Goal: Task Accomplishment & Management: Complete application form

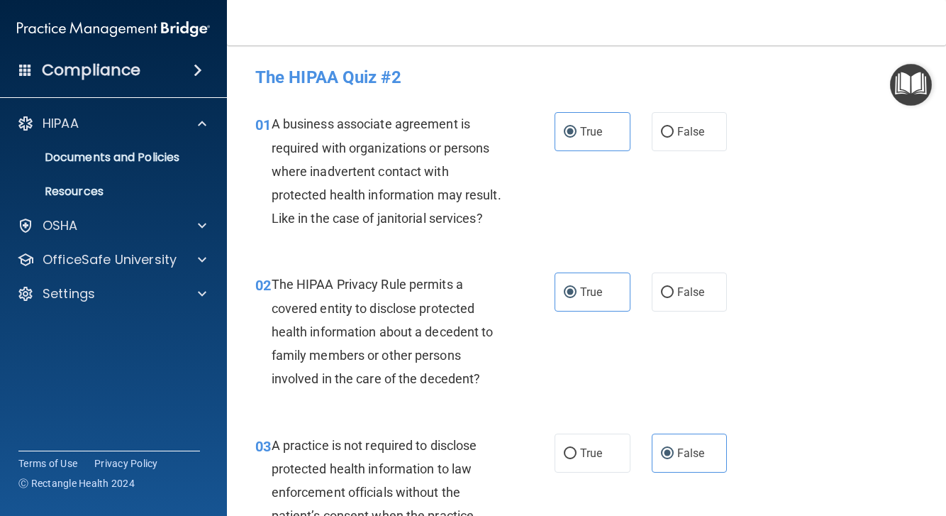
scroll to position [1332, 0]
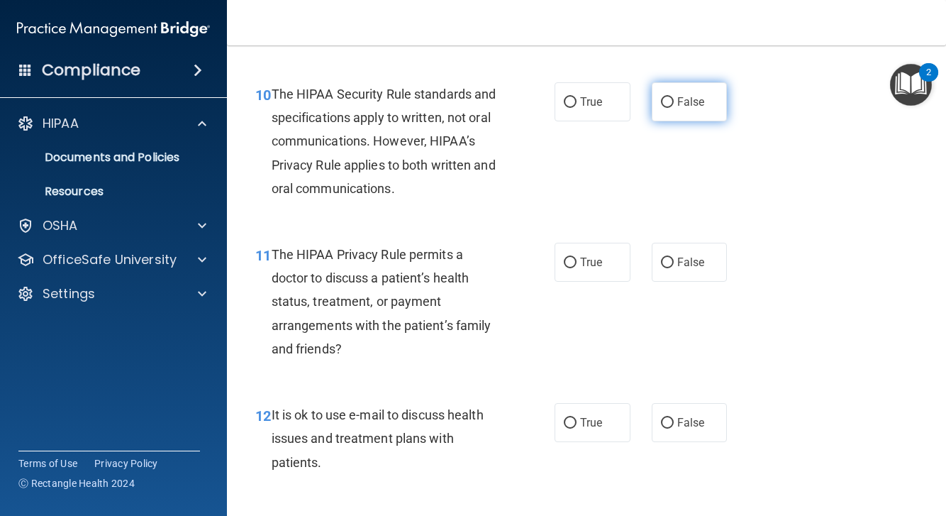
click at [654, 115] on label "False" at bounding box center [690, 101] width 76 height 39
click at [661, 108] on input "False" at bounding box center [667, 102] width 13 height 11
radio input "true"
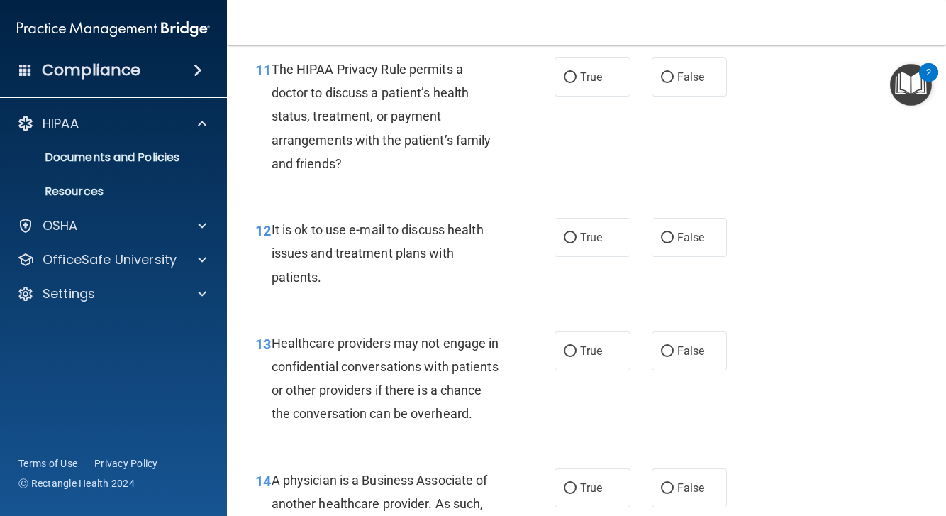
scroll to position [1516, 0]
click at [675, 254] on label "False" at bounding box center [690, 237] width 76 height 39
click at [674, 244] on input "False" at bounding box center [667, 238] width 13 height 11
radio input "true"
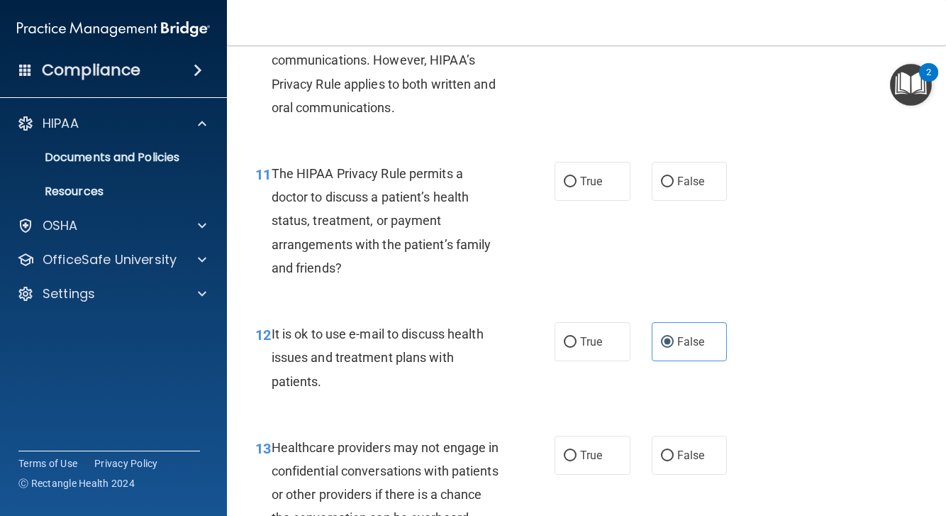
scroll to position [1418, 0]
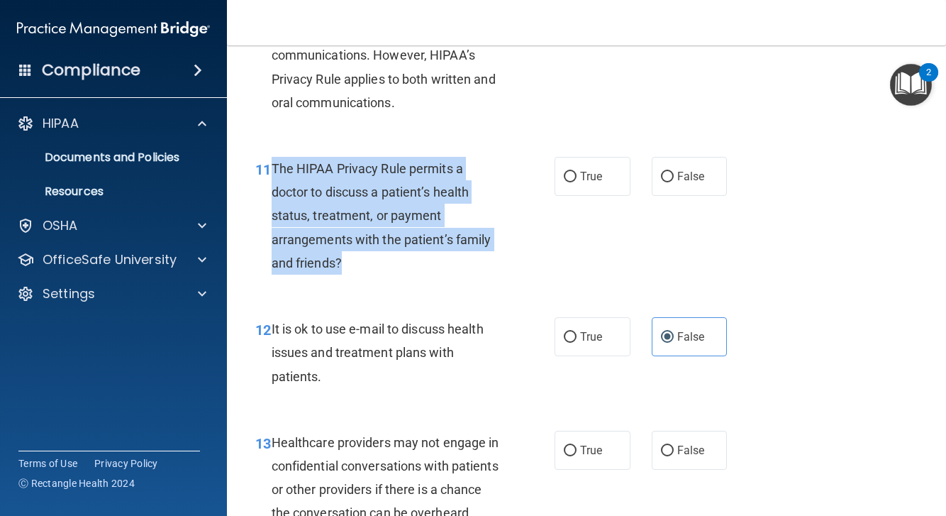
drag, startPoint x: 272, startPoint y: 187, endPoint x: 383, endPoint y: 290, distance: 151.5
click at [383, 282] on div "11 The HIPAA Privacy Rule permits a doctor to discuss a patient’s health status…" at bounding box center [405, 219] width 342 height 125
copy span "The HIPAA Privacy Rule permits a doctor to discuss a patient’s health status, t…"
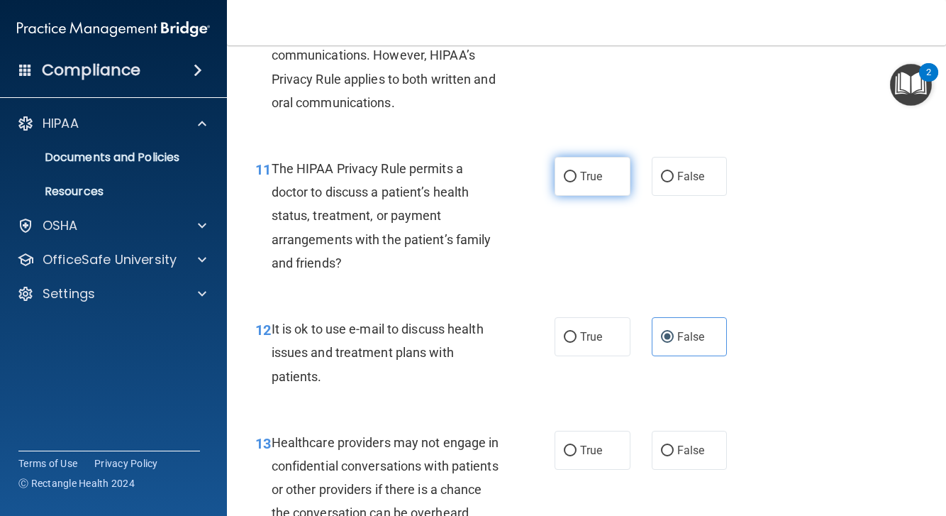
click at [596, 183] on span "True" at bounding box center [591, 175] width 22 height 13
click at [577, 182] on input "True" at bounding box center [570, 177] width 13 height 11
radio input "true"
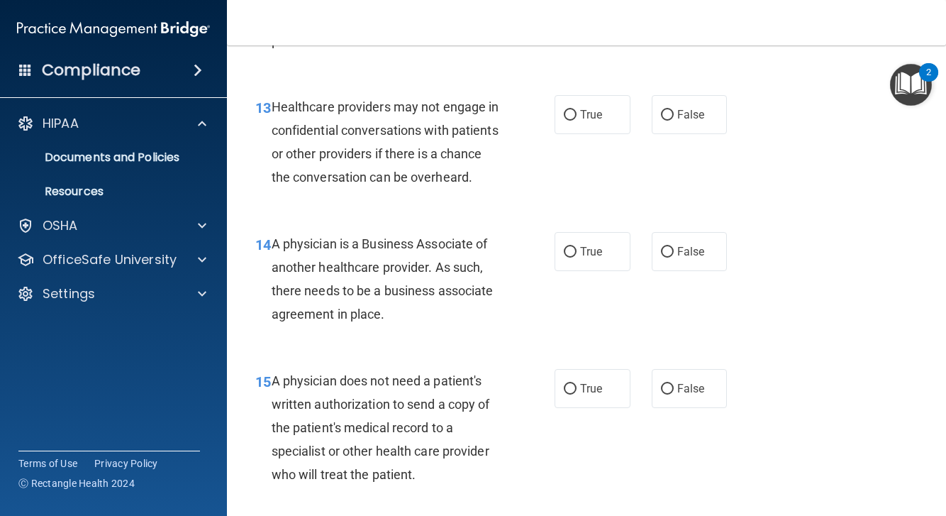
scroll to position [1760, 0]
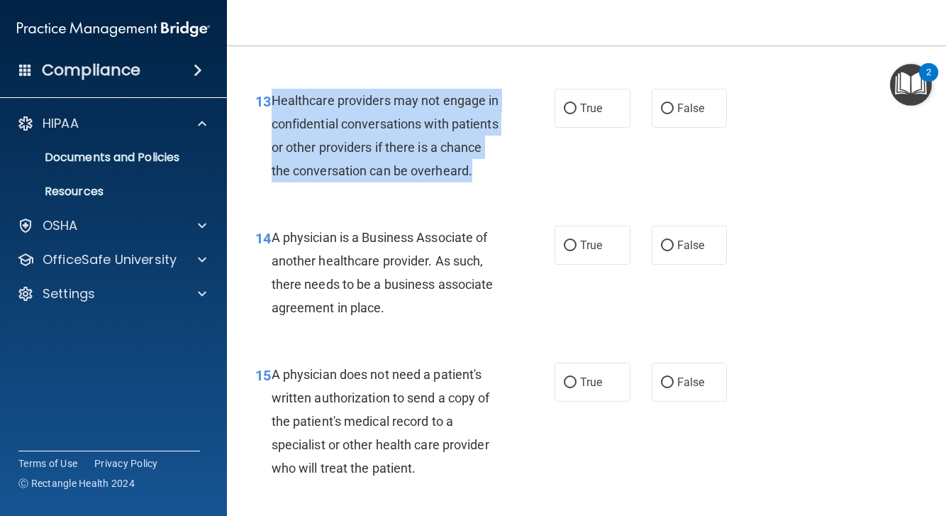
drag, startPoint x: 273, startPoint y: 116, endPoint x: 478, endPoint y: 201, distance: 222.2
click at [478, 190] on div "13 Healthcare providers may not engage in confidential conversations with patie…" at bounding box center [405, 139] width 342 height 101
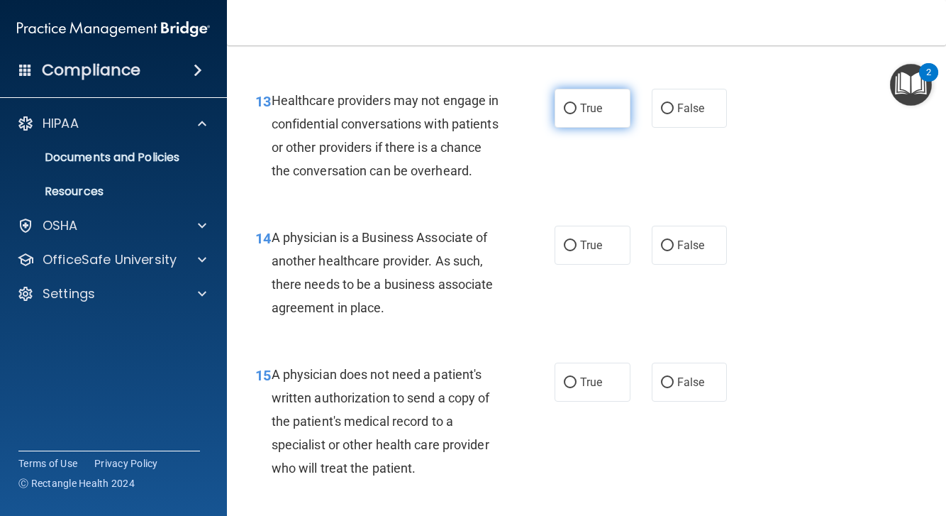
click at [607, 128] on label "True" at bounding box center [593, 108] width 76 height 39
click at [577, 114] on input "True" at bounding box center [570, 109] width 13 height 11
radio input "true"
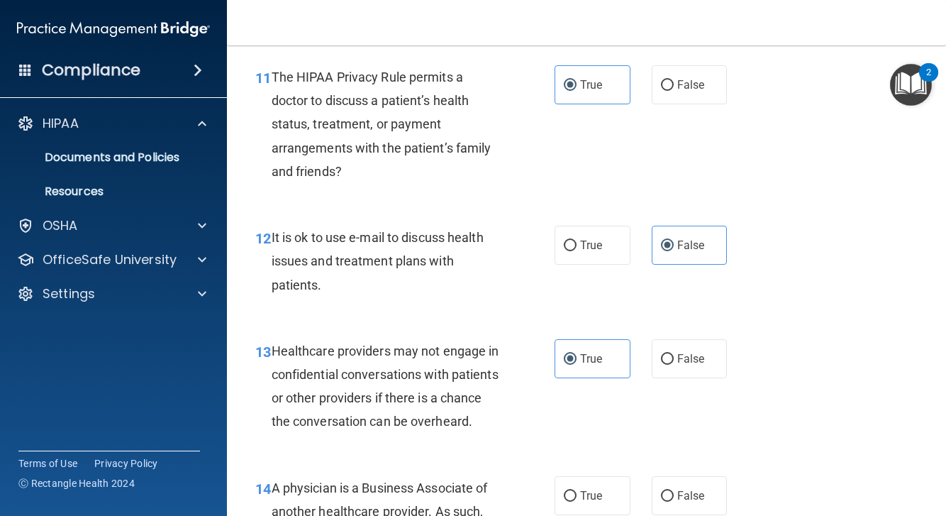
scroll to position [1495, 0]
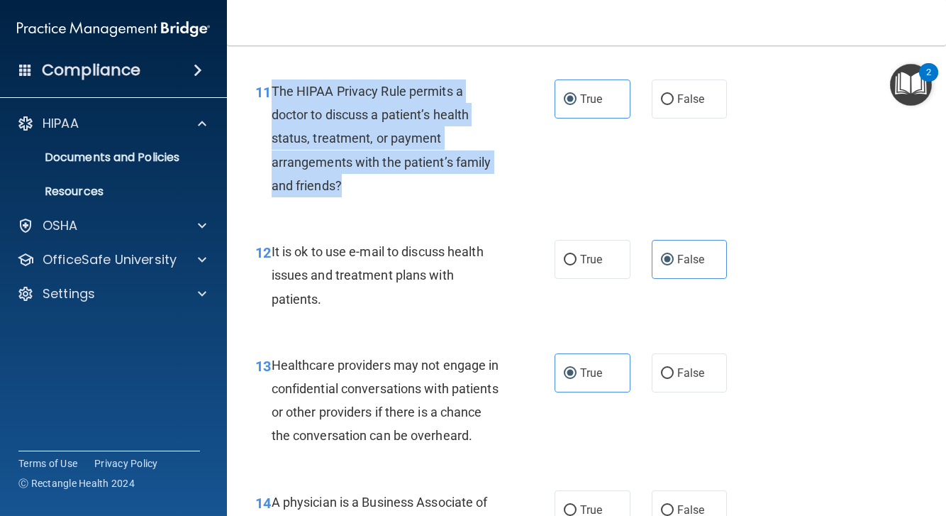
drag, startPoint x: 272, startPoint y: 105, endPoint x: 344, endPoint y: 196, distance: 116.2
click at [344, 196] on div "The HIPAA Privacy Rule permits a doctor to discuss a patient’s health status, t…" at bounding box center [392, 138] width 240 height 118
copy span "The HIPAA Privacy Rule permits a doctor to discuss a patient’s health status, t…"
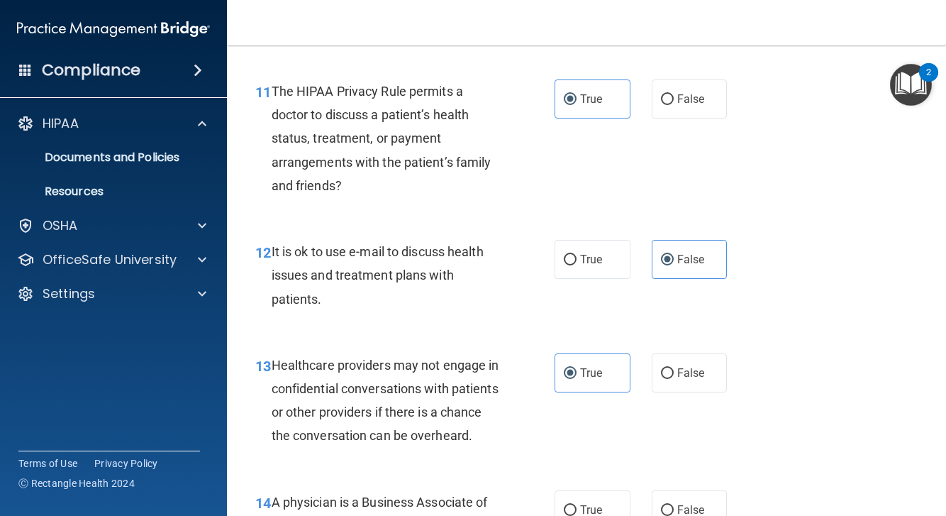
click at [440, 183] on span "The HIPAA Privacy Rule permits a doctor to discuss a patient’s health status, t…" at bounding box center [382, 138] width 220 height 109
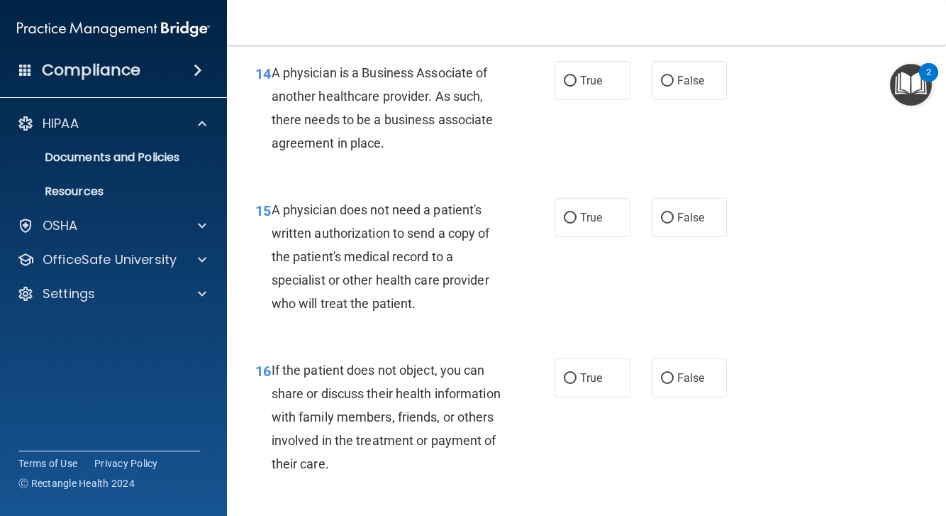
scroll to position [1931, 0]
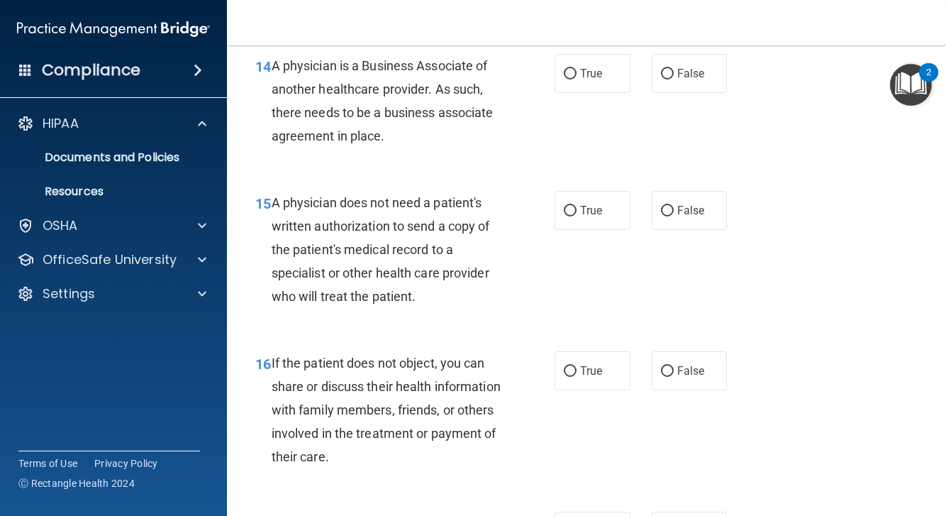
drag, startPoint x: 272, startPoint y: 79, endPoint x: 392, endPoint y: 144, distance: 136.1
click at [392, 144] on div "A physician is a Business Associate of another healthcare provider. As such, th…" at bounding box center [392, 101] width 240 height 94
copy span "A physician is a Business Associate of another healthcare provider. As such, th…"
click at [399, 173] on div "14 A physician is a Business Associate of another healthcare provider. As such,…" at bounding box center [587, 104] width 684 height 137
click at [602, 80] on span "True" at bounding box center [591, 73] width 22 height 13
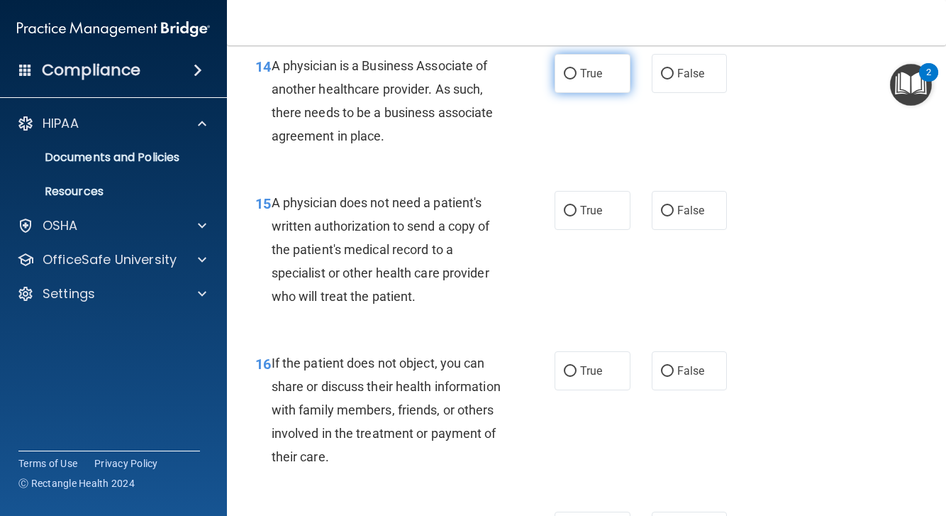
click at [577, 79] on input "True" at bounding box center [570, 74] width 13 height 11
radio input "true"
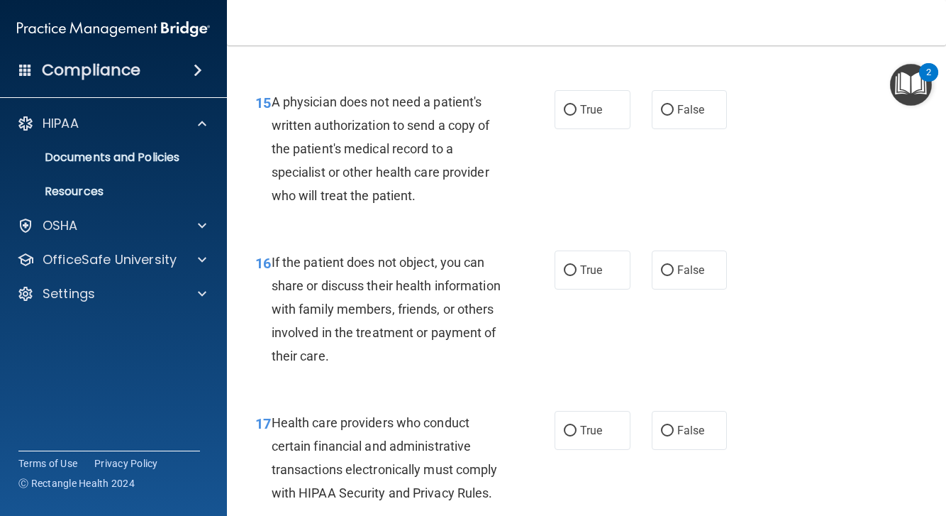
scroll to position [2031, 0]
click at [672, 130] on label "False" at bounding box center [690, 110] width 76 height 39
click at [672, 116] on input "False" at bounding box center [667, 111] width 13 height 11
radio input "true"
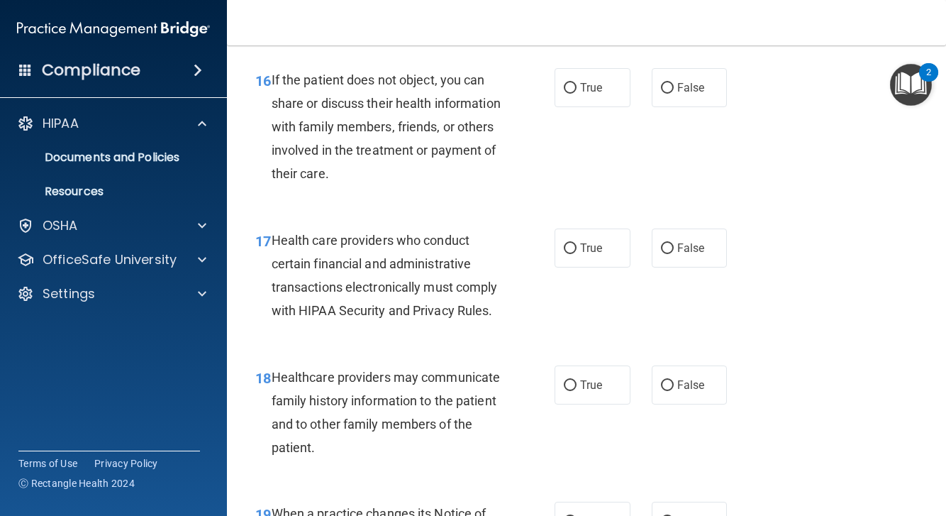
scroll to position [2215, 0]
click at [590, 90] on label "True" at bounding box center [593, 86] width 76 height 39
click at [577, 90] on input "True" at bounding box center [570, 87] width 13 height 11
radio input "true"
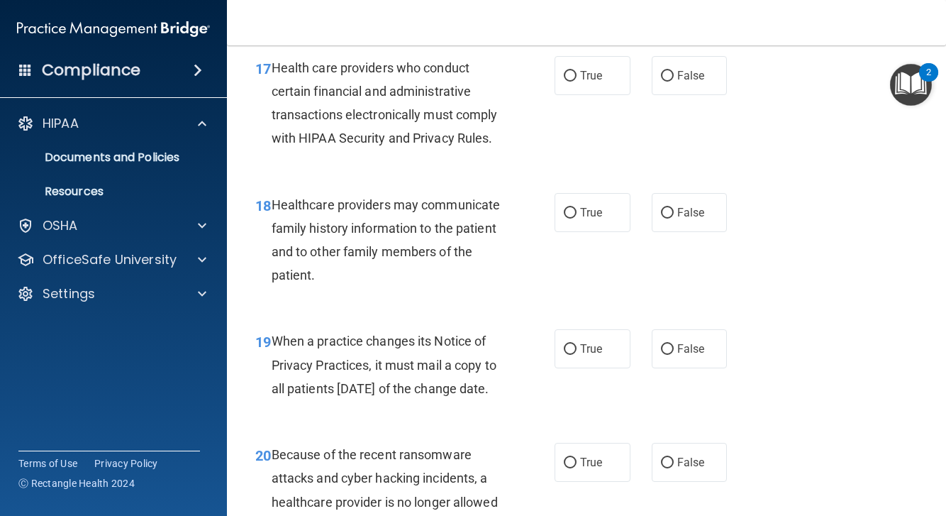
scroll to position [2388, 0]
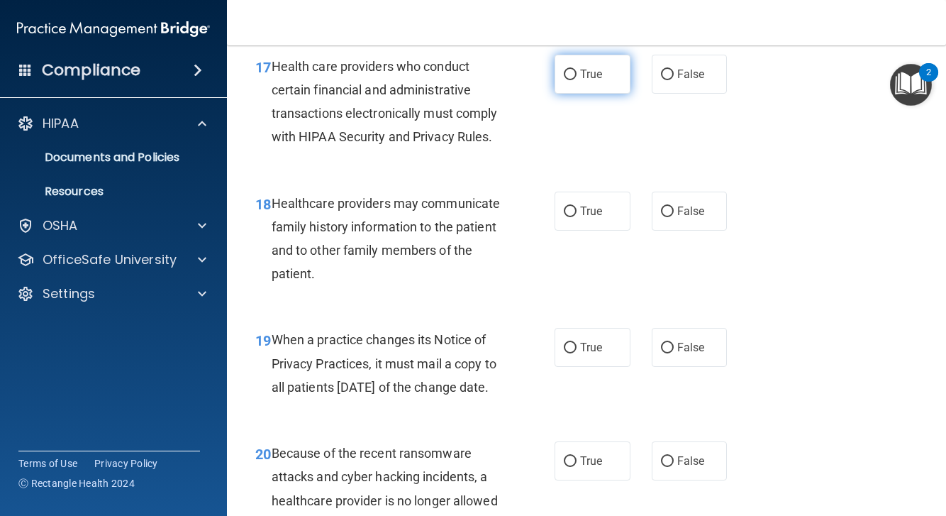
click at [588, 81] on span "True" at bounding box center [591, 73] width 22 height 13
click at [577, 80] on input "True" at bounding box center [570, 75] width 13 height 11
radio input "true"
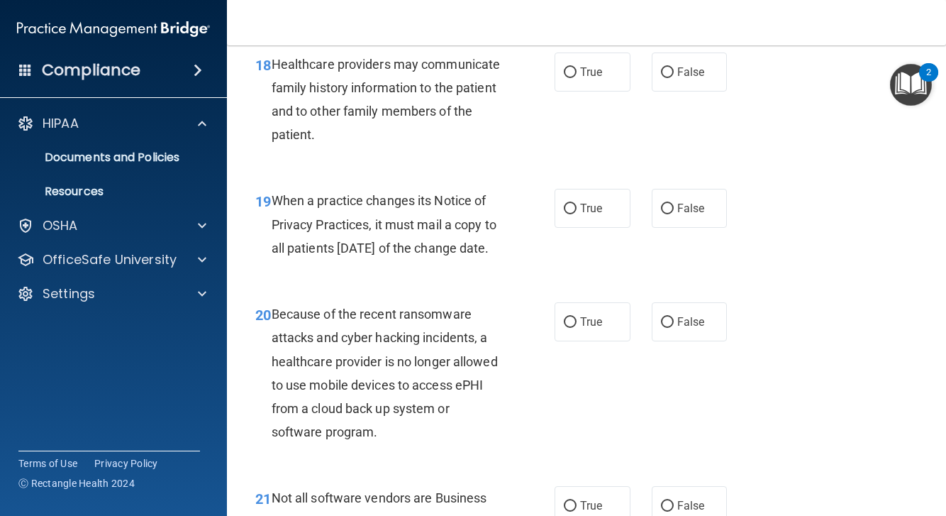
scroll to position [2528, 0]
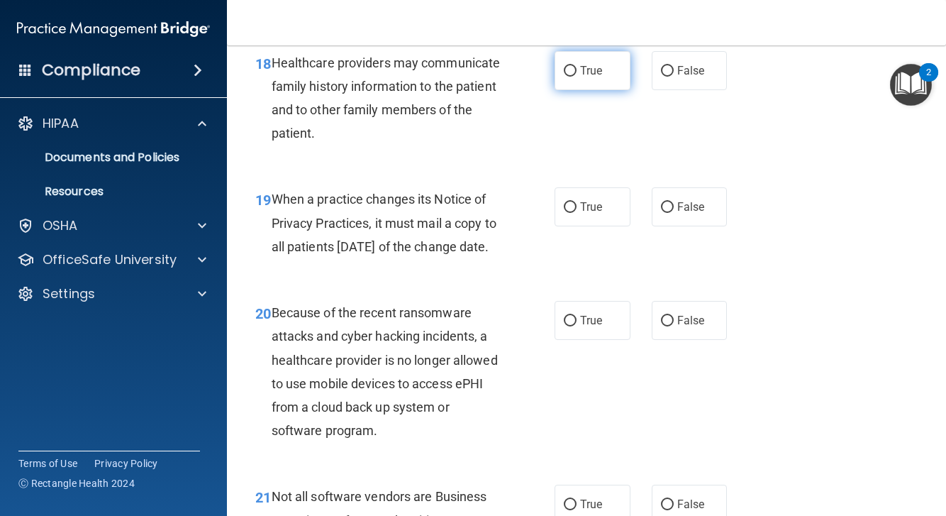
click at [579, 82] on label "True" at bounding box center [593, 70] width 76 height 39
click at [577, 77] on input "True" at bounding box center [570, 71] width 13 height 11
radio input "true"
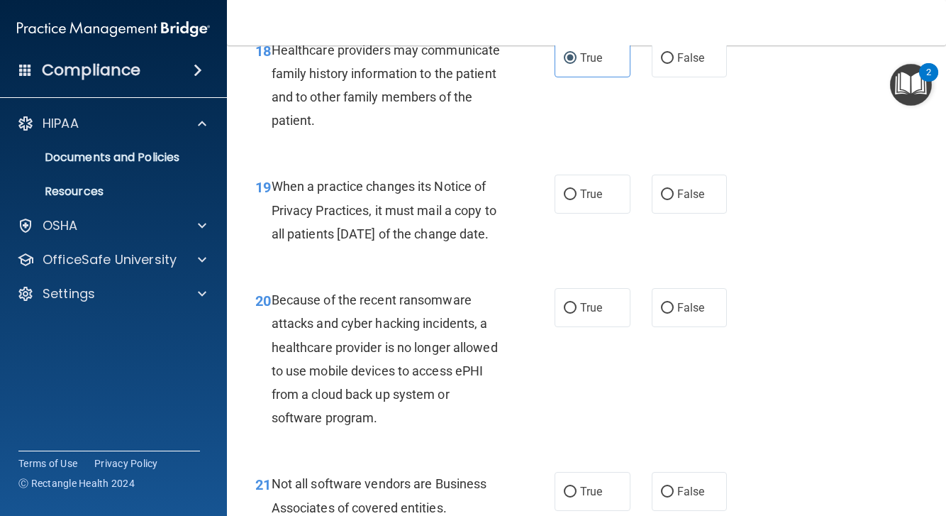
scroll to position [2536, 0]
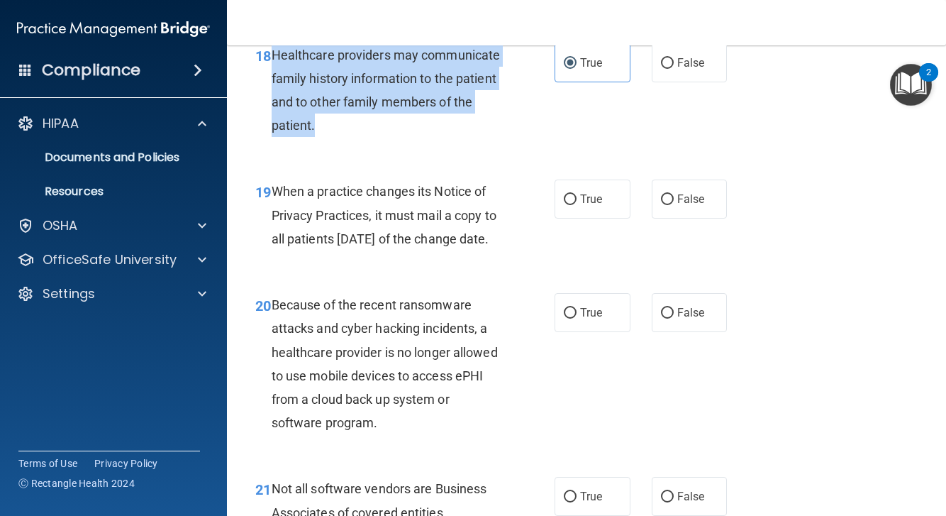
drag, startPoint x: 272, startPoint y: 64, endPoint x: 329, endPoint y: 136, distance: 92.4
click at [329, 136] on div "Healthcare providers may communicate family history information to the patient …" at bounding box center [392, 90] width 240 height 94
copy span "Healthcare providers may communicate family history information to the patient …"
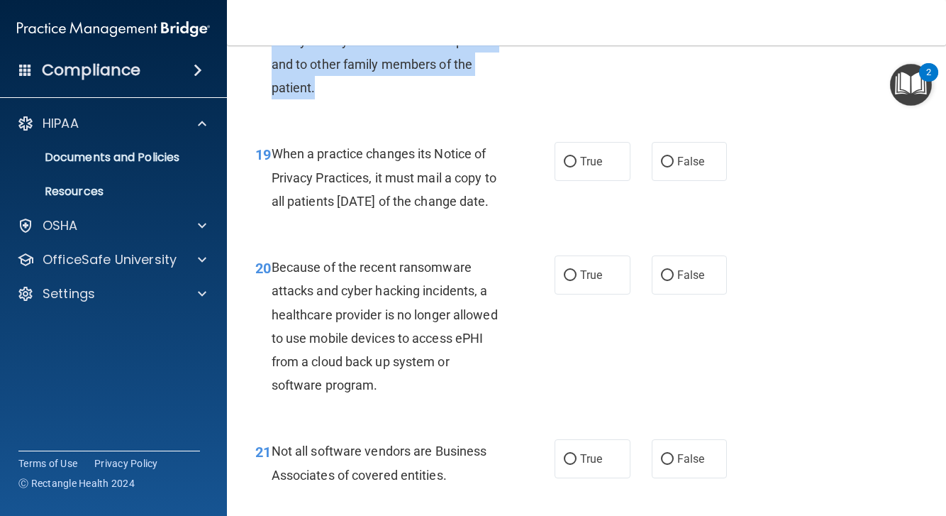
scroll to position [2578, 0]
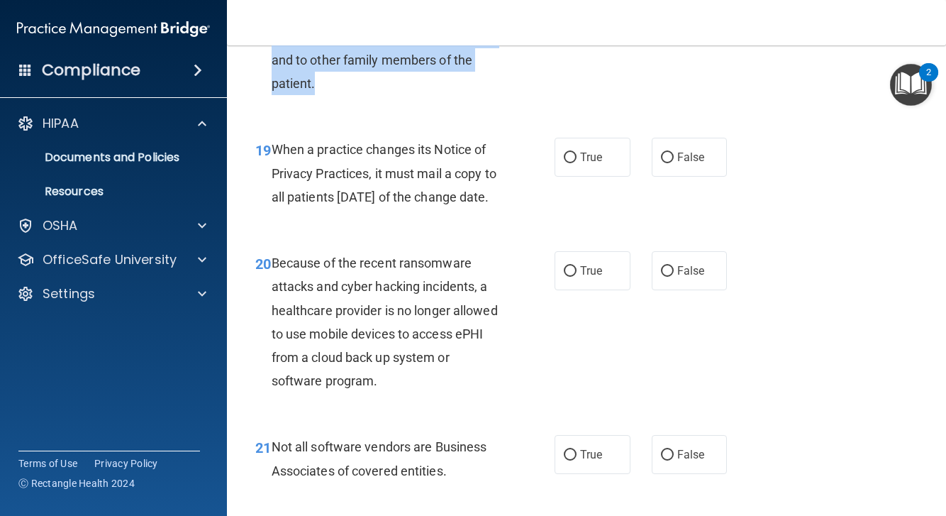
drag, startPoint x: 274, startPoint y: 160, endPoint x: 364, endPoint y: 230, distance: 114.2
click at [364, 209] on div "When a practice changes its Notice of Privacy Practices, it must mail a copy to…" at bounding box center [392, 173] width 240 height 71
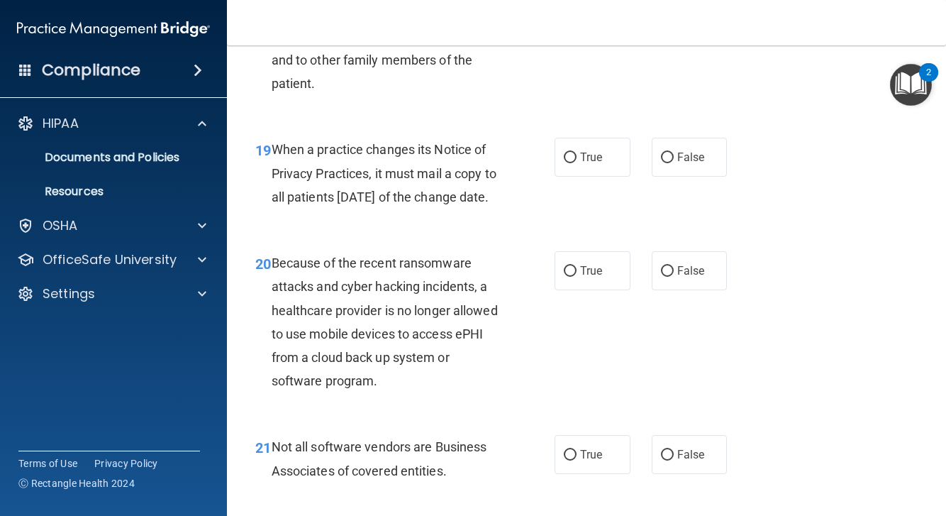
click at [530, 216] on div "19 When a practice changes its Notice of Privacy Practices, it must mail a copy…" at bounding box center [405, 177] width 342 height 78
click at [575, 177] on label "True" at bounding box center [593, 157] width 76 height 39
click at [575, 163] on input "True" at bounding box center [570, 157] width 13 height 11
radio input "true"
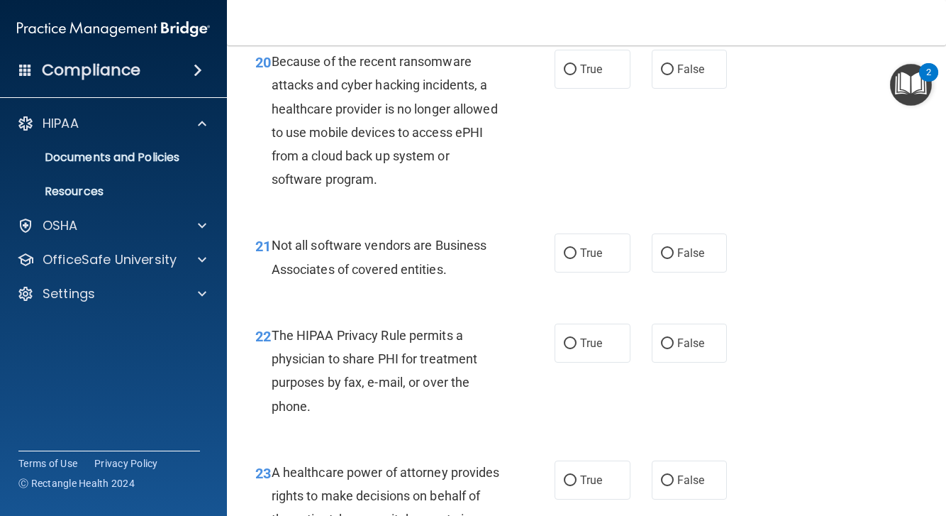
scroll to position [2793, 0]
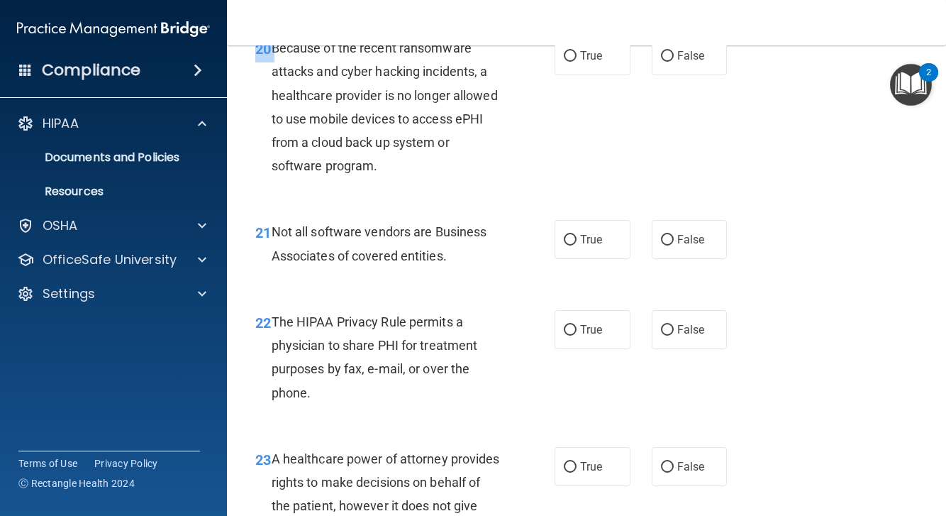
drag, startPoint x: 272, startPoint y: 82, endPoint x: 415, endPoint y: 218, distance: 197.6
click at [415, 202] on div "20 Because of the recent ransomware attacks and cyber hacking incidents, a heal…" at bounding box center [587, 110] width 684 height 184
click at [369, 162] on div "Because of the recent ransomware attacks and cyber hacking incidents, a healthc…" at bounding box center [392, 106] width 240 height 141
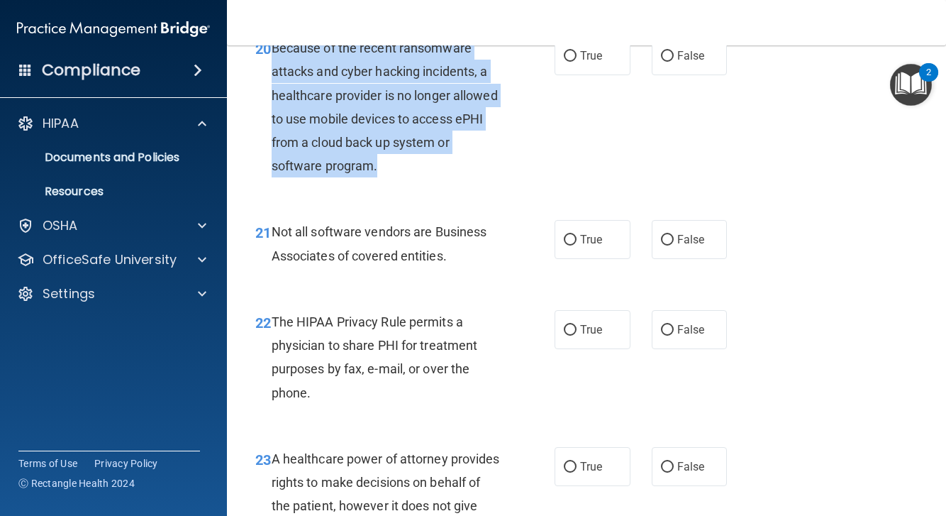
drag, startPoint x: 274, startPoint y: 84, endPoint x: 408, endPoint y: 189, distance: 171.2
click at [408, 177] on div "Because of the recent ransomware attacks and cyber hacking incidents, a healthc…" at bounding box center [392, 106] width 240 height 141
copy span "Because of the recent ransomware attacks and cyber hacking incidents, a healthc…"
click at [528, 128] on div "20 Because of the recent ransomware attacks and cyber hacking incidents, a heal…" at bounding box center [405, 110] width 342 height 148
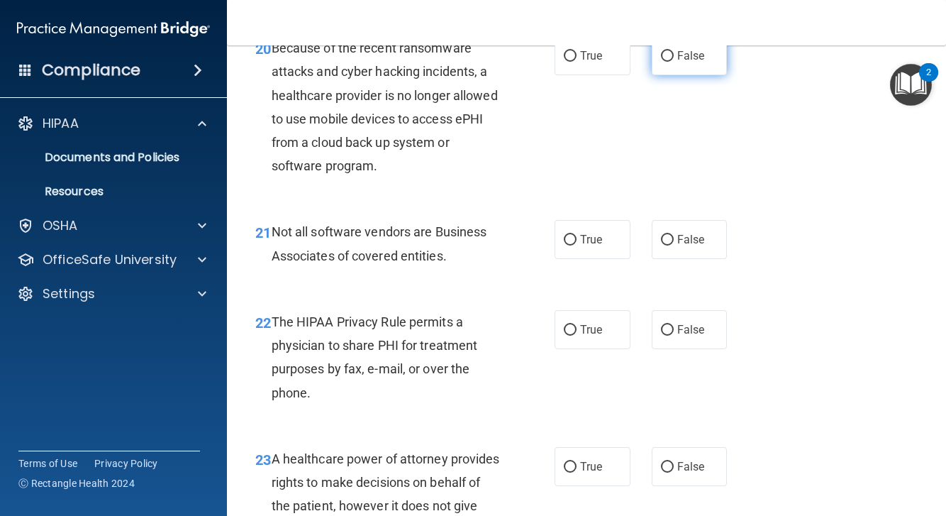
click at [686, 62] on span "False" at bounding box center [691, 55] width 28 height 13
click at [674, 62] on input "False" at bounding box center [667, 56] width 13 height 11
radio input "true"
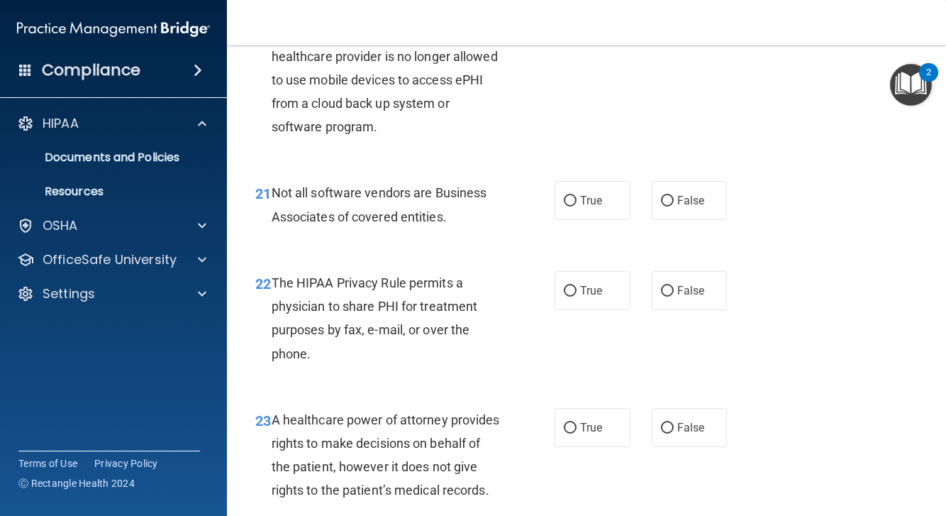
scroll to position [2834, 0]
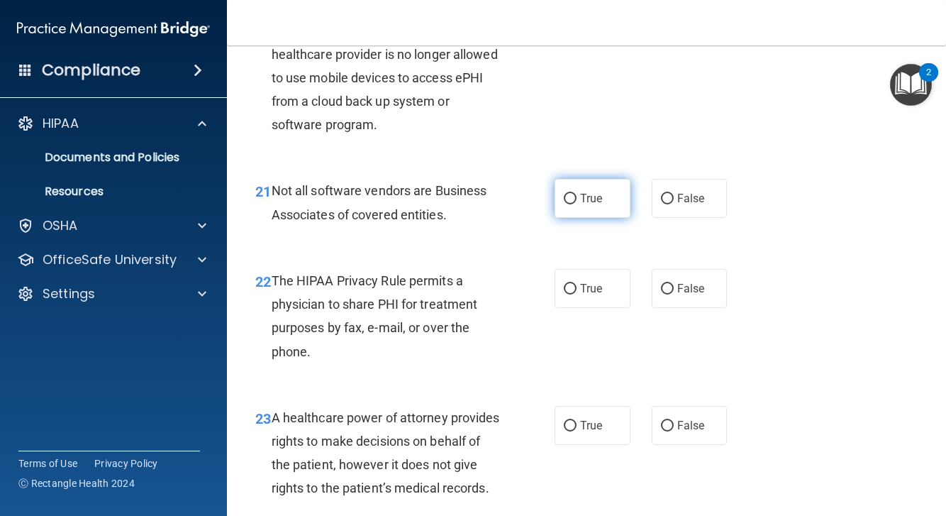
click at [591, 205] on span "True" at bounding box center [591, 197] width 22 height 13
click at [577, 204] on input "True" at bounding box center [570, 199] width 13 height 11
radio input "true"
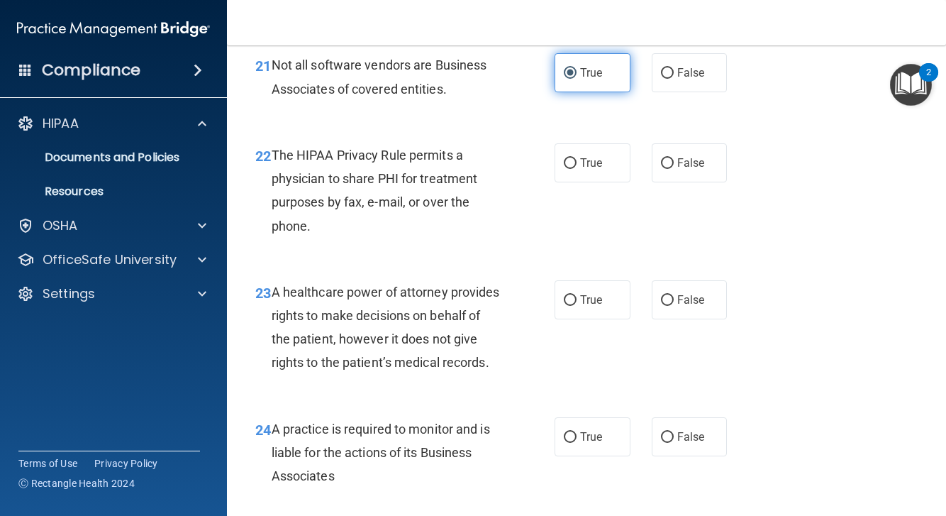
scroll to position [2963, 0]
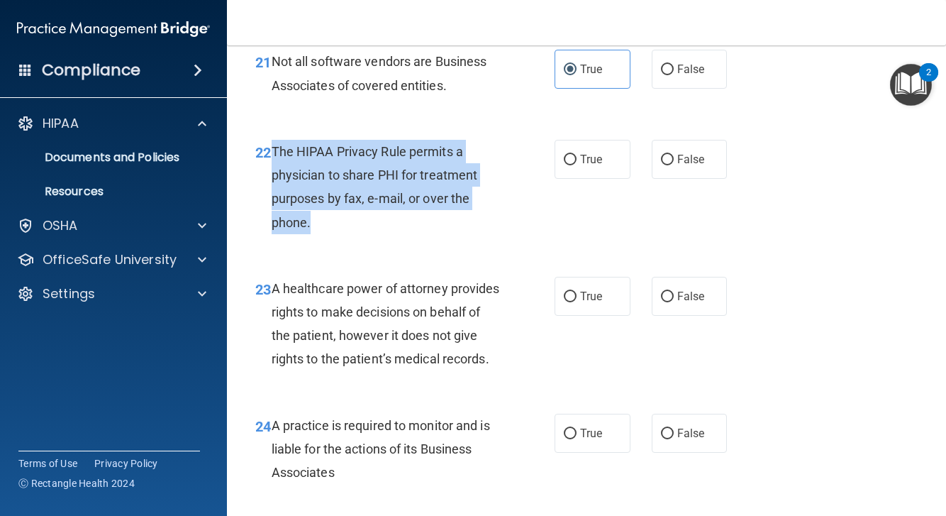
drag, startPoint x: 272, startPoint y: 179, endPoint x: 335, endPoint y: 245, distance: 90.8
click at [335, 234] on div "The HIPAA Privacy Rule permits a physician to share PHI for treatment purposes …" at bounding box center [392, 187] width 240 height 94
copy span "The HIPAA Privacy Rule permits a physician to share PHI for treatment purposes …"
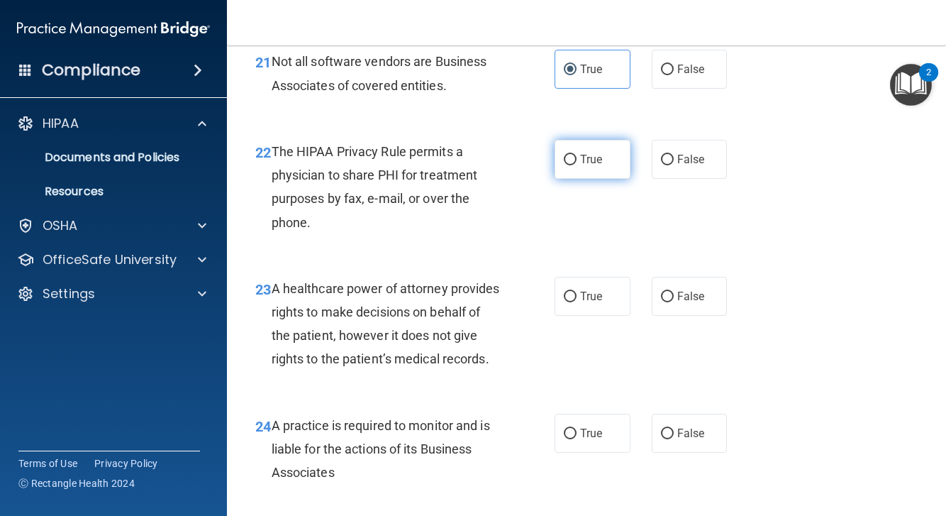
click at [579, 179] on label "True" at bounding box center [593, 159] width 76 height 39
click at [577, 165] on input "True" at bounding box center [570, 160] width 13 height 11
radio input "true"
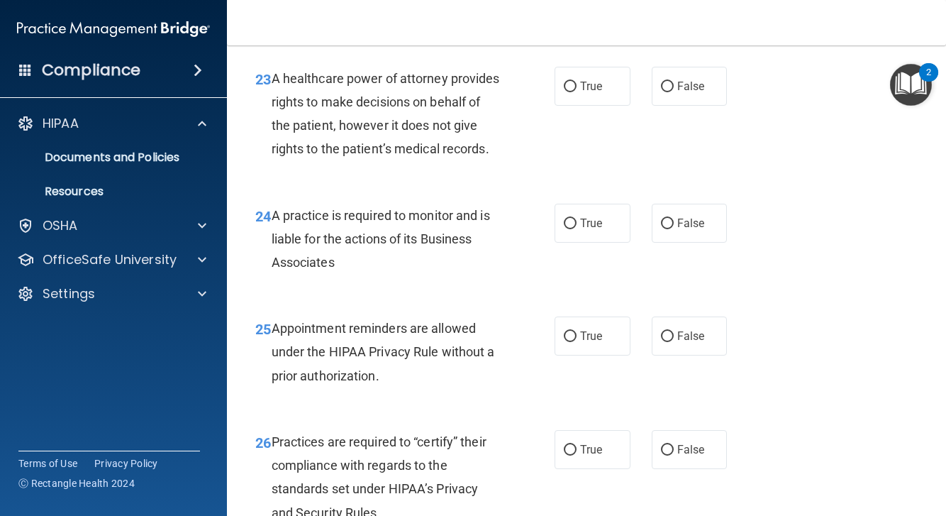
scroll to position [3175, 0]
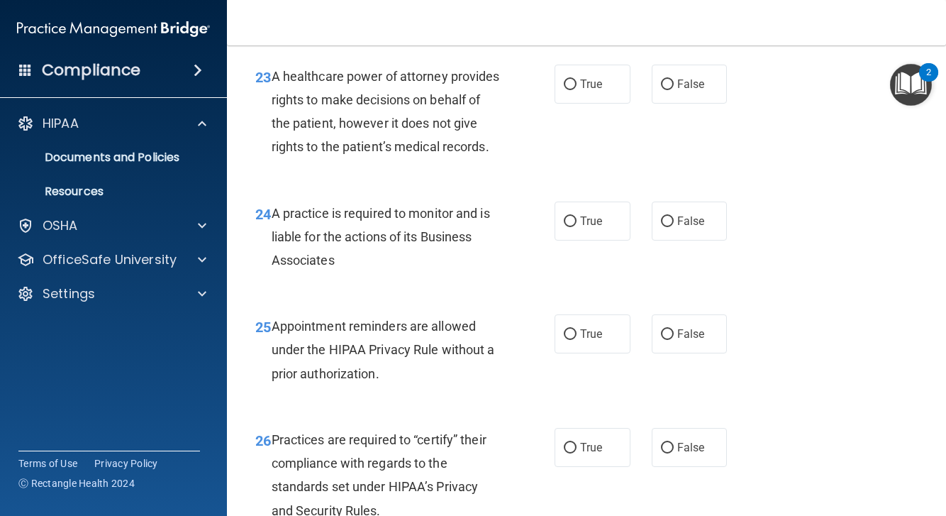
click at [275, 108] on span "A healthcare power of attorney provides rights to make decisions on behalf of t…" at bounding box center [386, 112] width 228 height 86
click at [572, 90] on input "True" at bounding box center [570, 84] width 13 height 11
radio input "true"
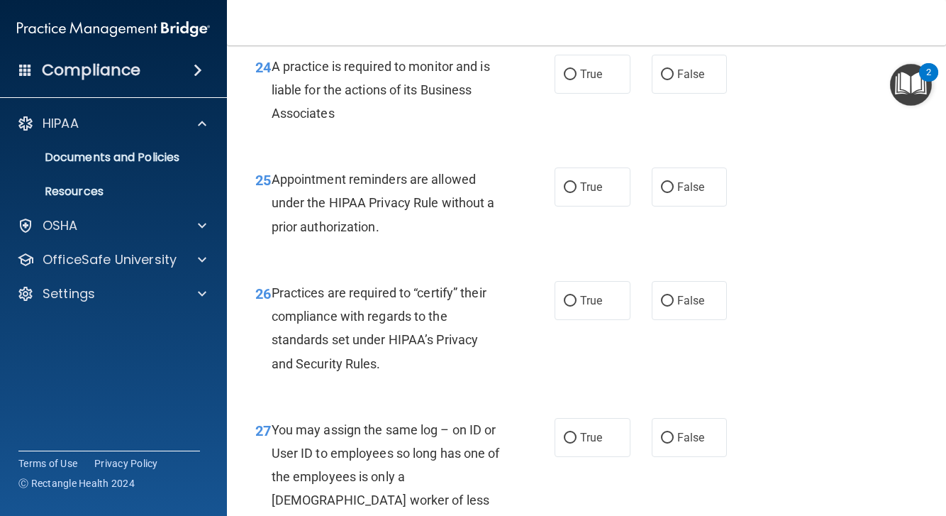
scroll to position [3323, 0]
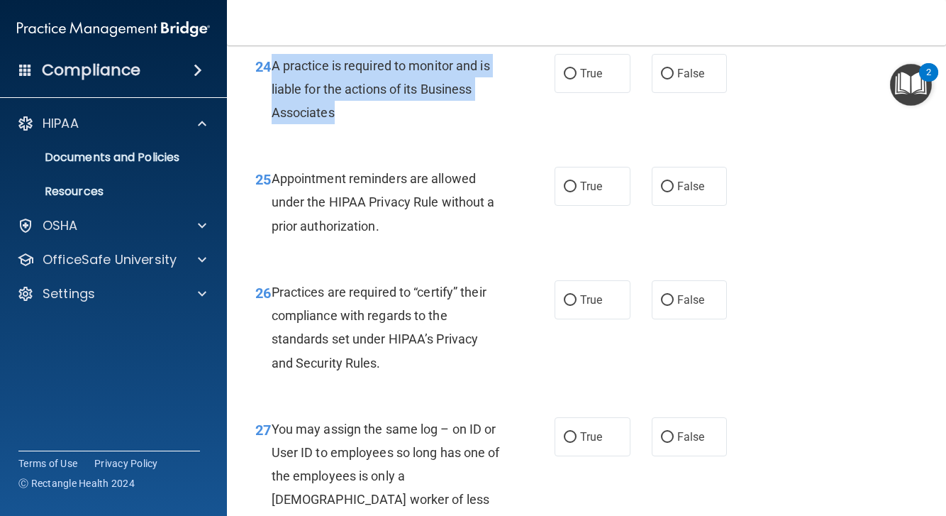
drag, startPoint x: 271, startPoint y: 92, endPoint x: 342, endPoint y: 138, distance: 84.6
click at [342, 125] on div "A practice is required to monitor and is liable for the actions of its Business…" at bounding box center [392, 89] width 240 height 71
copy span "A practice is required to monitor and is liable for the actions of its Business…"
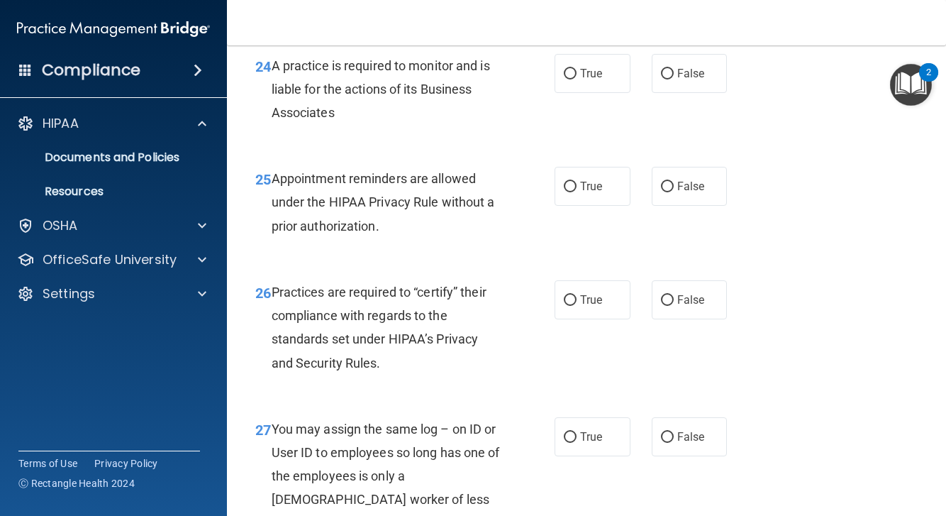
click at [385, 125] on div "A practice is required to monitor and is liable for the actions of its Business…" at bounding box center [392, 89] width 240 height 71
click at [602, 80] on span "True" at bounding box center [591, 73] width 22 height 13
click at [577, 79] on input "True" at bounding box center [570, 74] width 13 height 11
radio input "true"
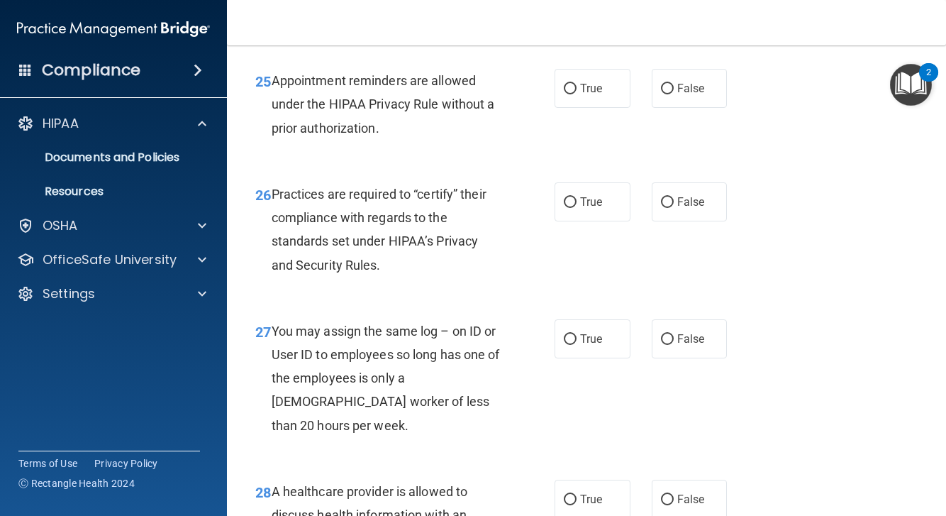
scroll to position [3422, 0]
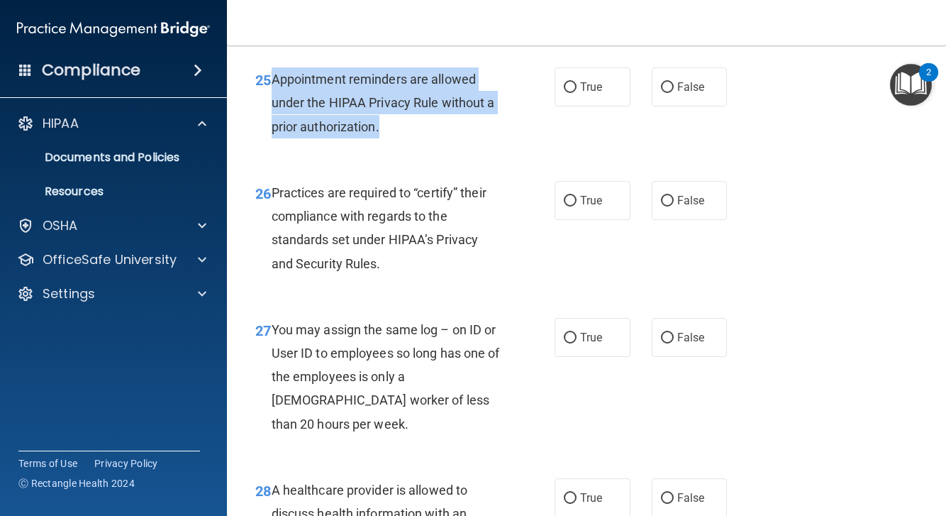
drag, startPoint x: 274, startPoint y: 112, endPoint x: 396, endPoint y: 150, distance: 128.3
click at [396, 138] on div "Appointment reminders are allowed under the HIPAA Privacy Rule without a prior …" at bounding box center [392, 102] width 240 height 71
copy span "Appointment reminders are allowed under the HIPAA Privacy Rule without a prior …"
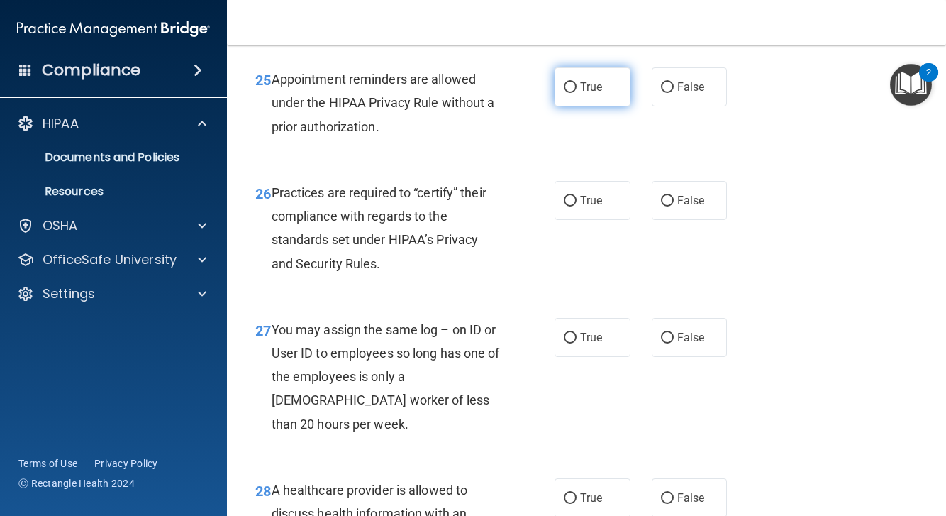
click at [594, 94] on span "True" at bounding box center [591, 86] width 22 height 13
click at [577, 93] on input "True" at bounding box center [570, 87] width 13 height 11
radio input "true"
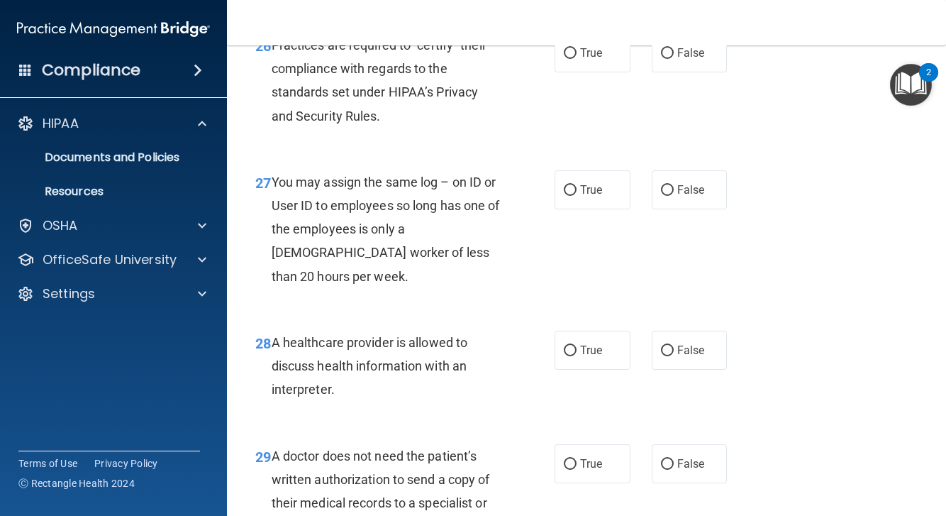
scroll to position [3568, 0]
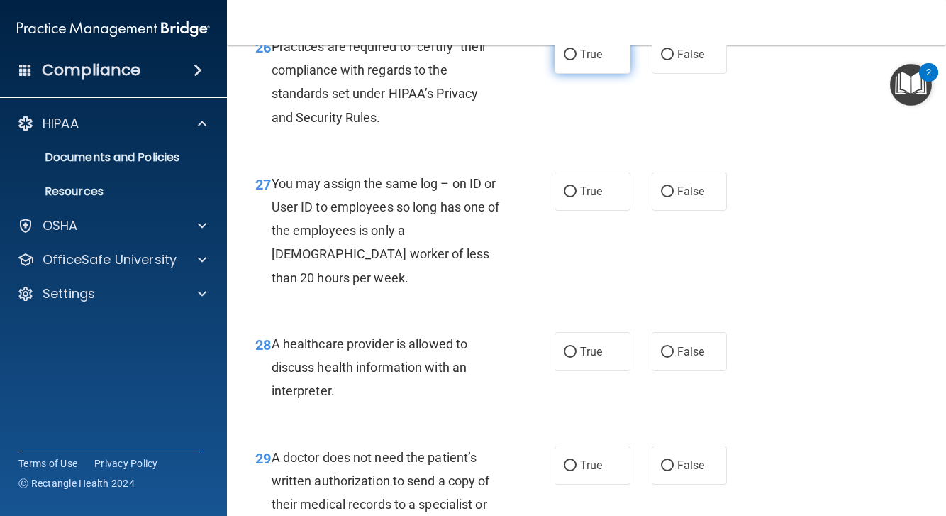
click at [597, 61] on span "True" at bounding box center [591, 54] width 22 height 13
click at [577, 60] on input "True" at bounding box center [570, 55] width 13 height 11
radio input "true"
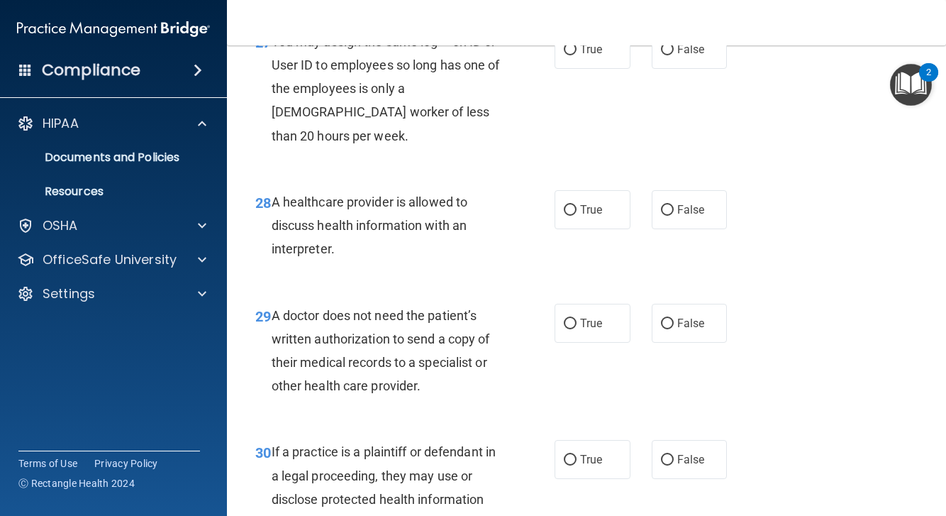
scroll to position [3713, 0]
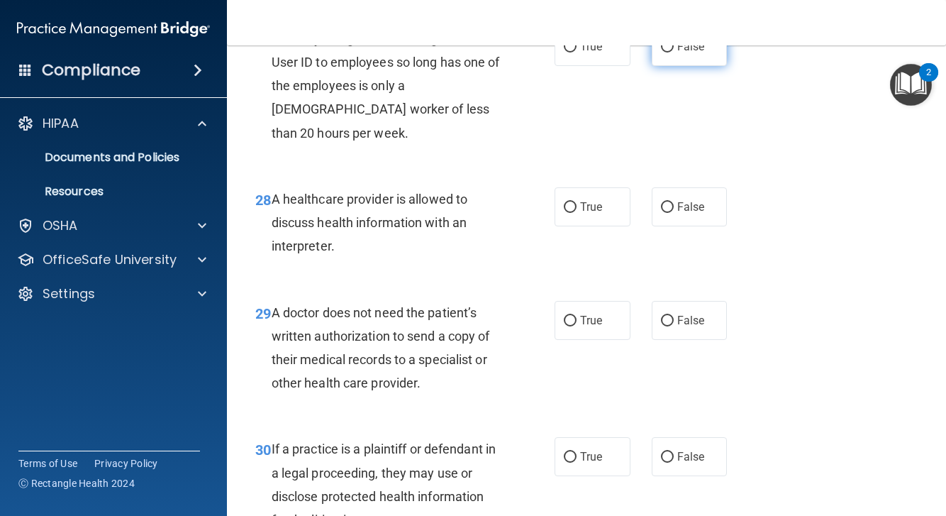
click at [689, 53] on span "False" at bounding box center [691, 46] width 28 height 13
click at [674, 52] on input "False" at bounding box center [667, 47] width 13 height 11
radio input "true"
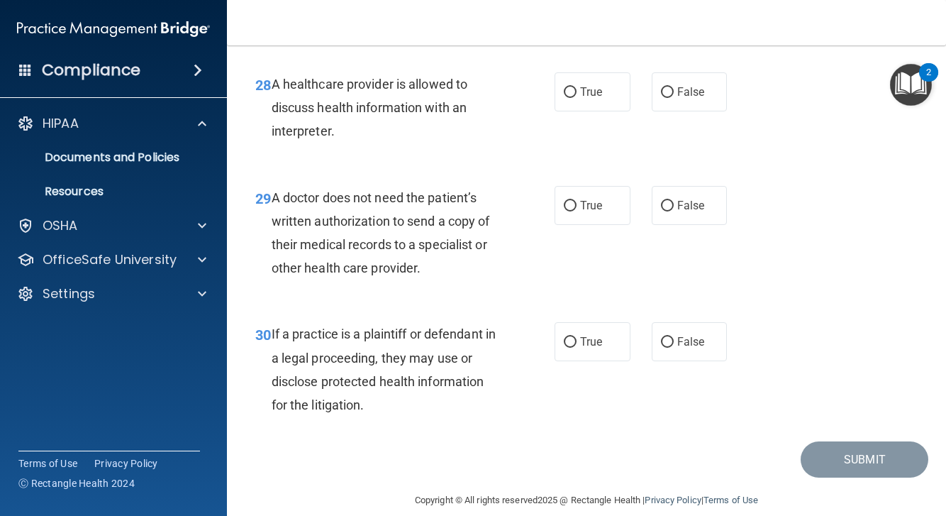
scroll to position [3828, 0]
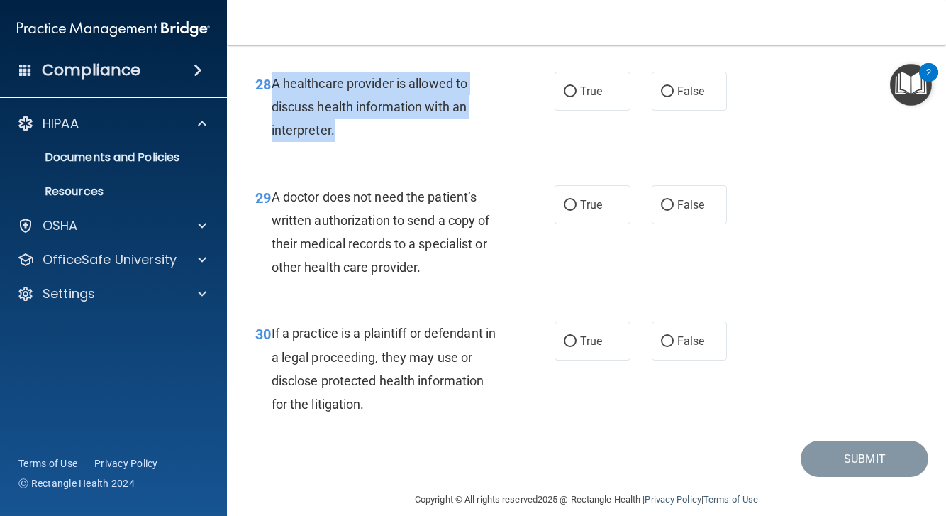
drag, startPoint x: 272, startPoint y: 88, endPoint x: 347, endPoint y: 129, distance: 85.7
click at [347, 129] on div "A healthcare provider is allowed to discuss health information with an interpre…" at bounding box center [392, 107] width 240 height 71
copy span "A healthcare provider is allowed to discuss health information with an interpre…"
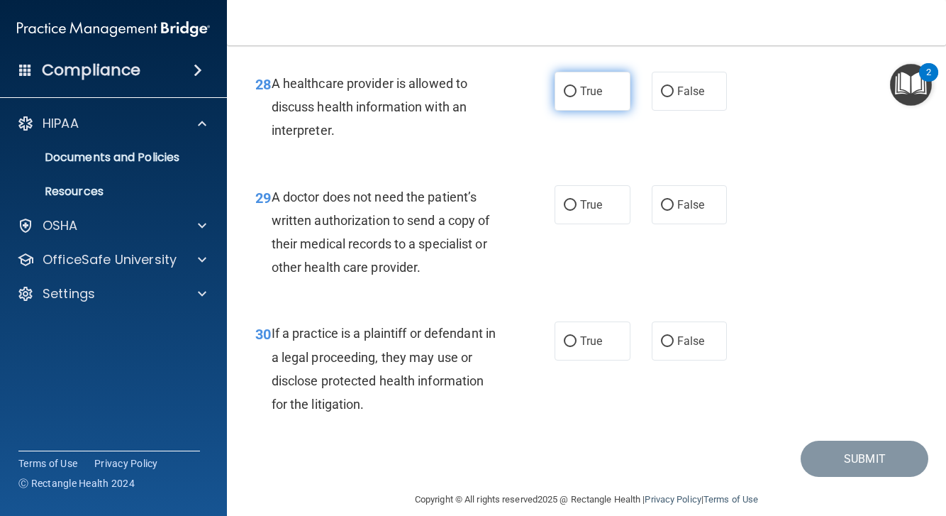
click at [594, 106] on label "True" at bounding box center [593, 91] width 76 height 39
click at [577, 97] on input "True" at bounding box center [570, 92] width 13 height 11
radio input "true"
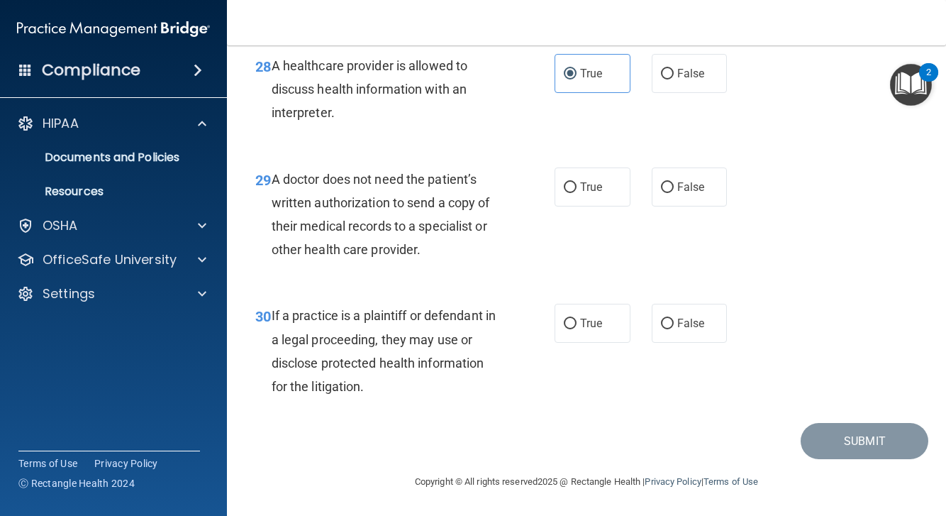
scroll to position [3849, 0]
drag, startPoint x: 275, startPoint y: 181, endPoint x: 463, endPoint y: 246, distance: 198.9
click at [463, 246] on div "A doctor does not need the patient’s written authorization to send a copy of th…" at bounding box center [392, 214] width 240 height 94
click at [679, 184] on span "False" at bounding box center [691, 186] width 28 height 13
click at [674, 184] on input "False" at bounding box center [667, 187] width 13 height 11
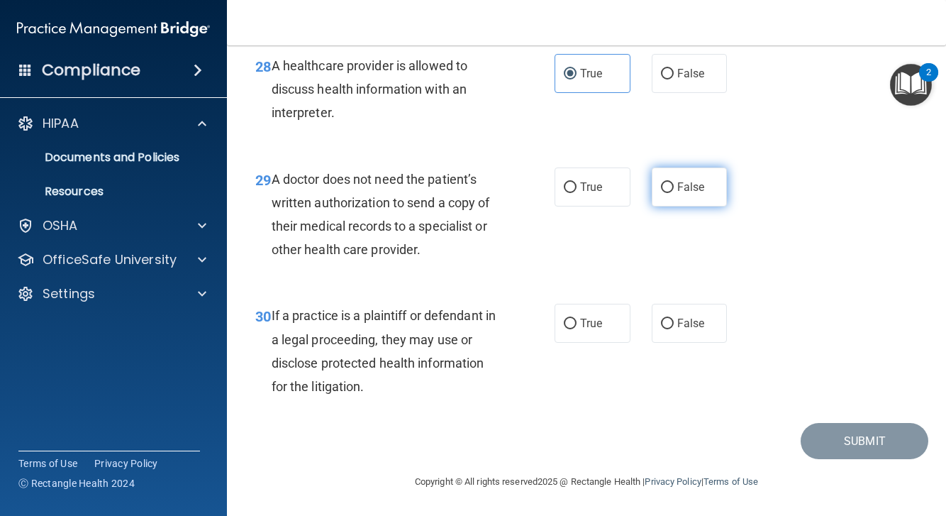
radio input "true"
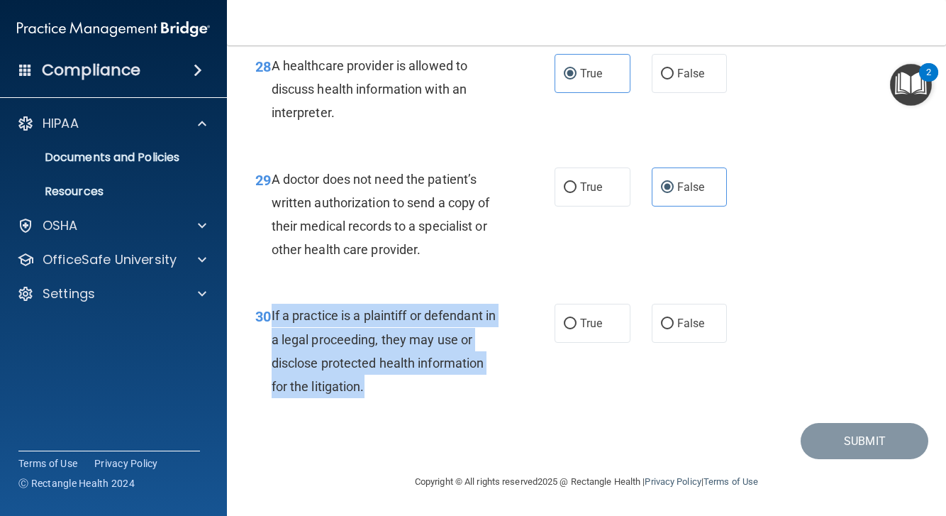
drag, startPoint x: 272, startPoint y: 315, endPoint x: 382, endPoint y: 376, distance: 125.7
click at [382, 376] on div "If a practice is a plaintiff or defendant in a legal proceeding, they may use o…" at bounding box center [392, 351] width 240 height 94
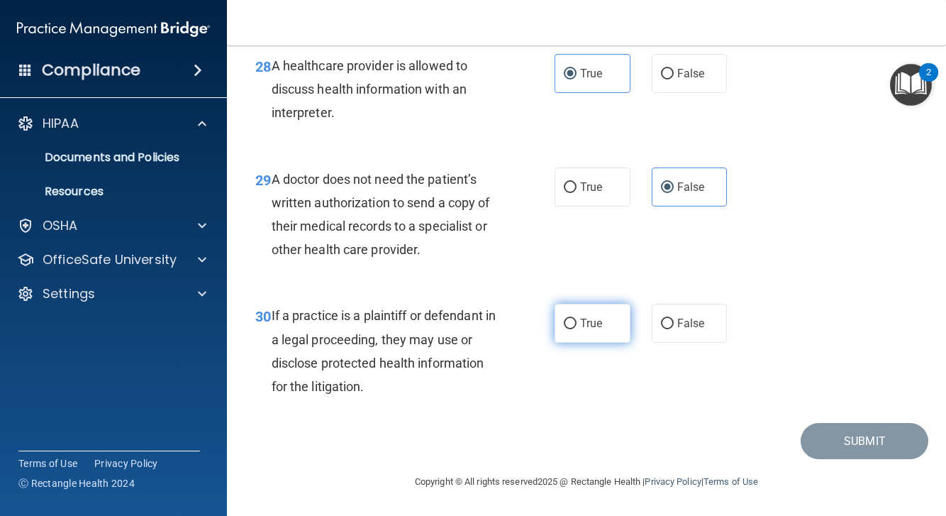
click at [594, 318] on span "True" at bounding box center [591, 322] width 22 height 13
click at [577, 318] on input "True" at bounding box center [570, 323] width 13 height 11
radio input "true"
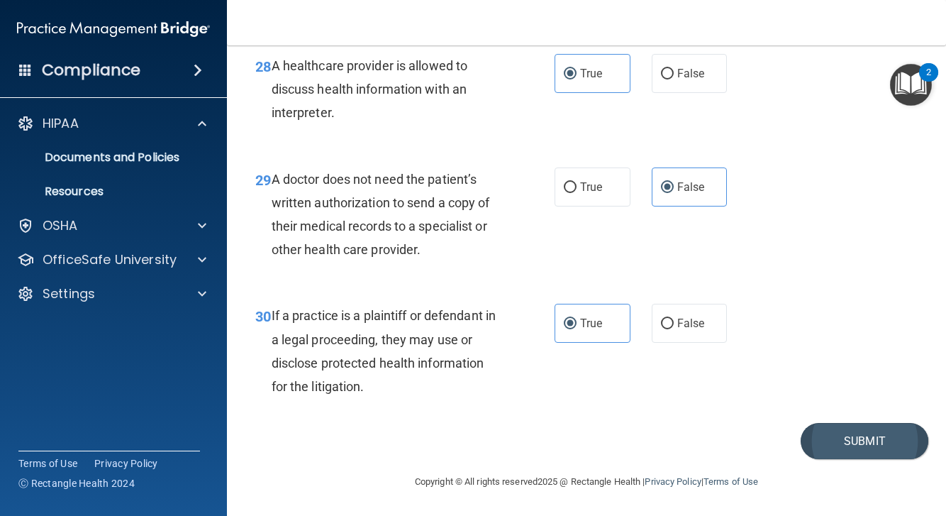
click at [860, 444] on button "Submit" at bounding box center [865, 441] width 128 height 36
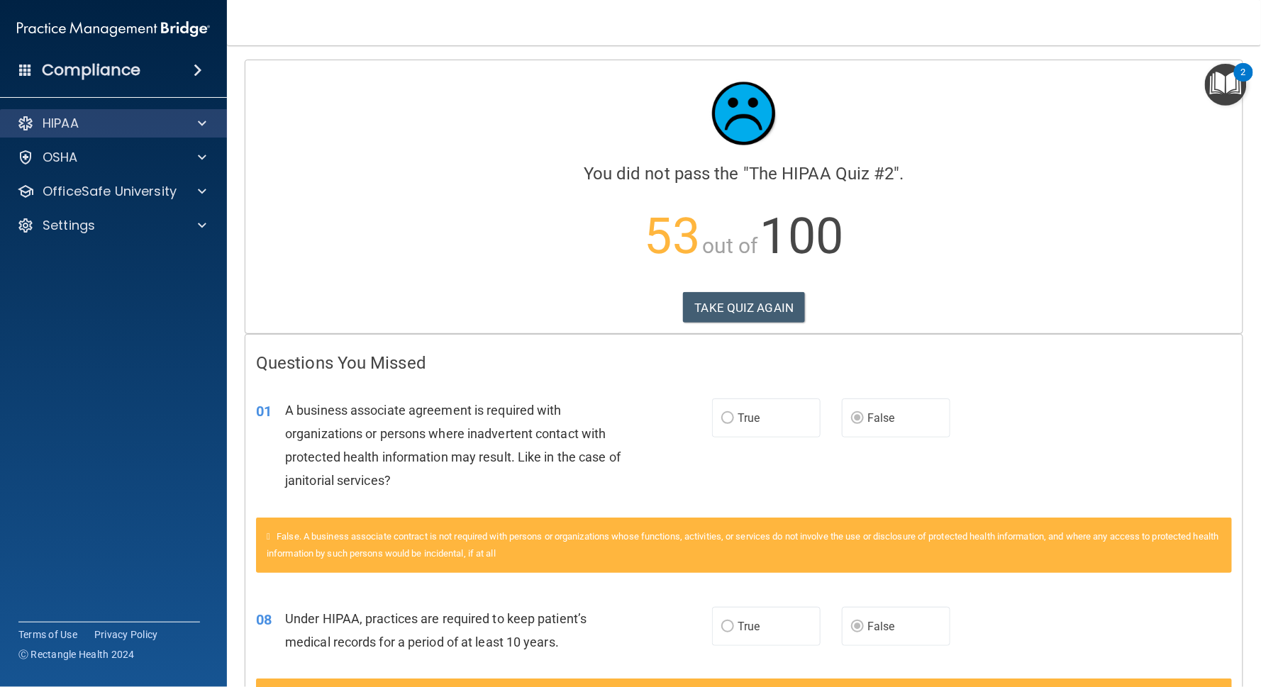
click at [88, 122] on div "HIPAA" at bounding box center [94, 123] width 176 height 17
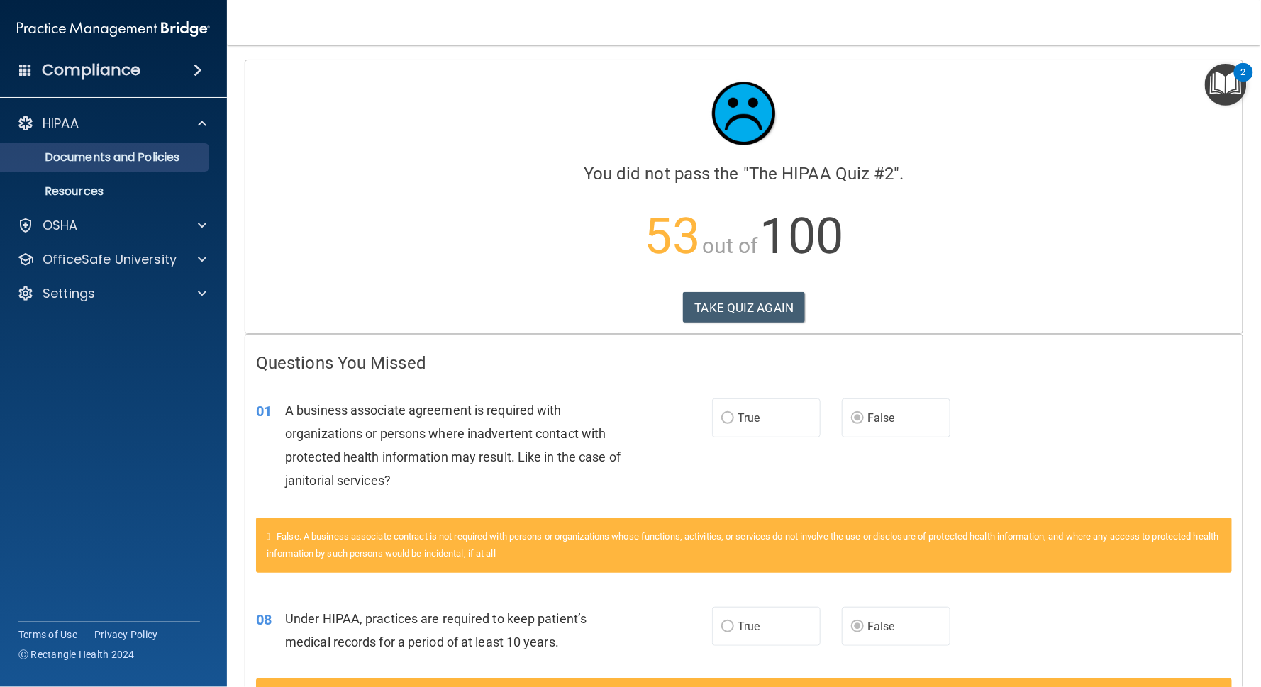
click at [91, 159] on p "Documents and Policies" at bounding box center [106, 157] width 194 height 14
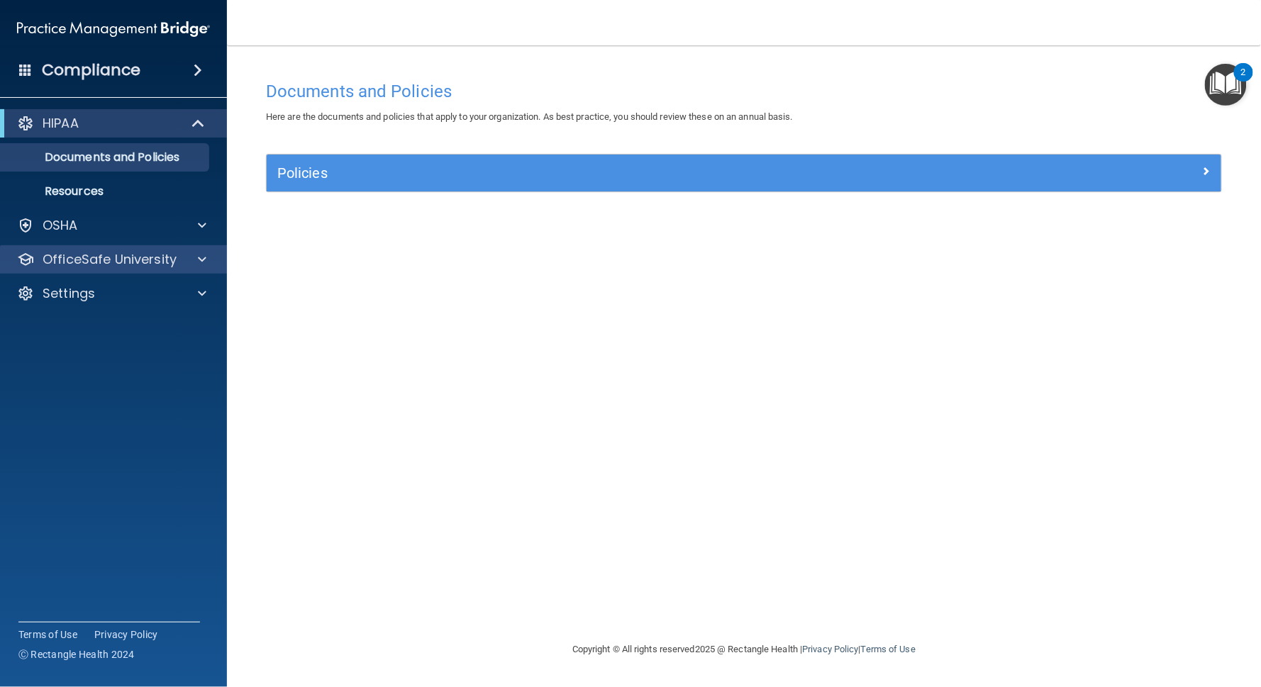
click at [102, 256] on p "OfficeSafe University" at bounding box center [110, 259] width 134 height 17
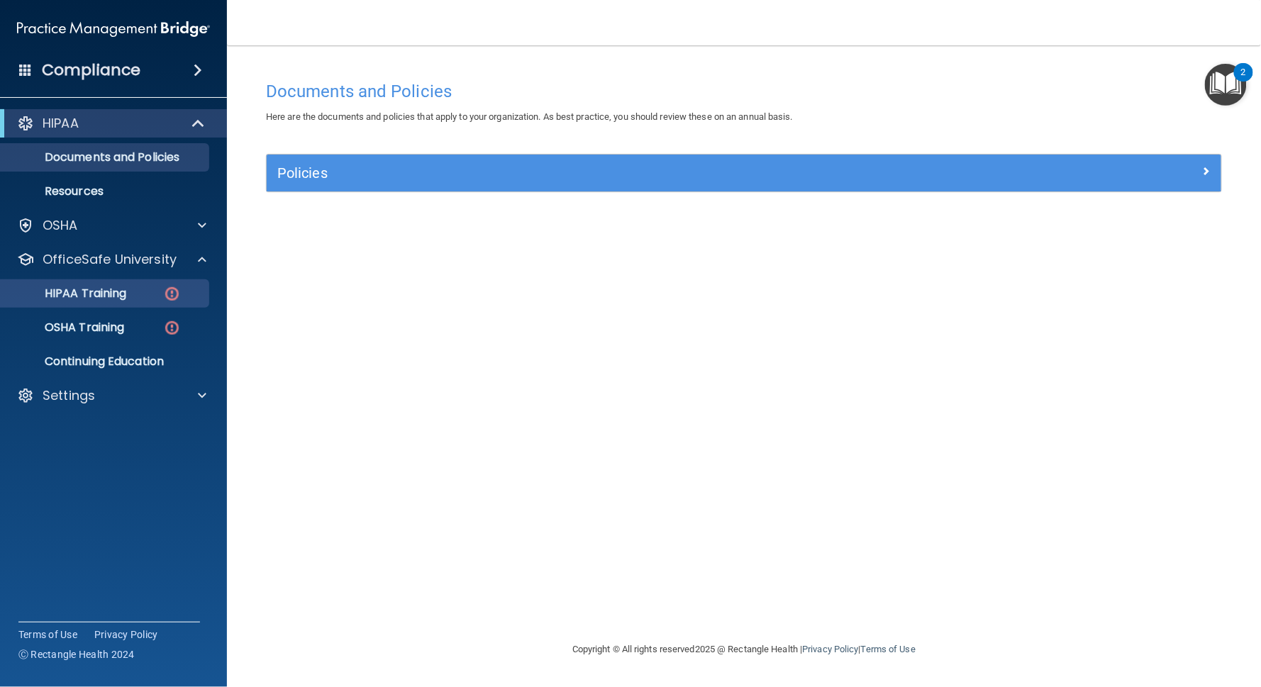
click at [95, 299] on p "HIPAA Training" at bounding box center [67, 294] width 117 height 14
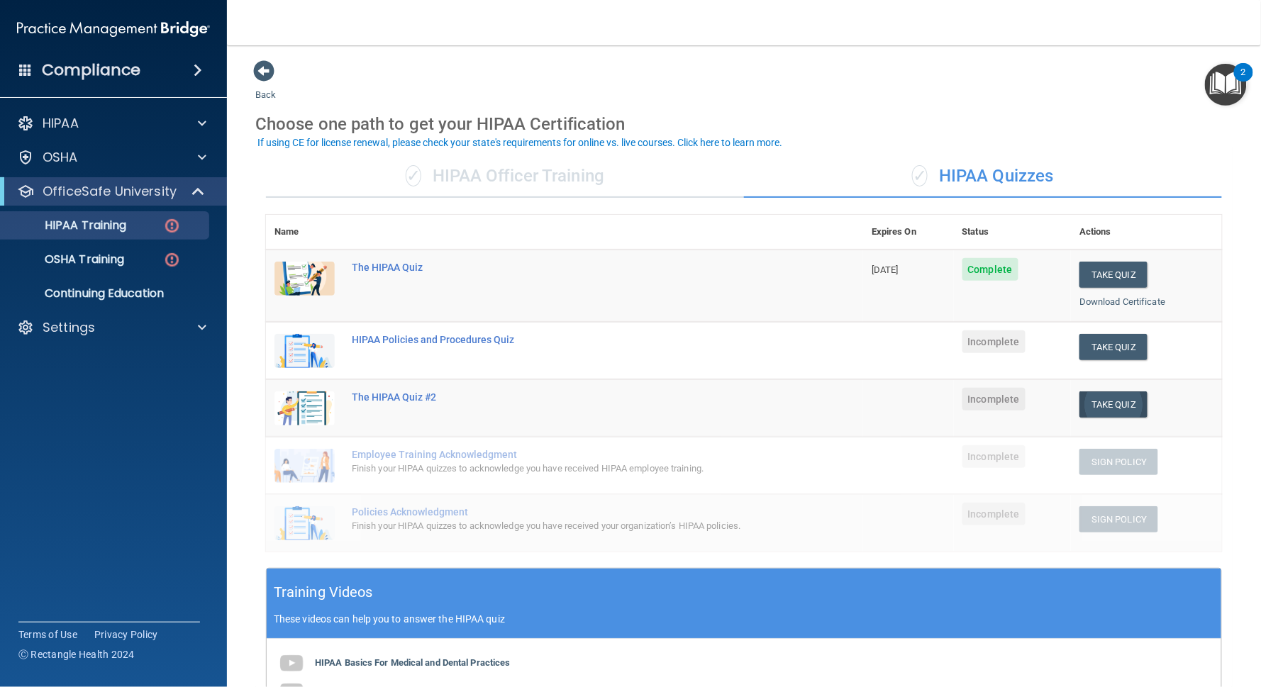
click at [945, 403] on button "Take Quiz" at bounding box center [1113, 404] width 68 height 26
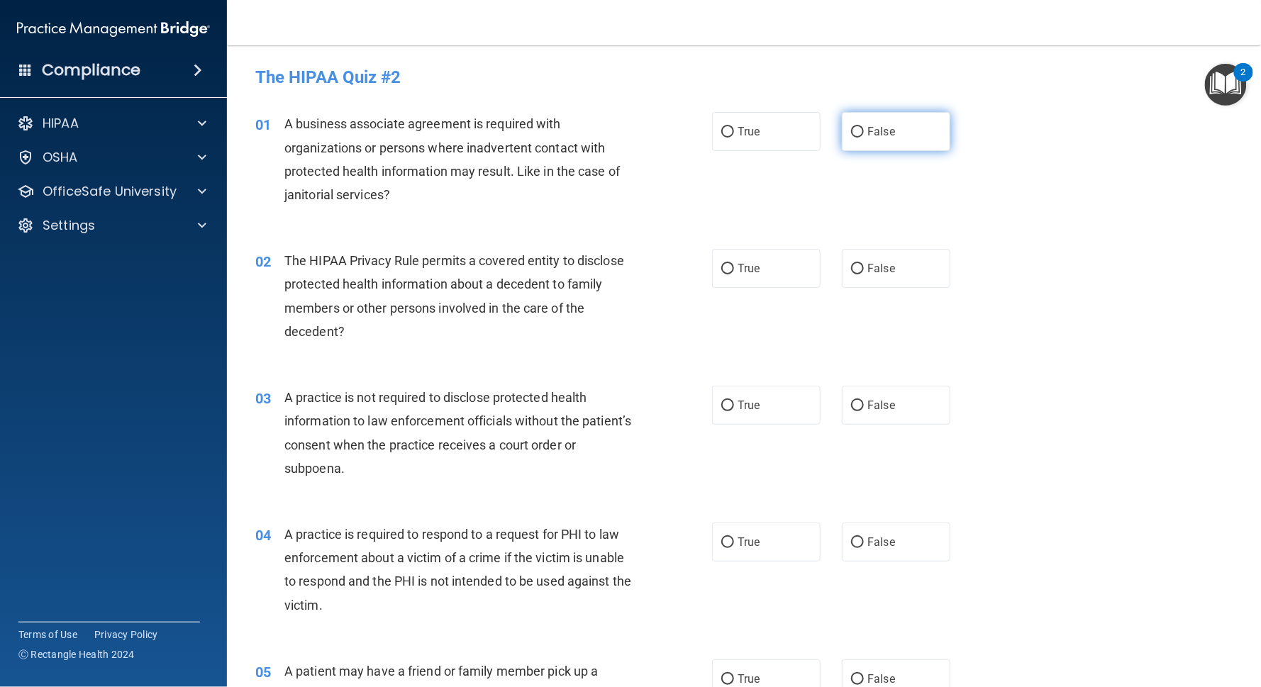
click at [867, 133] on span "False" at bounding box center [881, 131] width 28 height 13
click at [851, 133] on input "False" at bounding box center [857, 132] width 13 height 11
radio input "true"
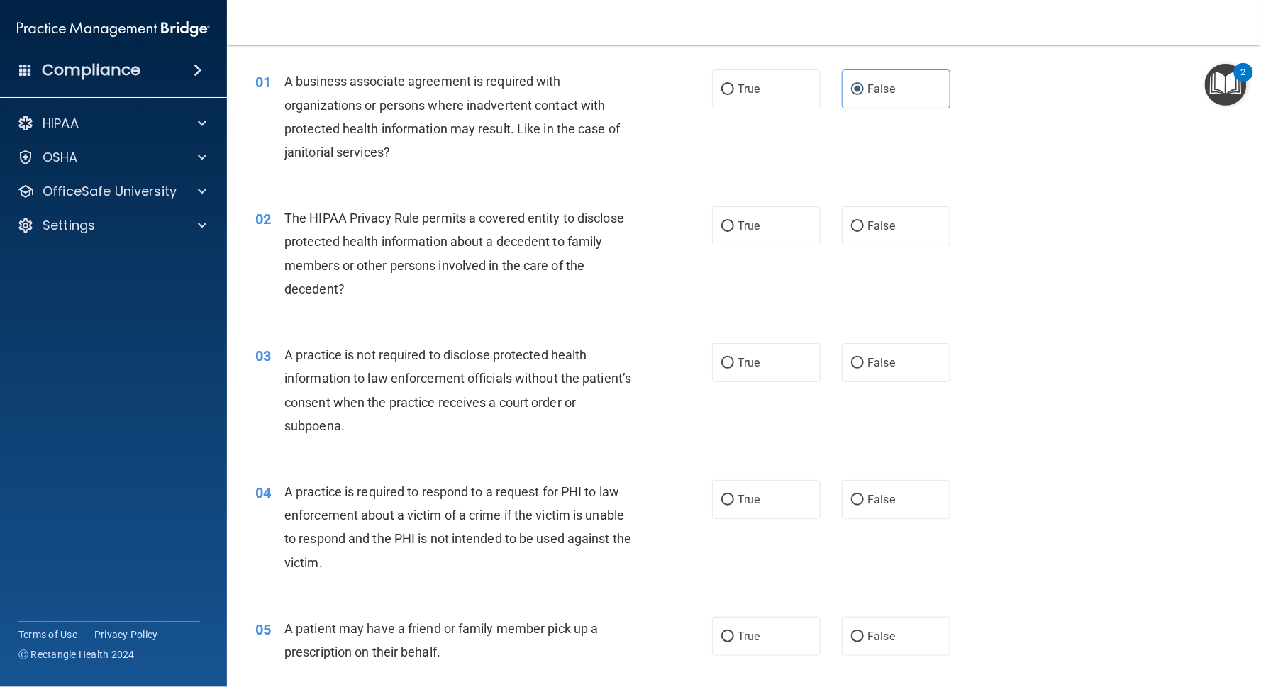
scroll to position [44, 0]
click at [775, 227] on label "True" at bounding box center [766, 224] width 109 height 39
click at [734, 227] on input "True" at bounding box center [727, 225] width 13 height 11
radio input "true"
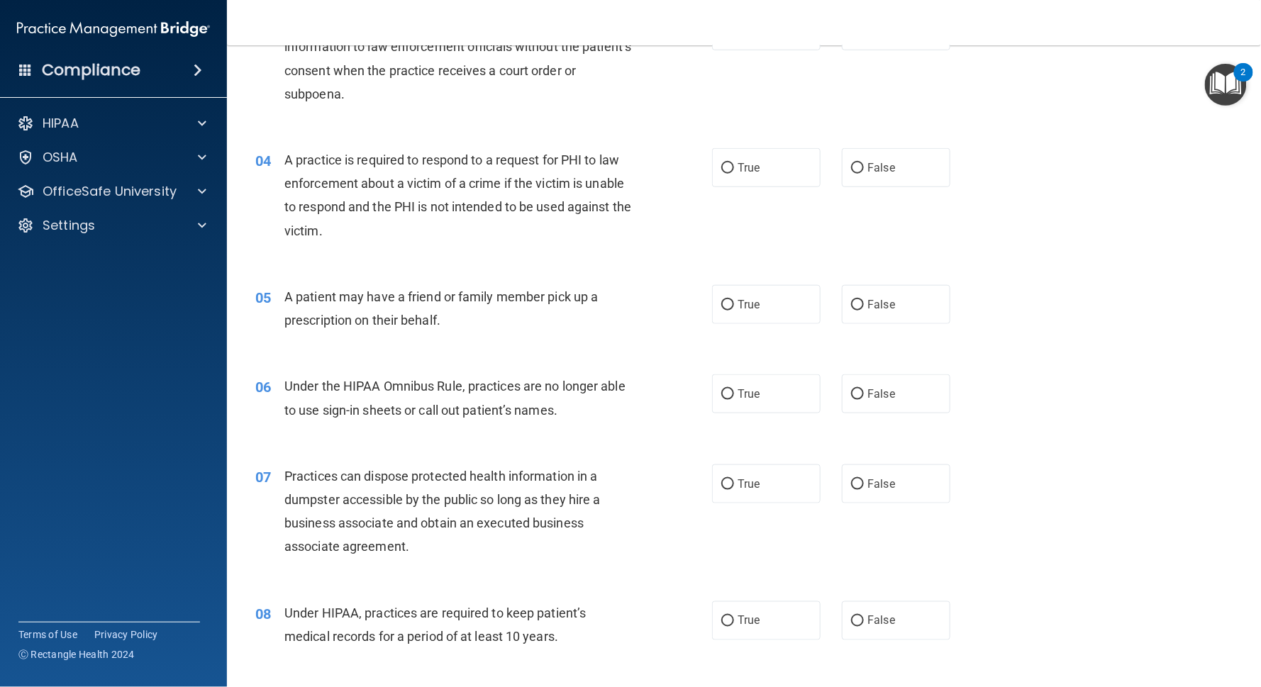
scroll to position [392, 0]
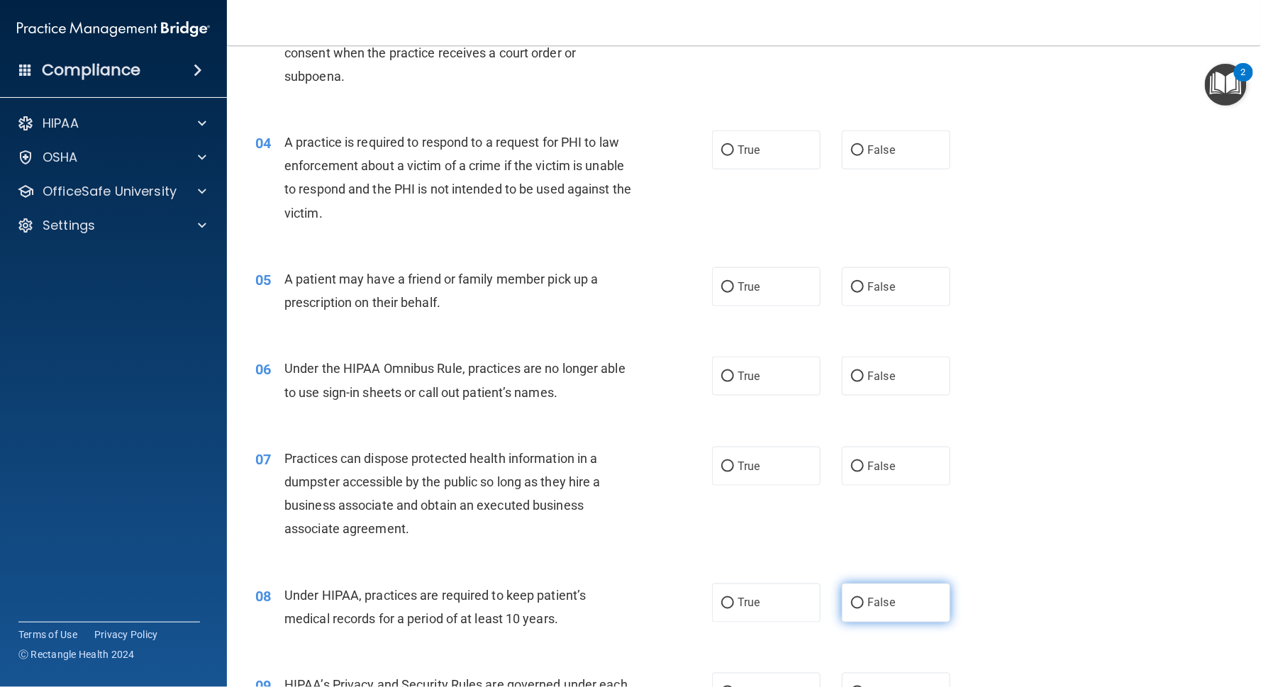
click at [845, 515] on label "False" at bounding box center [896, 603] width 109 height 39
click at [851, 515] on input "False" at bounding box center [857, 604] width 13 height 11
radio input "true"
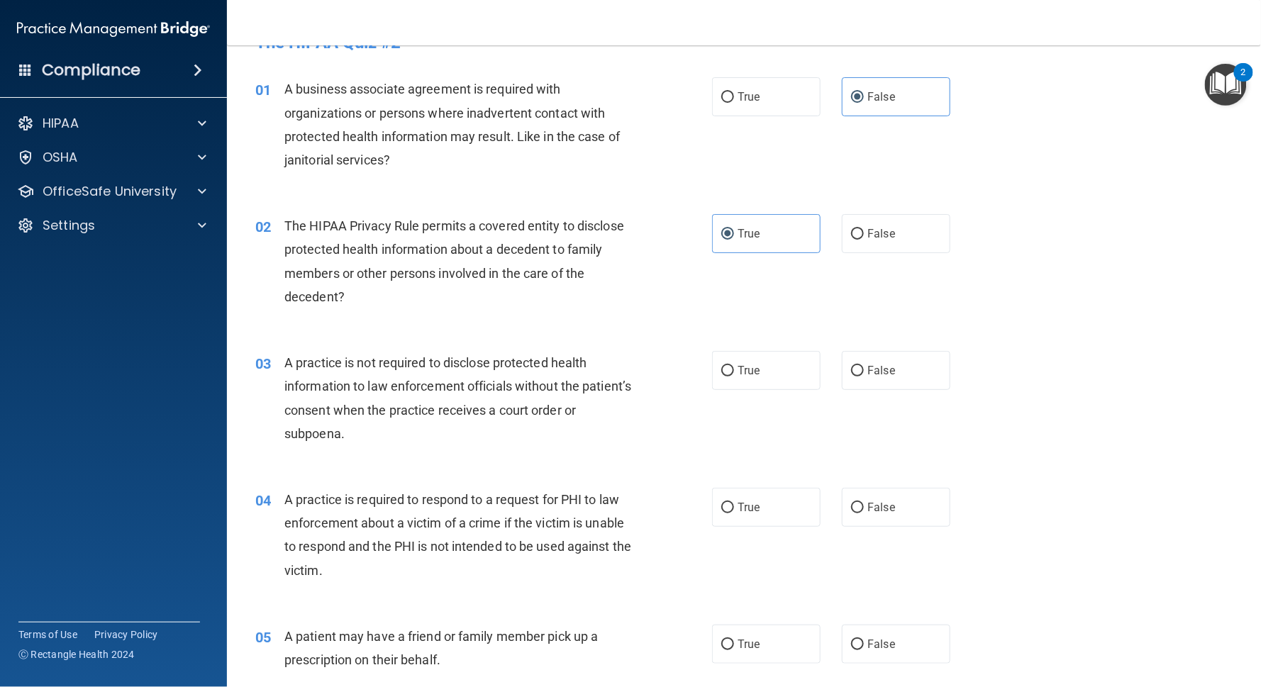
scroll to position [34, 0]
click at [284, 352] on div "03 A practice is not required to disclose protected health information to law e…" at bounding box center [483, 402] width 499 height 101
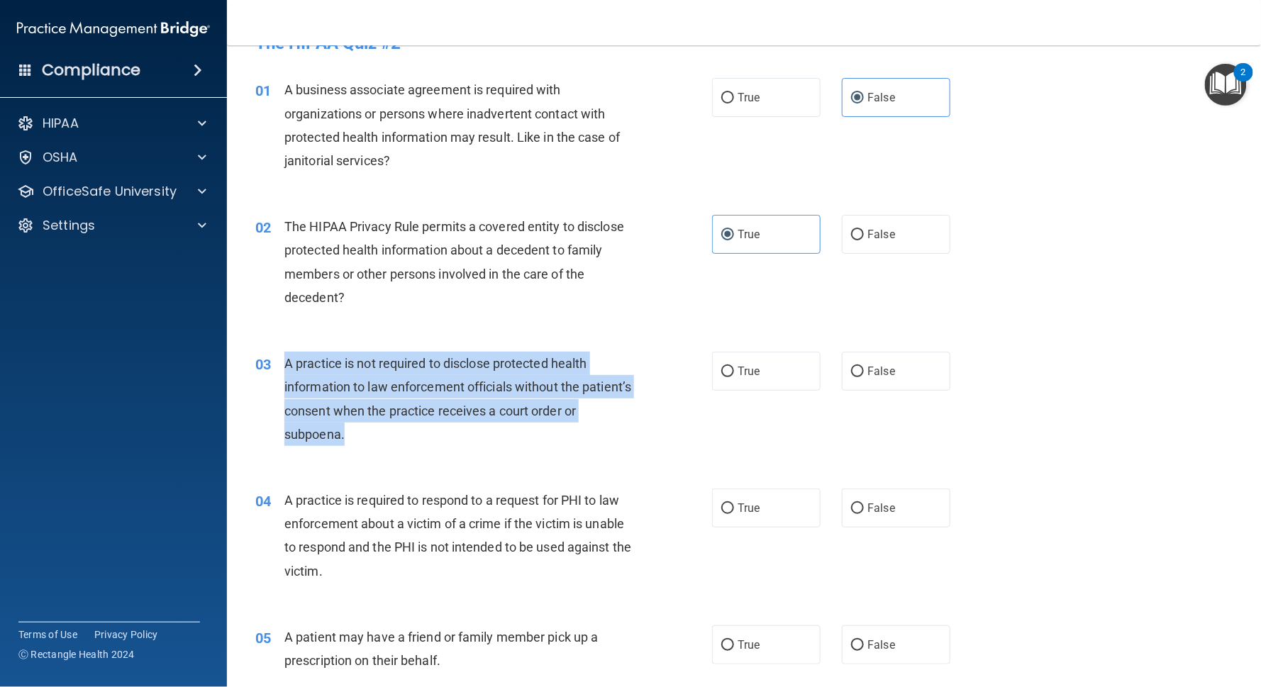
drag, startPoint x: 285, startPoint y: 356, endPoint x: 352, endPoint y: 415, distance: 88.9
click at [352, 415] on div "A practice is not required to disclose protected health information to law enfo…" at bounding box center [463, 399] width 359 height 94
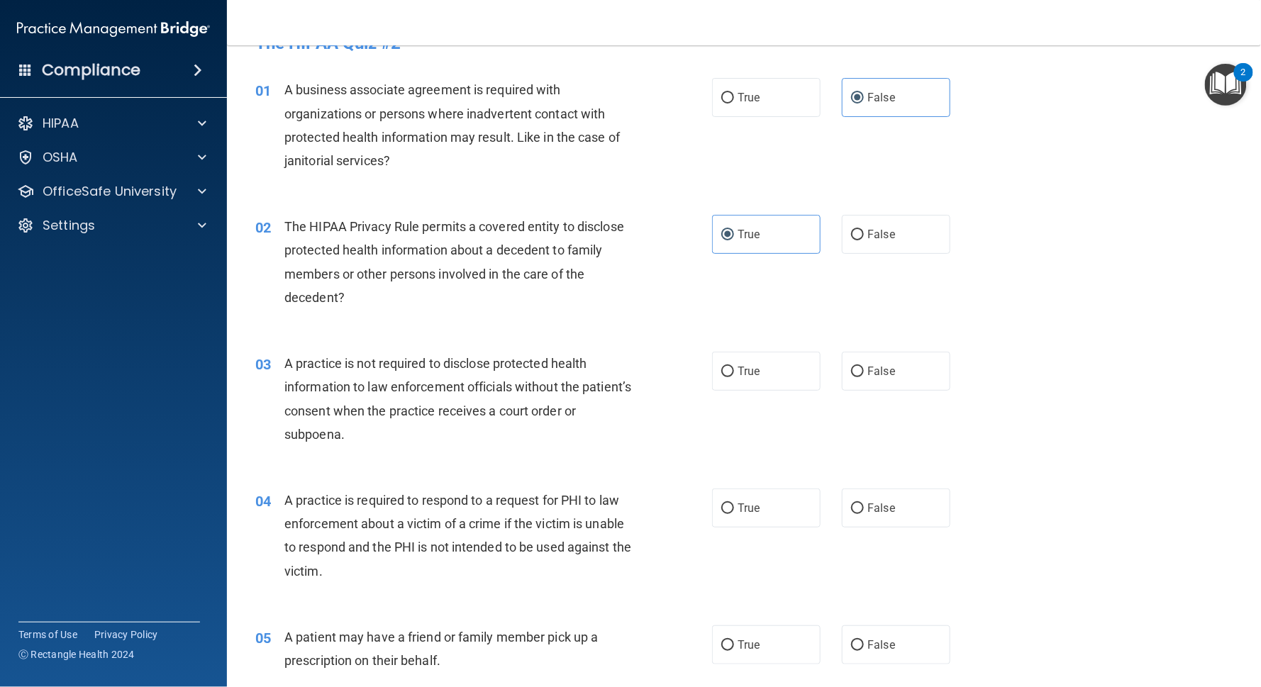
click at [495, 288] on div "The HIPAA Privacy Rule permits a covered entity to disclose protected health in…" at bounding box center [463, 262] width 359 height 94
click at [877, 369] on label "False" at bounding box center [896, 371] width 109 height 39
click at [864, 369] on input "False" at bounding box center [857, 372] width 13 height 11
radio input "true"
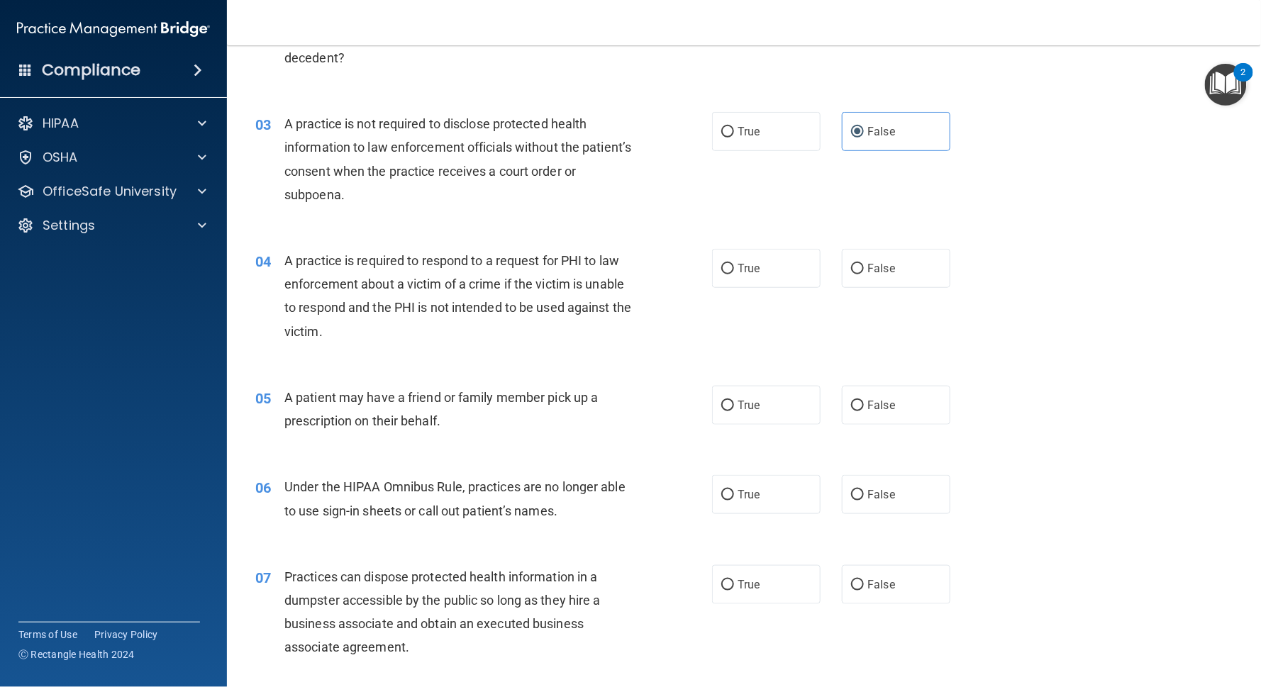
scroll to position [273, 0]
click at [713, 273] on label "True" at bounding box center [766, 269] width 109 height 39
click at [721, 273] on input "True" at bounding box center [727, 270] width 13 height 11
radio input "true"
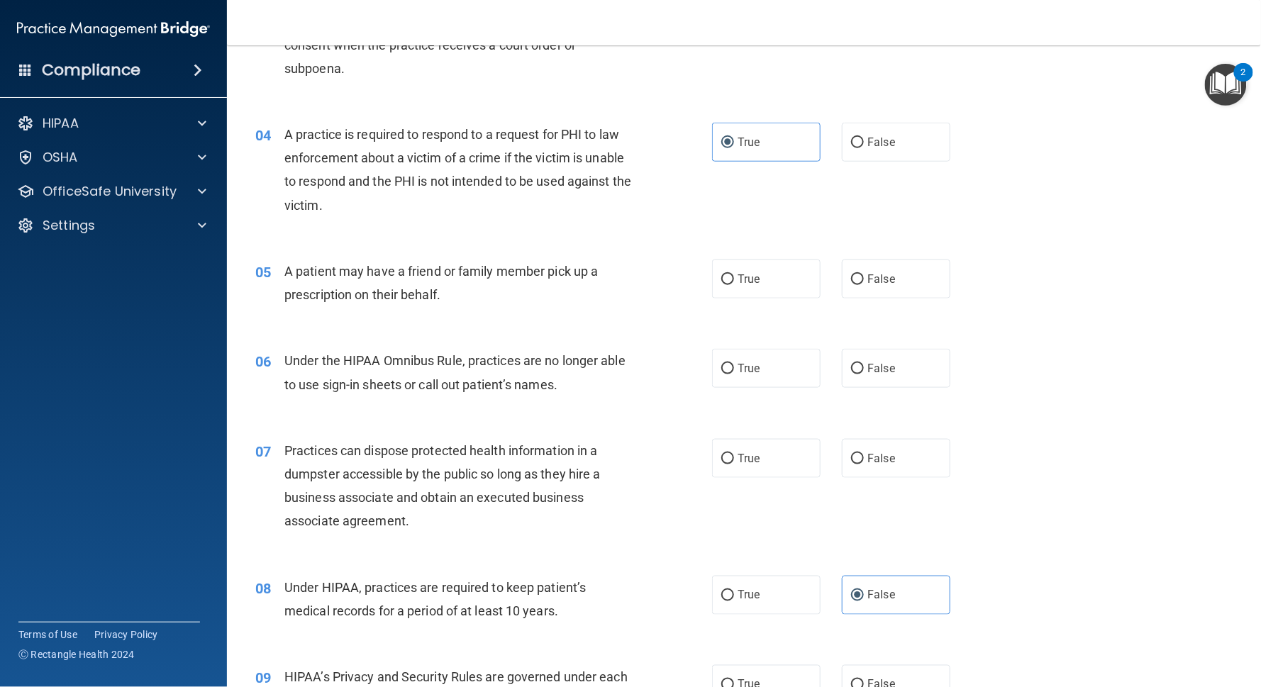
scroll to position [403, 0]
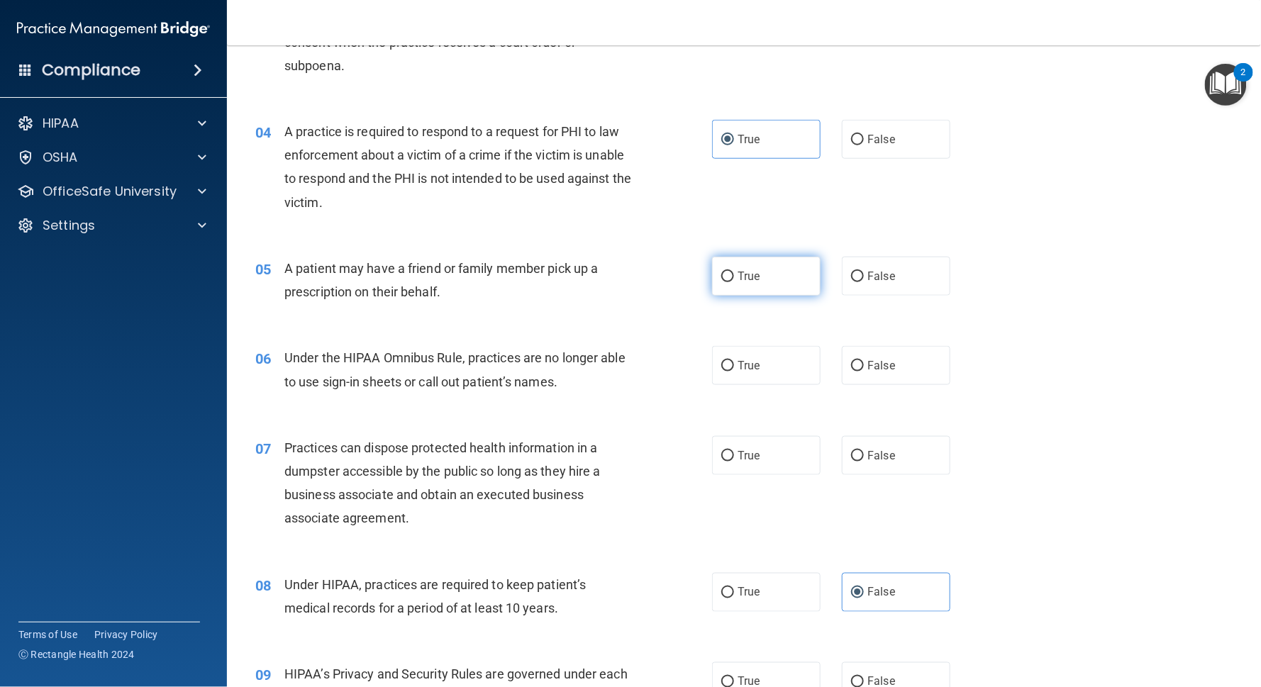
click at [763, 260] on label "True" at bounding box center [766, 276] width 109 height 39
click at [734, 272] on input "True" at bounding box center [727, 277] width 13 height 11
radio input "true"
click at [867, 359] on span "False" at bounding box center [881, 365] width 28 height 13
click at [851, 361] on input "False" at bounding box center [857, 366] width 13 height 11
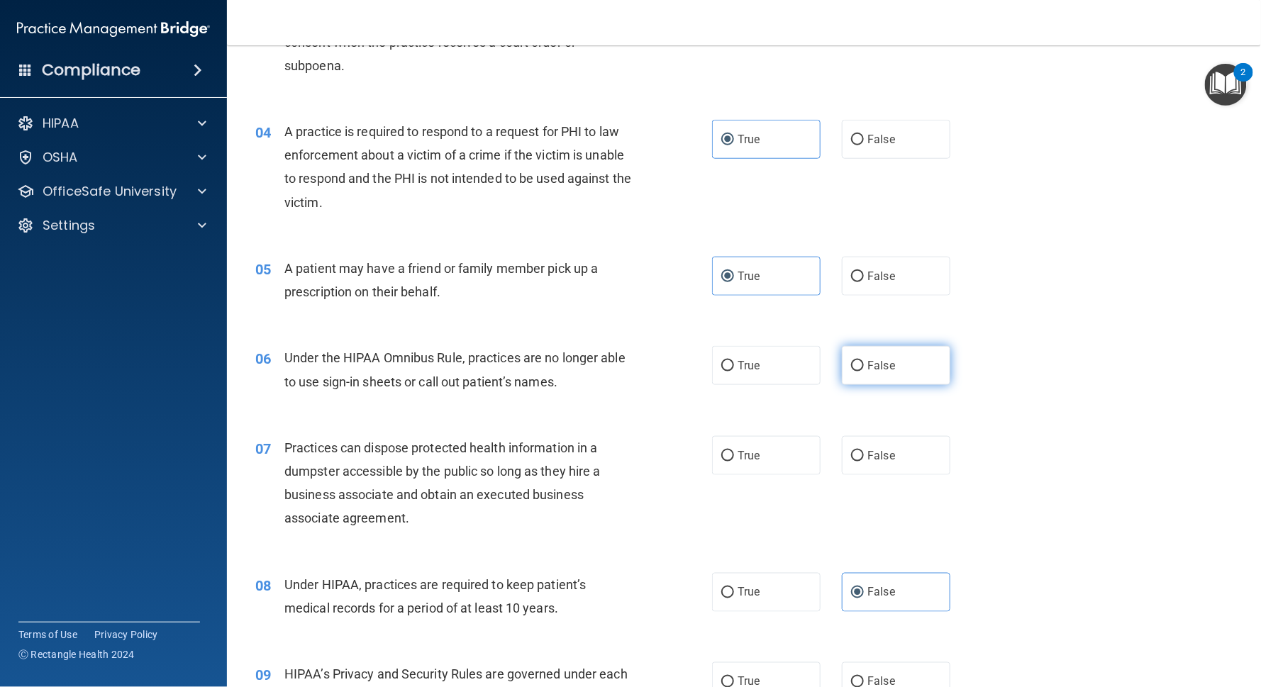
radio input "true"
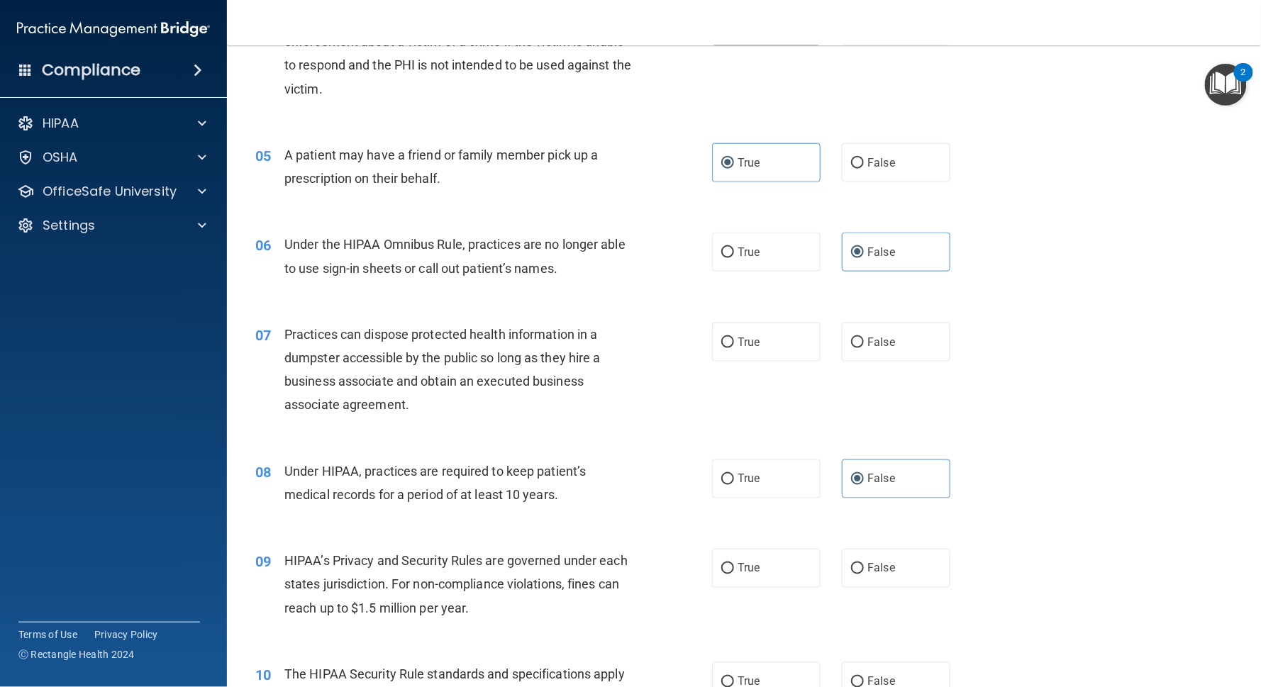
scroll to position [523, 0]
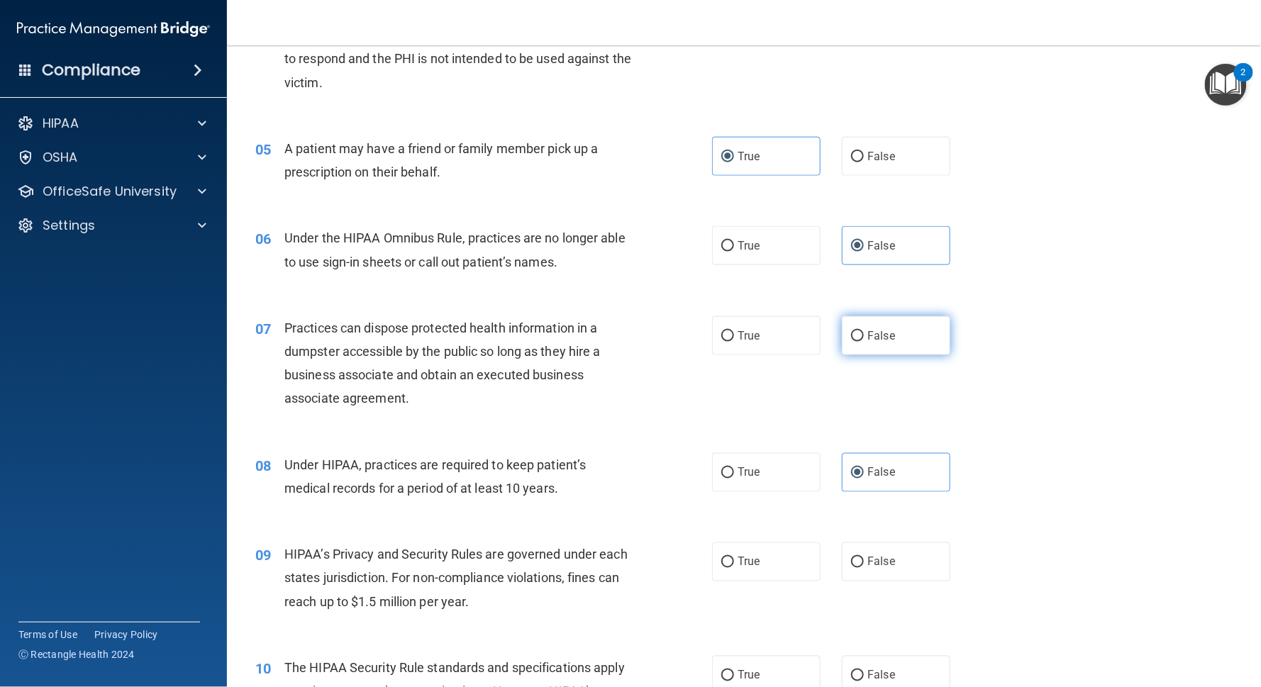
click at [855, 316] on label "False" at bounding box center [896, 335] width 109 height 39
click at [855, 331] on input "False" at bounding box center [857, 336] width 13 height 11
radio input "true"
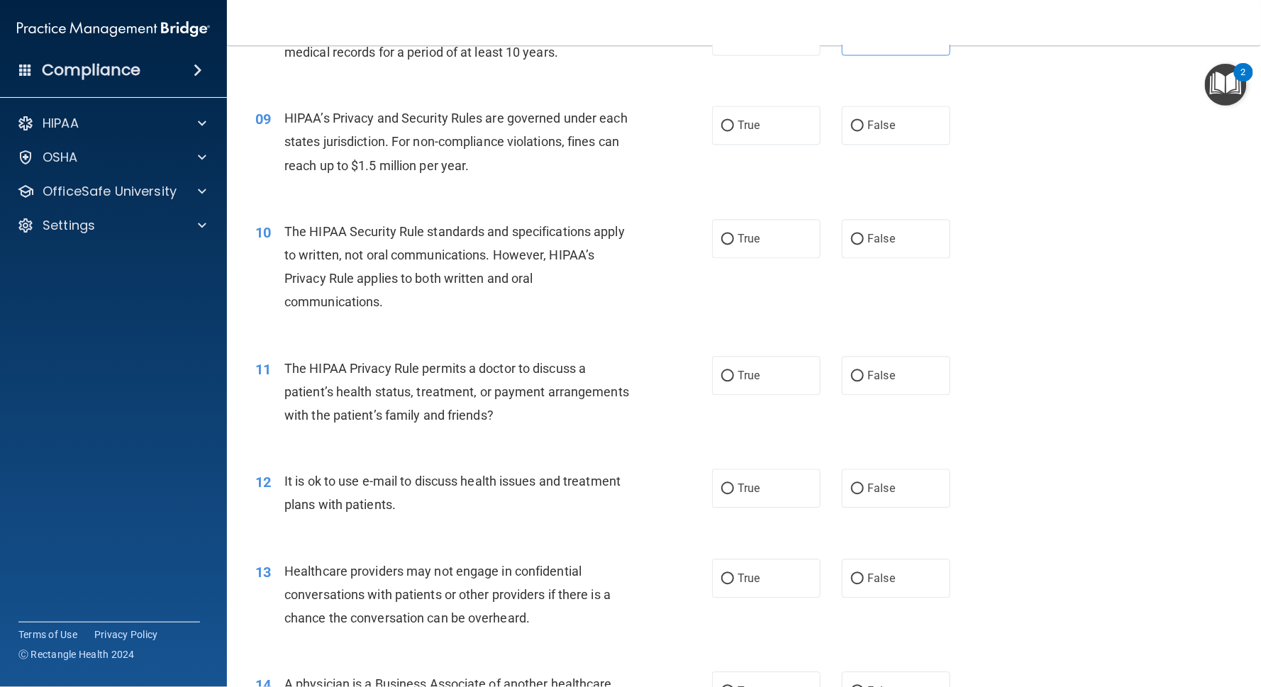
scroll to position [960, 0]
click at [865, 108] on label "False" at bounding box center [896, 125] width 109 height 39
click at [864, 121] on input "False" at bounding box center [857, 126] width 13 height 11
radio input "true"
click at [755, 221] on label "True" at bounding box center [766, 238] width 109 height 39
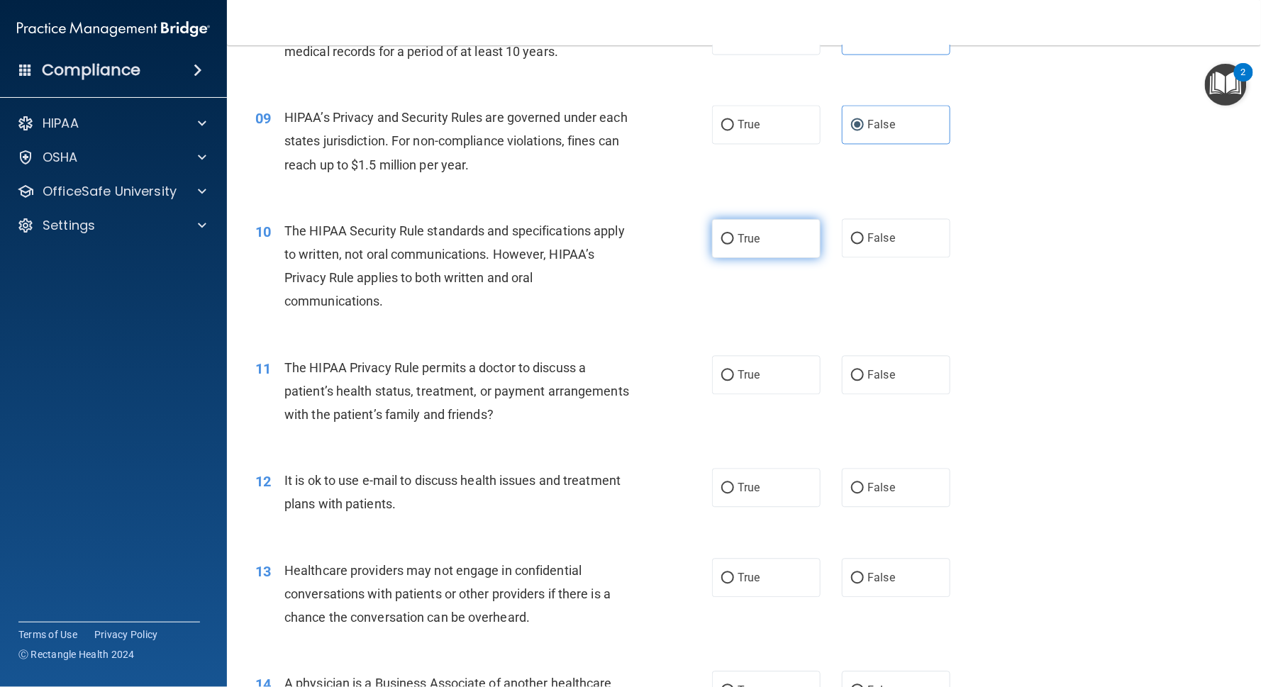
click at [734, 234] on input "True" at bounding box center [727, 239] width 13 height 11
radio input "true"
click at [736, 356] on label "True" at bounding box center [766, 375] width 109 height 39
click at [734, 371] on input "True" at bounding box center [727, 376] width 13 height 11
radio input "true"
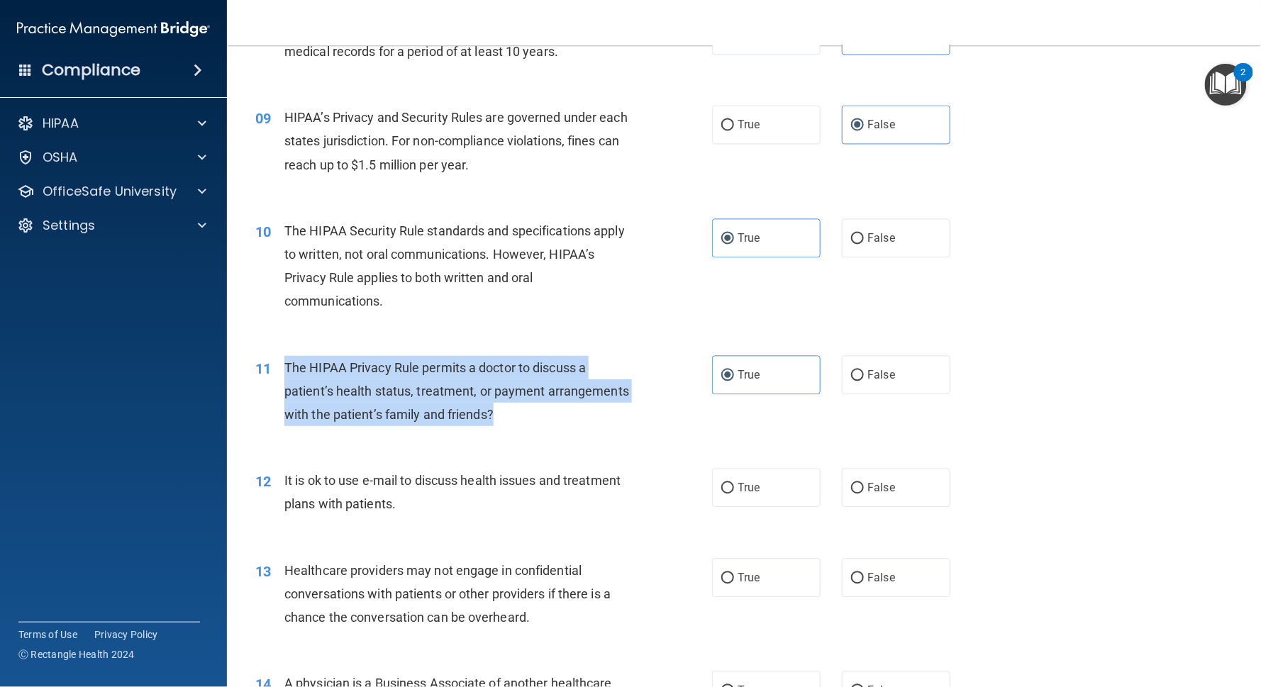
drag, startPoint x: 279, startPoint y: 335, endPoint x: 502, endPoint y: 384, distance: 228.2
click at [502, 384] on div "11 The HIPAA Privacy Rule permits a doctor to discuss a patient’s health status…" at bounding box center [483, 395] width 499 height 78
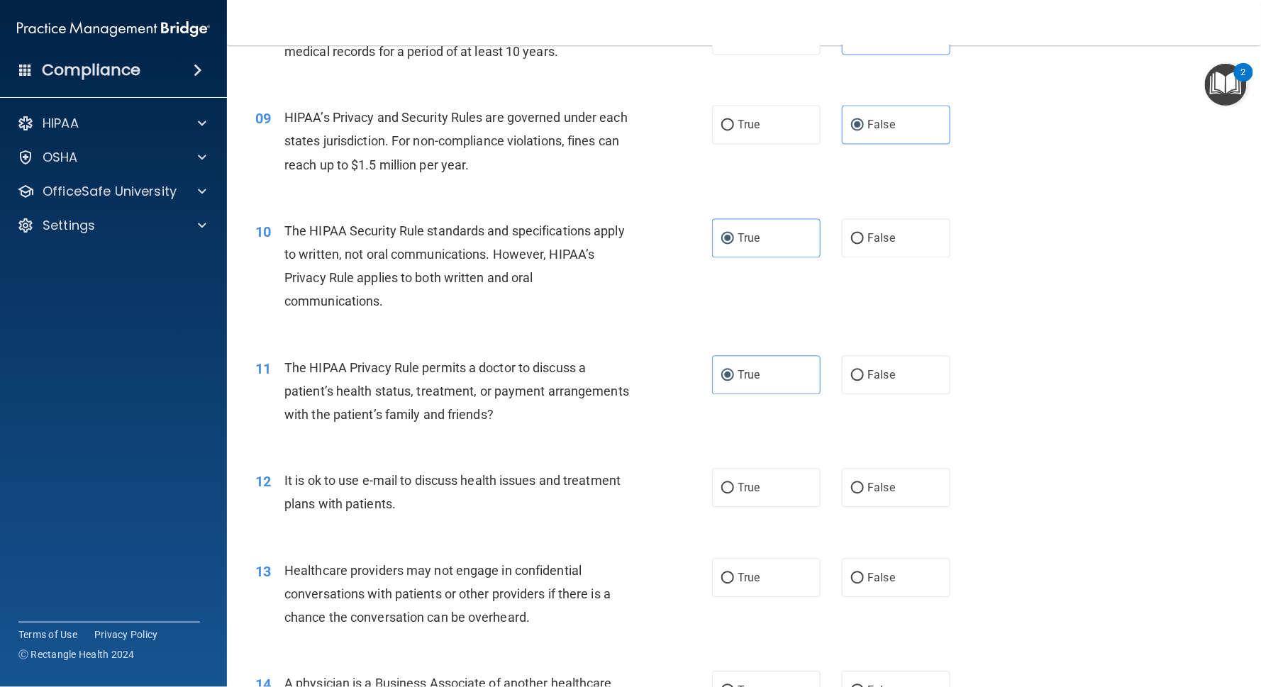
click at [651, 451] on div "12 It is ok to use e-mail to discuss health issues and treatment plans with pat…" at bounding box center [744, 495] width 999 height 89
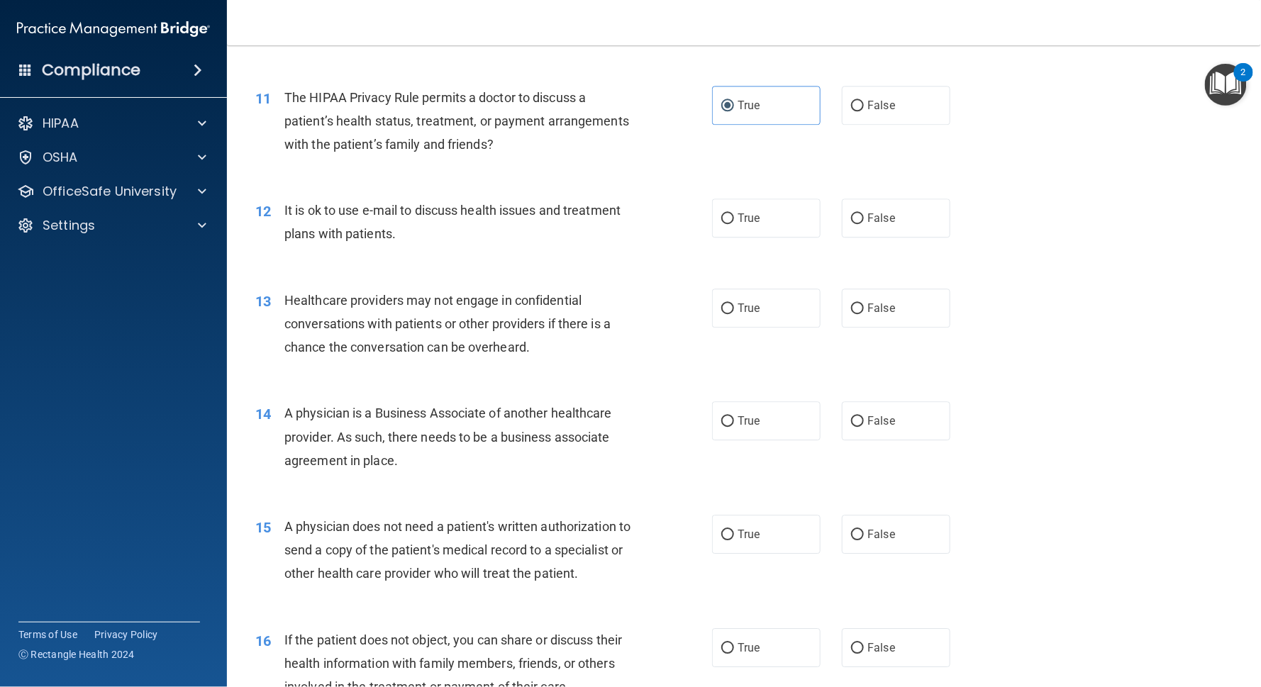
scroll to position [1238, 0]
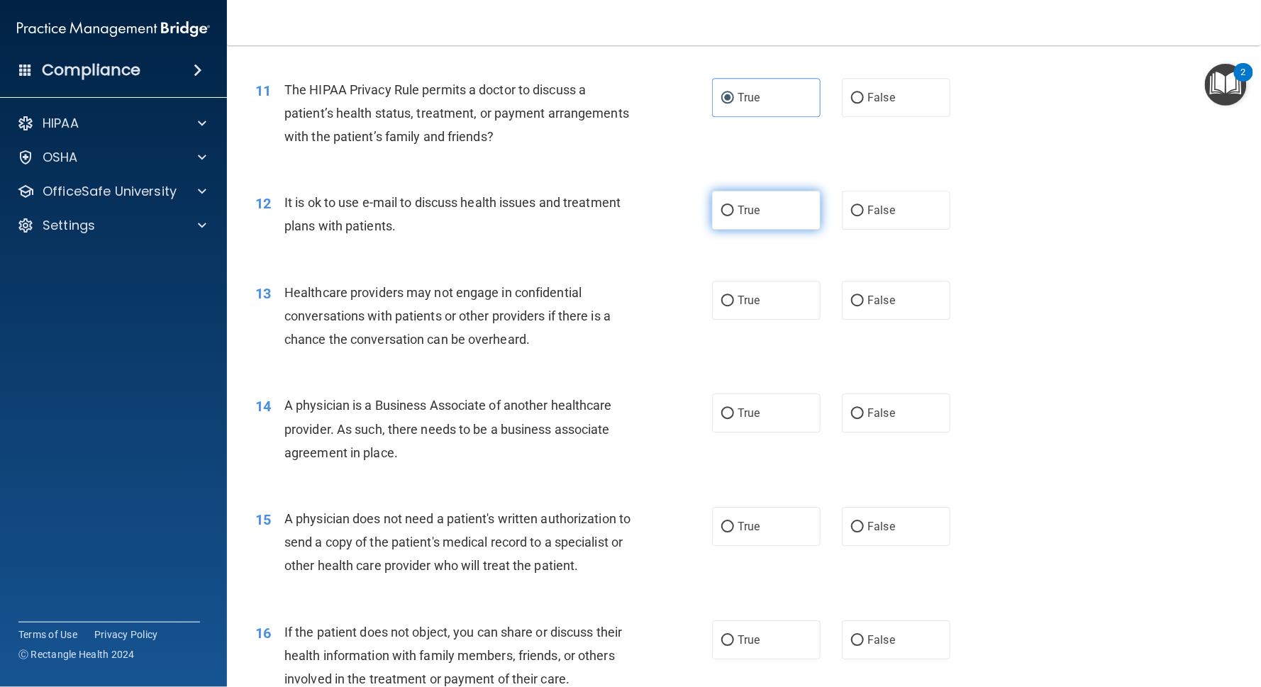
click at [745, 204] on span "True" at bounding box center [749, 210] width 22 height 13
click at [734, 206] on input "True" at bounding box center [727, 211] width 13 height 11
radio input "true"
click at [867, 294] on span "False" at bounding box center [881, 300] width 28 height 13
click at [855, 296] on input "False" at bounding box center [857, 301] width 13 height 11
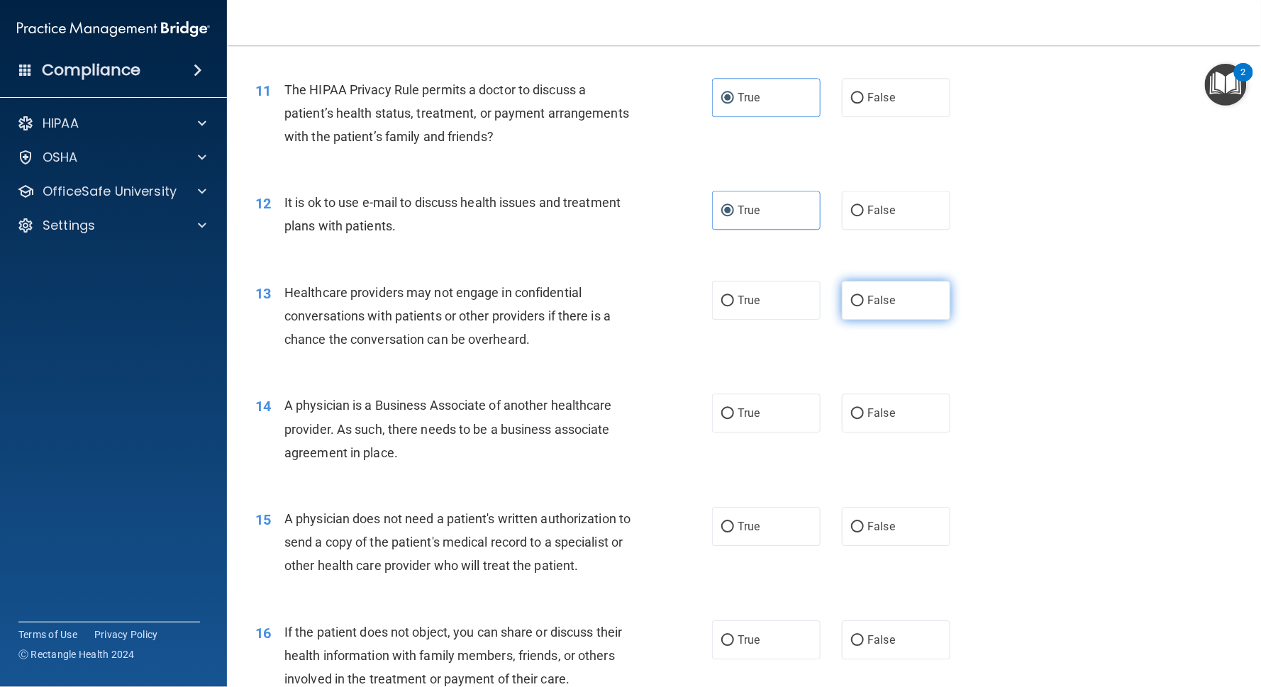
radio input "true"
click at [851, 394] on label "False" at bounding box center [896, 413] width 109 height 39
click at [851, 408] on input "False" at bounding box center [857, 413] width 13 height 11
radio input "true"
click at [749, 515] on span "True" at bounding box center [749, 526] width 22 height 13
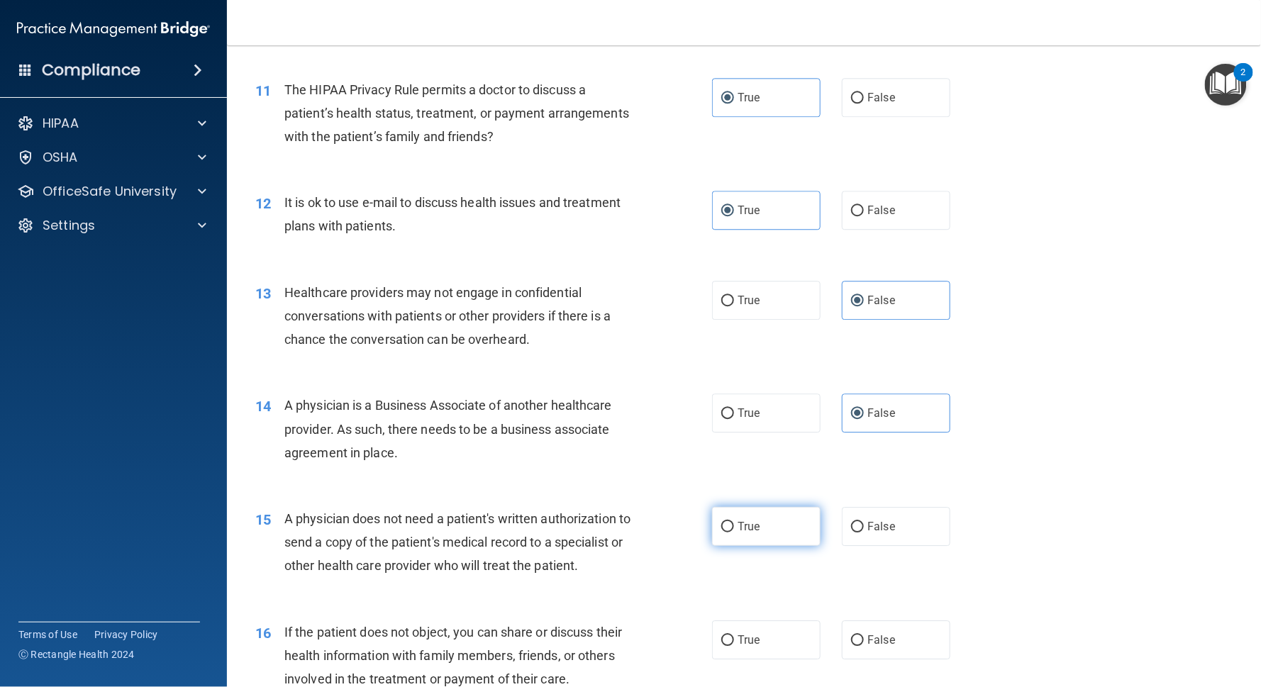
click at [734, 515] on input "True" at bounding box center [727, 527] width 13 height 11
radio input "true"
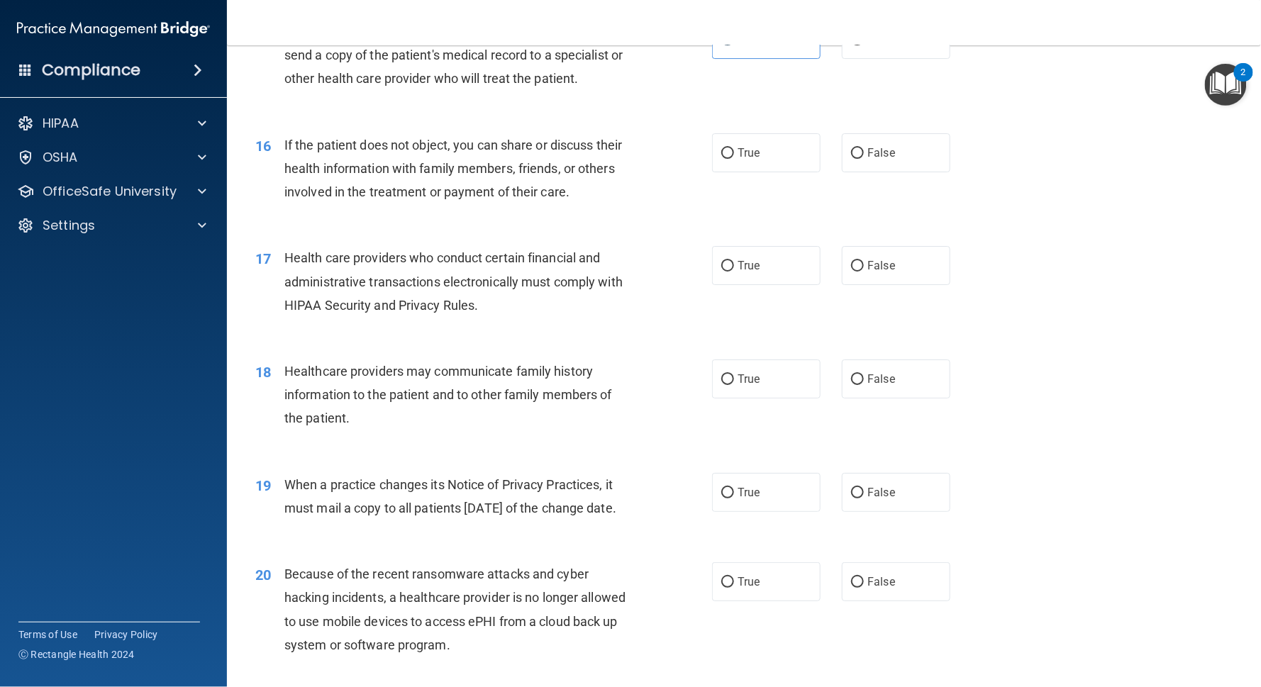
scroll to position [1726, 0]
click at [867, 371] on span "False" at bounding box center [881, 377] width 28 height 13
click at [855, 373] on input "False" at bounding box center [857, 378] width 13 height 11
radio input "true"
click at [867, 484] on span "False" at bounding box center [881, 490] width 28 height 13
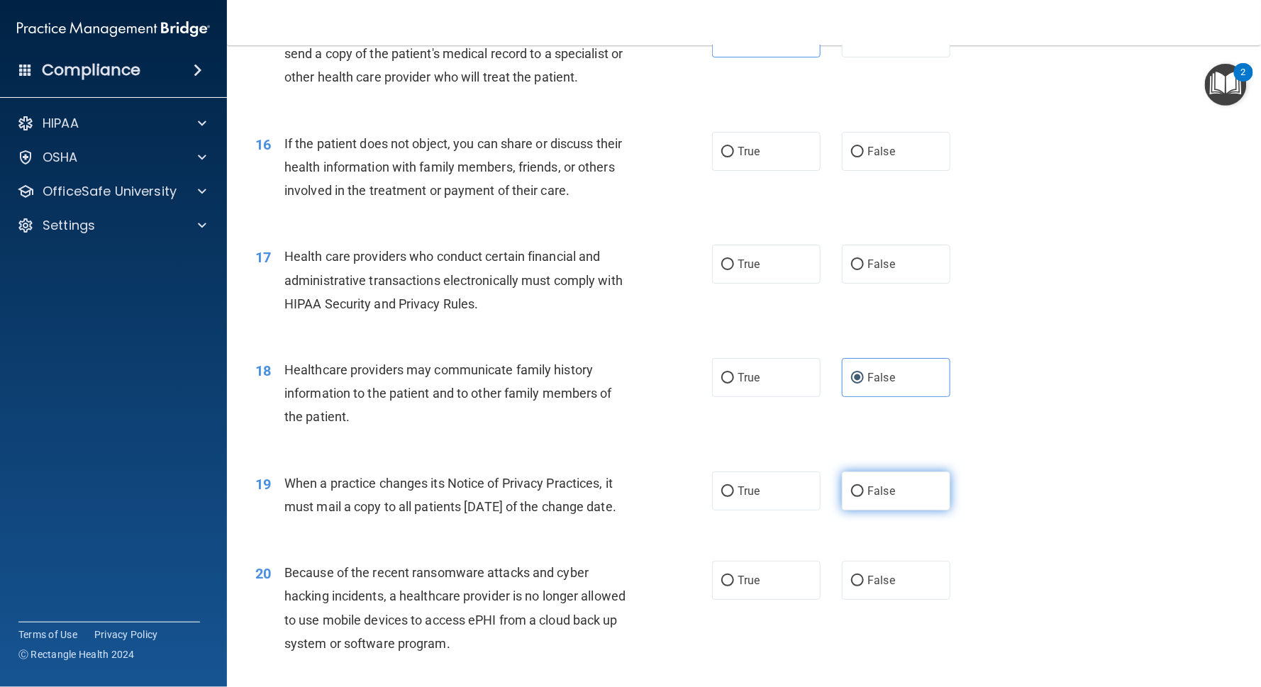
click at [855, 487] on input "False" at bounding box center [857, 492] width 13 height 11
radio input "true"
click at [750, 132] on label "True" at bounding box center [766, 151] width 109 height 39
click at [734, 147] on input "True" at bounding box center [727, 152] width 13 height 11
radio input "true"
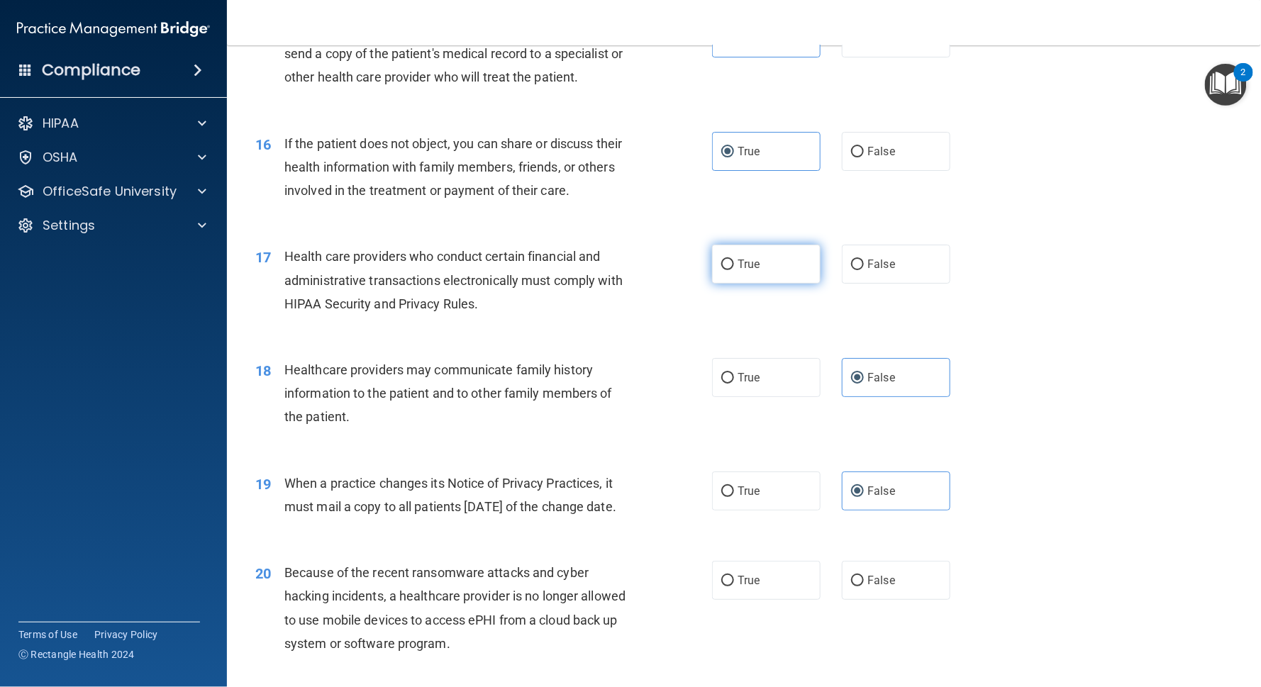
click at [740, 257] on span "True" at bounding box center [749, 263] width 22 height 13
click at [734, 260] on input "True" at bounding box center [727, 265] width 13 height 11
radio input "true"
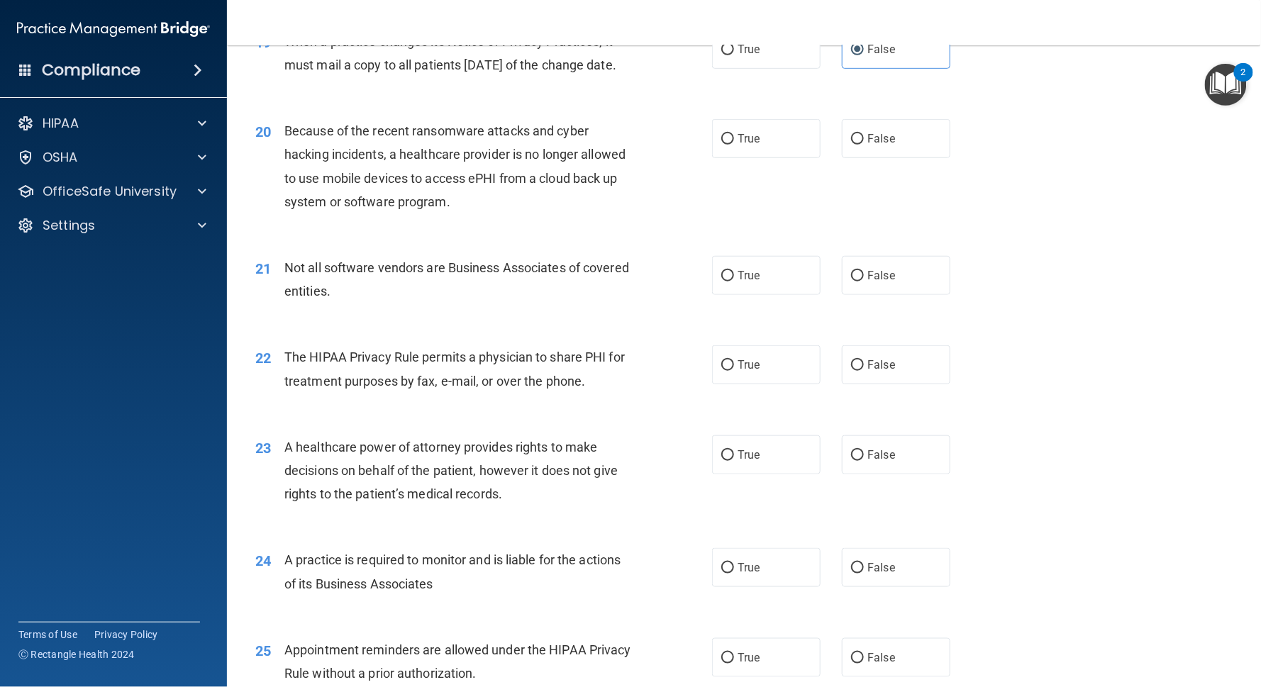
scroll to position [2176, 0]
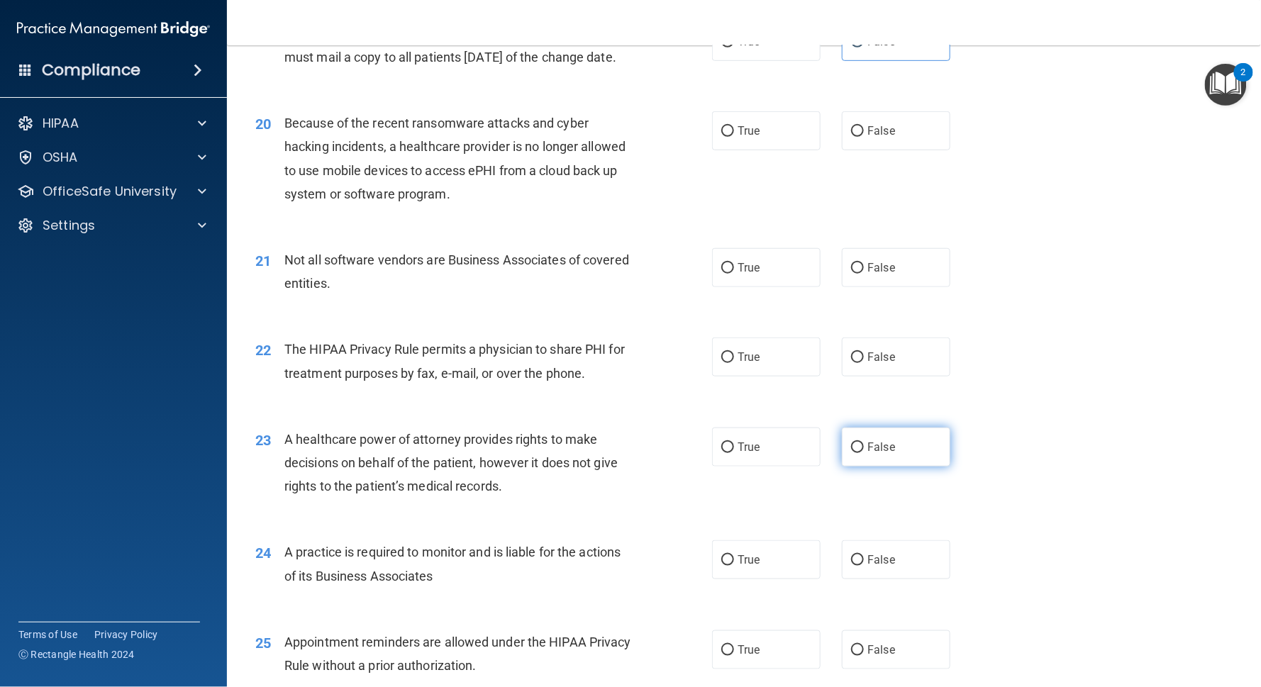
click at [883, 428] on label "False" at bounding box center [896, 447] width 109 height 39
click at [864, 443] on input "False" at bounding box center [857, 448] width 13 height 11
radio input "true"
click at [867, 515] on span "False" at bounding box center [881, 559] width 28 height 13
click at [857, 515] on input "False" at bounding box center [857, 560] width 13 height 11
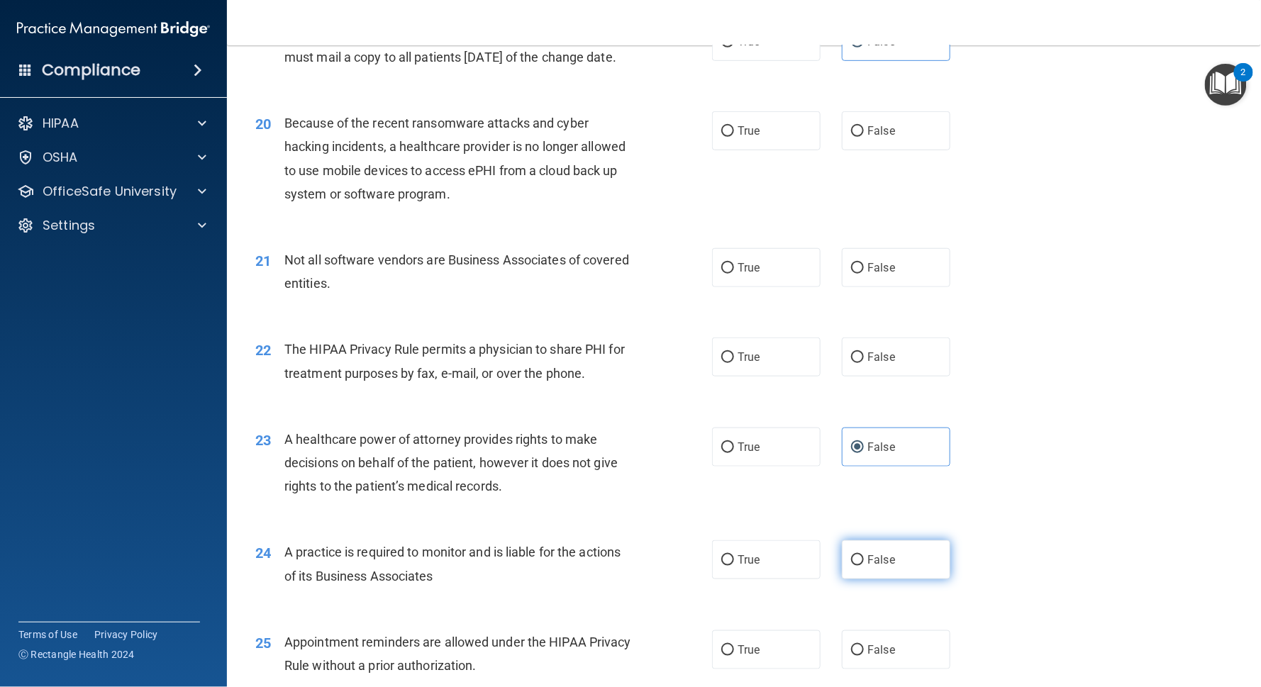
radio input "true"
click at [845, 111] on label "False" at bounding box center [896, 130] width 109 height 39
click at [851, 126] on input "False" at bounding box center [857, 131] width 13 height 11
radio input "true"
click at [763, 254] on label "True" at bounding box center [766, 267] width 109 height 39
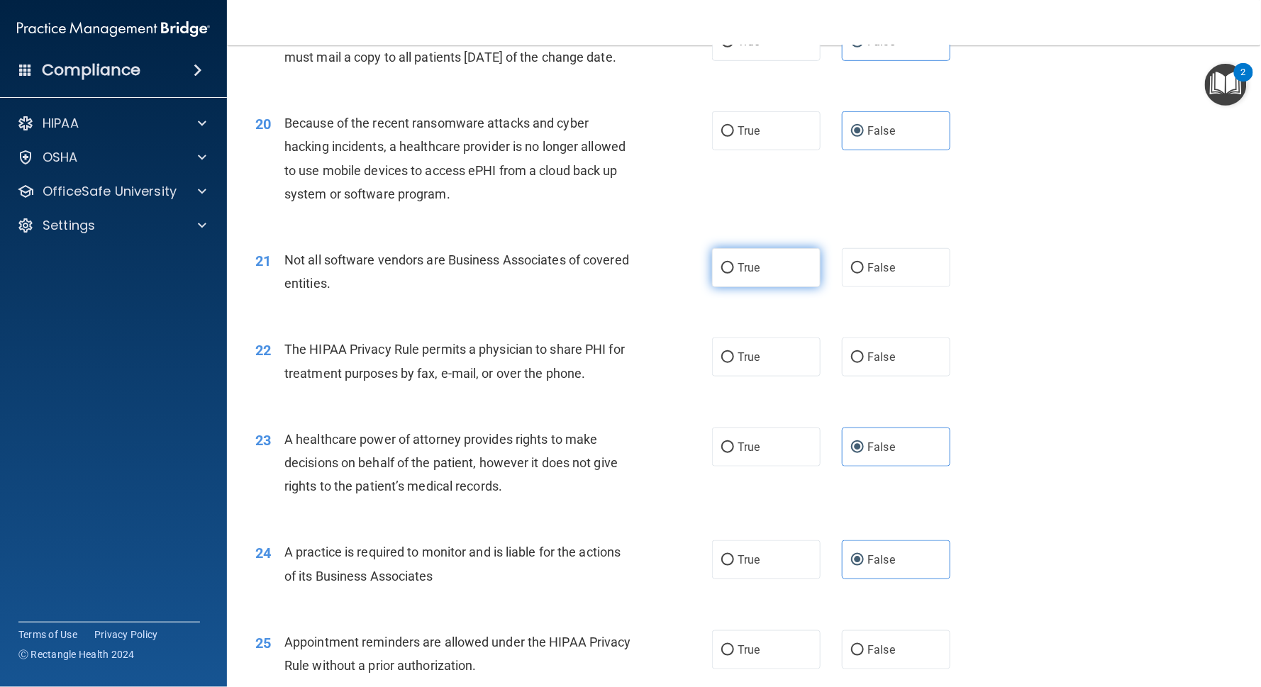
click at [734, 263] on input "True" at bounding box center [727, 268] width 13 height 11
radio input "true"
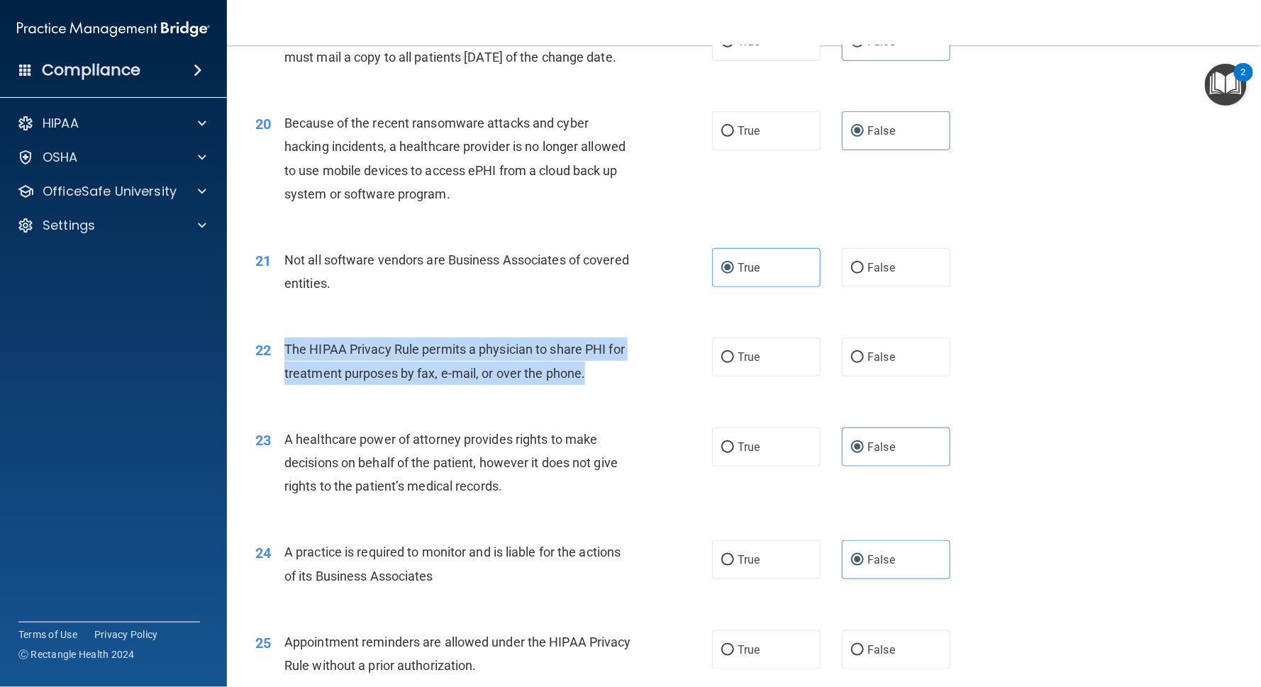
drag, startPoint x: 284, startPoint y: 309, endPoint x: 600, endPoint y: 342, distance: 317.3
click at [600, 342] on div "The HIPAA Privacy Rule permits a physician to share PHI for treatment purposes …" at bounding box center [463, 361] width 359 height 47
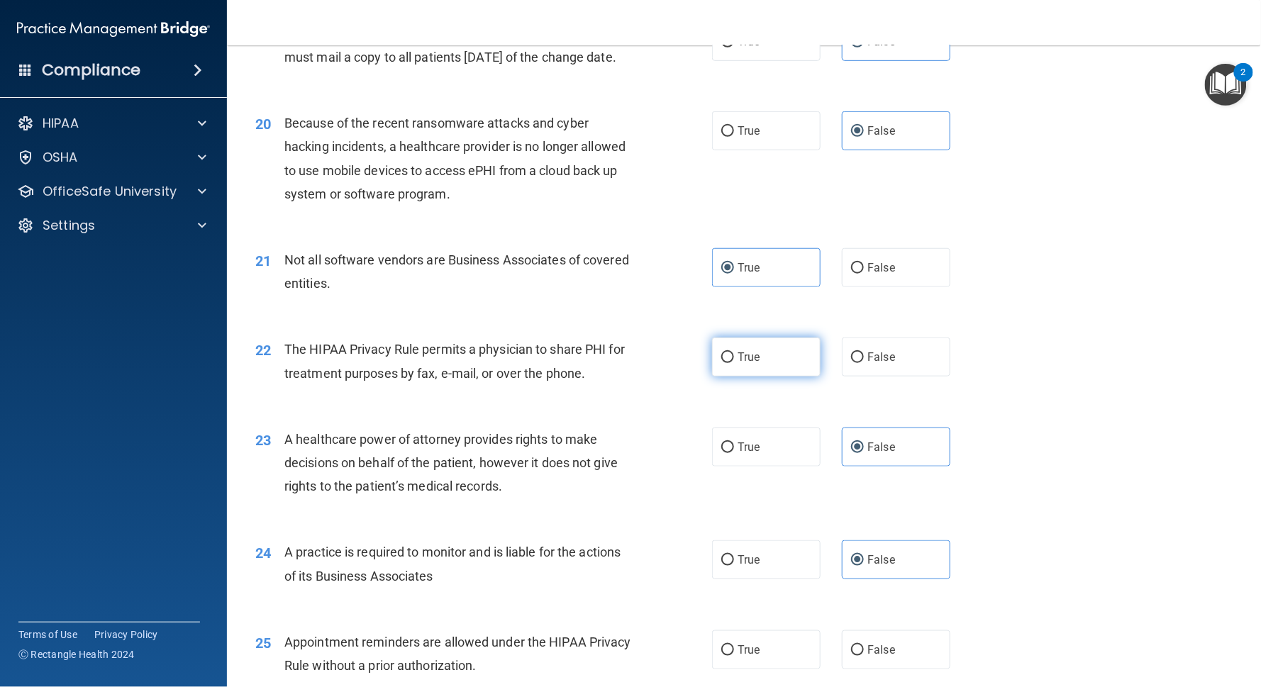
click at [772, 338] on label "True" at bounding box center [766, 357] width 109 height 39
click at [734, 352] on input "True" at bounding box center [727, 357] width 13 height 11
radio input "true"
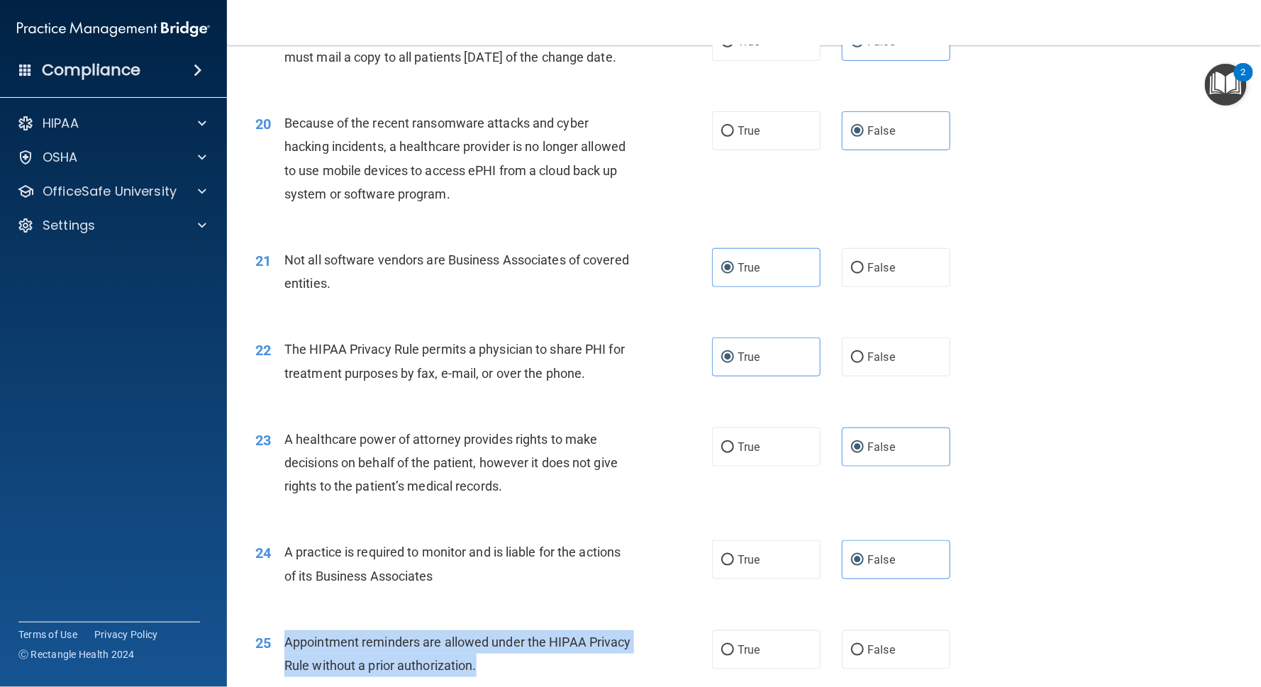
drag, startPoint x: 285, startPoint y: 601, endPoint x: 503, endPoint y: 619, distance: 218.4
click at [503, 515] on div "Appointment reminders are allowed under the HIPAA Privacy Rule without a prior …" at bounding box center [463, 653] width 359 height 47
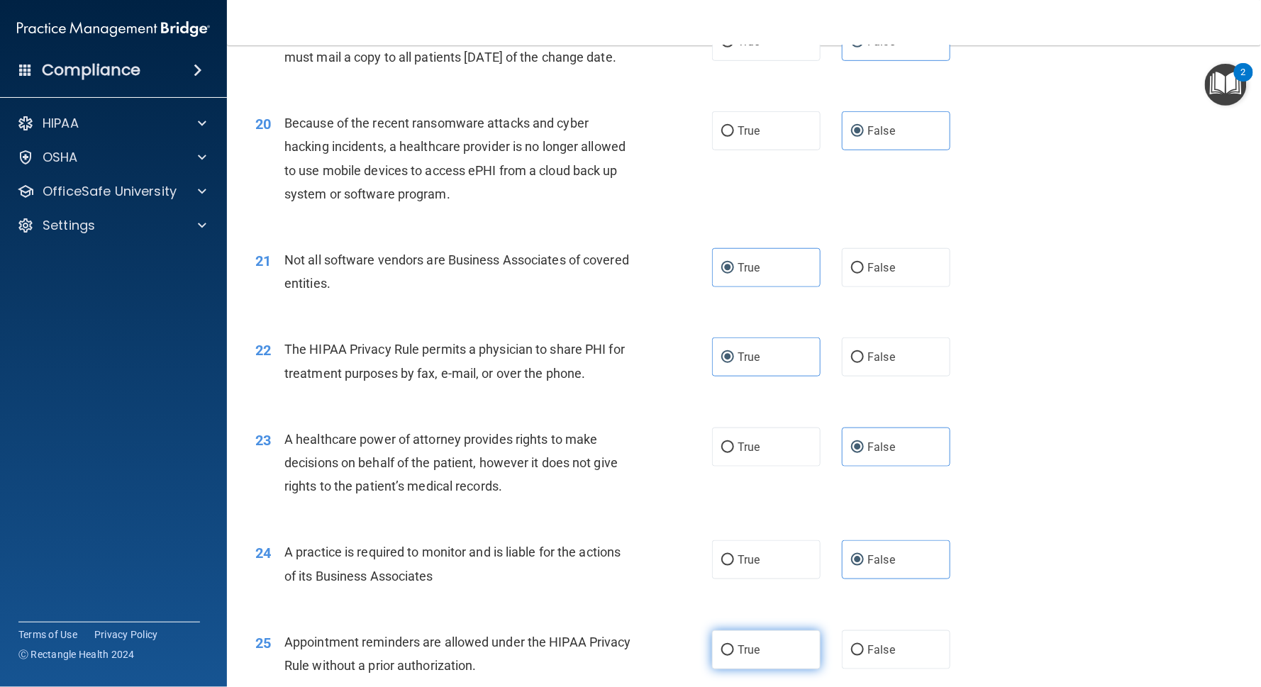
click at [779, 515] on label "True" at bounding box center [766, 649] width 109 height 39
click at [734, 515] on input "True" at bounding box center [727, 650] width 13 height 11
radio input "true"
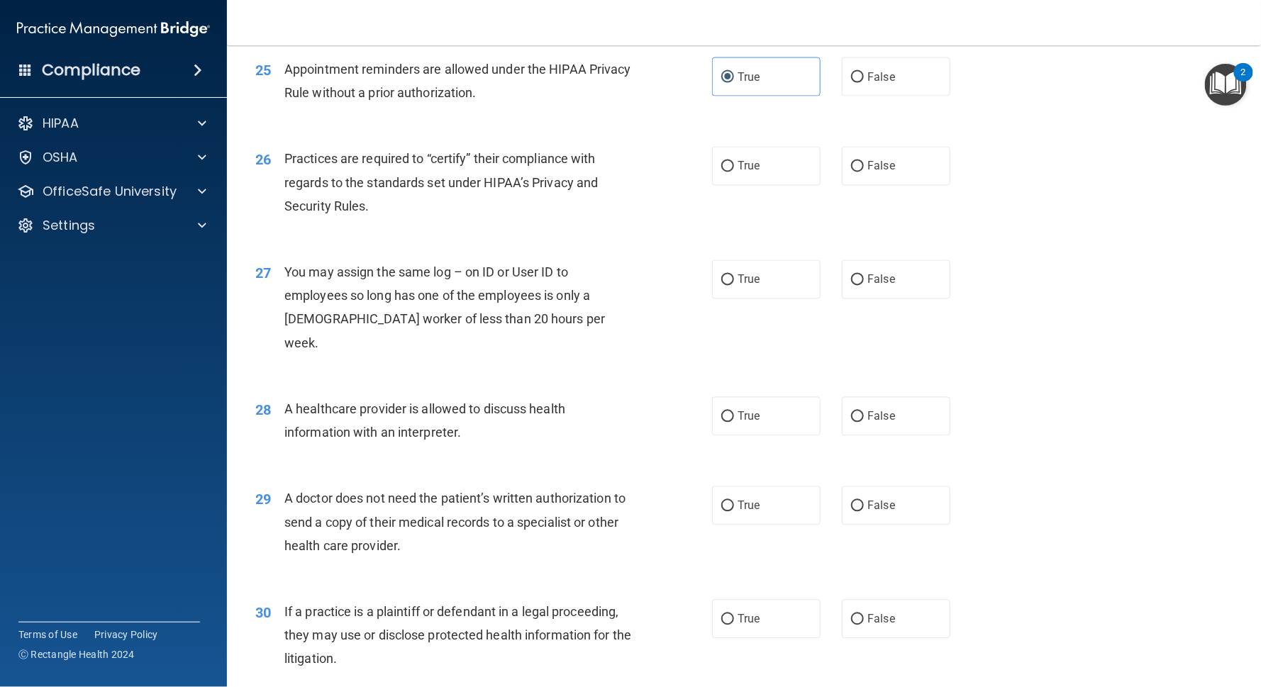
scroll to position [2753, 0]
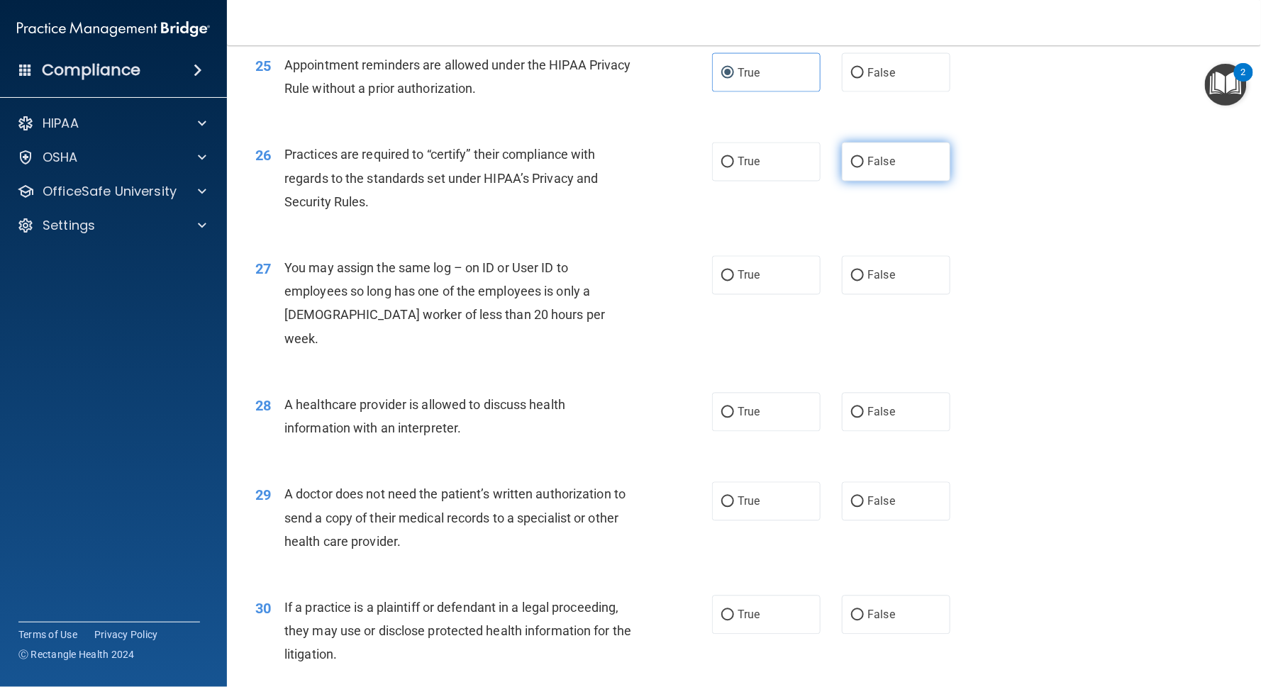
click at [904, 143] on label "False" at bounding box center [896, 162] width 109 height 39
click at [864, 157] on input "False" at bounding box center [857, 162] width 13 height 11
radio input "true"
click at [752, 495] on span "True" at bounding box center [749, 501] width 22 height 13
click at [734, 497] on input "True" at bounding box center [727, 502] width 13 height 11
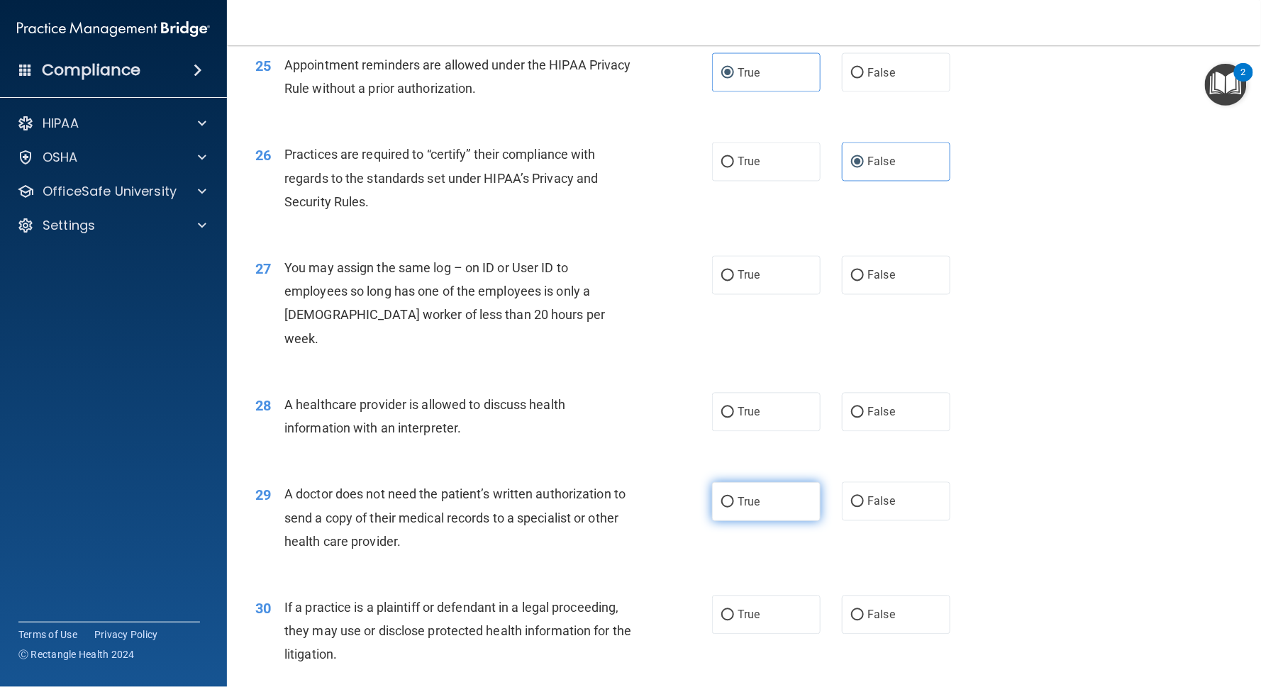
radio input "true"
click at [889, 256] on label "False" at bounding box center [896, 275] width 109 height 39
click at [864, 271] on input "False" at bounding box center [857, 276] width 13 height 11
radio input "true"
click at [782, 393] on label "True" at bounding box center [766, 412] width 109 height 39
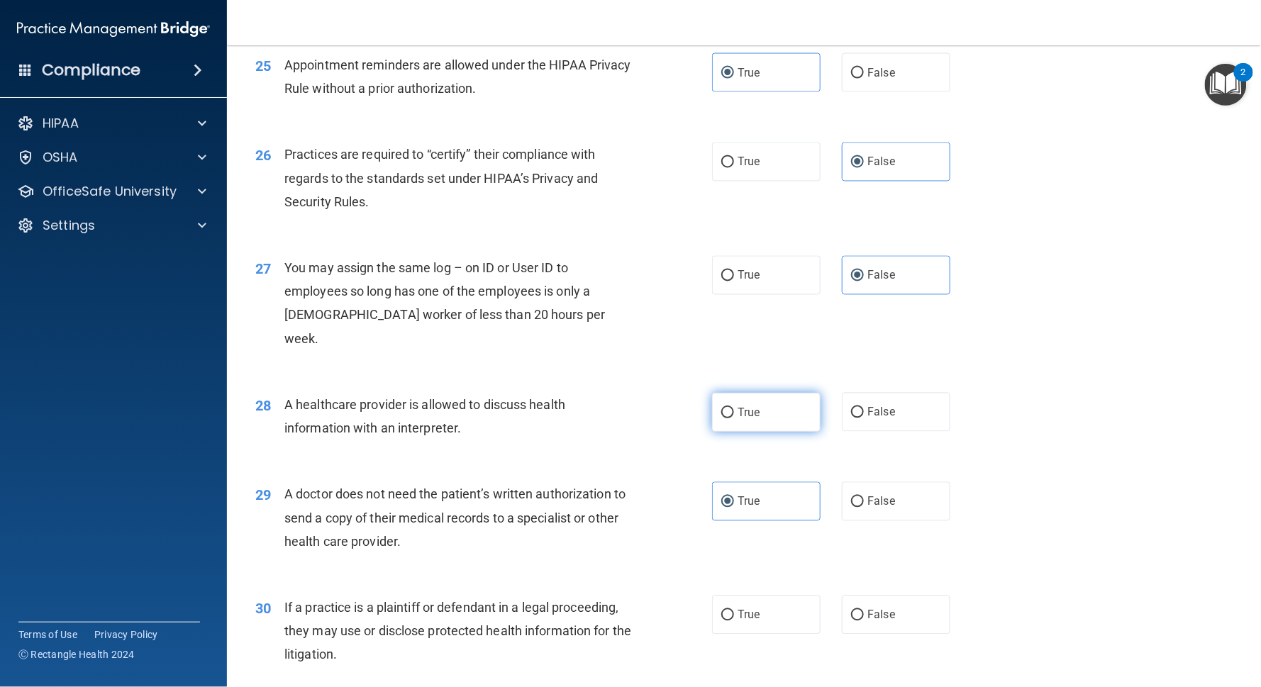
click at [734, 408] on input "True" at bounding box center [727, 413] width 13 height 11
radio input "true"
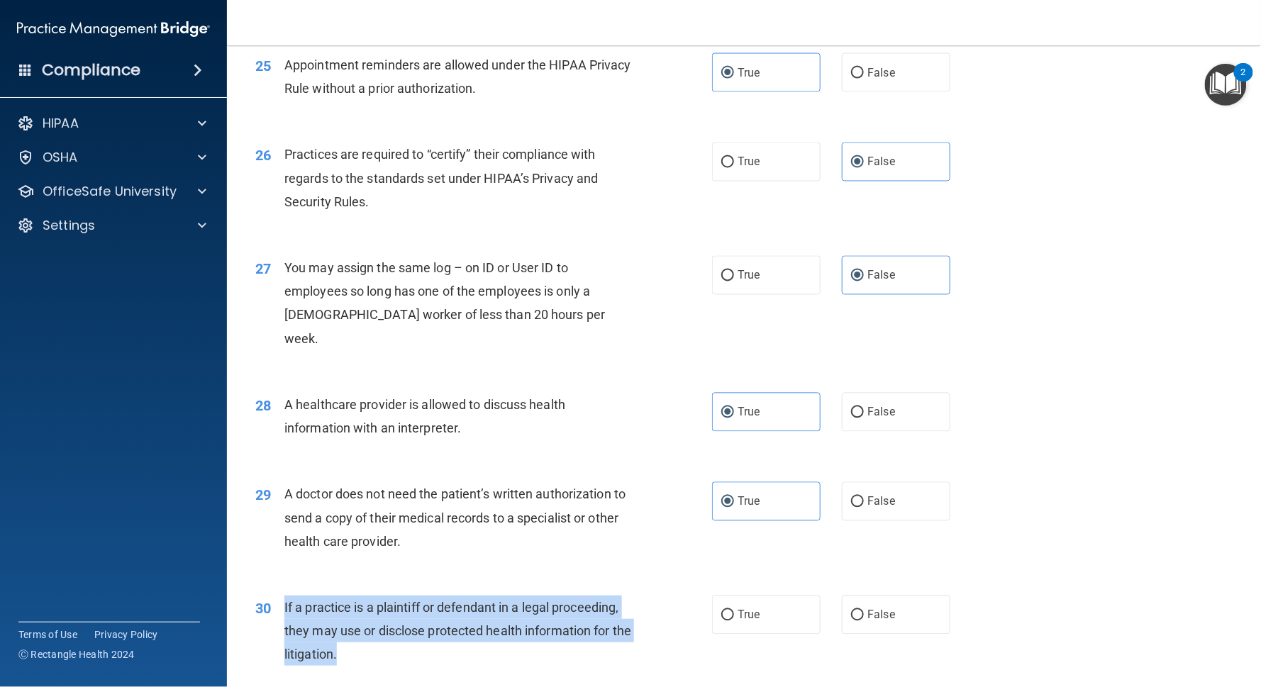
drag, startPoint x: 282, startPoint y: 532, endPoint x: 378, endPoint y: 574, distance: 104.5
click at [378, 515] on div "30 If a practice is a plaintiff or defendant in a legal proceeding, they may us…" at bounding box center [483, 635] width 499 height 78
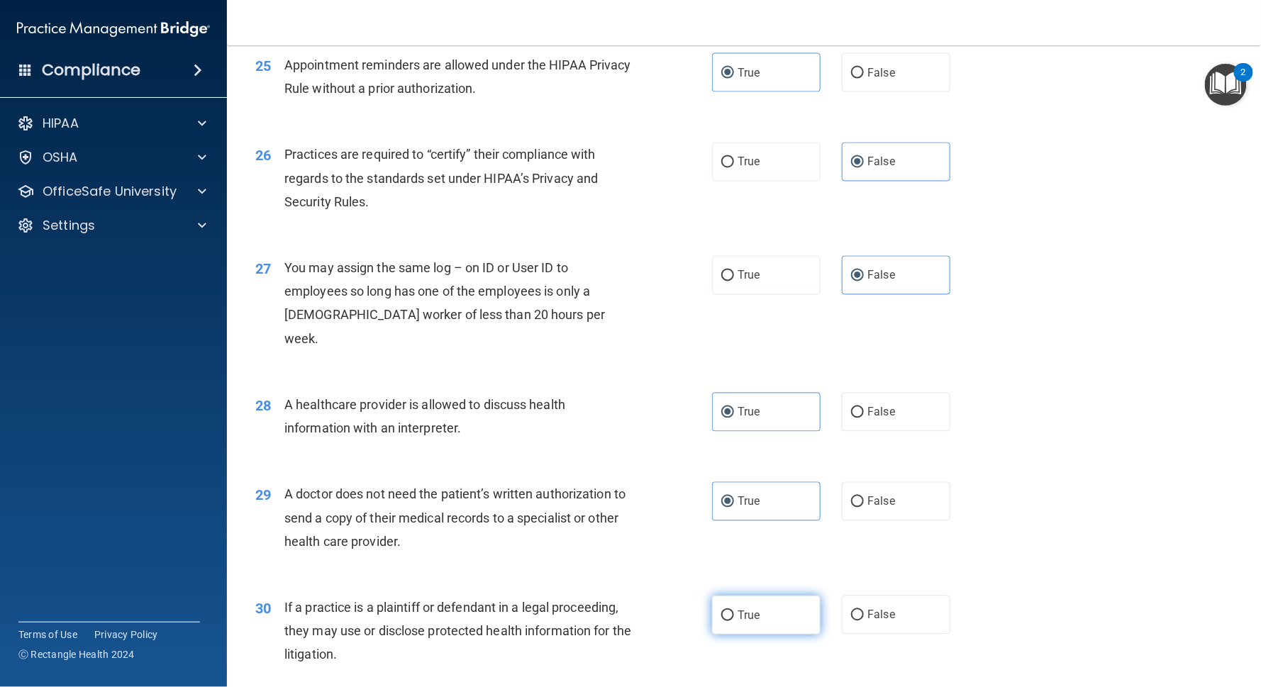
click at [749, 515] on span "True" at bounding box center [749, 614] width 22 height 13
click at [734, 515] on input "True" at bounding box center [727, 616] width 13 height 11
radio input "true"
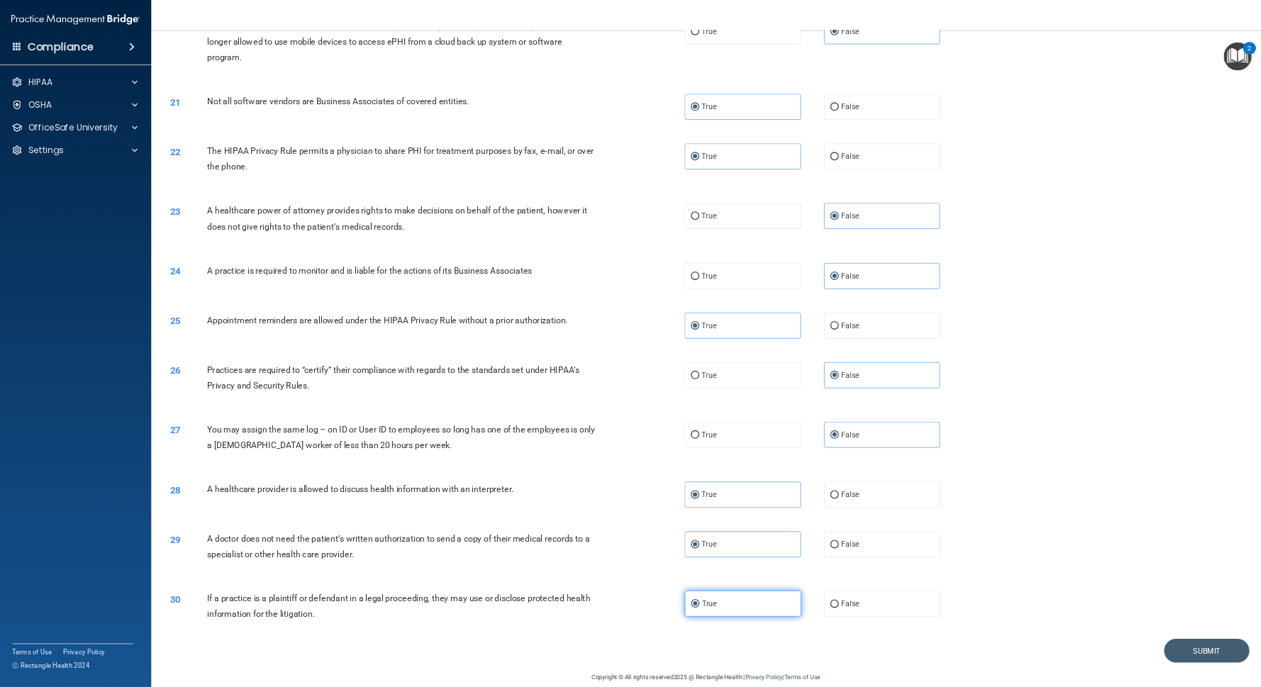
scroll to position [1742, 0]
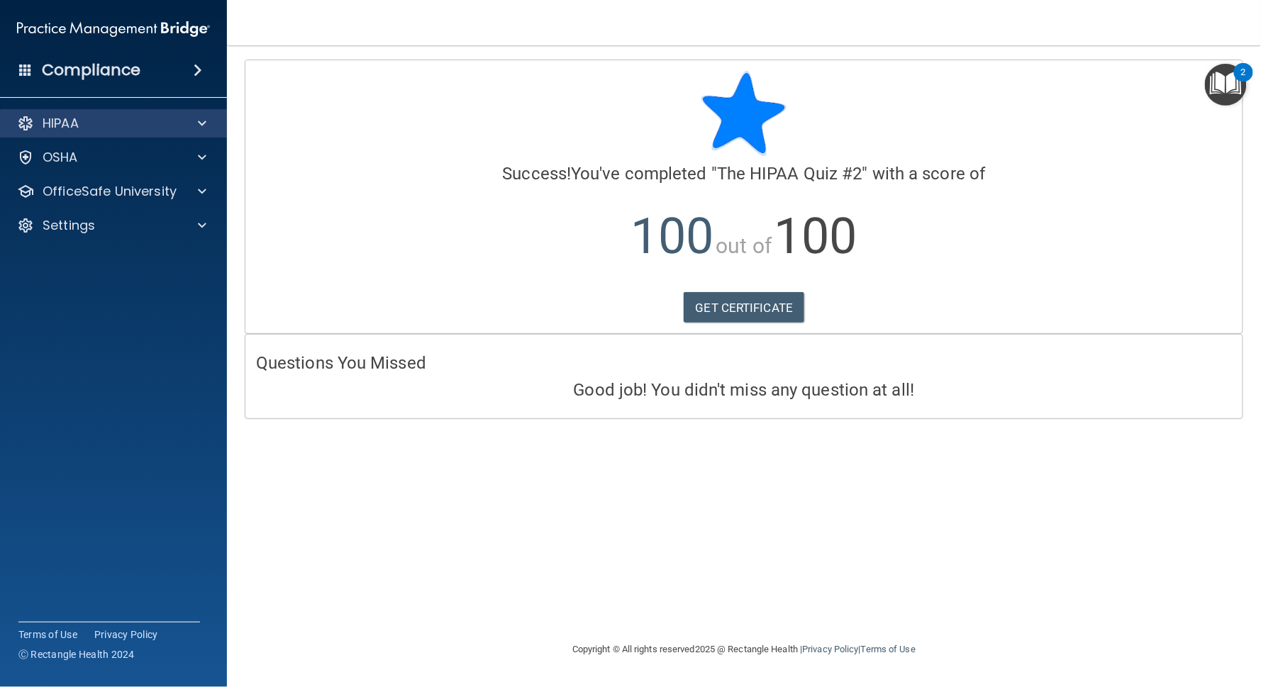
click at [98, 128] on div "HIPAA" at bounding box center [94, 123] width 176 height 17
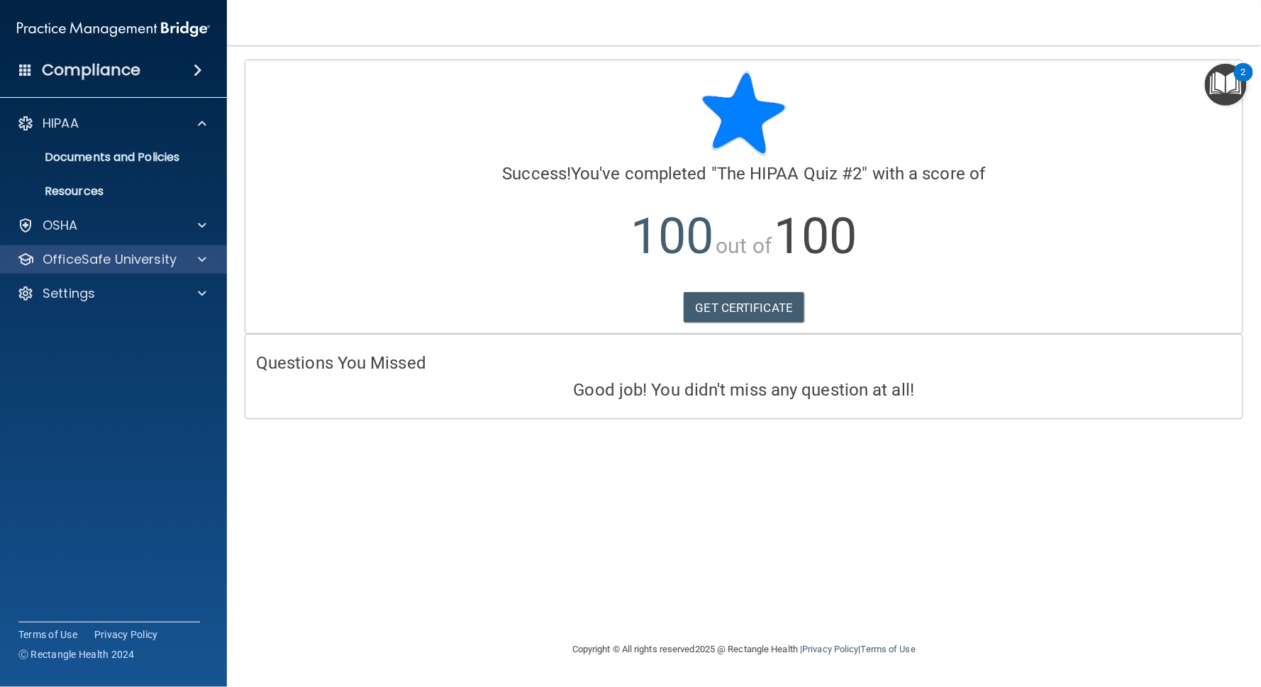
click at [77, 261] on p "OfficeSafe University" at bounding box center [110, 259] width 134 height 17
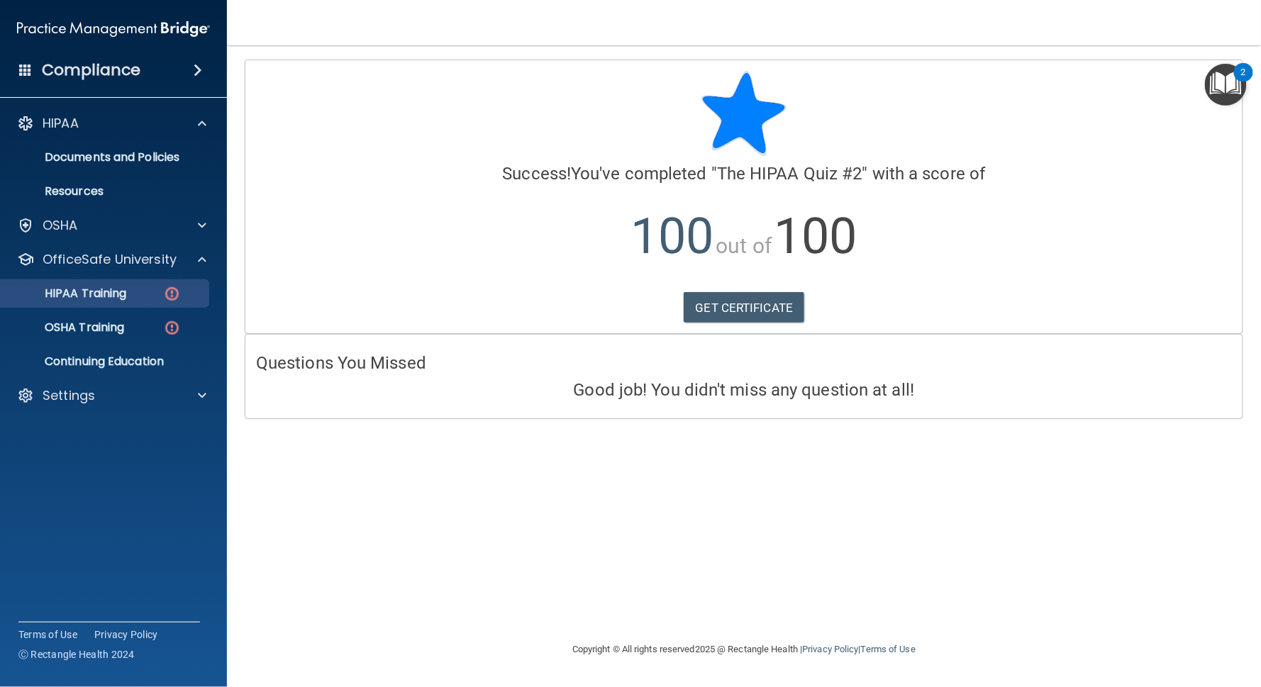
click at [91, 301] on p "HIPAA Training" at bounding box center [67, 294] width 117 height 14
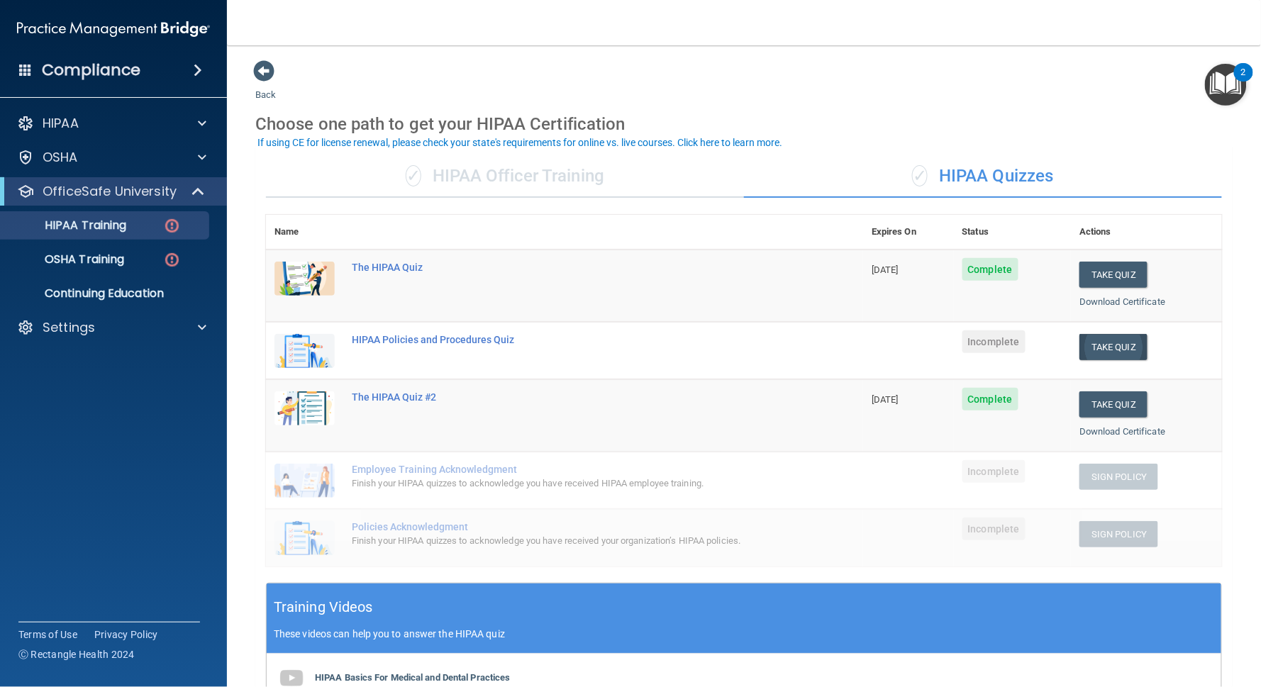
click at [945, 342] on button "Take Quiz" at bounding box center [1113, 347] width 68 height 26
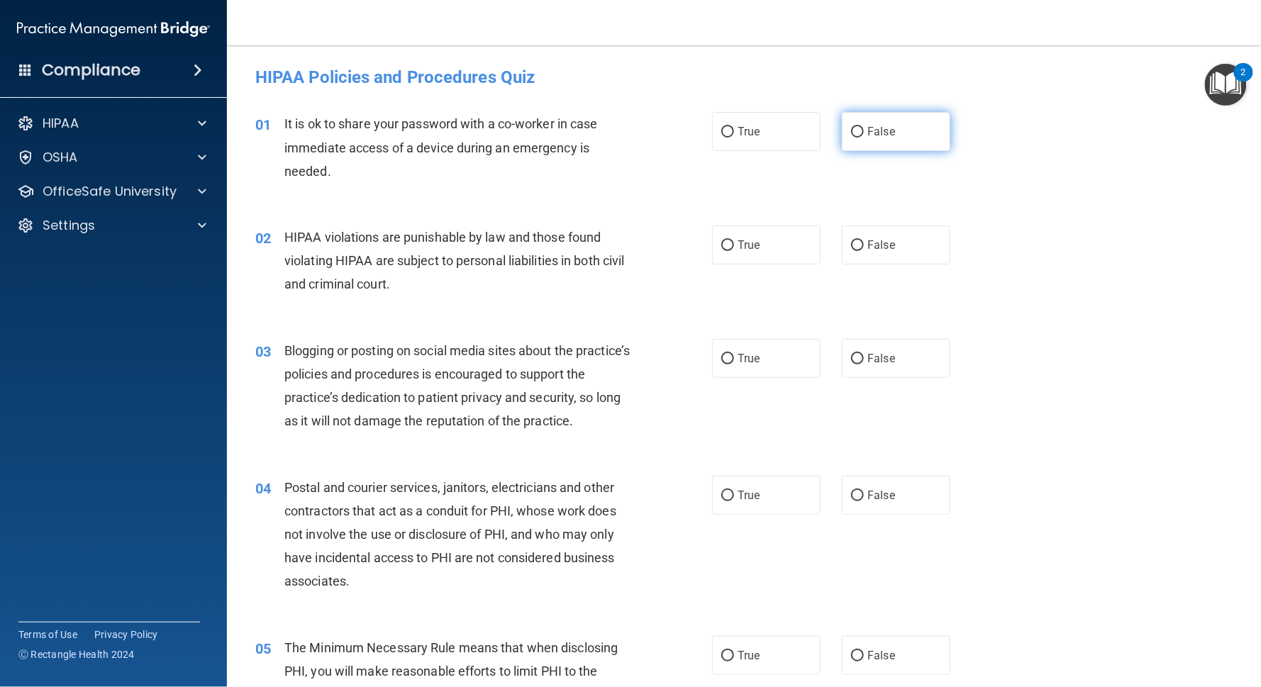
click at [851, 136] on input "False" at bounding box center [857, 132] width 13 height 11
radio input "true"
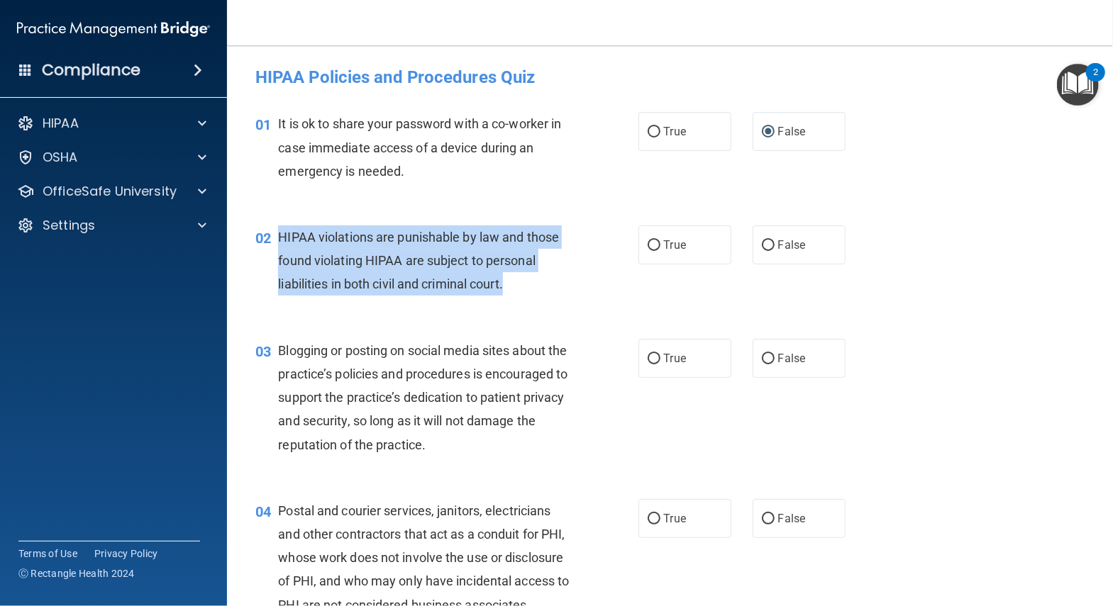
drag, startPoint x: 282, startPoint y: 237, endPoint x: 540, endPoint y: 280, distance: 261.7
click at [540, 280] on div "HIPAA violations are punishable by law and those found violating HIPAA are subj…" at bounding box center [429, 261] width 303 height 71
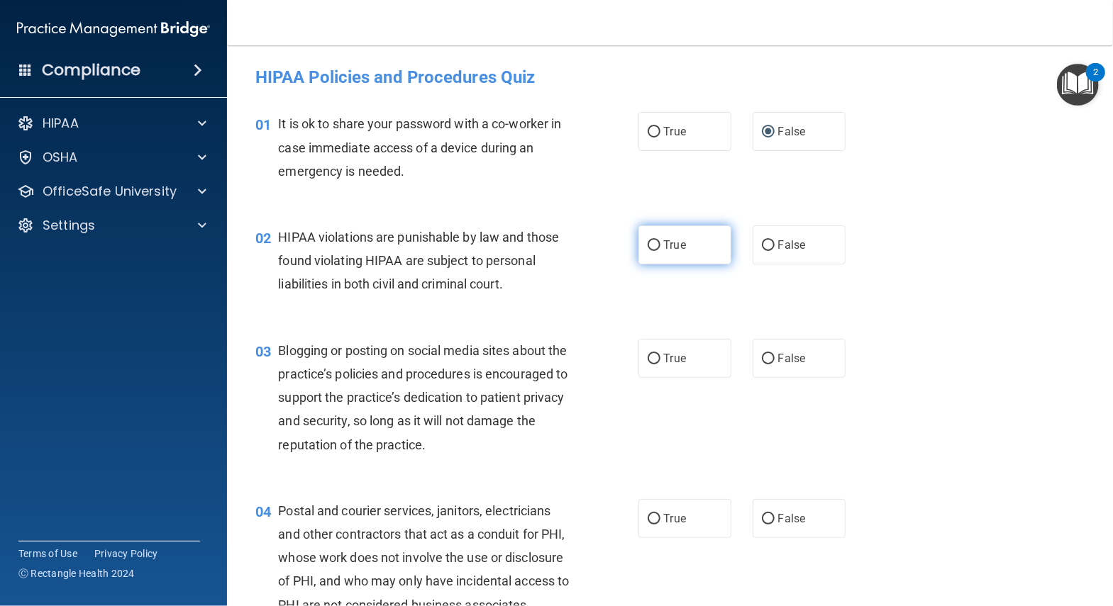
click at [694, 238] on label "True" at bounding box center [684, 245] width 93 height 39
click at [660, 240] on input "True" at bounding box center [653, 245] width 13 height 11
radio input "true"
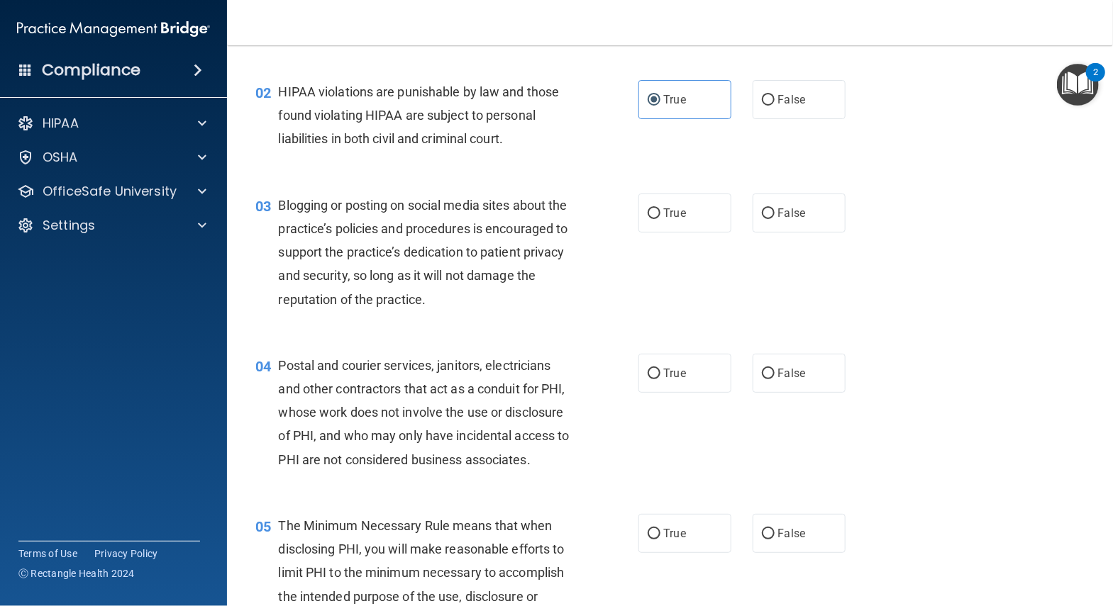
scroll to position [153, 0]
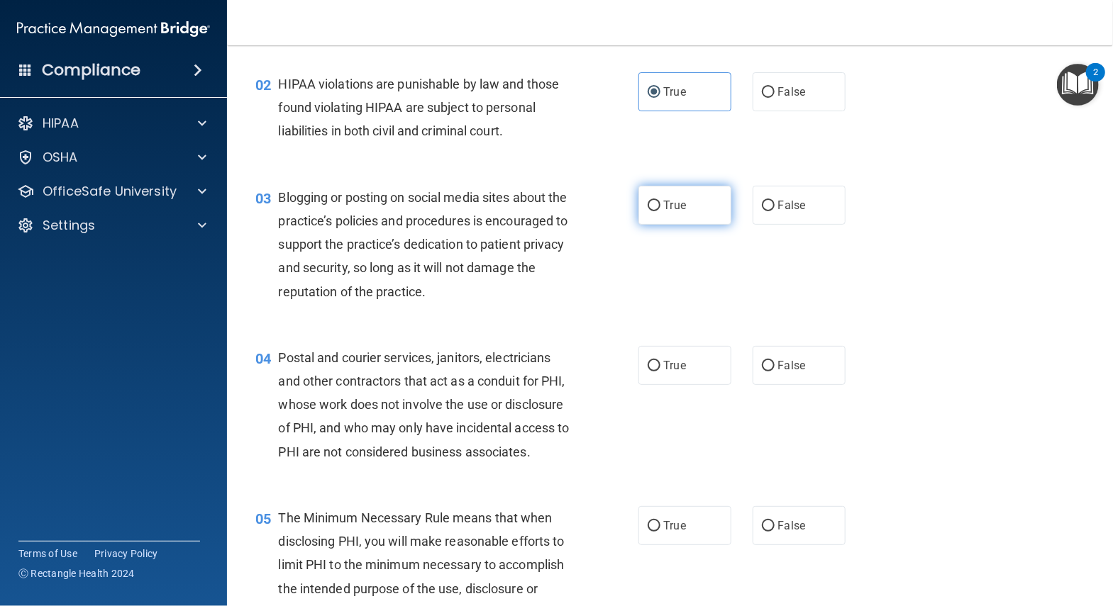
click at [672, 206] on span "True" at bounding box center [675, 205] width 22 height 13
click at [660, 206] on input "True" at bounding box center [653, 206] width 13 height 11
radio input "true"
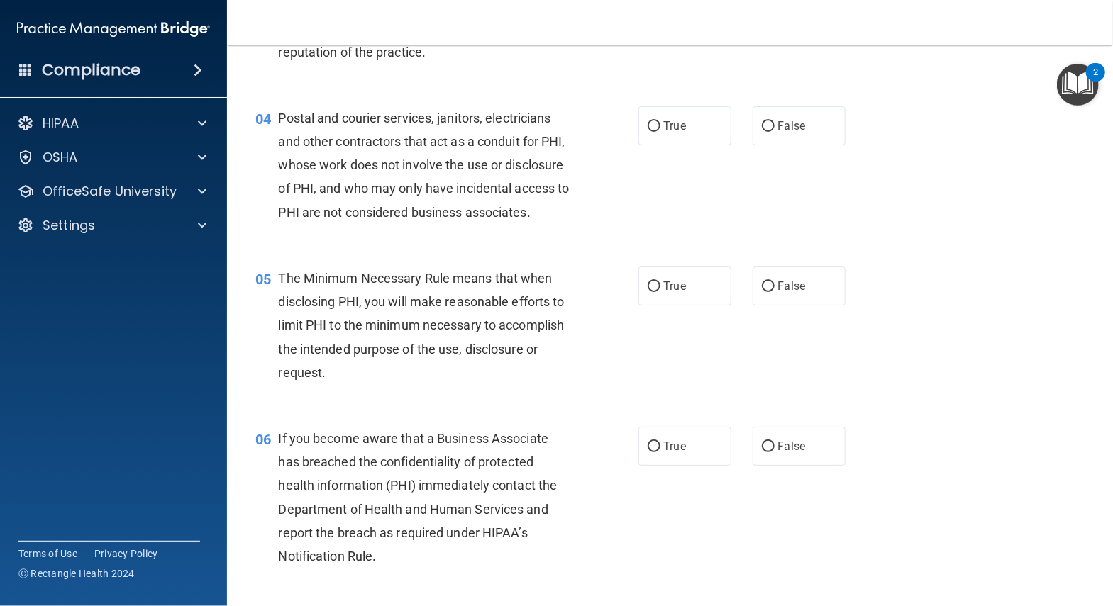
scroll to position [397, 0]
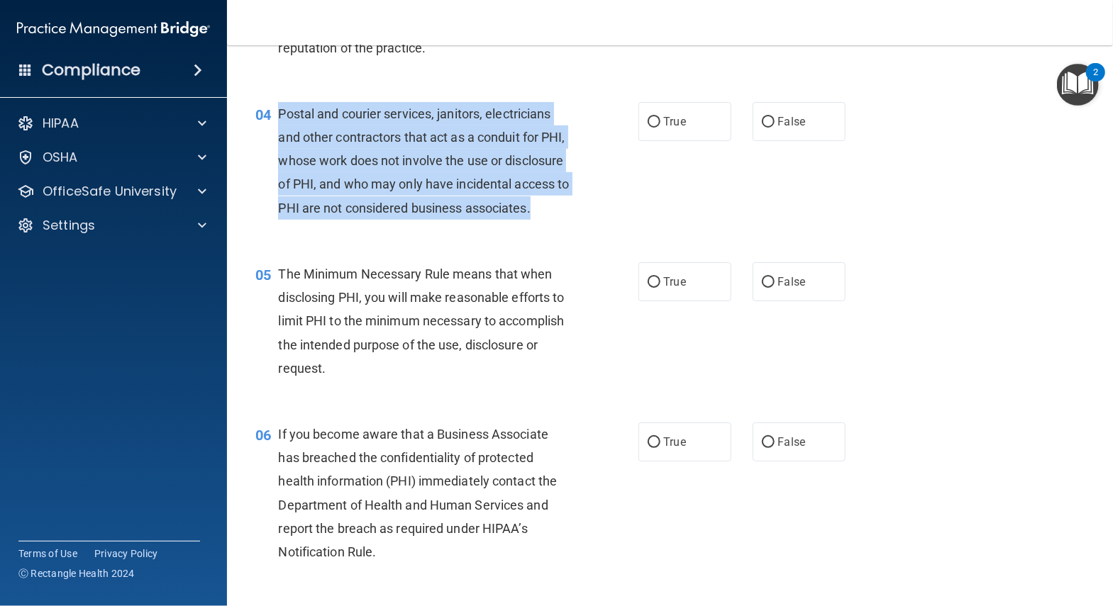
drag, startPoint x: 279, startPoint y: 111, endPoint x: 555, endPoint y: 211, distance: 292.8
click at [555, 211] on div "Postal and courier services, janitors, electricians and other contractors that …" at bounding box center [429, 161] width 303 height 118
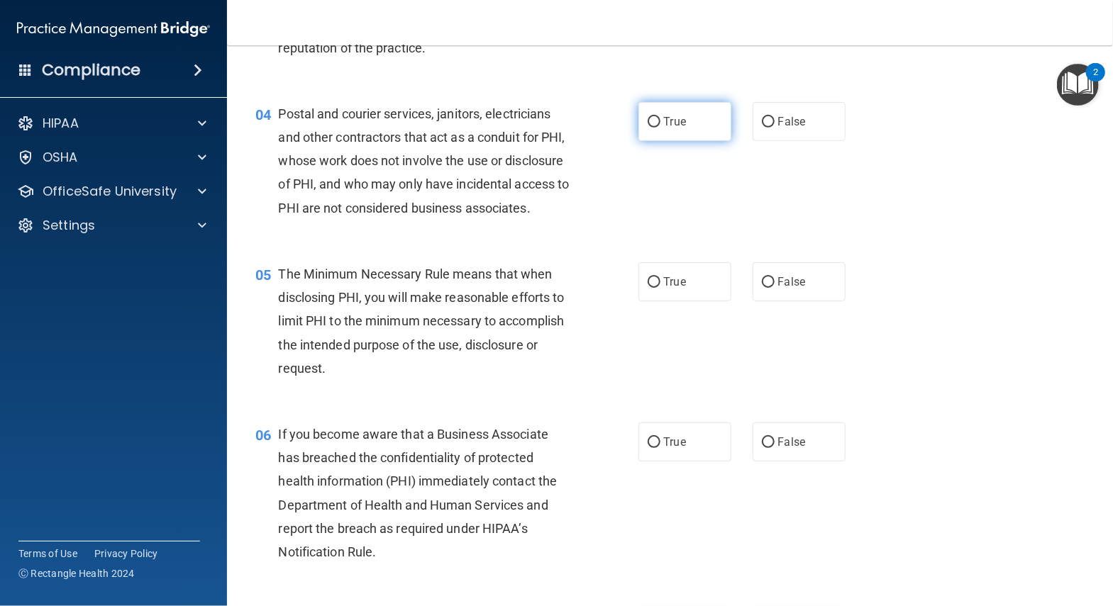
click at [694, 120] on label "True" at bounding box center [684, 121] width 93 height 39
click at [660, 120] on input "True" at bounding box center [653, 122] width 13 height 11
radio input "true"
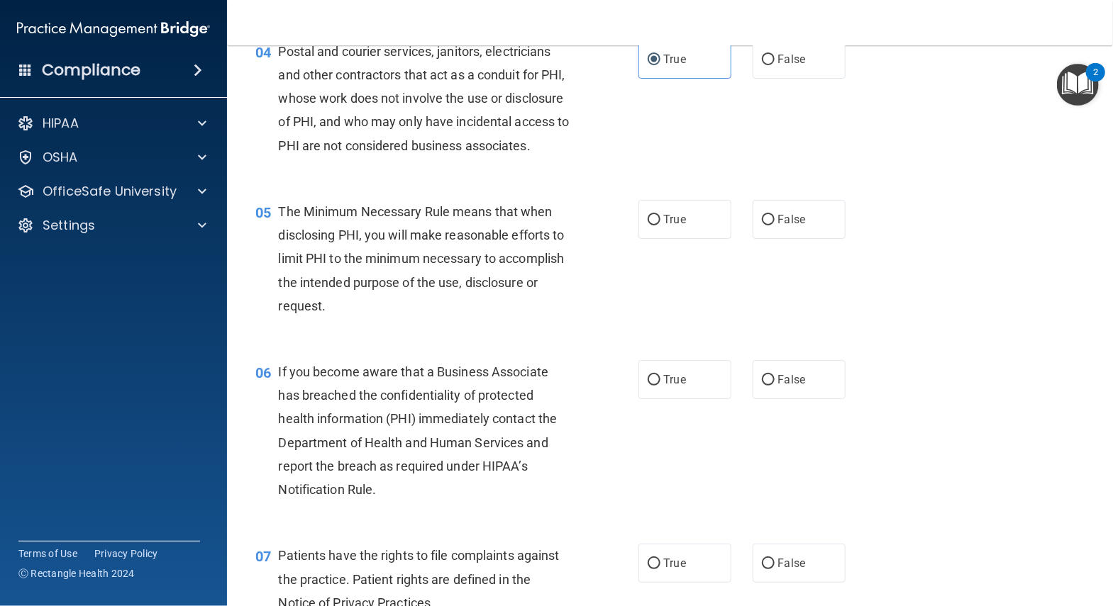
scroll to position [461, 0]
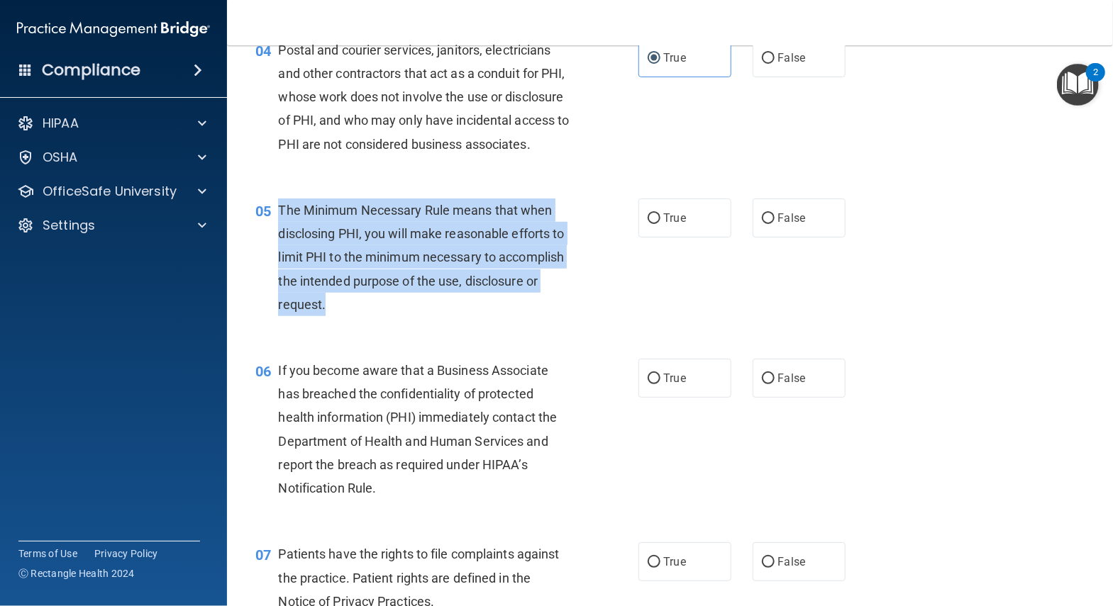
drag, startPoint x: 279, startPoint y: 205, endPoint x: 357, endPoint y: 291, distance: 116.0
click at [357, 291] on div "The Minimum Necessary Rule means that when disclosing PHI, you will make reason…" at bounding box center [429, 258] width 303 height 118
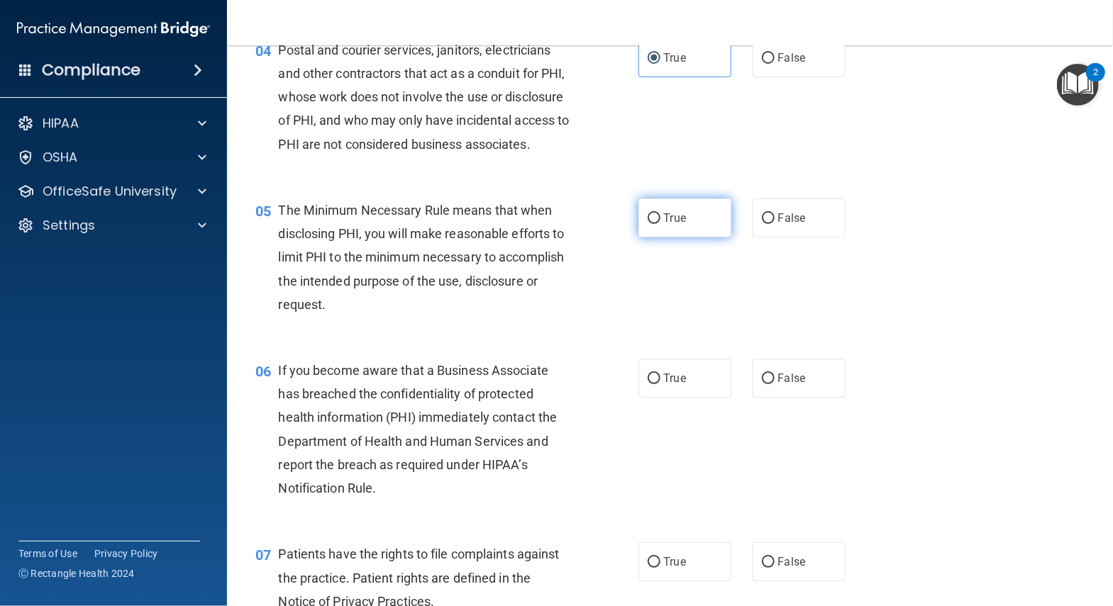
click at [687, 211] on label "True" at bounding box center [684, 218] width 93 height 39
click at [660, 213] on input "True" at bounding box center [653, 218] width 13 height 11
radio input "true"
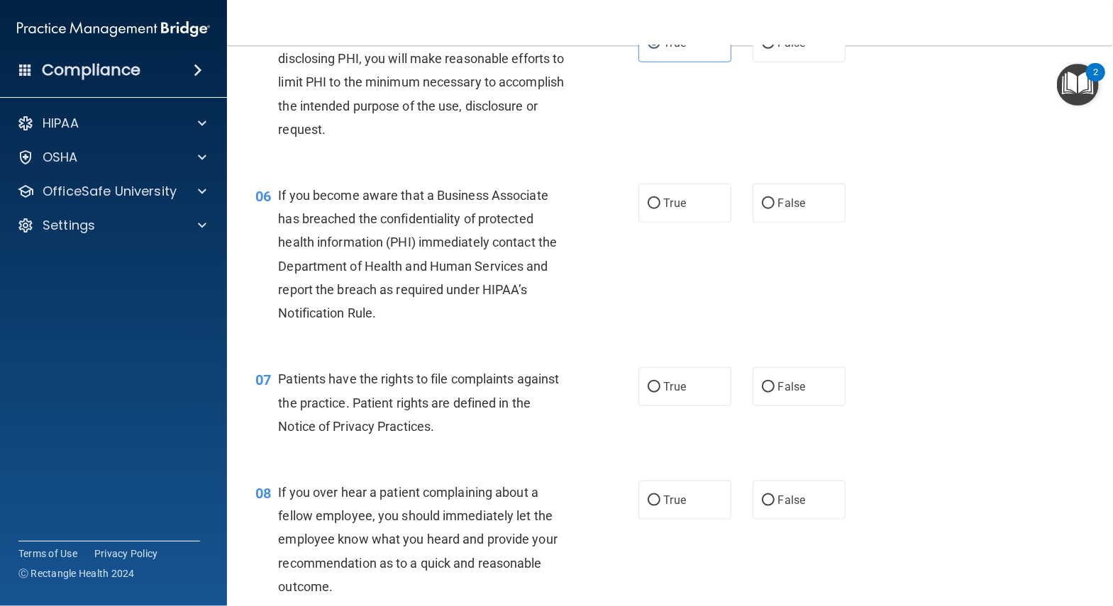
scroll to position [645, 0]
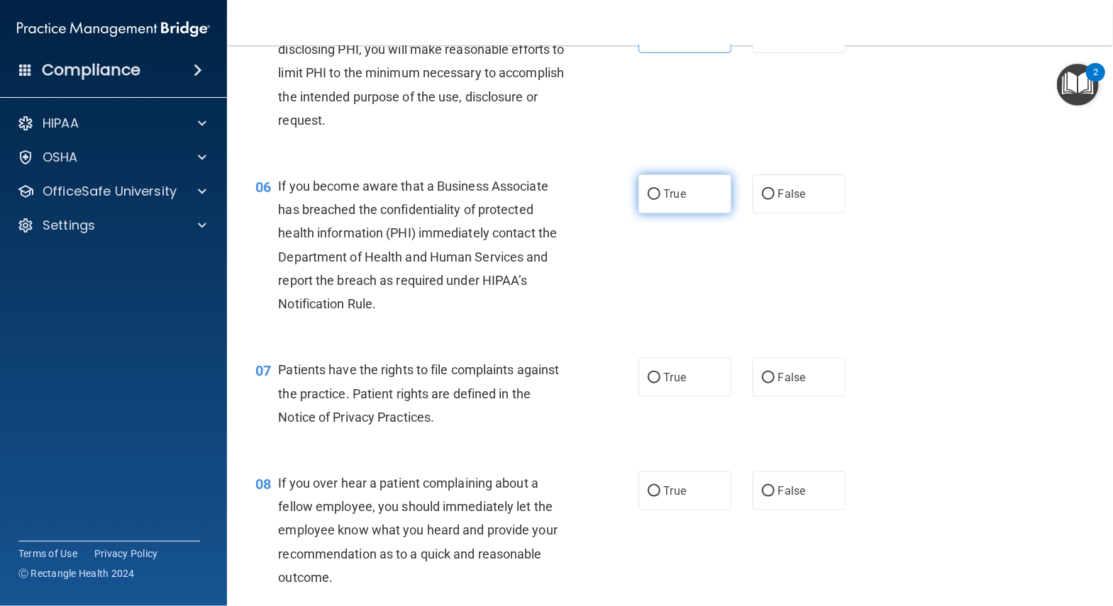
click at [701, 190] on label "True" at bounding box center [684, 193] width 93 height 39
click at [660, 190] on input "True" at bounding box center [653, 194] width 13 height 11
radio input "true"
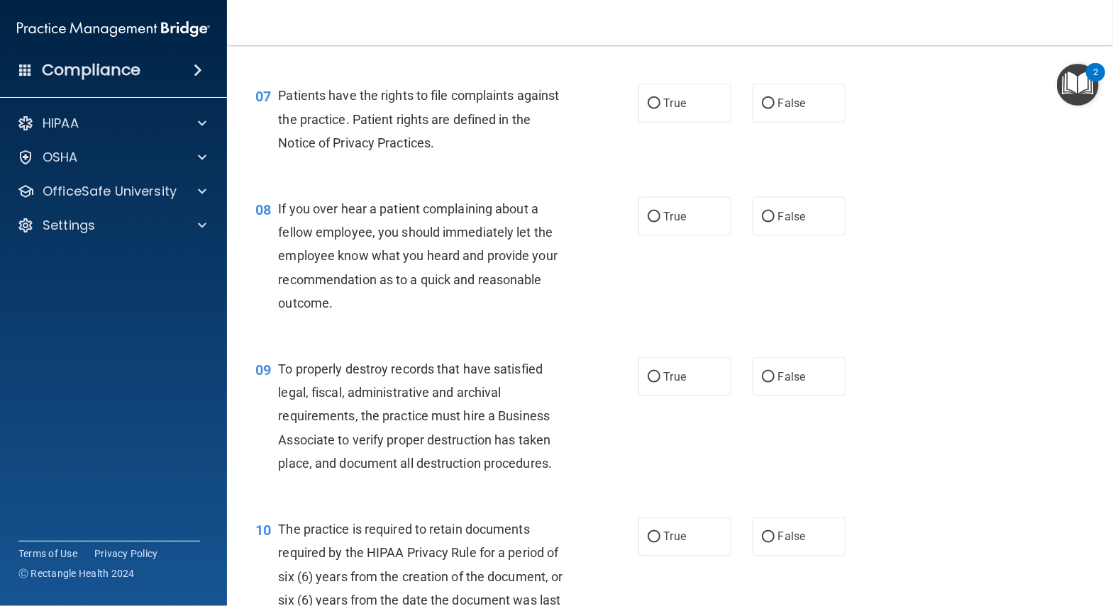
scroll to position [921, 0]
click at [686, 101] on span "True" at bounding box center [675, 102] width 22 height 13
click at [660, 101] on input "True" at bounding box center [653, 103] width 13 height 11
radio input "true"
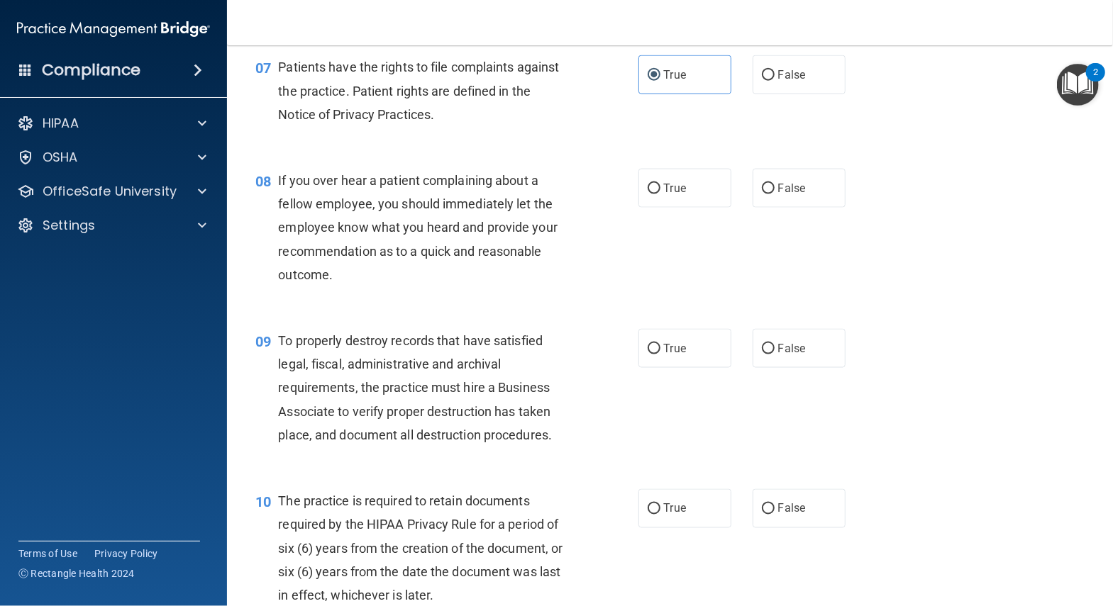
scroll to position [950, 0]
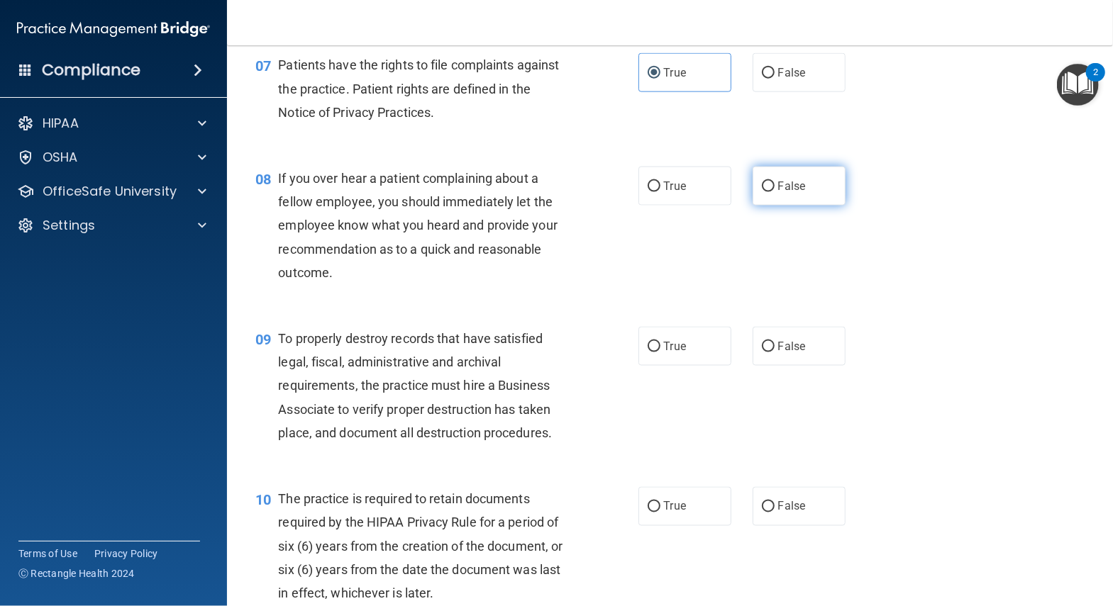
click at [803, 172] on label "False" at bounding box center [798, 186] width 93 height 39
click at [774, 182] on input "False" at bounding box center [768, 187] width 13 height 11
radio input "true"
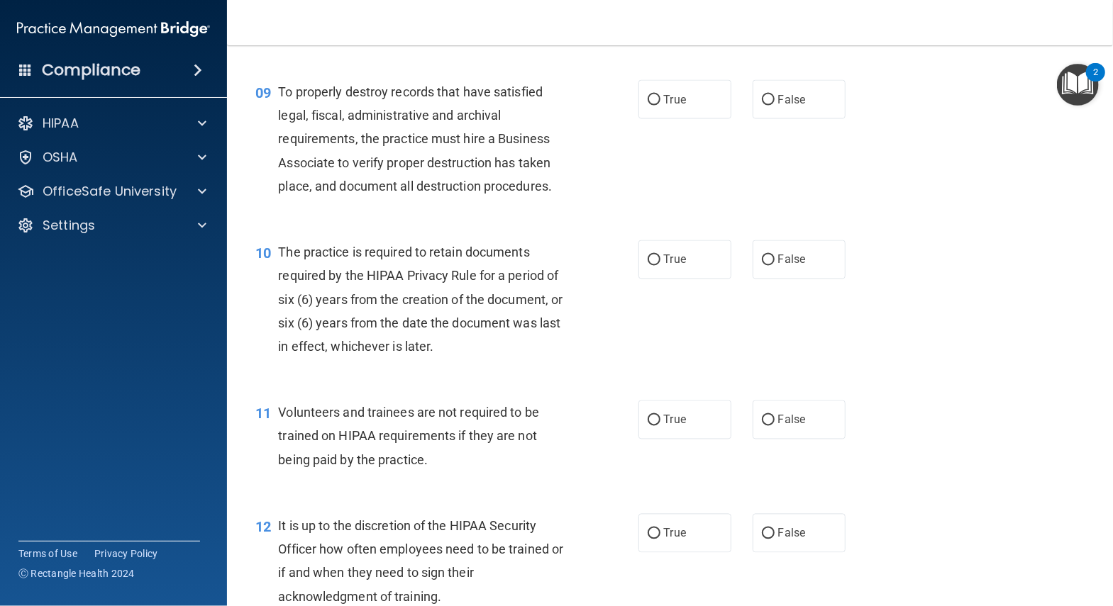
scroll to position [1202, 0]
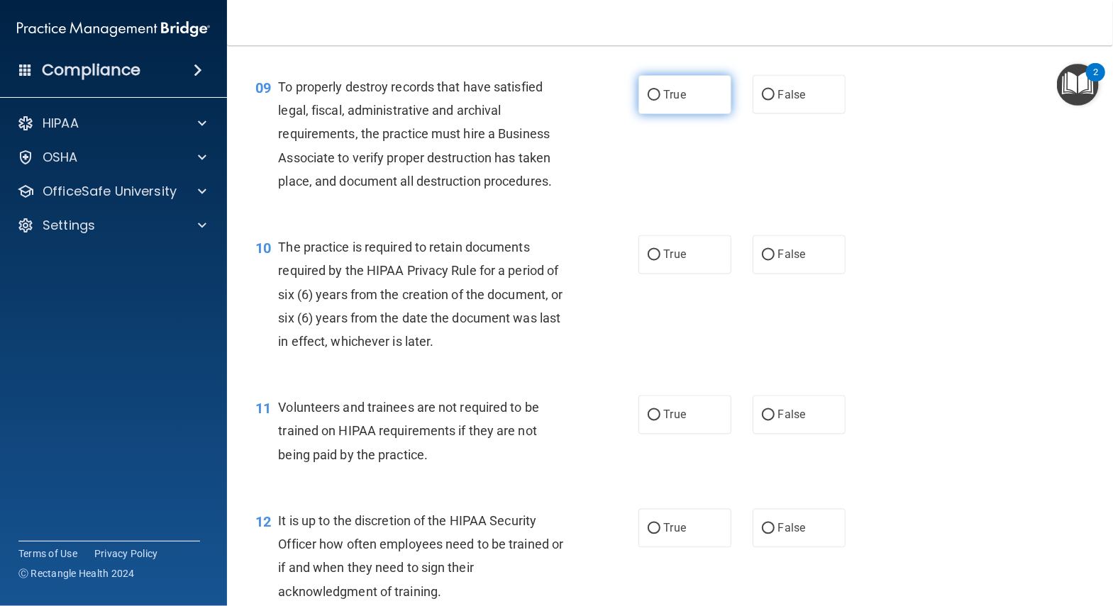
click at [677, 96] on label "True" at bounding box center [684, 94] width 93 height 39
click at [660, 96] on input "True" at bounding box center [653, 95] width 13 height 11
radio input "true"
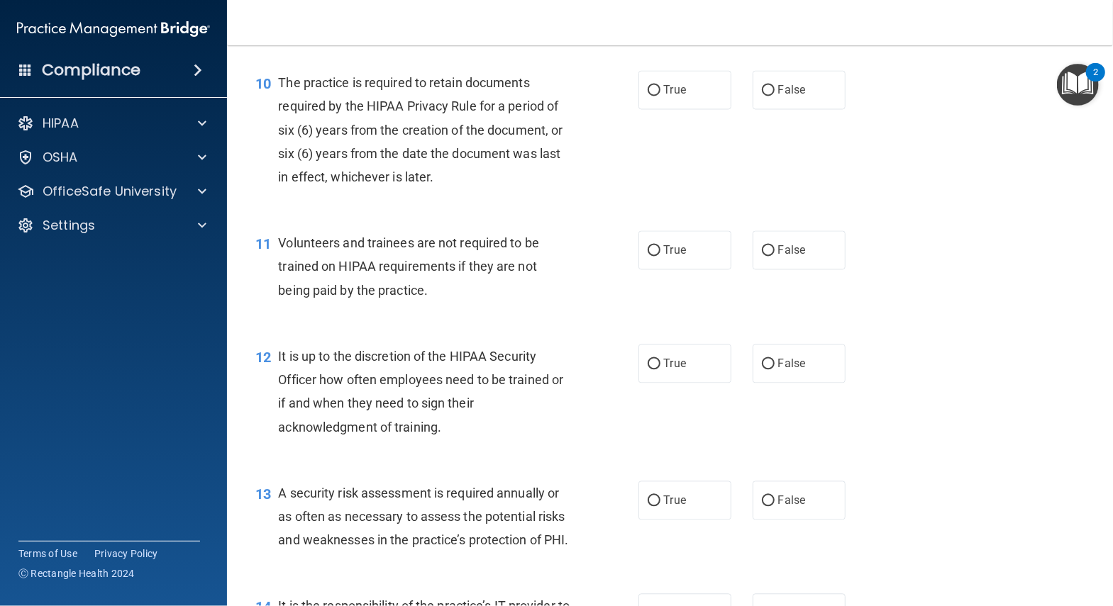
scroll to position [1369, 0]
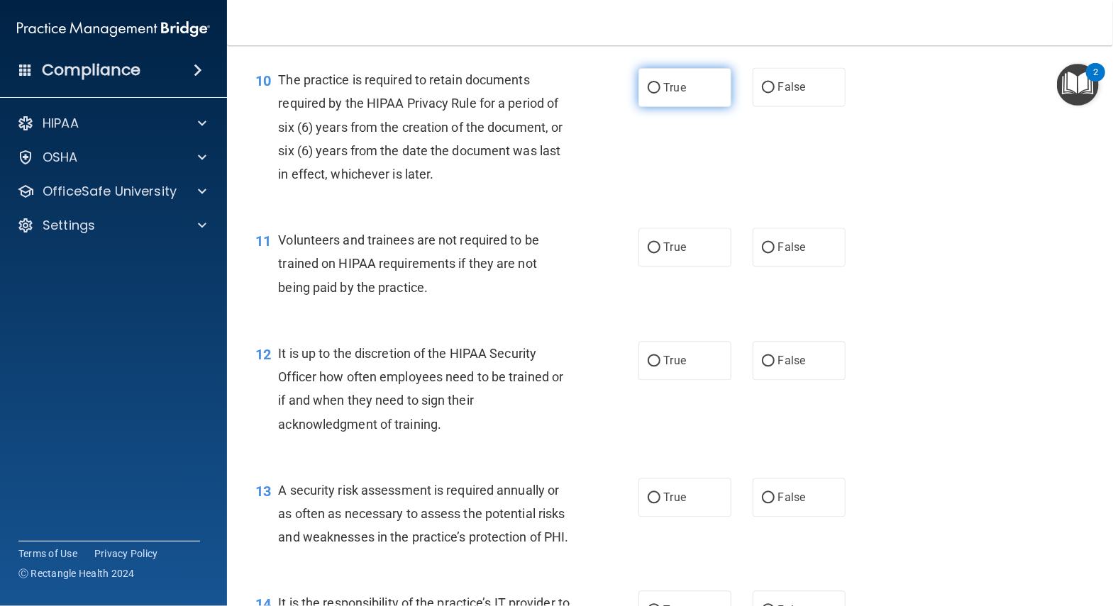
click at [667, 81] on span "True" at bounding box center [675, 87] width 22 height 13
click at [660, 83] on input "True" at bounding box center [653, 88] width 13 height 11
radio input "true"
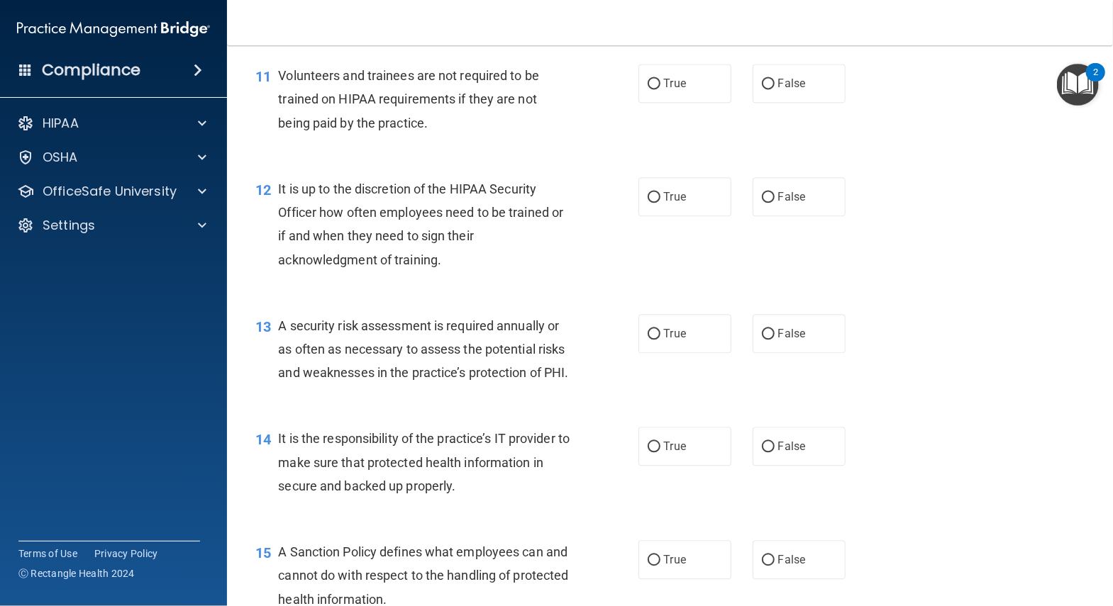
scroll to position [1532, 0]
click at [784, 82] on label "False" at bounding box center [798, 85] width 93 height 39
click at [774, 82] on input "False" at bounding box center [768, 86] width 13 height 11
radio input "true"
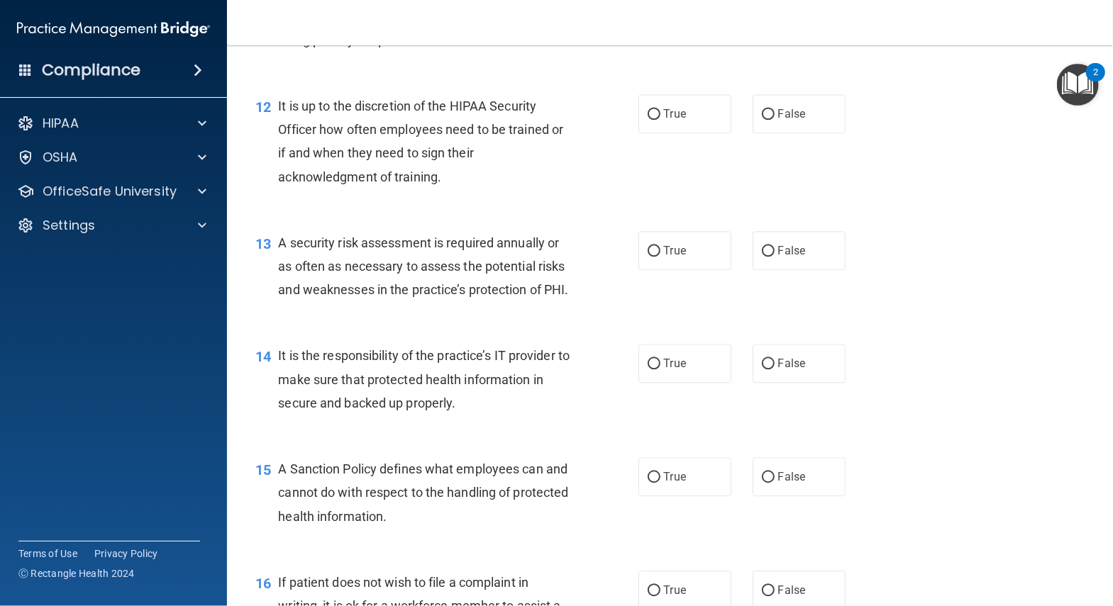
scroll to position [1618, 0]
click at [674, 111] on label "True" at bounding box center [684, 112] width 93 height 39
click at [660, 111] on input "True" at bounding box center [653, 113] width 13 height 11
radio input "true"
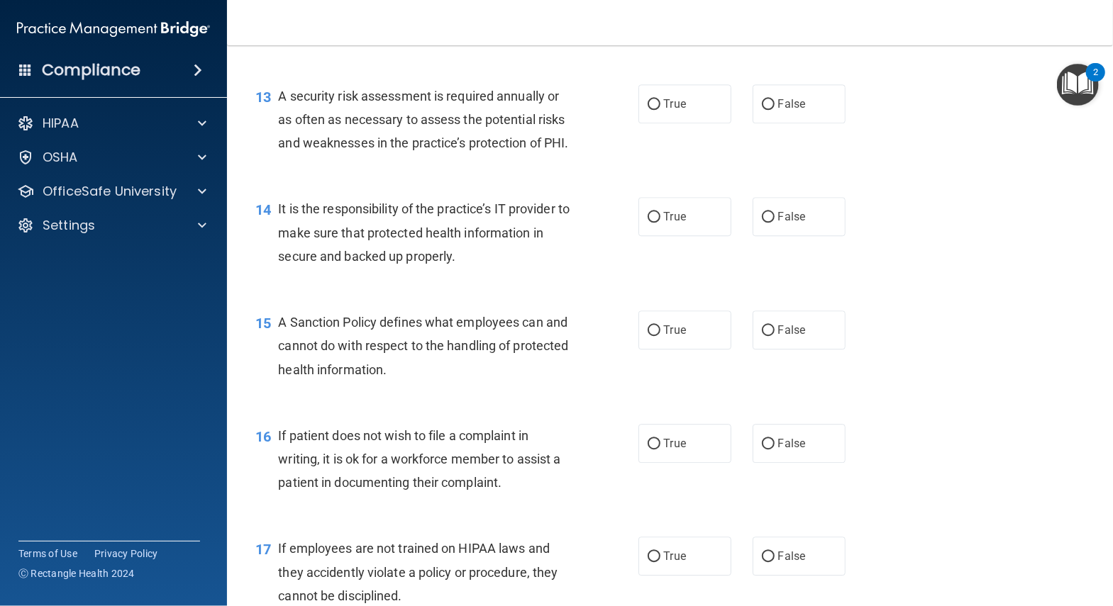
scroll to position [1767, 0]
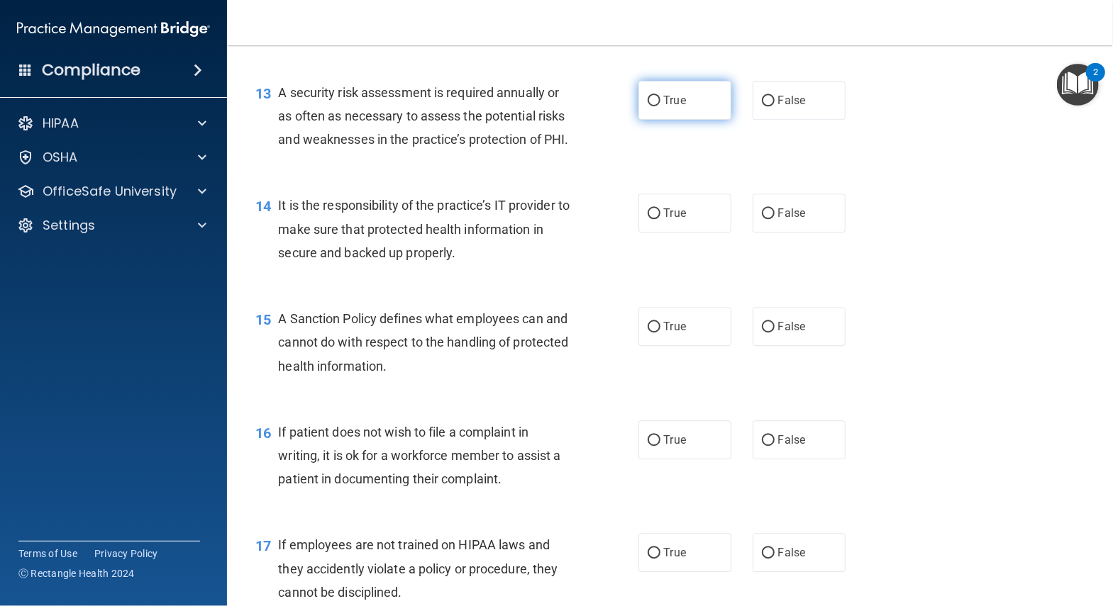
click at [666, 102] on label "True" at bounding box center [684, 100] width 93 height 39
click at [660, 102] on input "True" at bounding box center [653, 101] width 13 height 11
radio input "true"
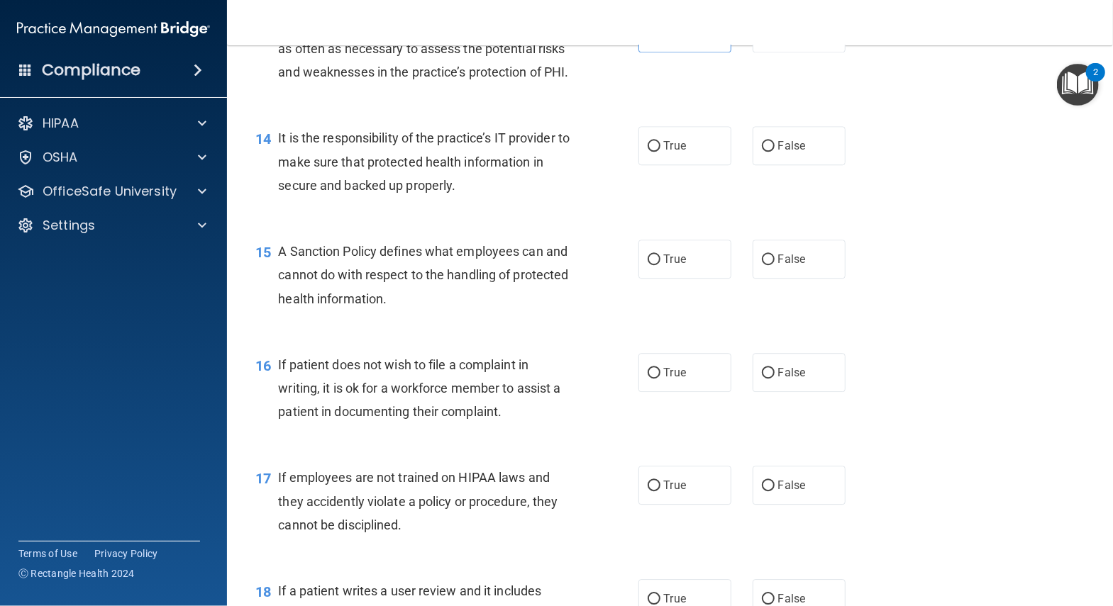
scroll to position [1837, 0]
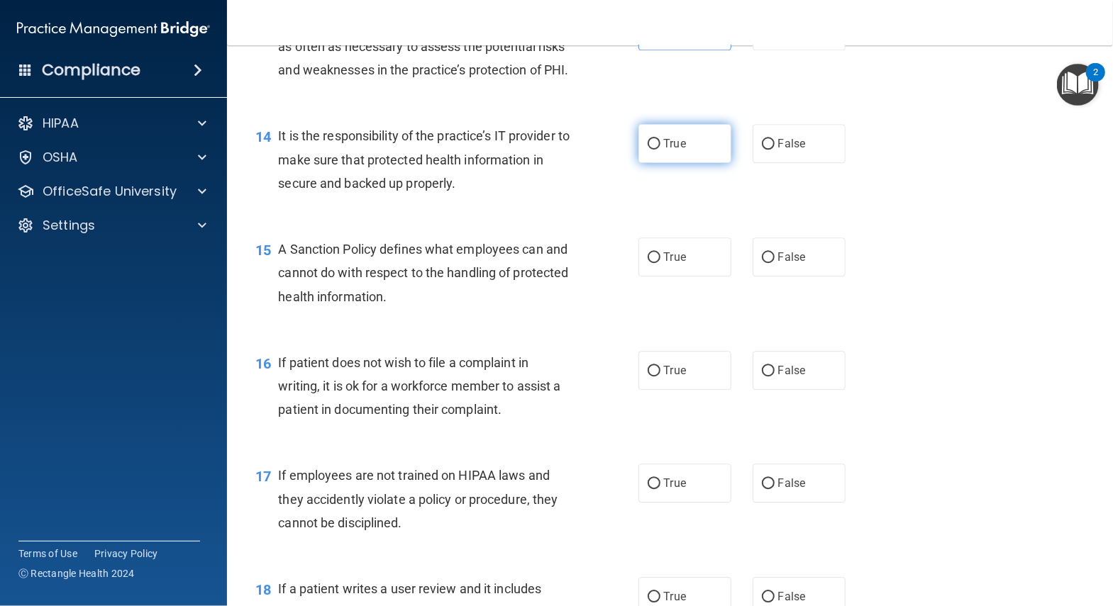
click at [697, 147] on label "True" at bounding box center [684, 143] width 93 height 39
click at [660, 147] on input "True" at bounding box center [653, 144] width 13 height 11
radio input "true"
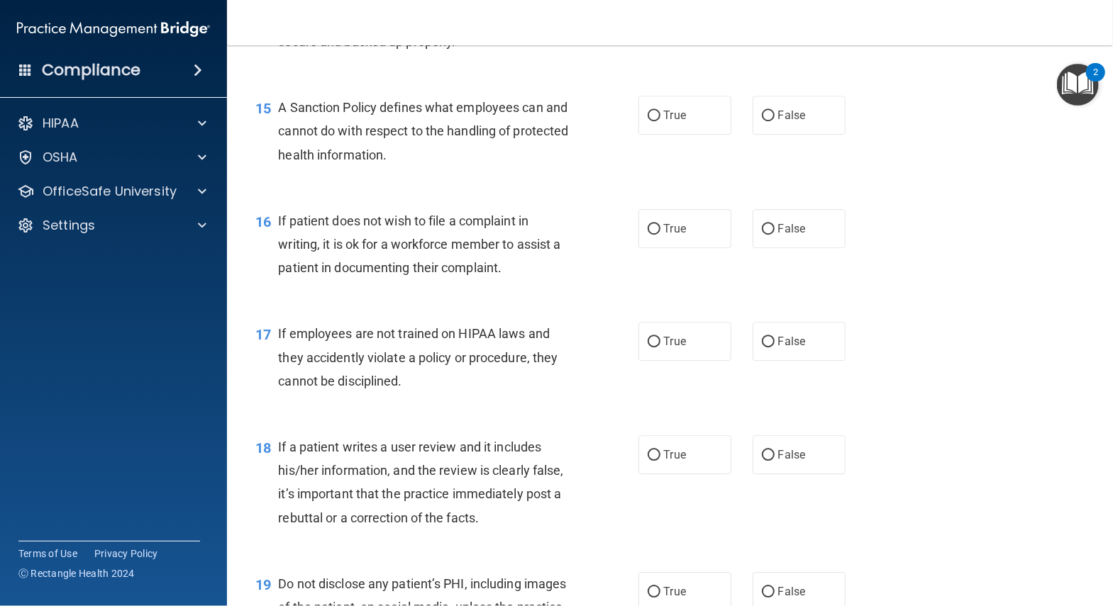
scroll to position [1982, 0]
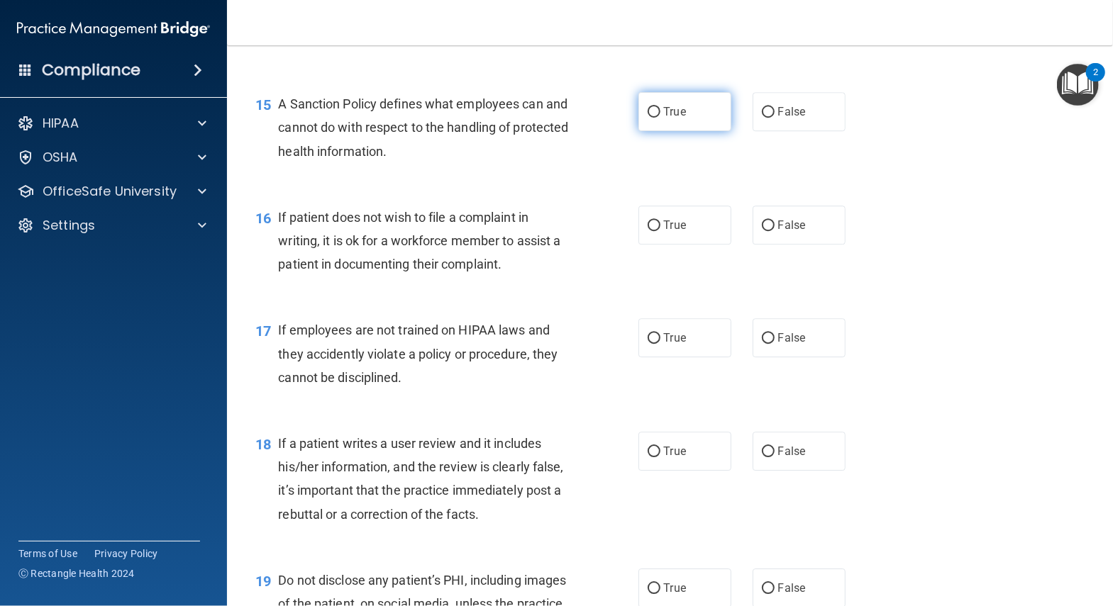
click at [684, 112] on label "True" at bounding box center [684, 111] width 93 height 39
click at [660, 112] on input "True" at bounding box center [653, 112] width 13 height 11
radio input "true"
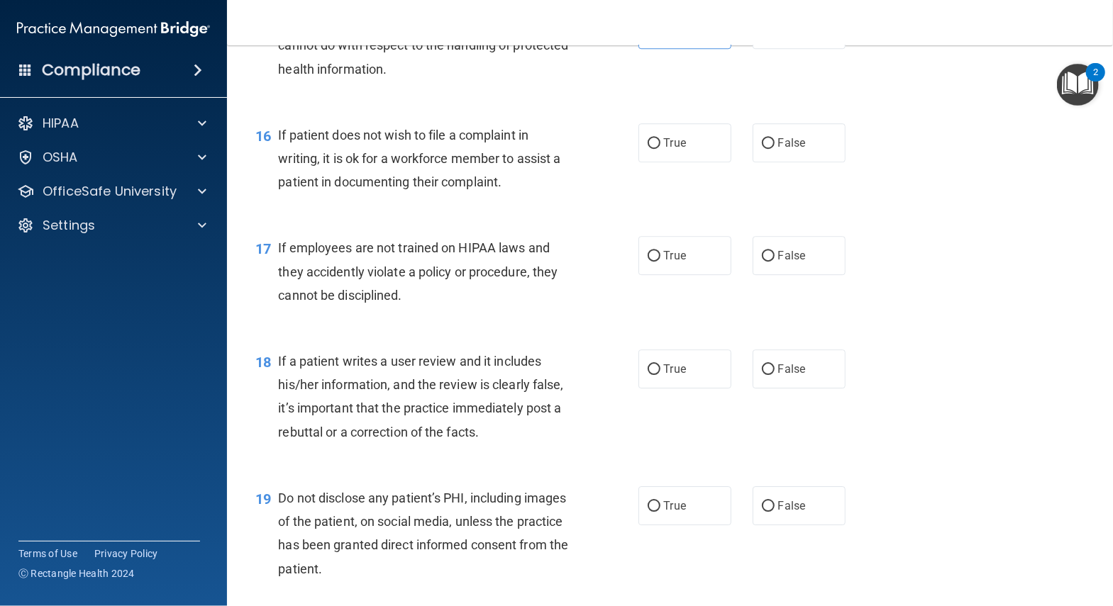
scroll to position [2069, 0]
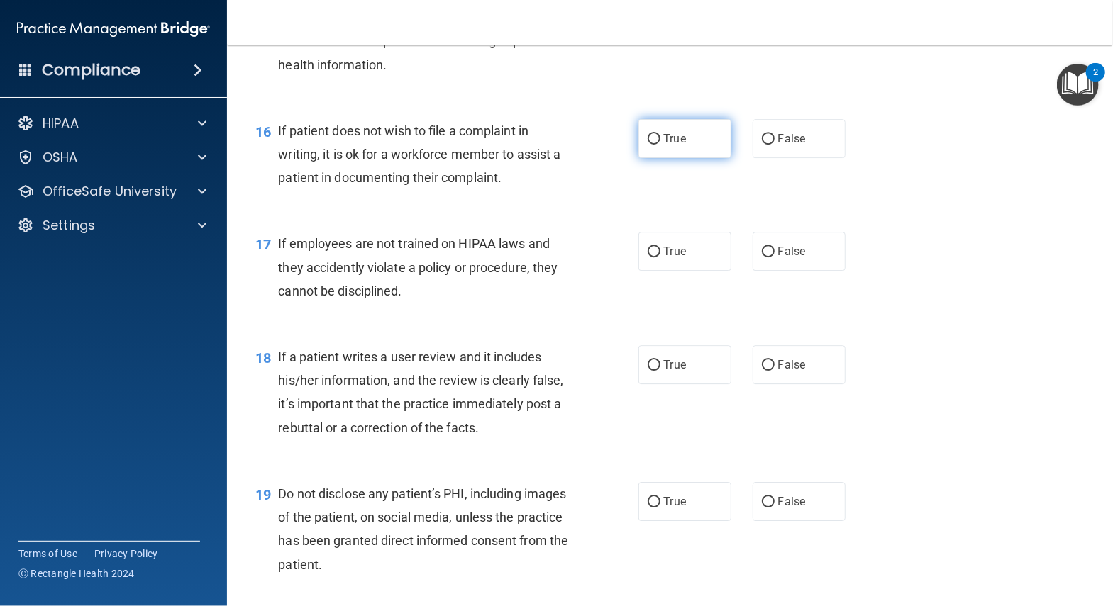
click at [668, 133] on label "True" at bounding box center [684, 138] width 93 height 39
click at [660, 134] on input "True" at bounding box center [653, 139] width 13 height 11
radio input "true"
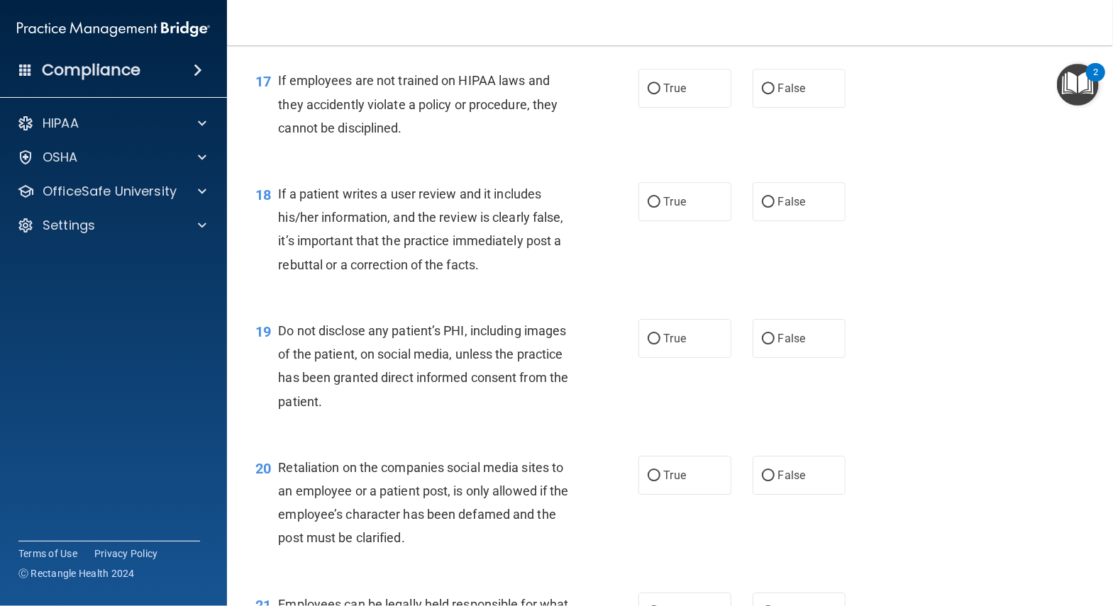
scroll to position [2233, 0]
click at [787, 79] on label "False" at bounding box center [798, 87] width 93 height 39
click at [774, 83] on input "False" at bounding box center [768, 88] width 13 height 11
radio input "true"
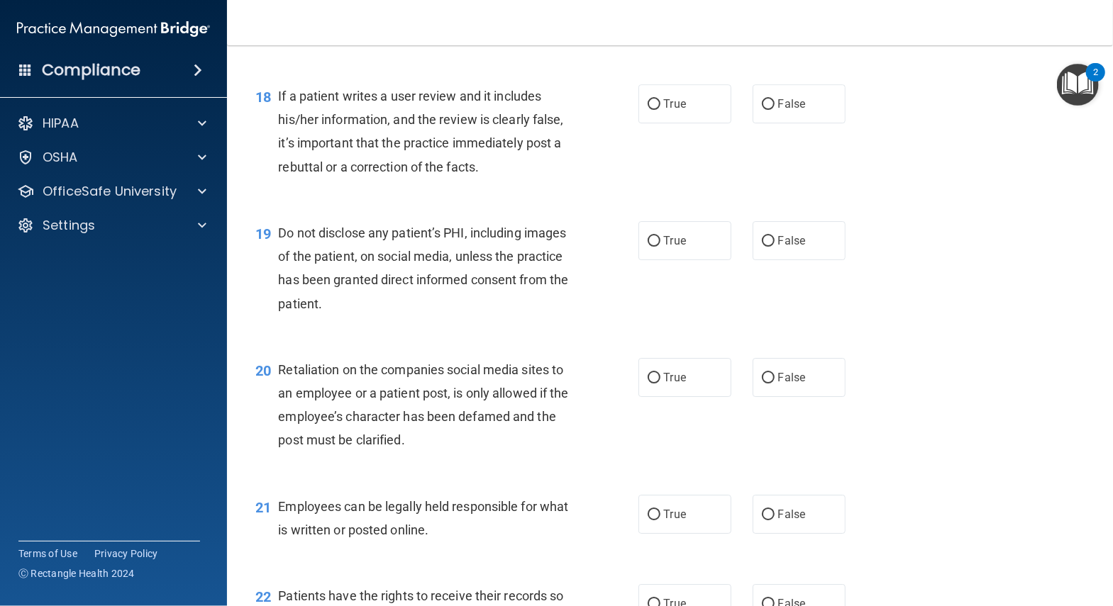
scroll to position [2336, 0]
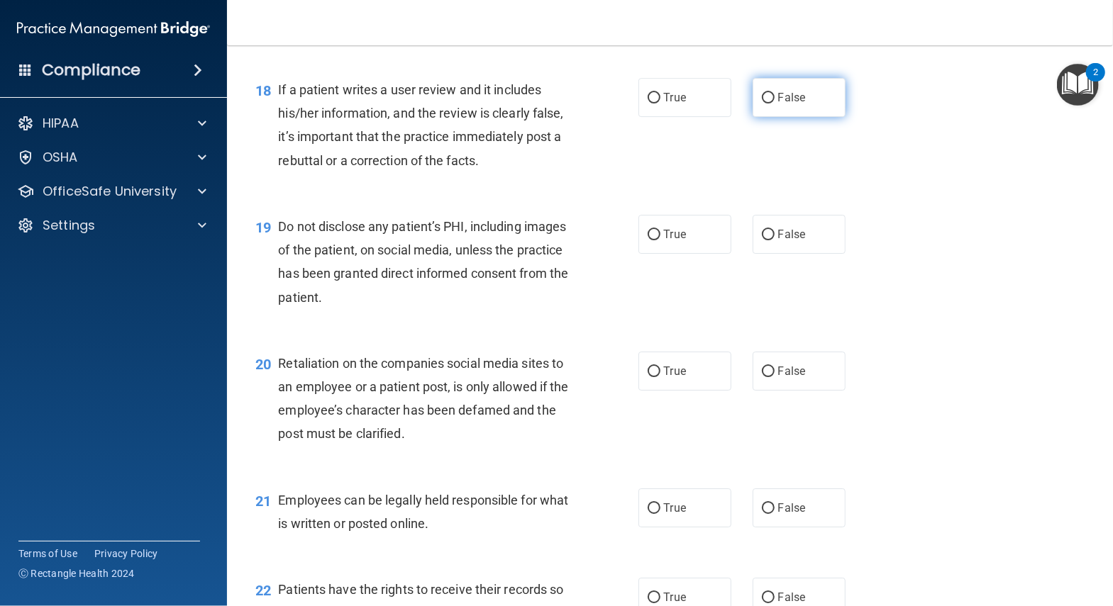
click at [778, 91] on span "False" at bounding box center [792, 97] width 28 height 13
click at [765, 93] on input "False" at bounding box center [768, 98] width 13 height 11
radio input "true"
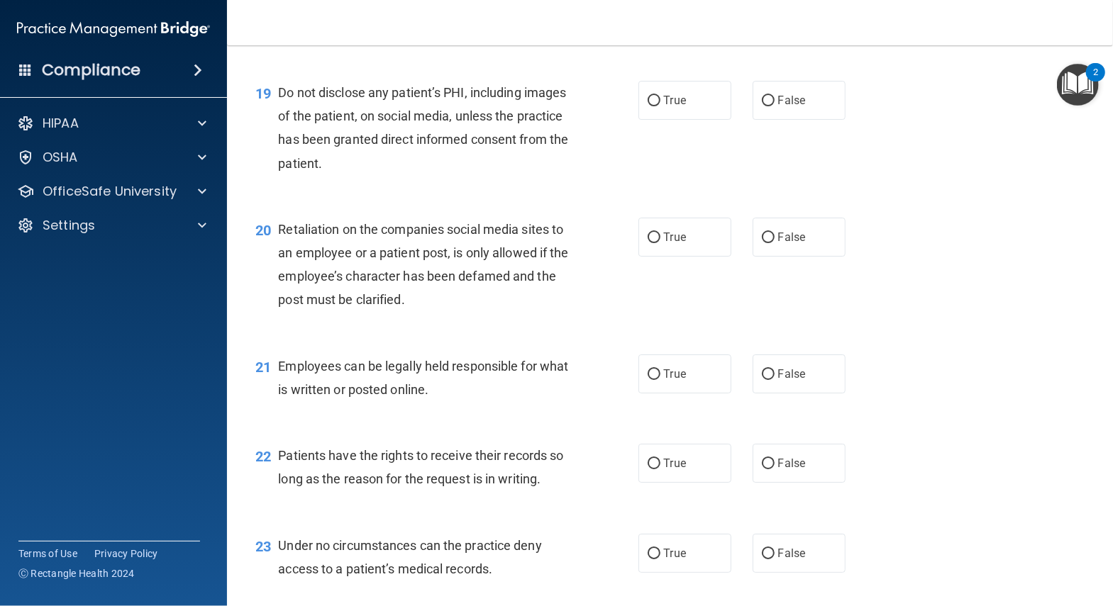
scroll to position [2473, 0]
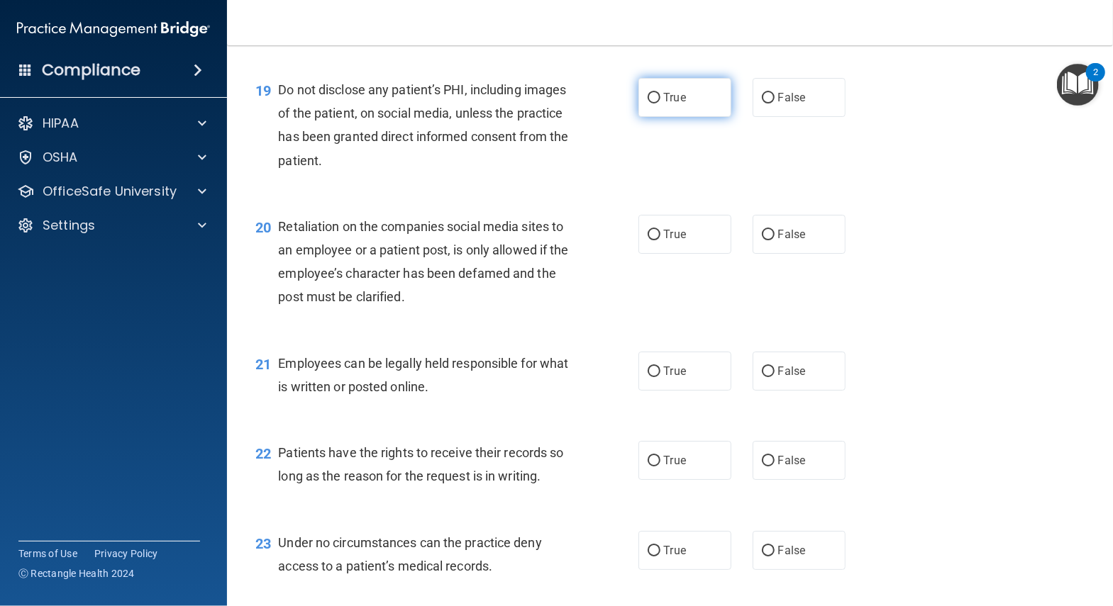
click at [674, 91] on span "True" at bounding box center [675, 97] width 22 height 13
click at [660, 93] on input "True" at bounding box center [653, 98] width 13 height 11
radio input "true"
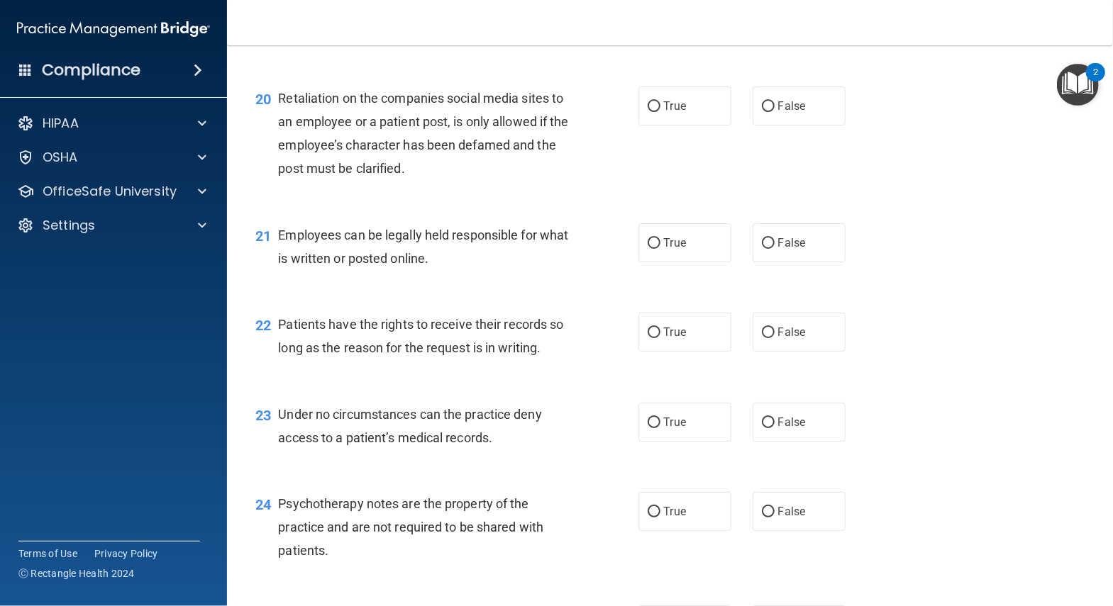
scroll to position [2611, 0]
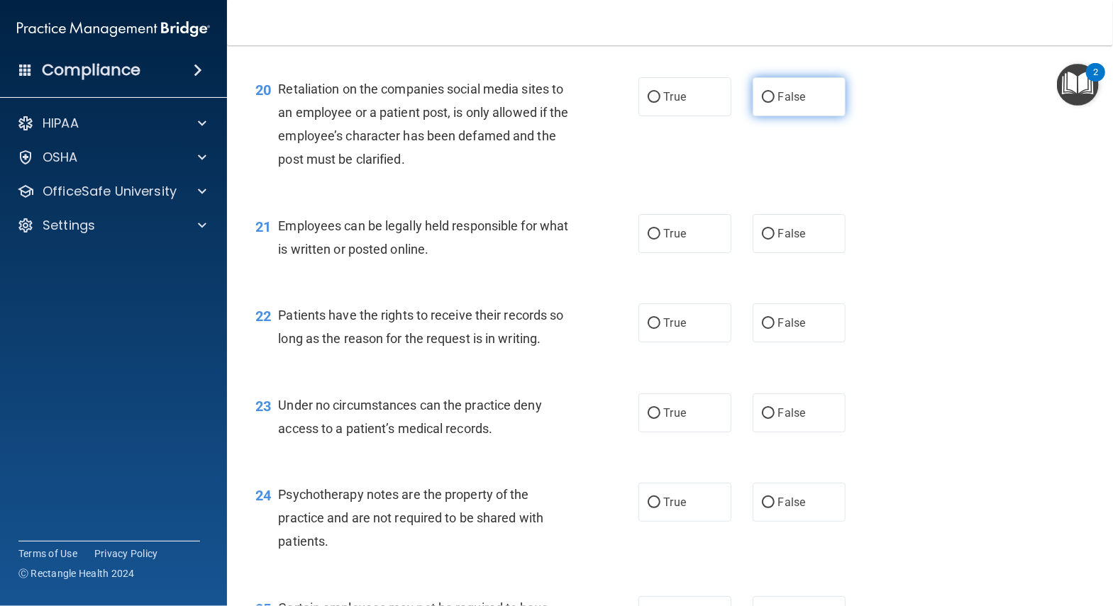
click at [792, 91] on label "False" at bounding box center [798, 96] width 93 height 39
click at [774, 92] on input "False" at bounding box center [768, 97] width 13 height 11
radio input "true"
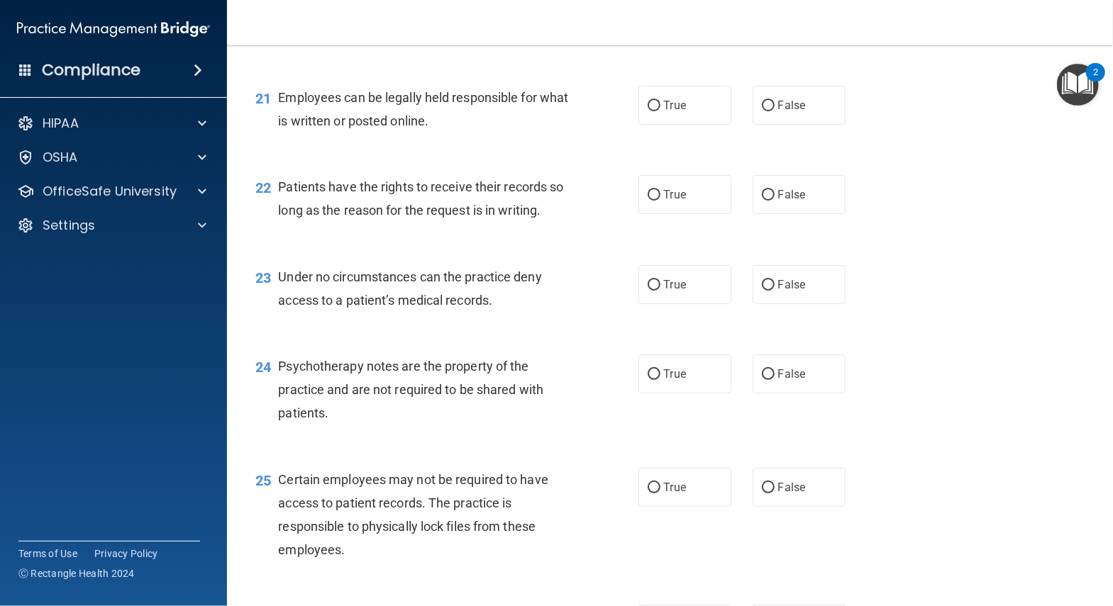
scroll to position [2740, 0]
click at [713, 99] on label "True" at bounding box center [684, 104] width 93 height 39
click at [660, 100] on input "True" at bounding box center [653, 105] width 13 height 11
radio input "true"
click at [660, 189] on input "True" at bounding box center [653, 194] width 13 height 11
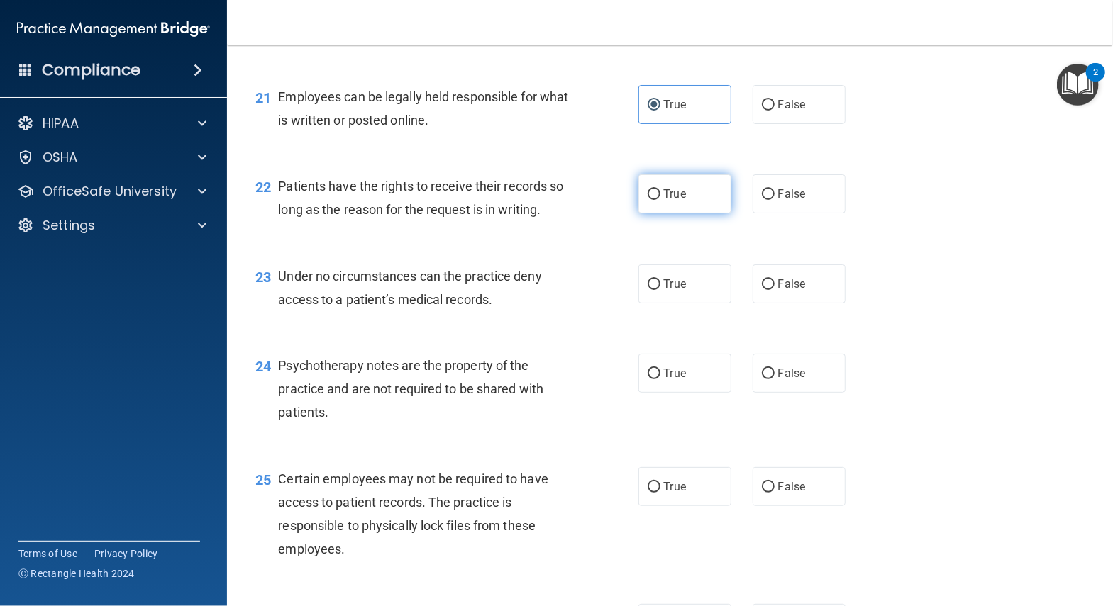
radio input "true"
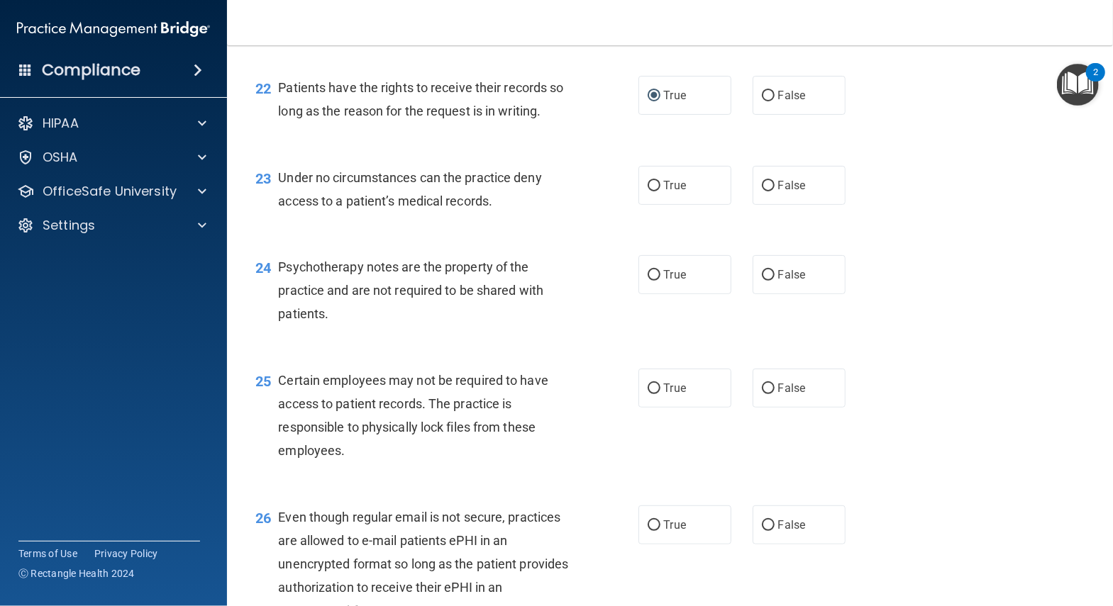
scroll to position [2842, 0]
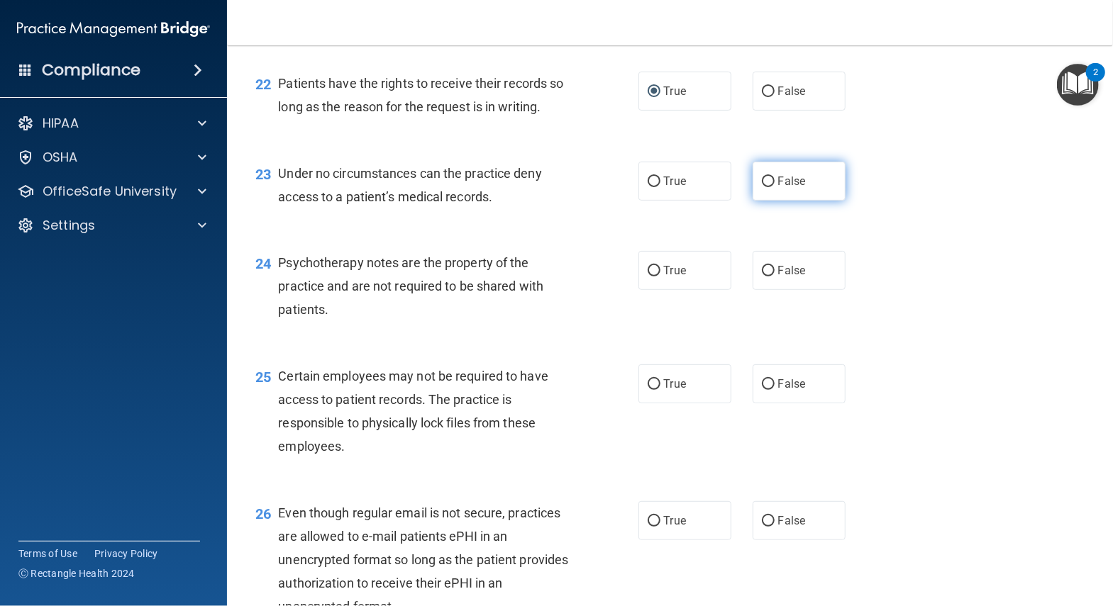
click at [778, 174] on span "False" at bounding box center [792, 180] width 28 height 13
click at [765, 177] on input "False" at bounding box center [768, 182] width 13 height 11
radio input "true"
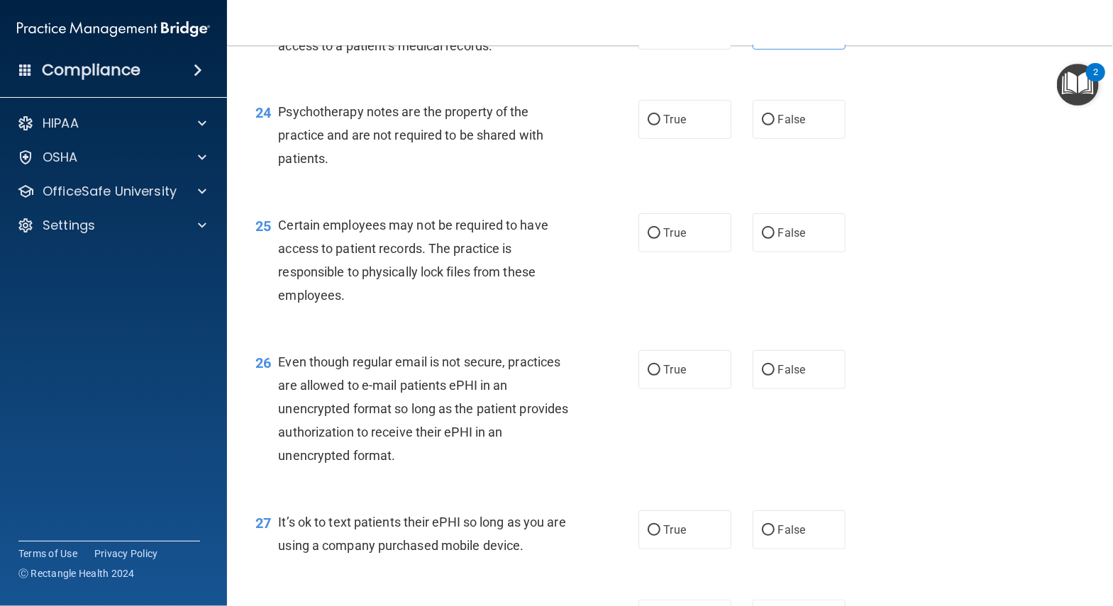
scroll to position [2996, 0]
click at [691, 115] on label "True" at bounding box center [684, 117] width 93 height 39
click at [660, 115] on input "True" at bounding box center [653, 118] width 13 height 11
radio input "true"
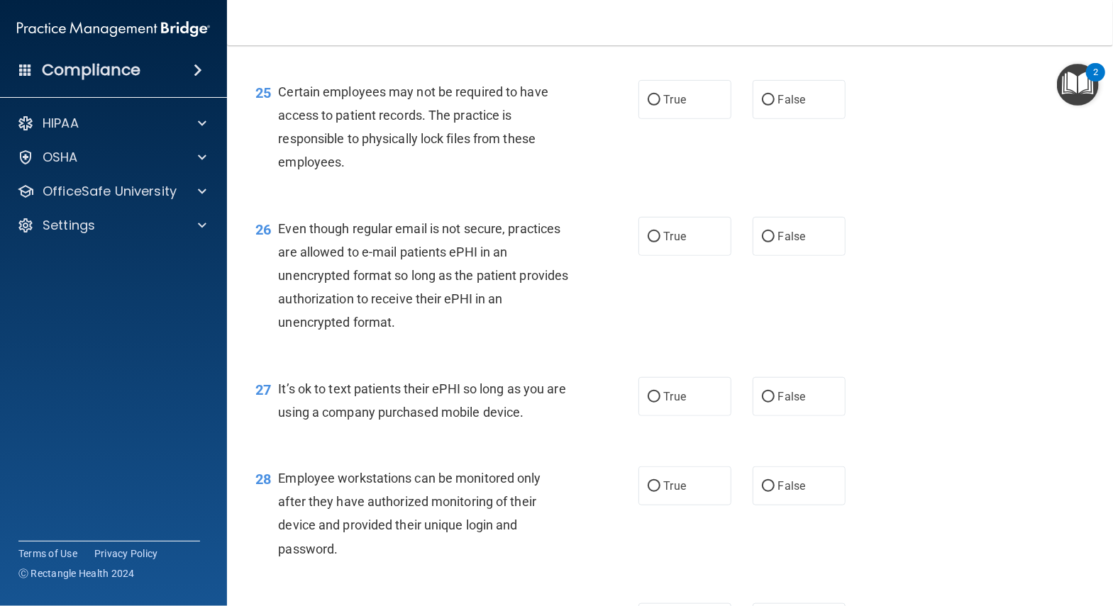
scroll to position [3128, 0]
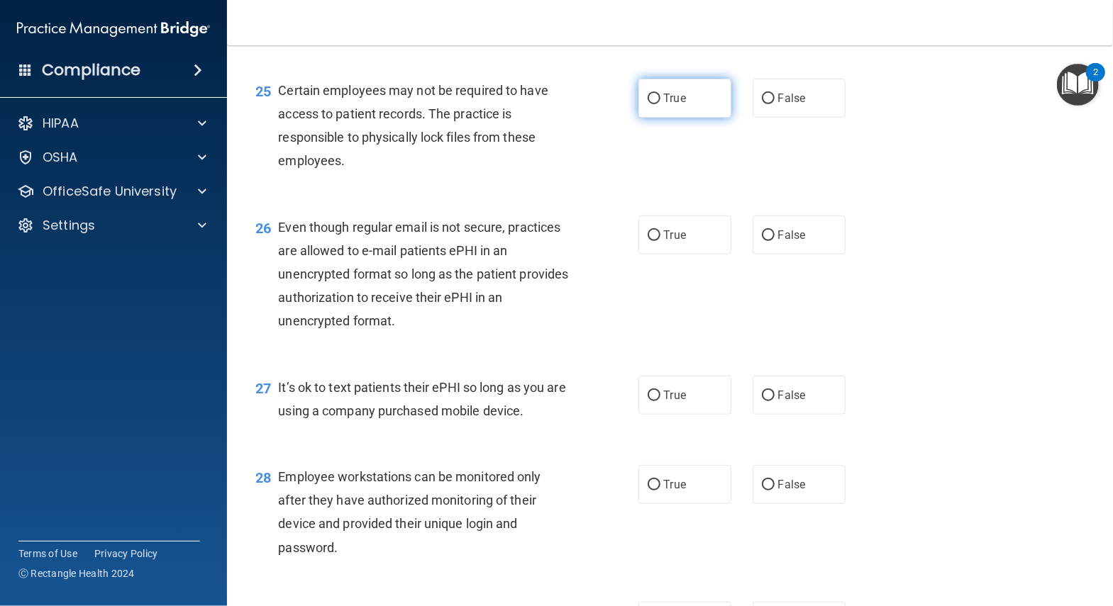
click at [658, 87] on label "True" at bounding box center [684, 98] width 93 height 39
click at [658, 94] on input "True" at bounding box center [653, 99] width 13 height 11
radio input "true"
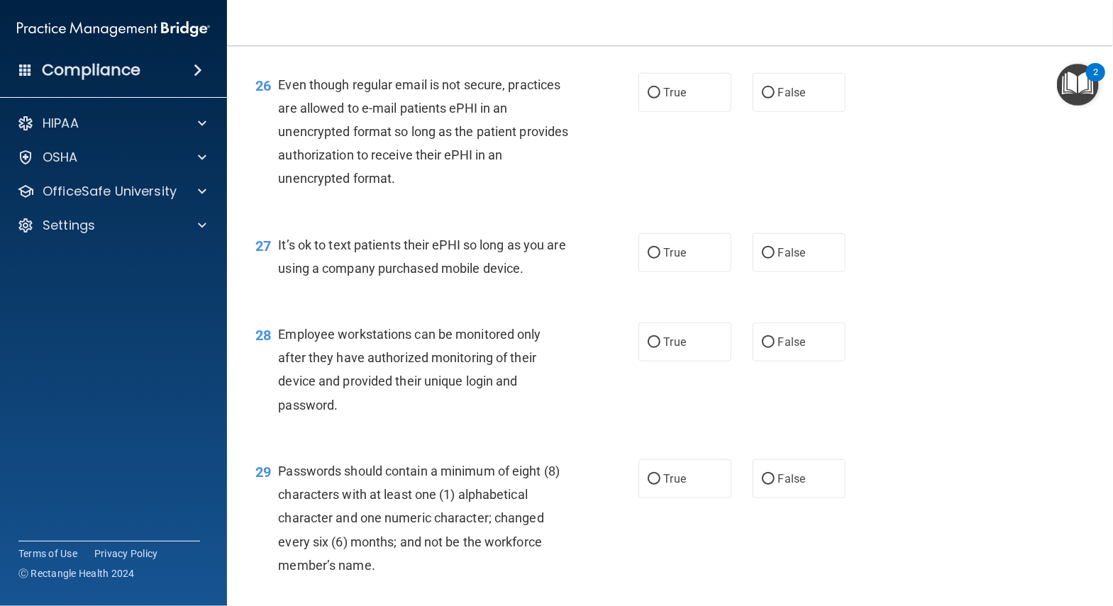
scroll to position [3264, 0]
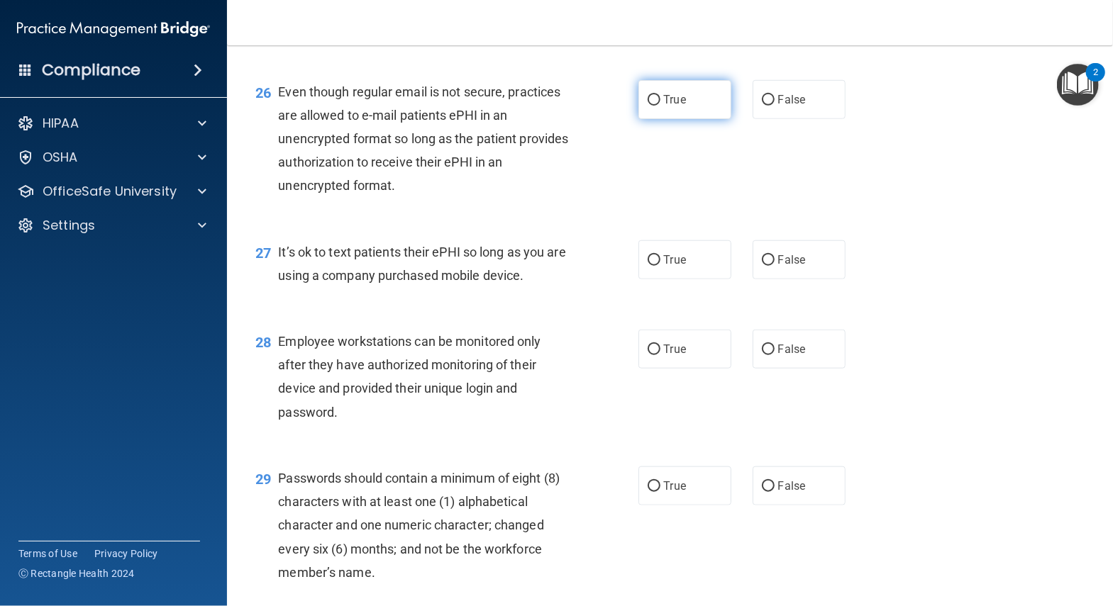
click at [670, 93] on span "True" at bounding box center [675, 99] width 22 height 13
click at [660, 95] on input "True" at bounding box center [653, 100] width 13 height 11
radio input "true"
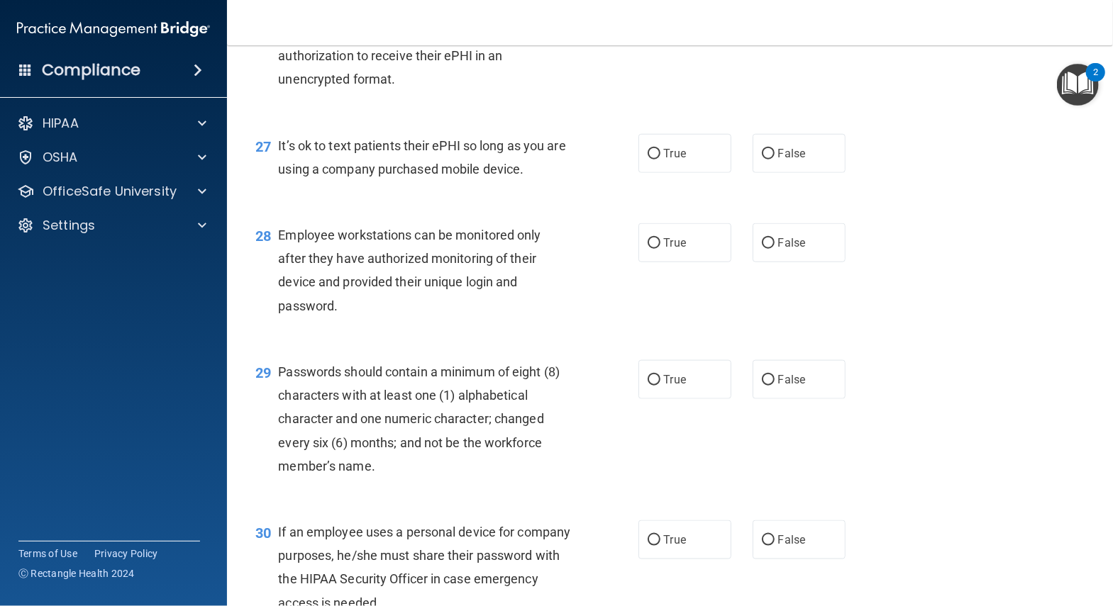
scroll to position [3379, 0]
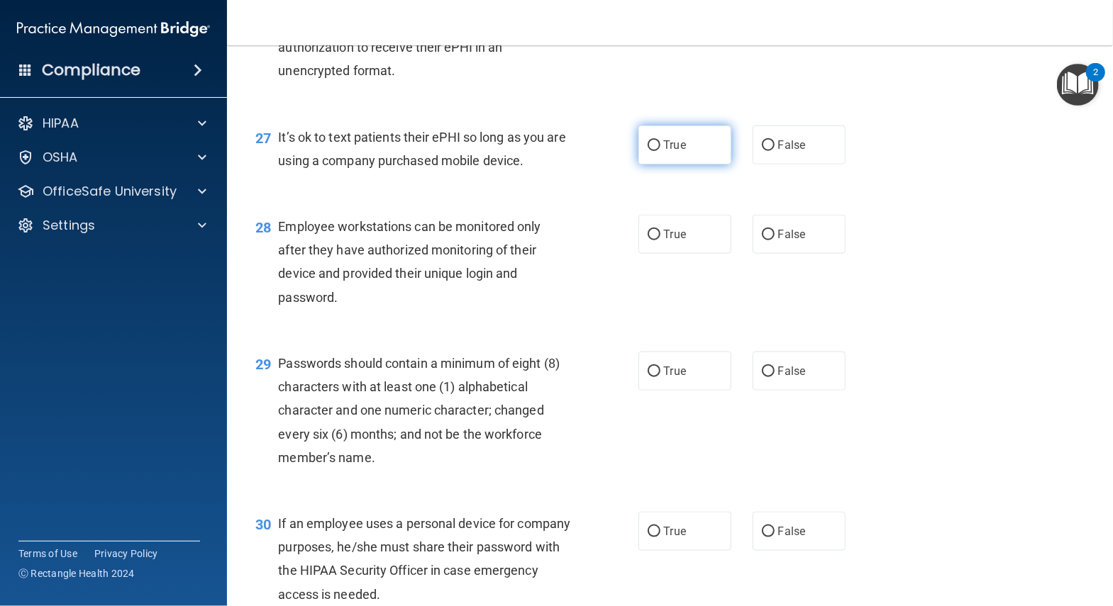
click at [663, 138] on label "True" at bounding box center [684, 145] width 93 height 39
click at [660, 140] on input "True" at bounding box center [653, 145] width 13 height 11
radio input "true"
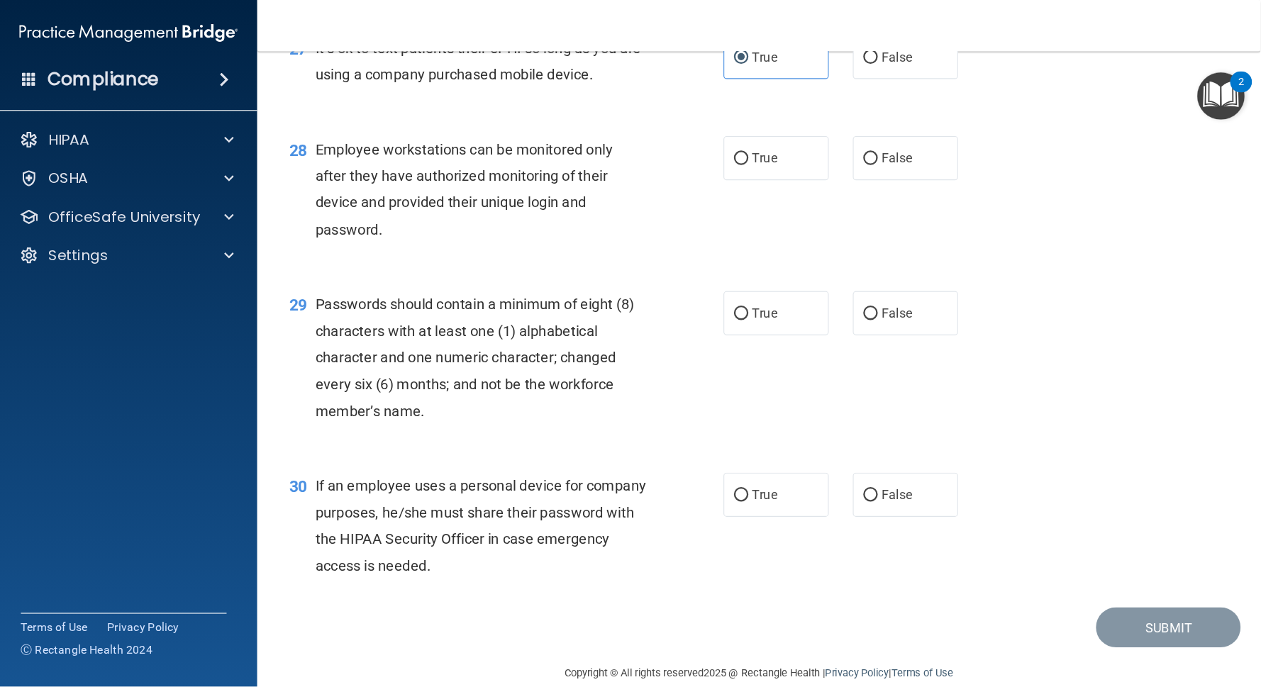
scroll to position [3473, 0]
click at [702, 129] on label "True" at bounding box center [684, 140] width 93 height 39
click at [660, 135] on input "True" at bounding box center [653, 140] width 13 height 11
radio input "true"
click at [769, 126] on label "False" at bounding box center [798, 140] width 93 height 39
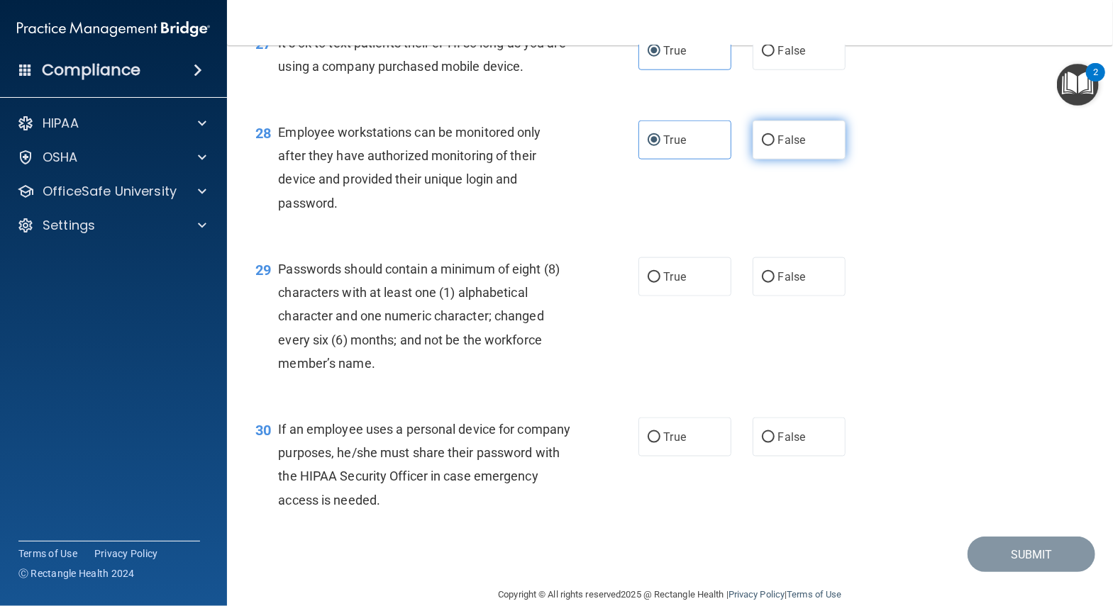
click at [769, 135] on input "False" at bounding box center [768, 140] width 13 height 11
radio input "true"
radio input "false"
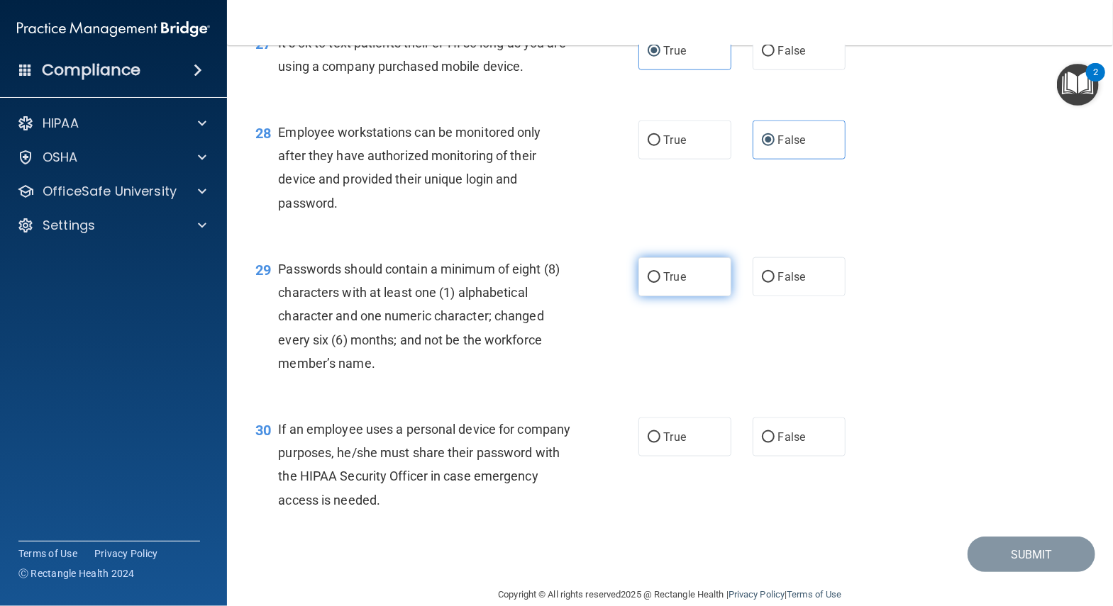
click at [679, 270] on span "True" at bounding box center [675, 276] width 22 height 13
click at [660, 272] on input "True" at bounding box center [653, 277] width 13 height 11
radio input "true"
click at [778, 430] on span "False" at bounding box center [792, 436] width 28 height 13
click at [762, 433] on input "False" at bounding box center [768, 438] width 13 height 11
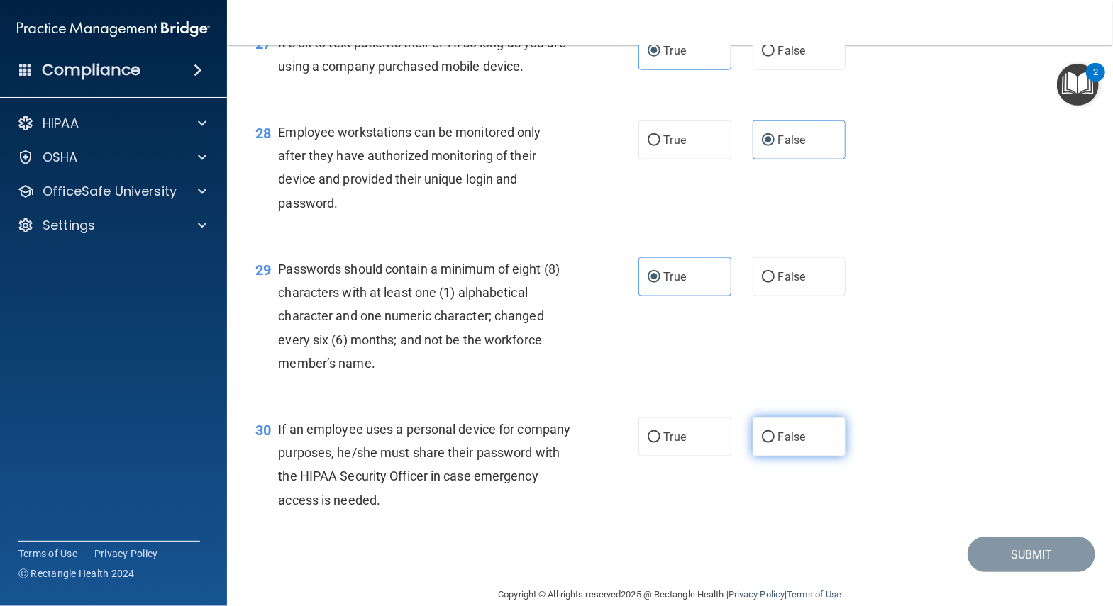
radio input "true"
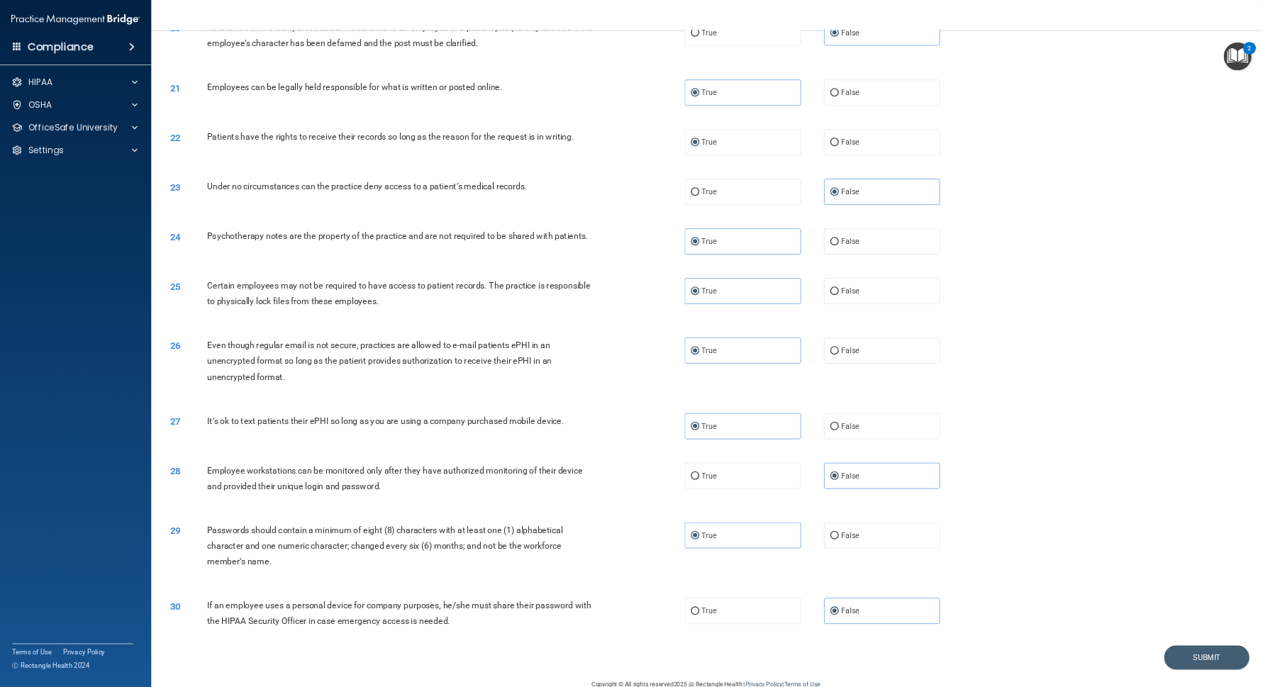
scroll to position [1950, 0]
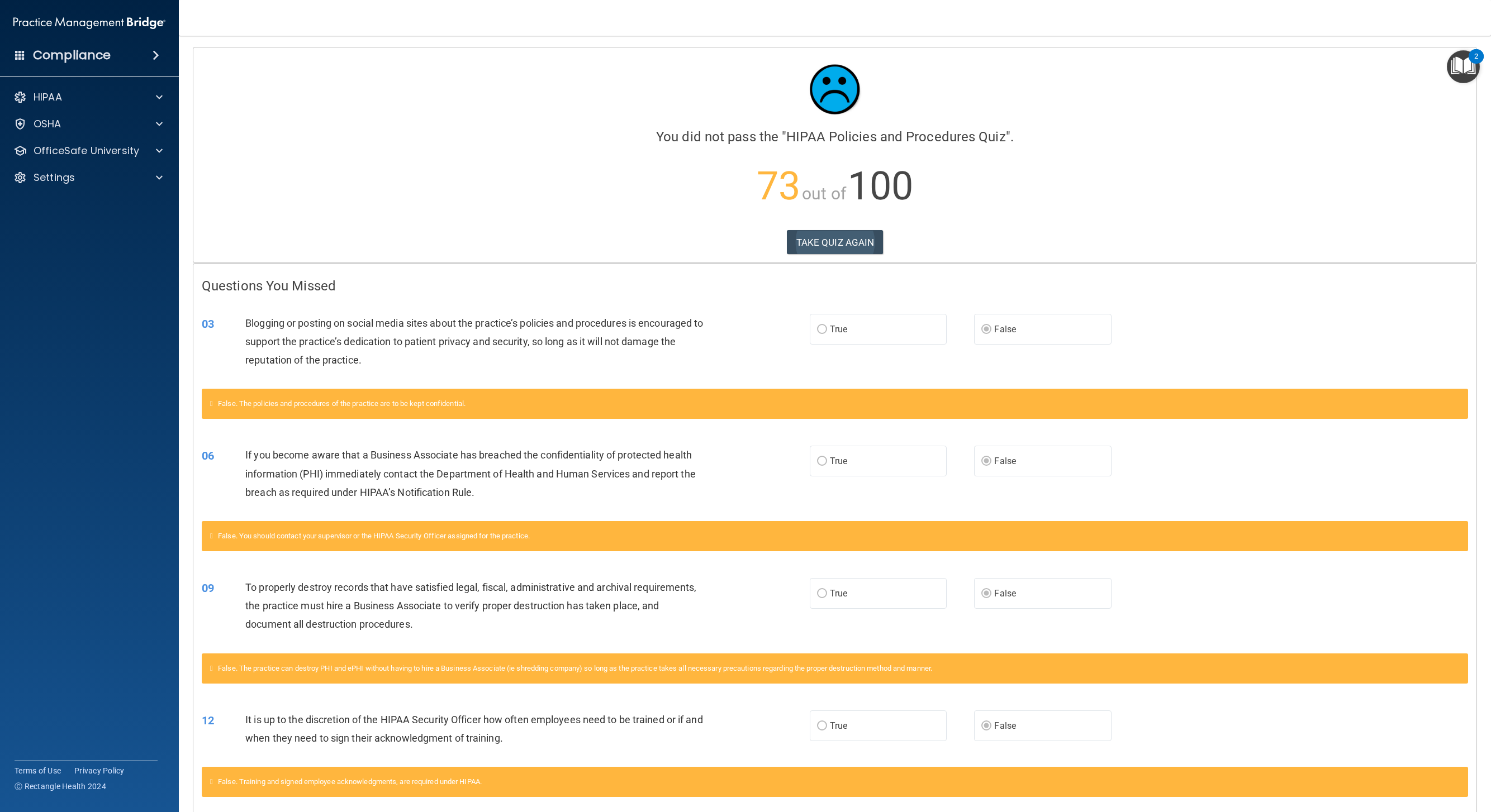
click at [745, 246] on button "TAKE QUIZ AGAIN" at bounding box center [835, 242] width 97 height 24
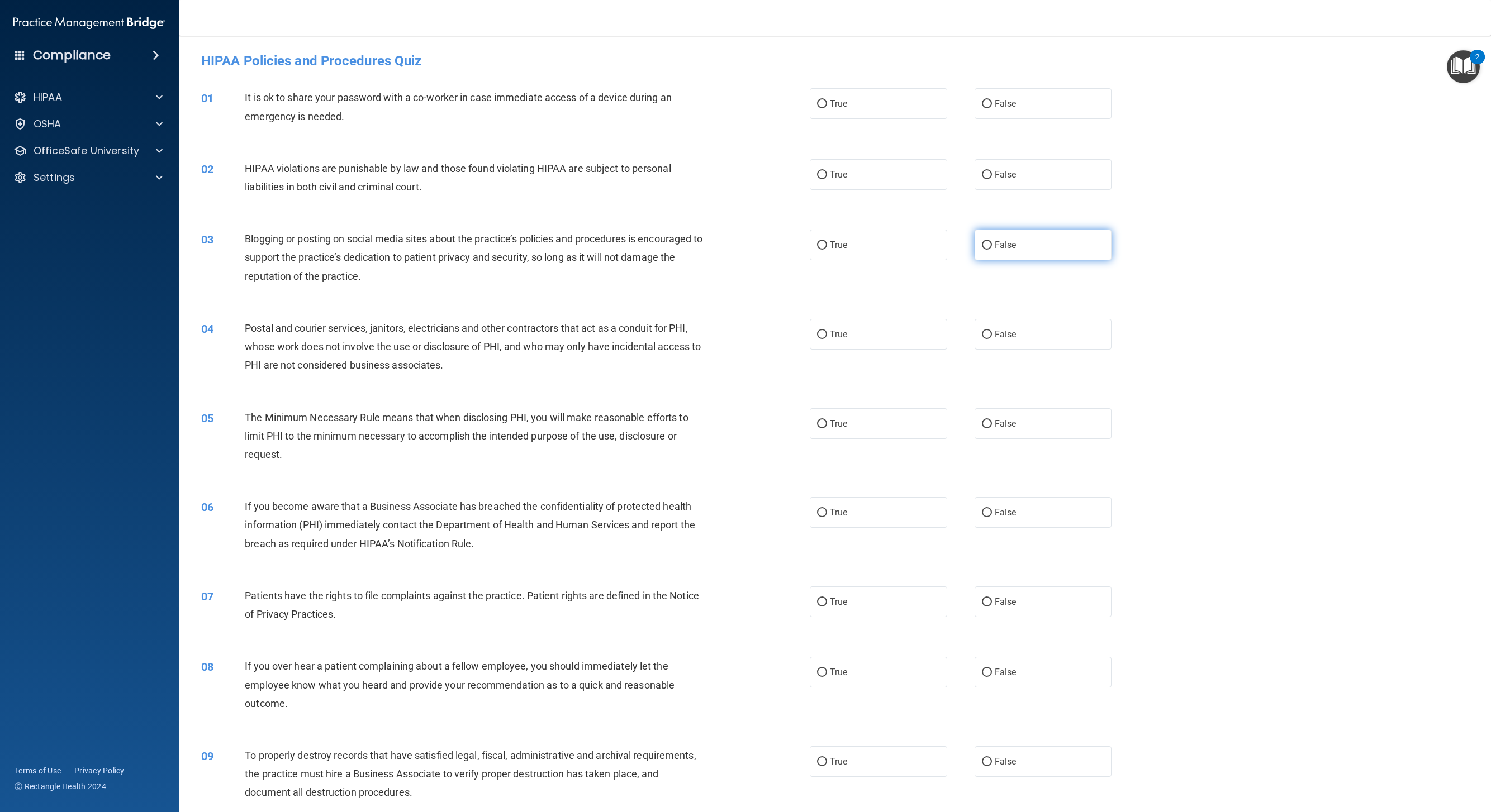
click at [745, 246] on label "False" at bounding box center [1043, 244] width 137 height 31
click at [745, 246] on input "False" at bounding box center [987, 245] width 10 height 9
radio input "true"
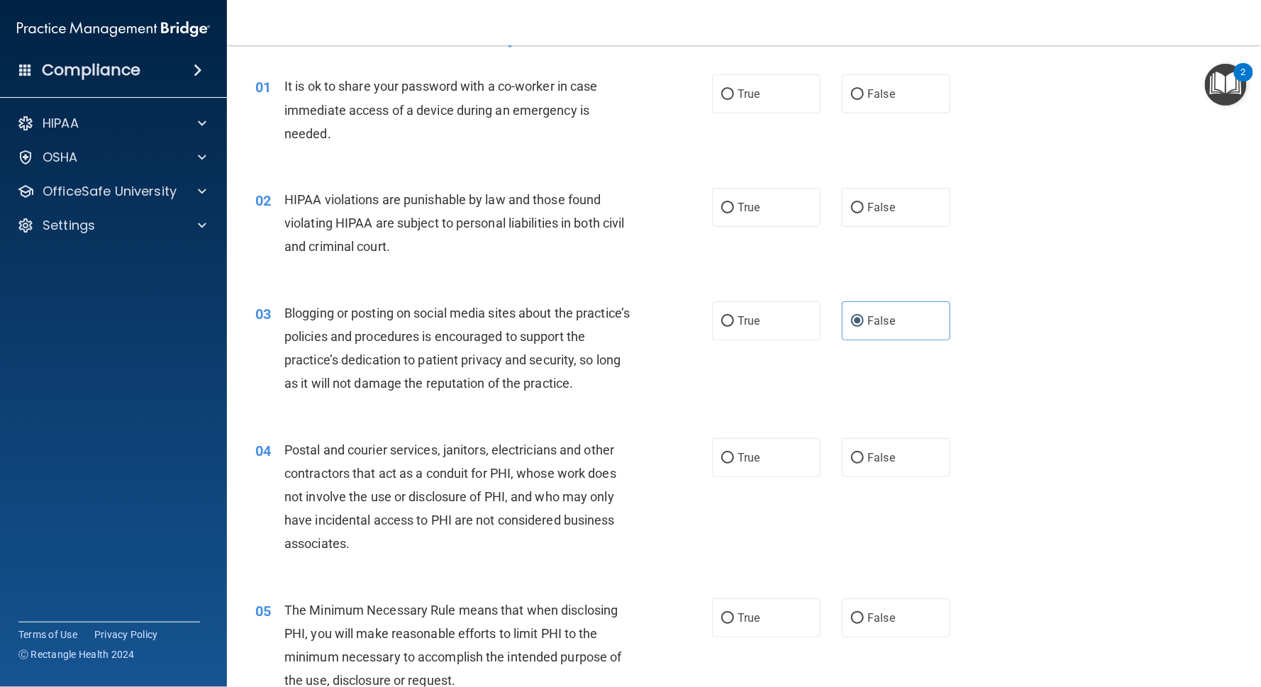
scroll to position [33, 0]
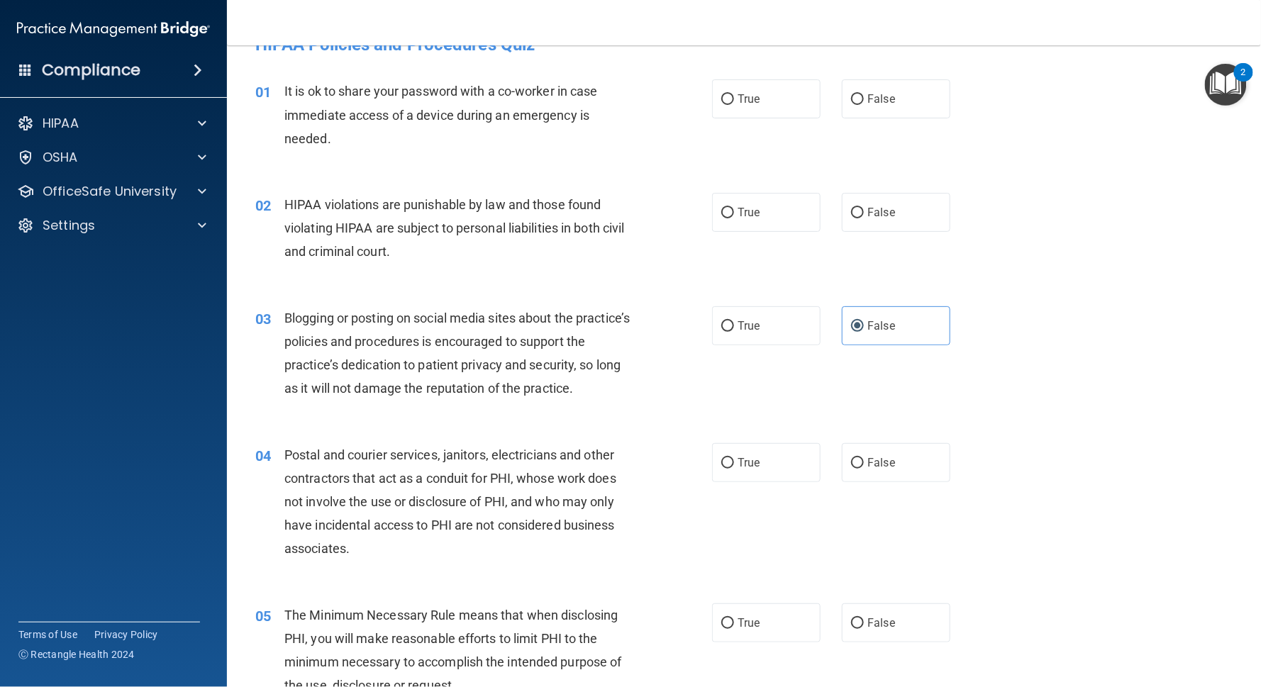
click at [852, 119] on div "01 It is ok to share your password with a co-worker in case immediate access of…" at bounding box center [744, 118] width 999 height 113
click at [850, 109] on label "False" at bounding box center [896, 98] width 109 height 39
click at [851, 105] on input "False" at bounding box center [857, 99] width 13 height 11
radio input "true"
click at [778, 214] on label "True" at bounding box center [766, 212] width 109 height 39
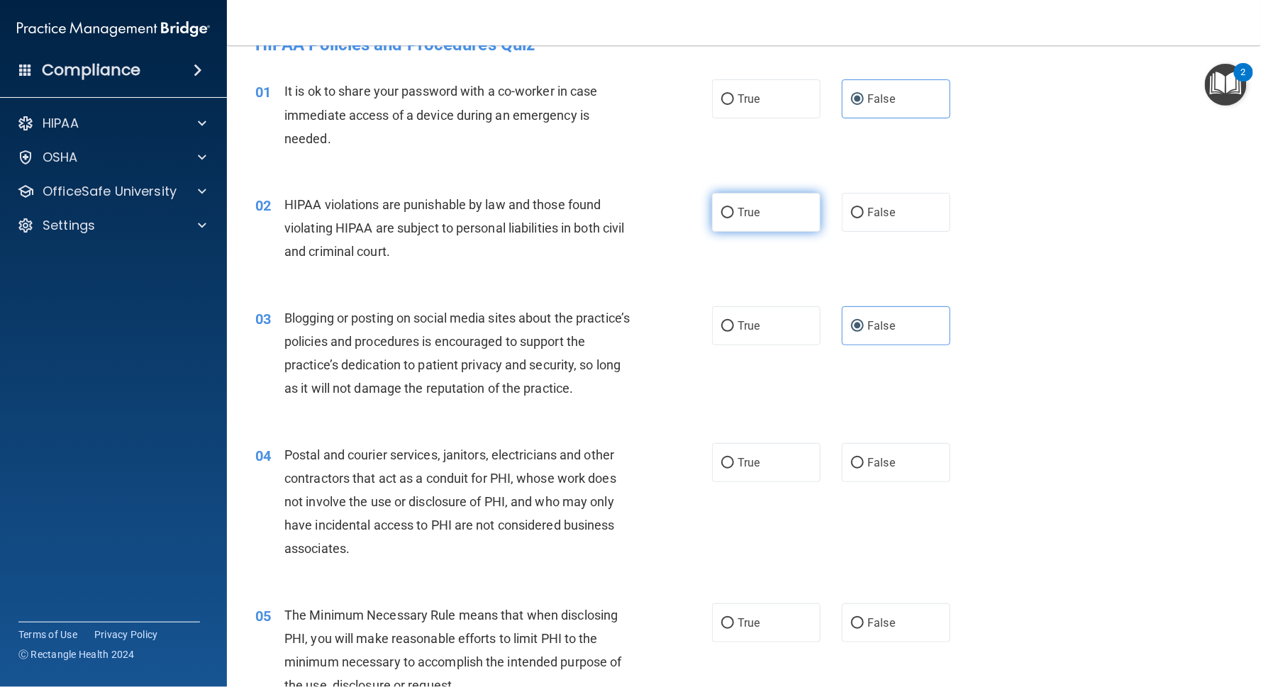
click at [734, 214] on input "True" at bounding box center [727, 213] width 13 height 11
radio input "true"
click at [786, 454] on label "True" at bounding box center [766, 462] width 109 height 39
click at [734, 458] on input "True" at bounding box center [727, 463] width 13 height 11
radio input "true"
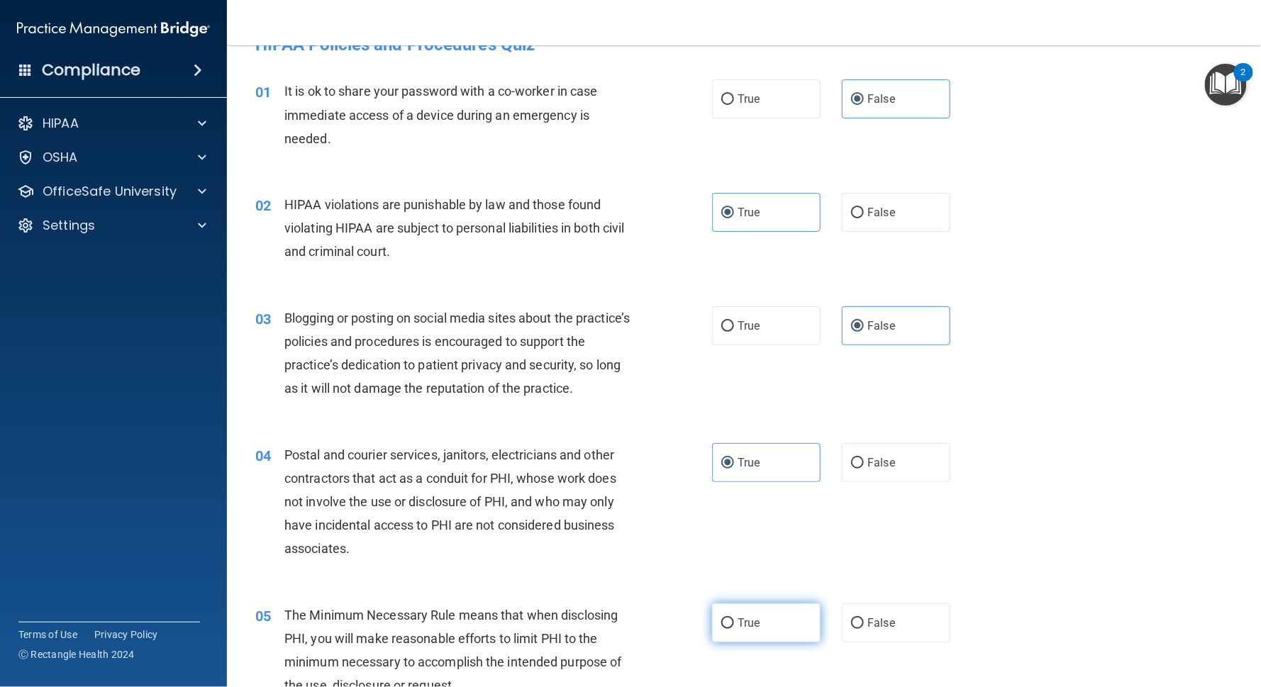
click at [757, 515] on span "True" at bounding box center [749, 622] width 22 height 13
click at [734, 515] on input "True" at bounding box center [727, 623] width 13 height 11
radio input "true"
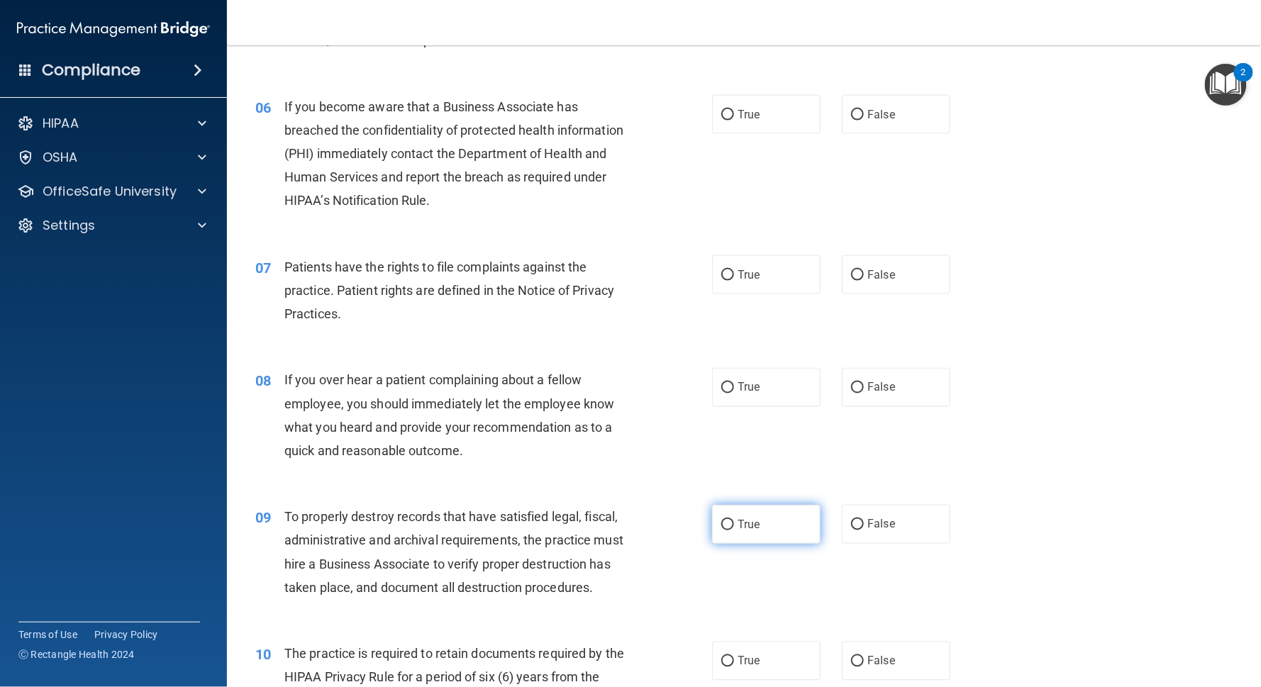
scroll to position [682, 0]
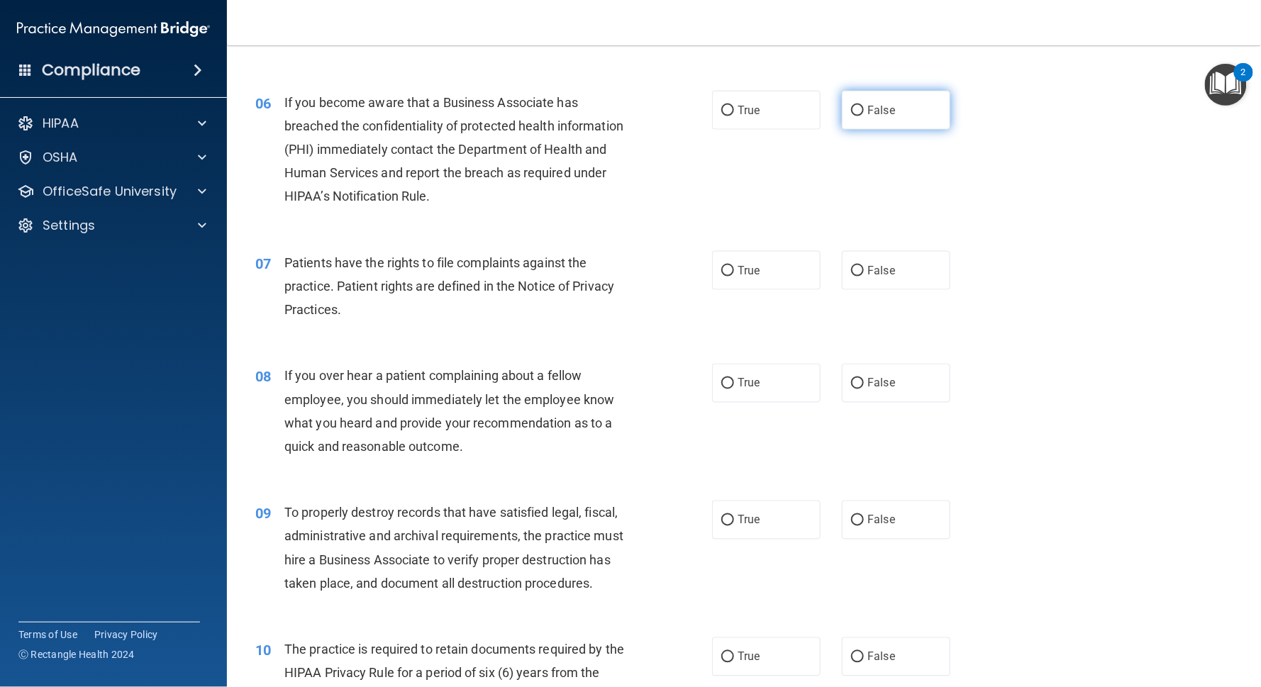
click at [888, 109] on label "False" at bounding box center [896, 110] width 109 height 39
click at [864, 109] on input "False" at bounding box center [857, 111] width 13 height 11
radio input "true"
click at [867, 513] on span "False" at bounding box center [881, 519] width 28 height 13
click at [858, 515] on input "False" at bounding box center [857, 521] width 13 height 11
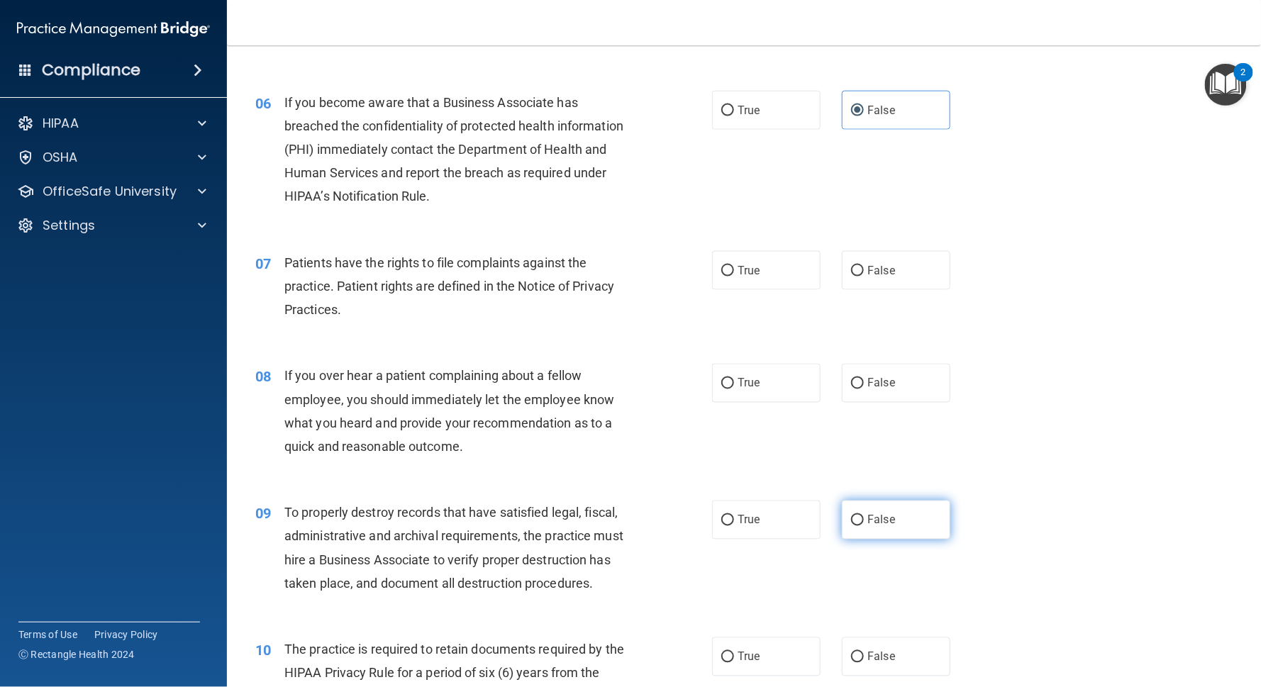
radio input "true"
click at [728, 266] on input "True" at bounding box center [727, 271] width 13 height 11
radio input "true"
click at [871, 364] on label "False" at bounding box center [896, 383] width 109 height 39
click at [864, 379] on input "False" at bounding box center [857, 384] width 13 height 11
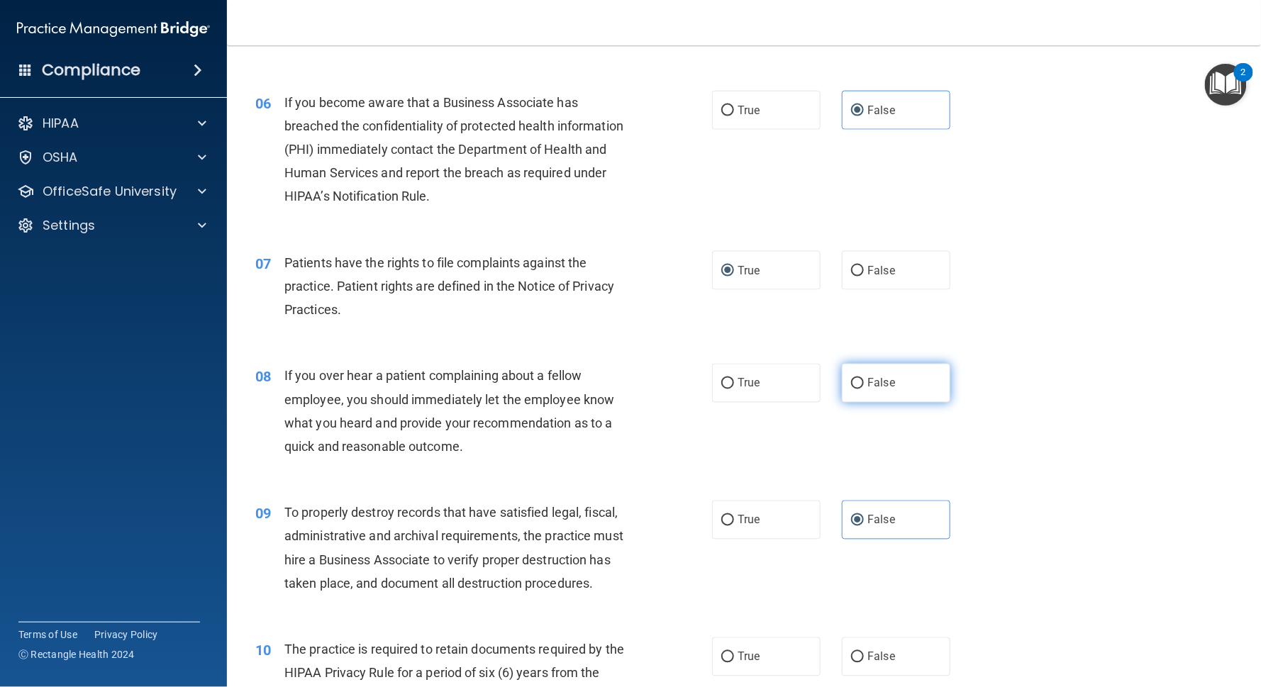
radio input "true"
click at [752, 515] on label "True" at bounding box center [766, 657] width 109 height 39
click at [734, 515] on input "True" at bounding box center [727, 657] width 13 height 11
radio input "true"
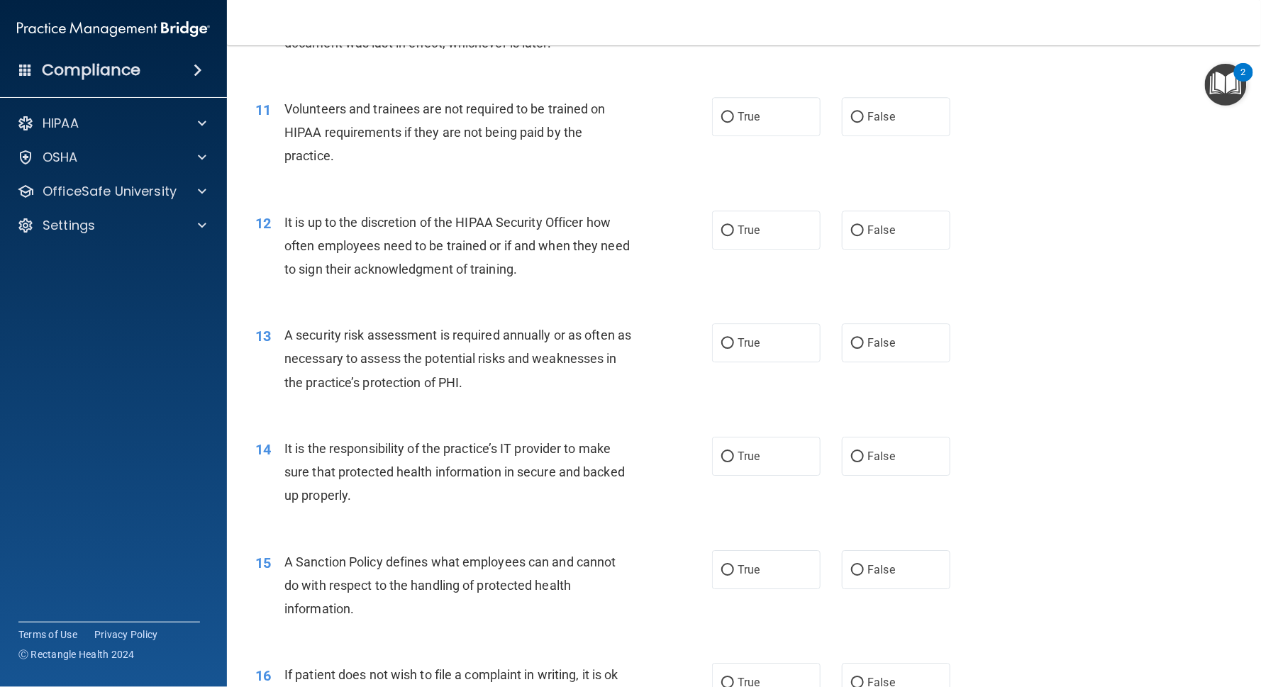
scroll to position [1357, 0]
click at [867, 226] on span "False" at bounding box center [881, 232] width 28 height 13
click at [864, 228] on input "False" at bounding box center [857, 233] width 13 height 11
radio input "true"
click at [878, 439] on label "False" at bounding box center [896, 458] width 109 height 39
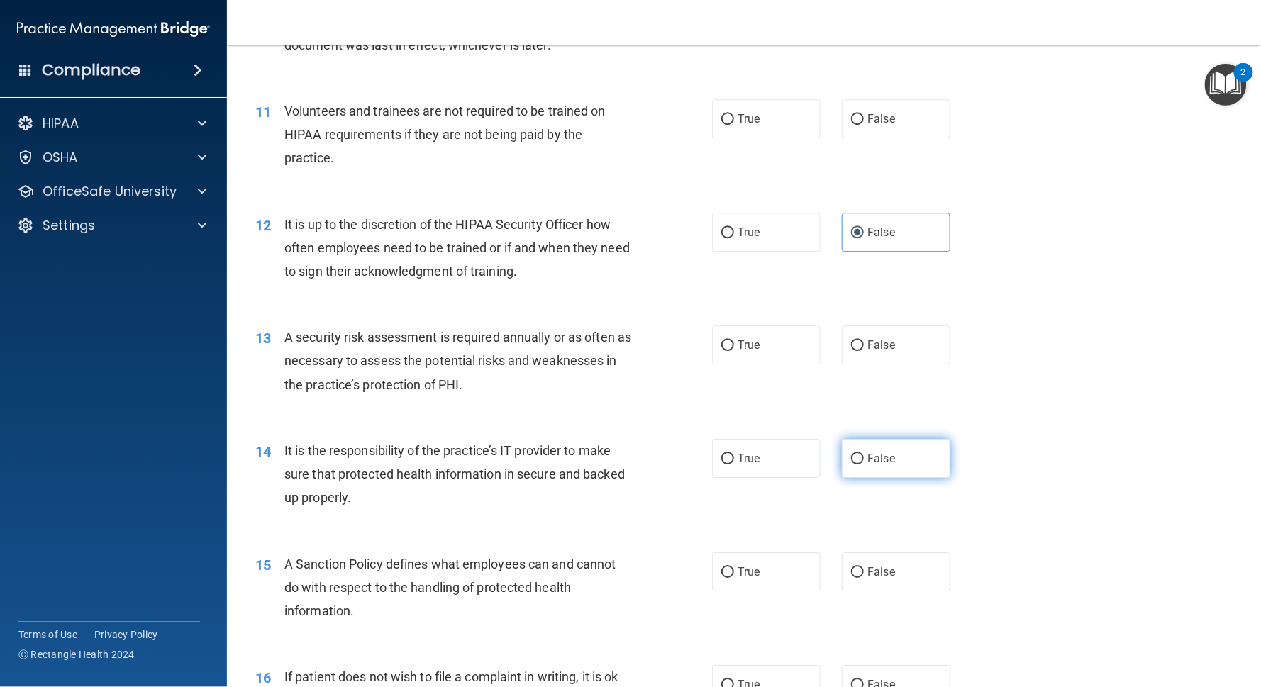
click at [864, 454] on input "False" at bounding box center [857, 459] width 13 height 11
radio input "true"
click at [868, 515] on label "False" at bounding box center [896, 571] width 109 height 39
click at [864, 515] on input "False" at bounding box center [857, 572] width 13 height 11
radio input "true"
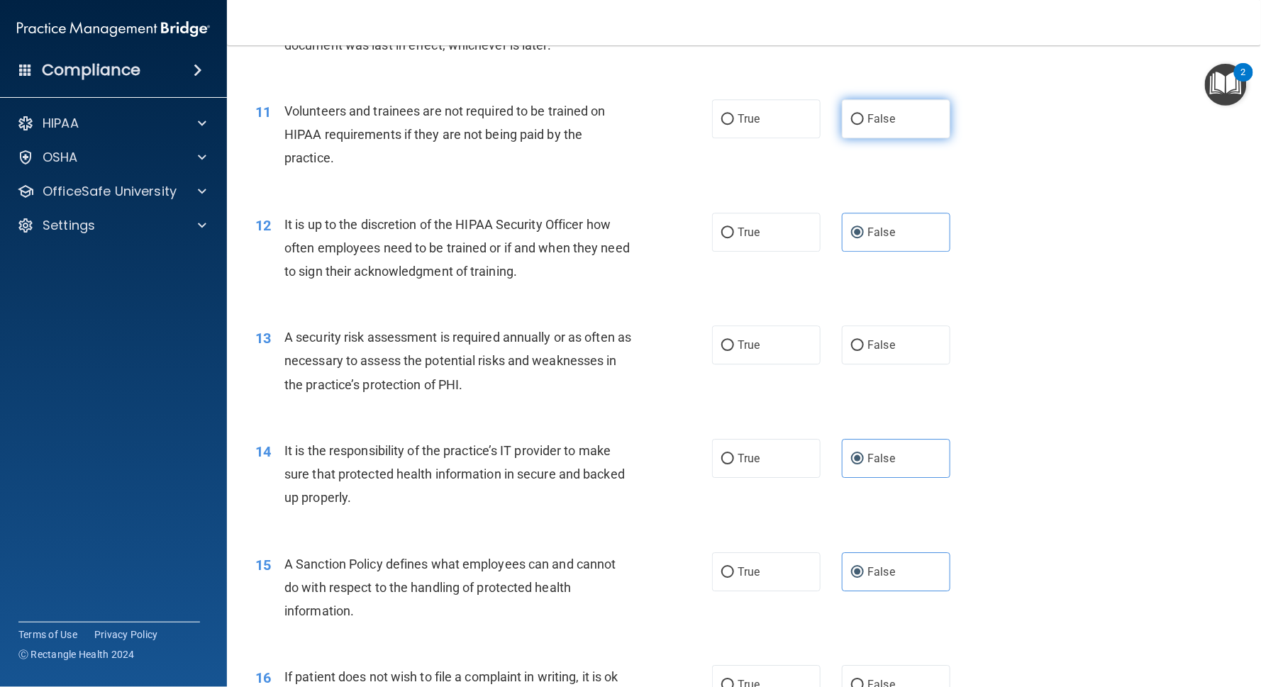
click at [867, 112] on span "False" at bounding box center [881, 118] width 28 height 13
click at [851, 114] on input "False" at bounding box center [857, 119] width 13 height 11
radio input "true"
click at [745, 338] on span "True" at bounding box center [749, 344] width 22 height 13
click at [734, 340] on input "True" at bounding box center [727, 345] width 13 height 11
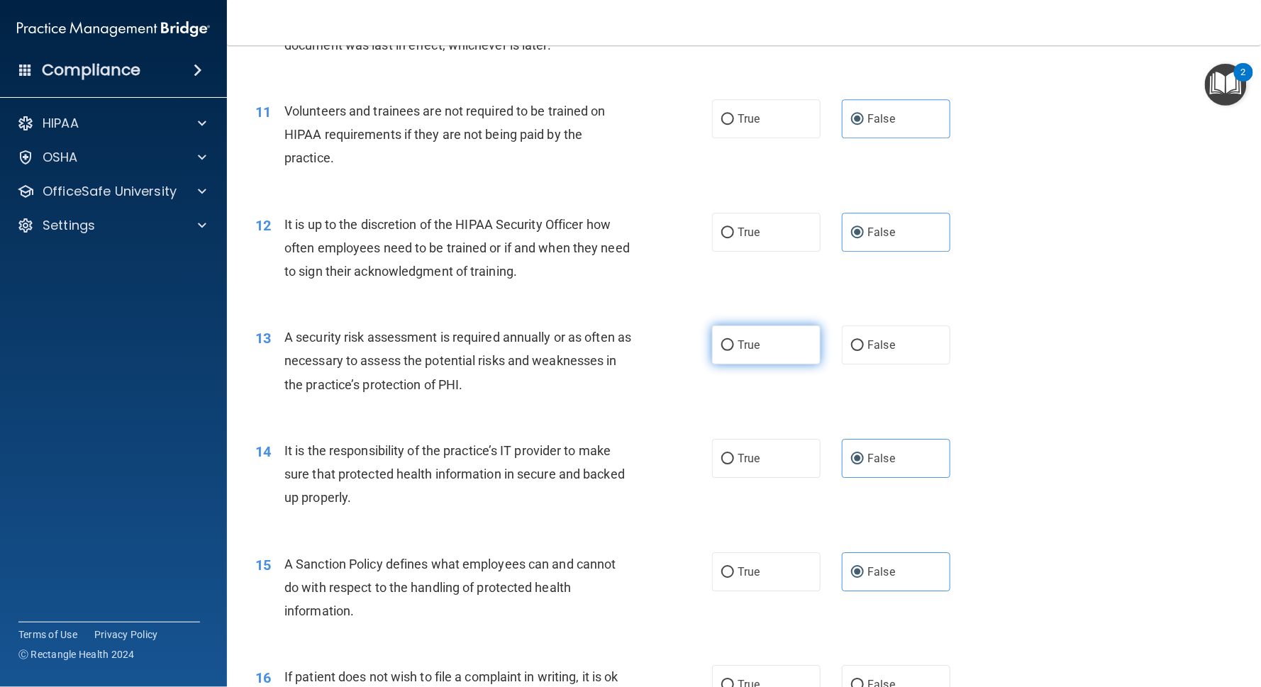
radio input "true"
click at [733, 515] on label "True" at bounding box center [766, 684] width 109 height 39
click at [733, 515] on input "True" at bounding box center [727, 685] width 13 height 11
radio input "true"
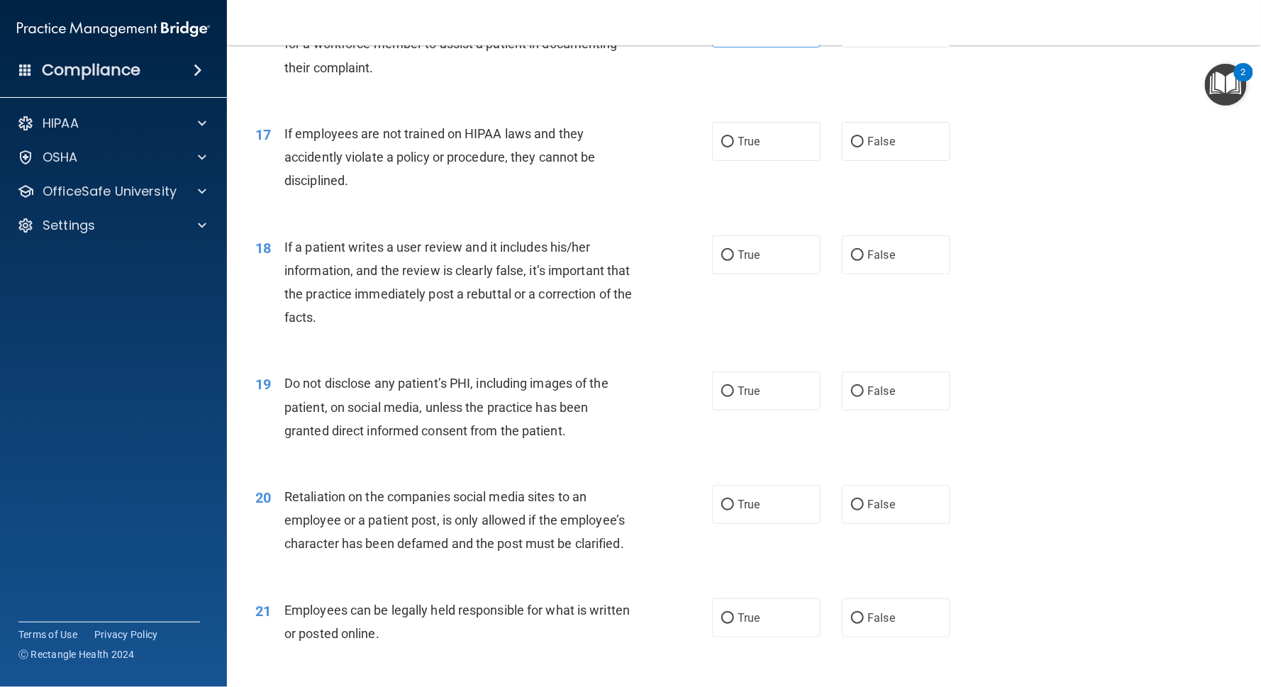
scroll to position [2015, 0]
click at [871, 134] on span "False" at bounding box center [881, 140] width 28 height 13
click at [864, 136] on input "False" at bounding box center [857, 141] width 13 height 11
radio input "true"
click at [869, 235] on label "False" at bounding box center [896, 254] width 109 height 39
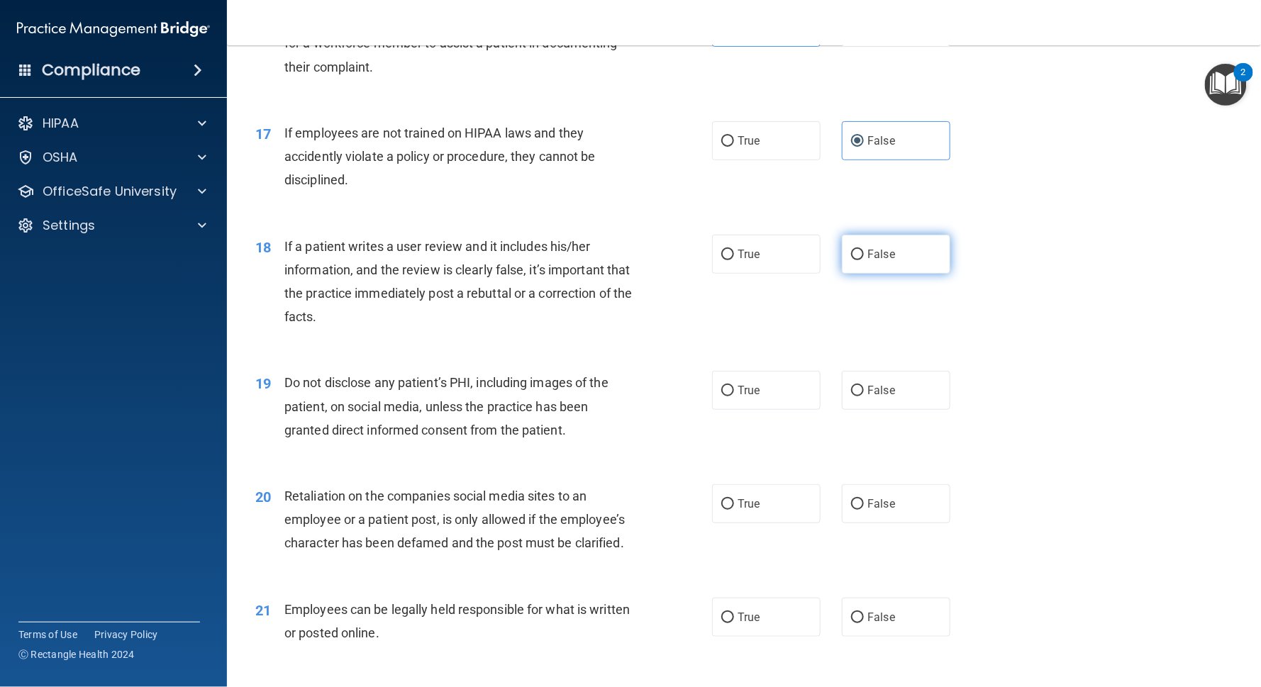
click at [864, 250] on input "False" at bounding box center [857, 255] width 13 height 11
radio input "true"
click at [775, 371] on label "True" at bounding box center [766, 390] width 109 height 39
click at [734, 386] on input "True" at bounding box center [727, 391] width 13 height 11
radio input "true"
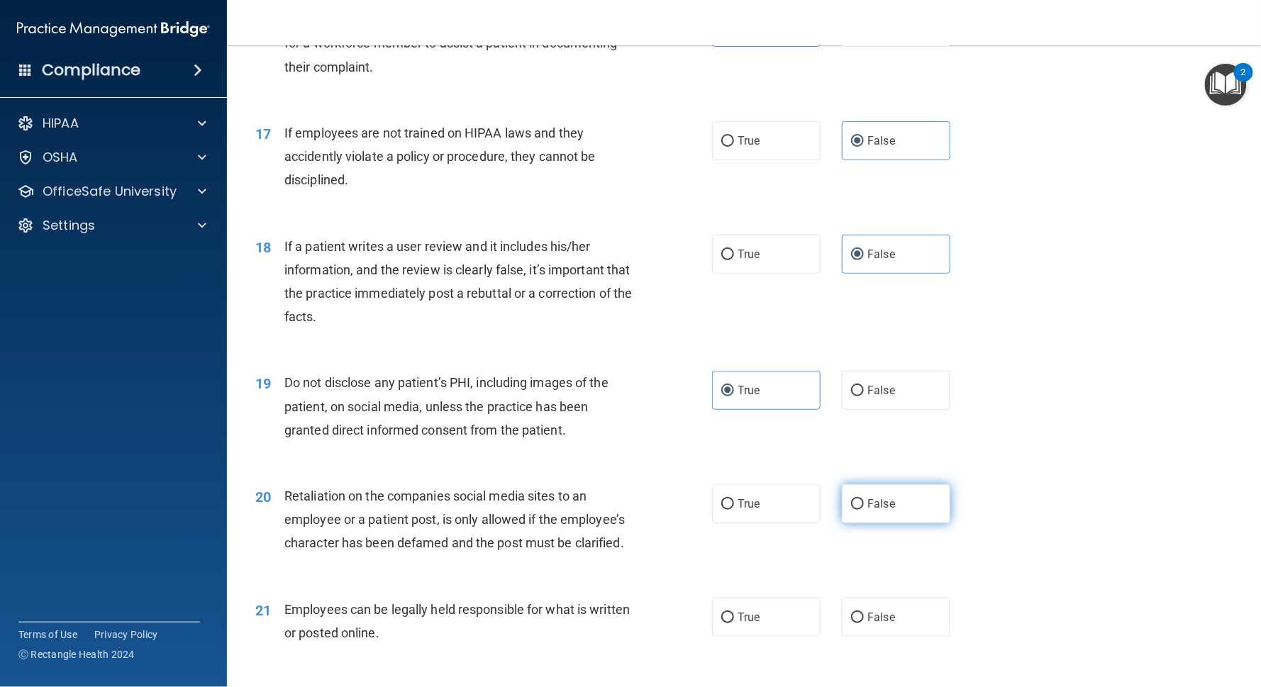
click at [889, 484] on label "False" at bounding box center [896, 503] width 109 height 39
click at [864, 499] on input "False" at bounding box center [857, 504] width 13 height 11
radio input "true"
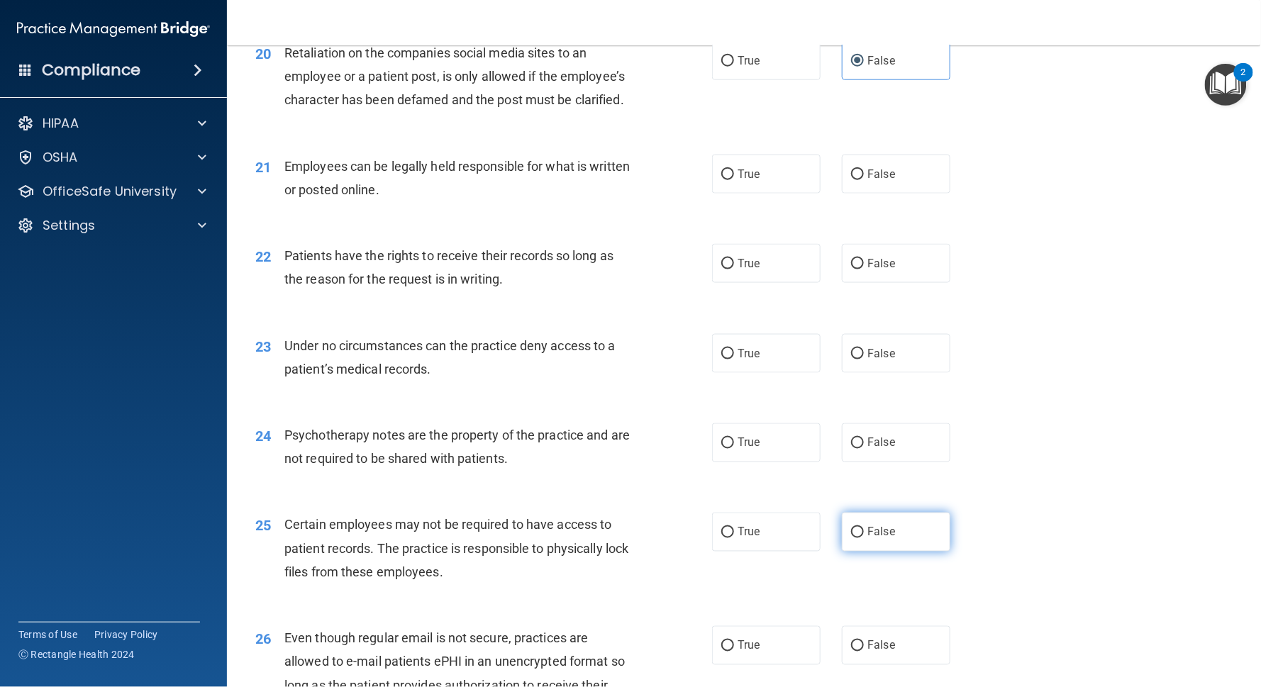
scroll to position [2452, 0]
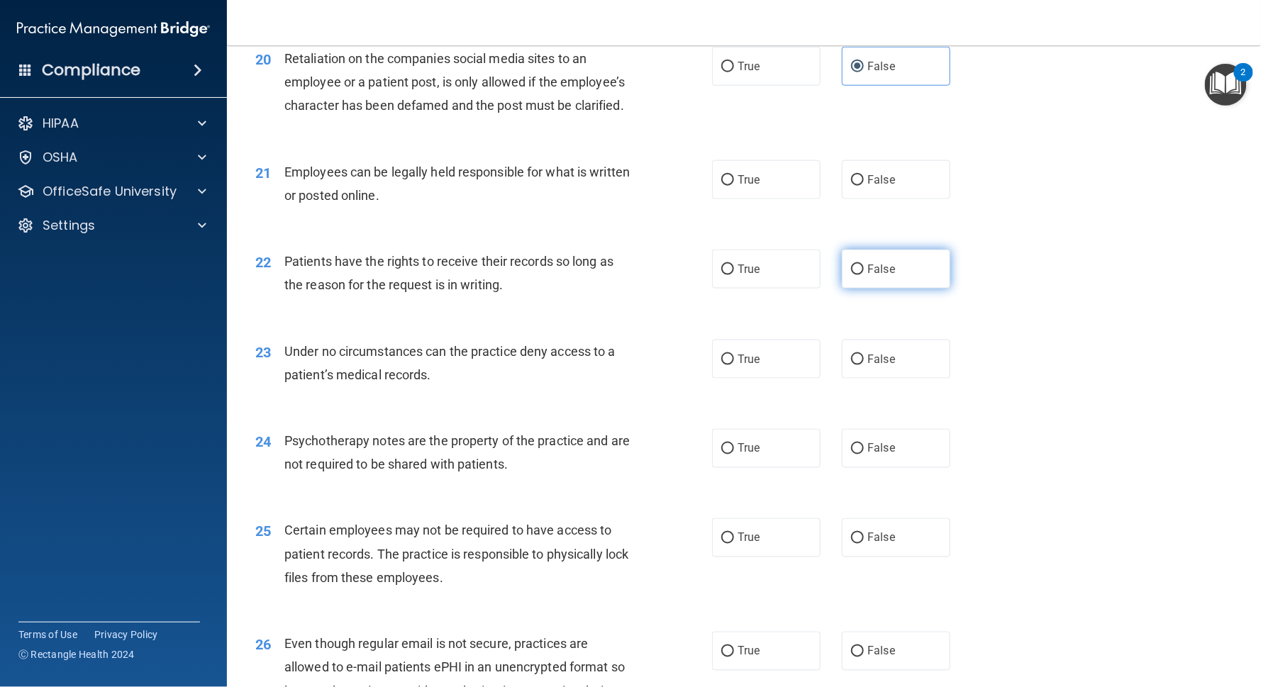
click at [867, 262] on span "False" at bounding box center [881, 268] width 28 height 13
click at [860, 265] on input "False" at bounding box center [857, 270] width 13 height 11
radio input "true"
click at [783, 160] on label "True" at bounding box center [766, 179] width 109 height 39
click at [734, 175] on input "True" at bounding box center [727, 180] width 13 height 11
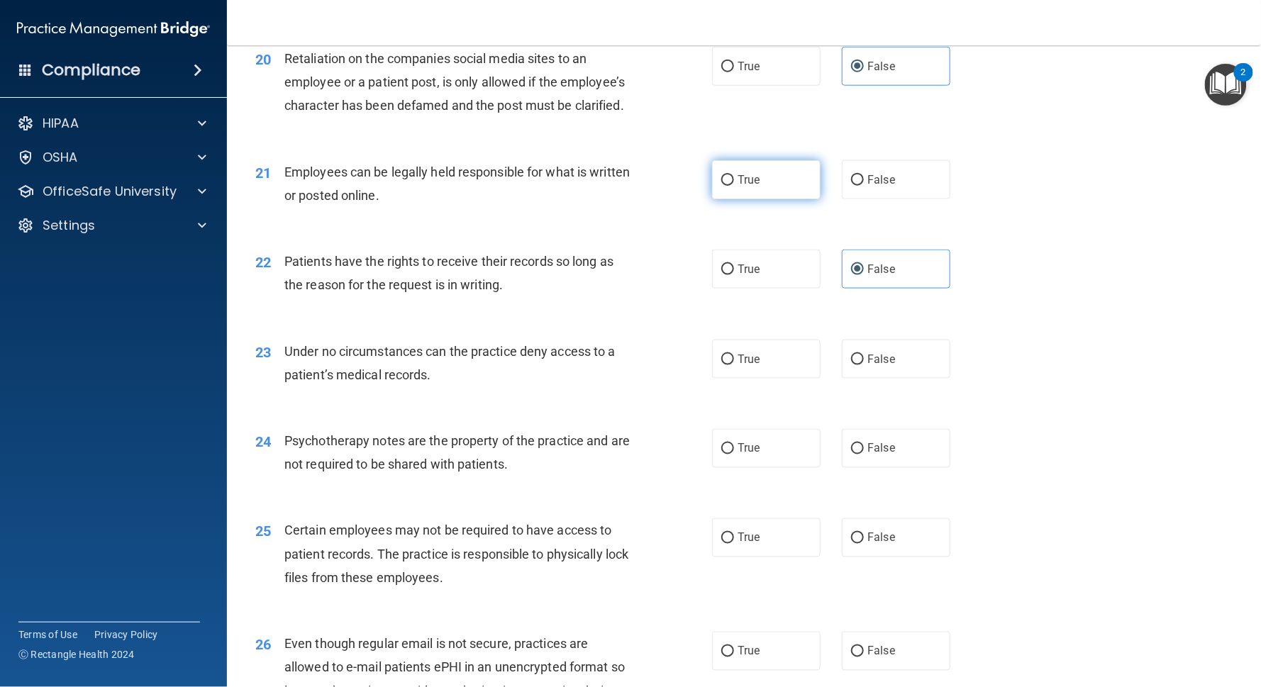
radio input "true"
click at [877, 340] on label "False" at bounding box center [896, 359] width 109 height 39
click at [864, 355] on input "False" at bounding box center [857, 360] width 13 height 11
radio input "true"
click at [758, 442] on span "True" at bounding box center [749, 448] width 22 height 13
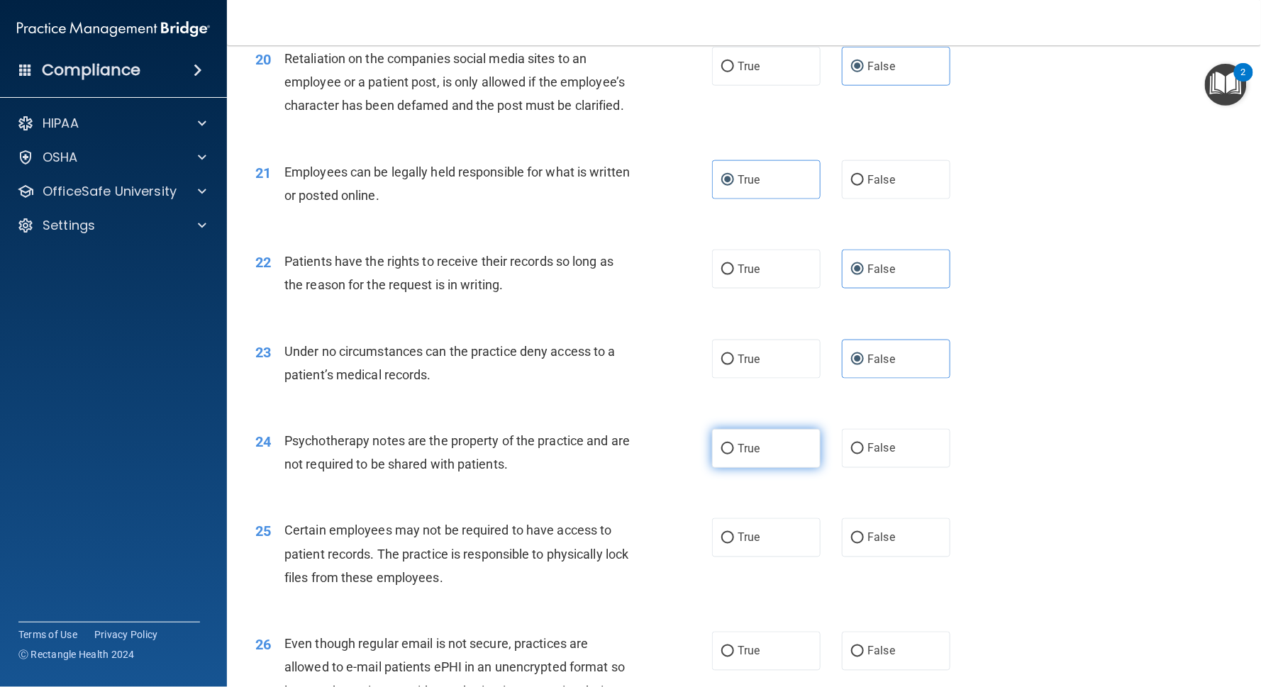
click at [734, 444] on input "True" at bounding box center [727, 449] width 13 height 11
radio input "true"
click at [757, 515] on span "True" at bounding box center [749, 537] width 22 height 13
click at [734, 515] on input "True" at bounding box center [727, 538] width 13 height 11
radio input "true"
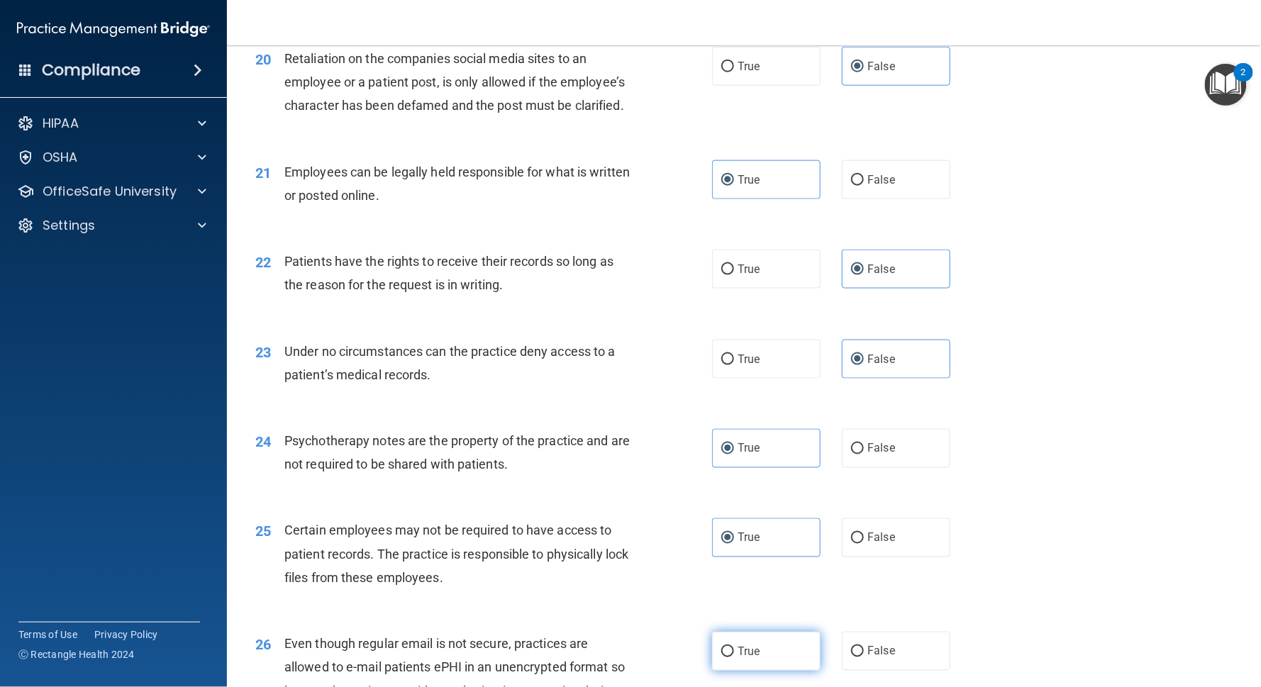
click at [752, 515] on label "True" at bounding box center [766, 651] width 109 height 39
click at [734, 515] on input "True" at bounding box center [727, 652] width 13 height 11
radio input "true"
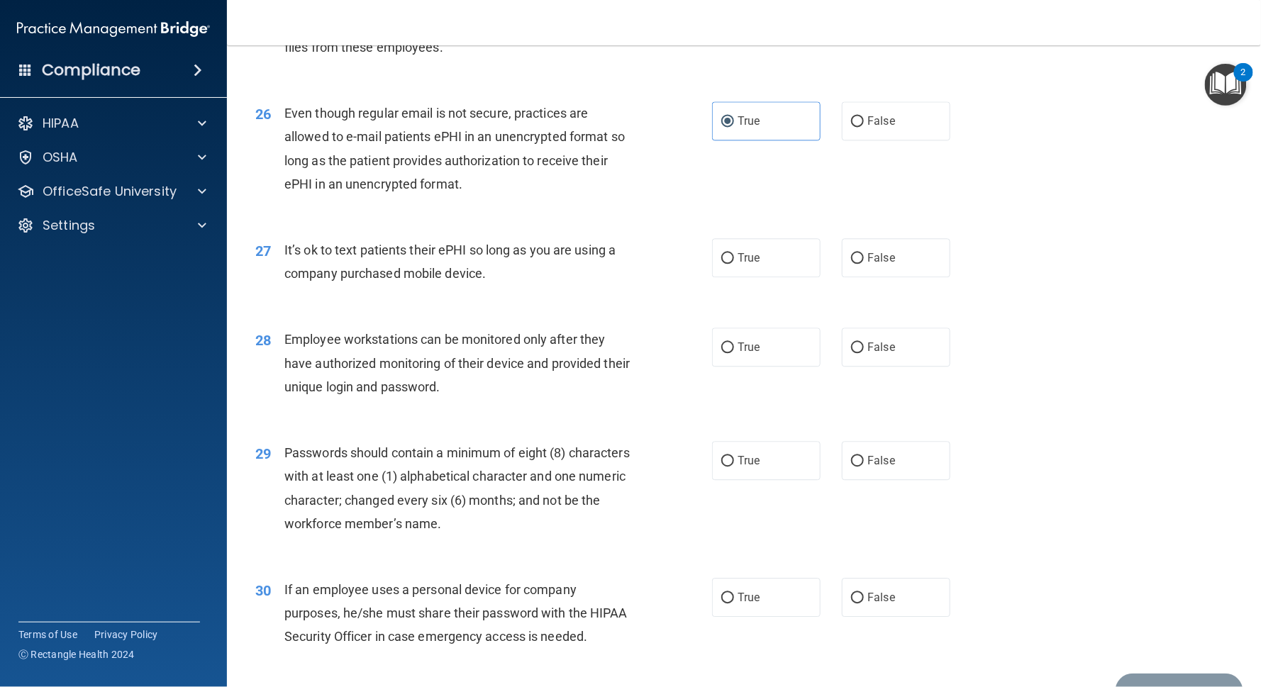
scroll to position [2976, 0]
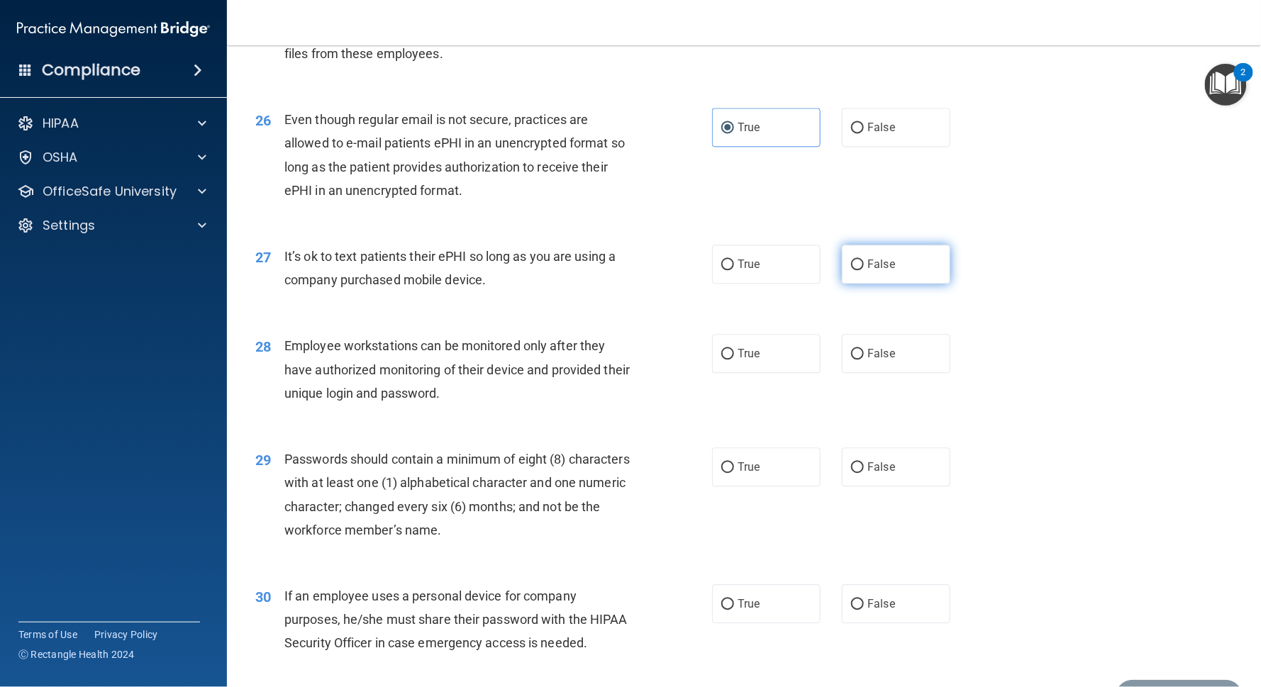
click at [871, 257] on span "False" at bounding box center [881, 263] width 28 height 13
click at [864, 260] on input "False" at bounding box center [857, 265] width 13 height 11
radio input "true"
click at [847, 334] on label "False" at bounding box center [896, 353] width 109 height 39
click at [851, 349] on input "False" at bounding box center [857, 354] width 13 height 11
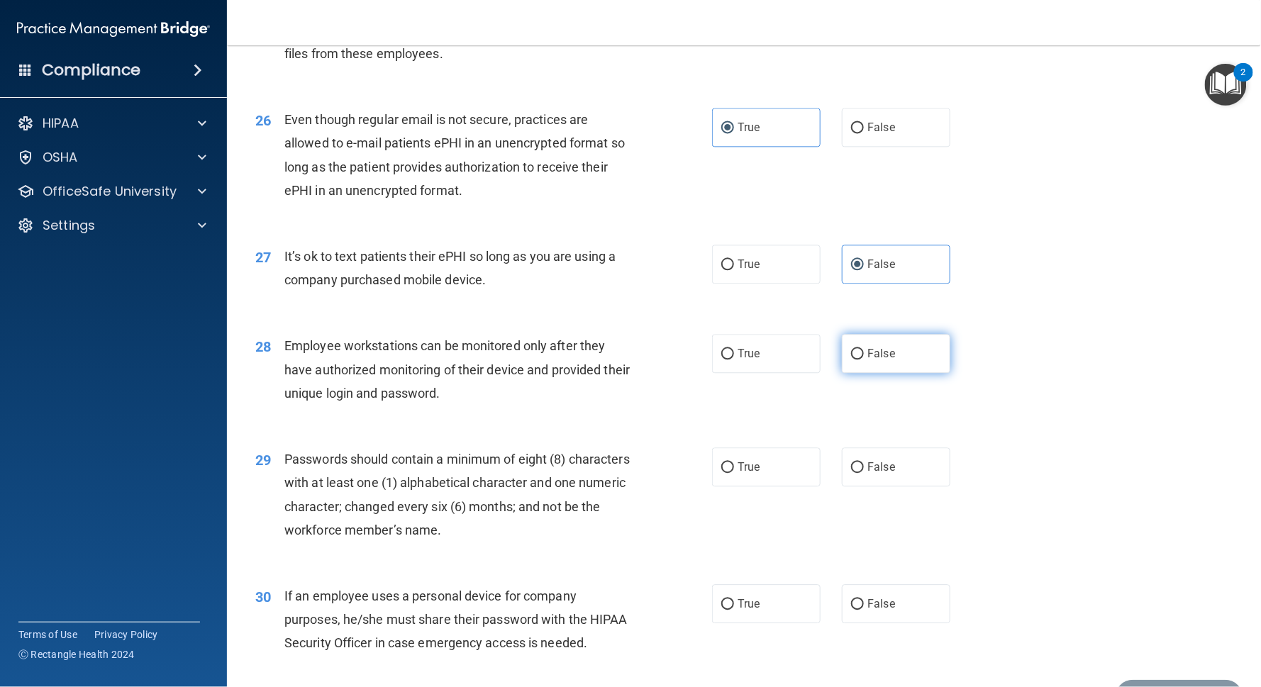
radio input "true"
click at [767, 447] on label "True" at bounding box center [766, 466] width 109 height 39
click at [734, 462] on input "True" at bounding box center [727, 467] width 13 height 11
radio input "true"
click at [874, 515] on label "False" at bounding box center [896, 603] width 109 height 39
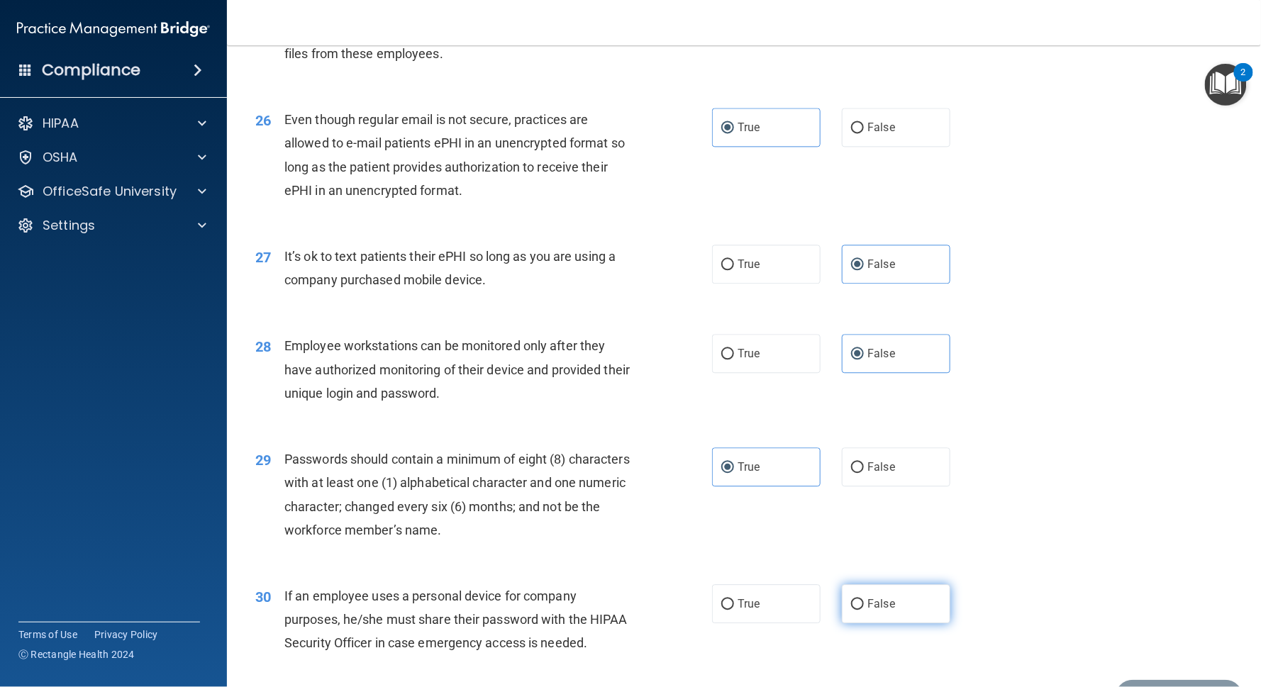
click at [864, 515] on input "False" at bounding box center [857, 604] width 13 height 11
radio input "true"
click at [945, 515] on button "Submit" at bounding box center [1180, 698] width 128 height 36
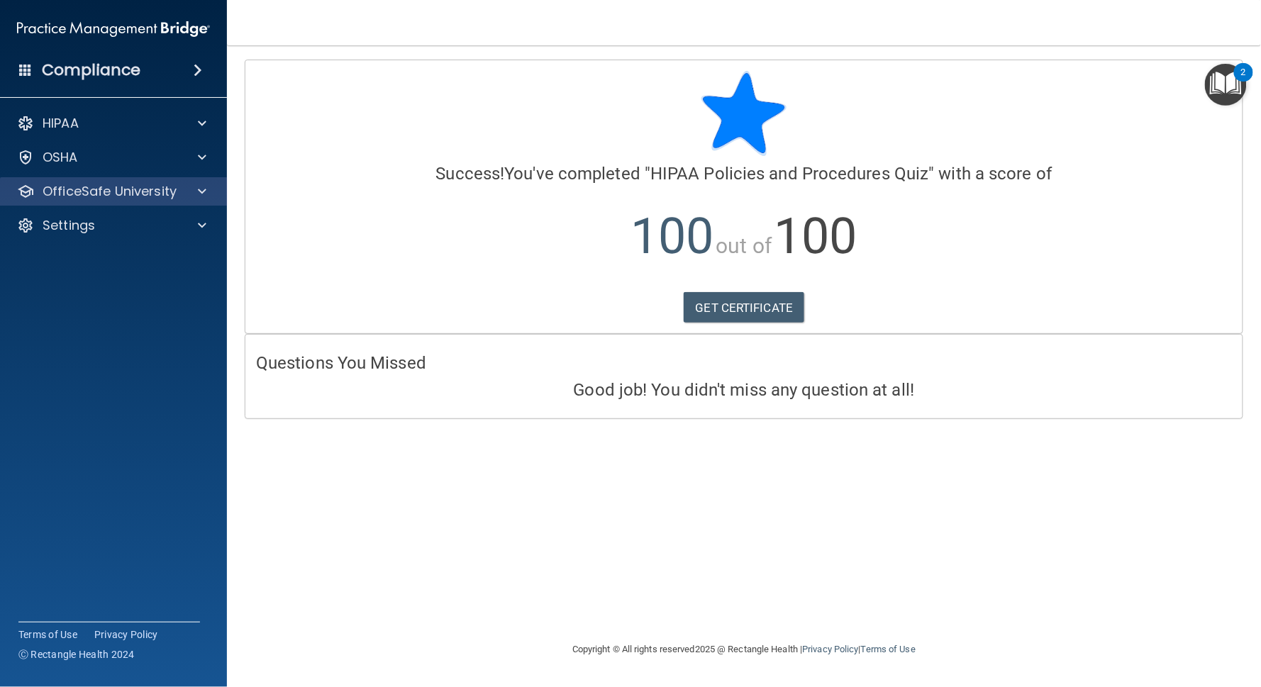
click at [88, 190] on p "OfficeSafe University" at bounding box center [110, 191] width 134 height 17
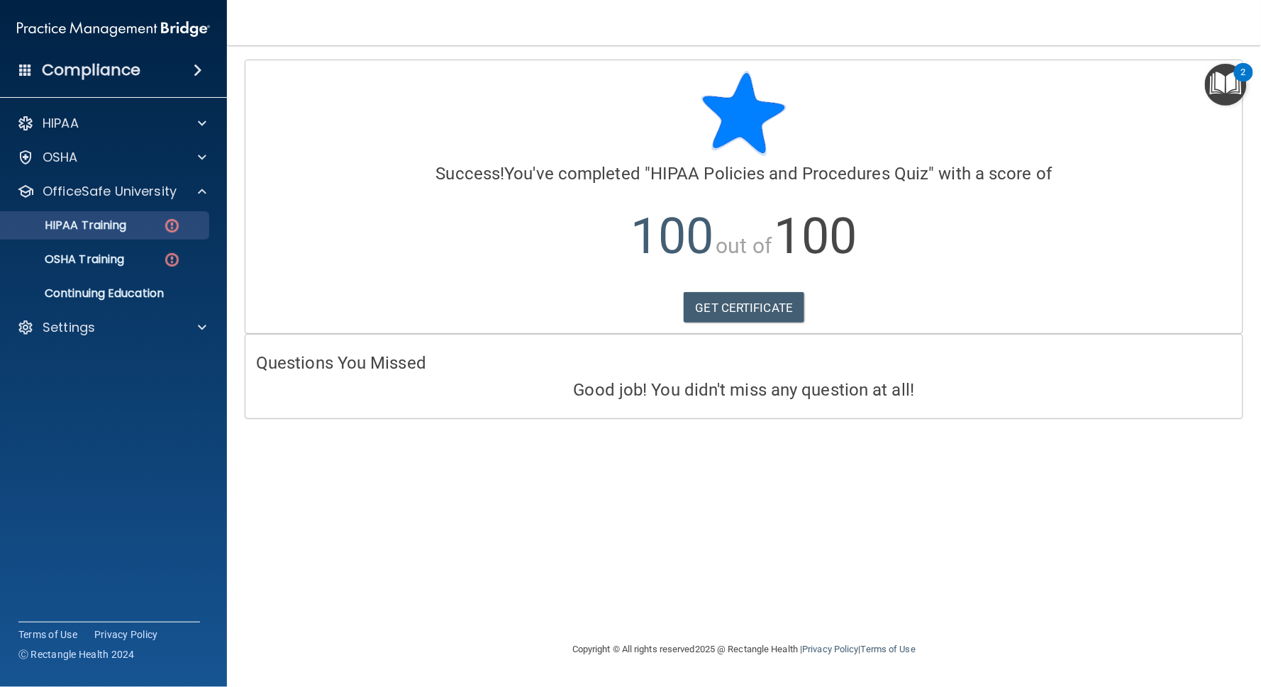
click at [89, 233] on link "HIPAA Training" at bounding box center [97, 225] width 223 height 28
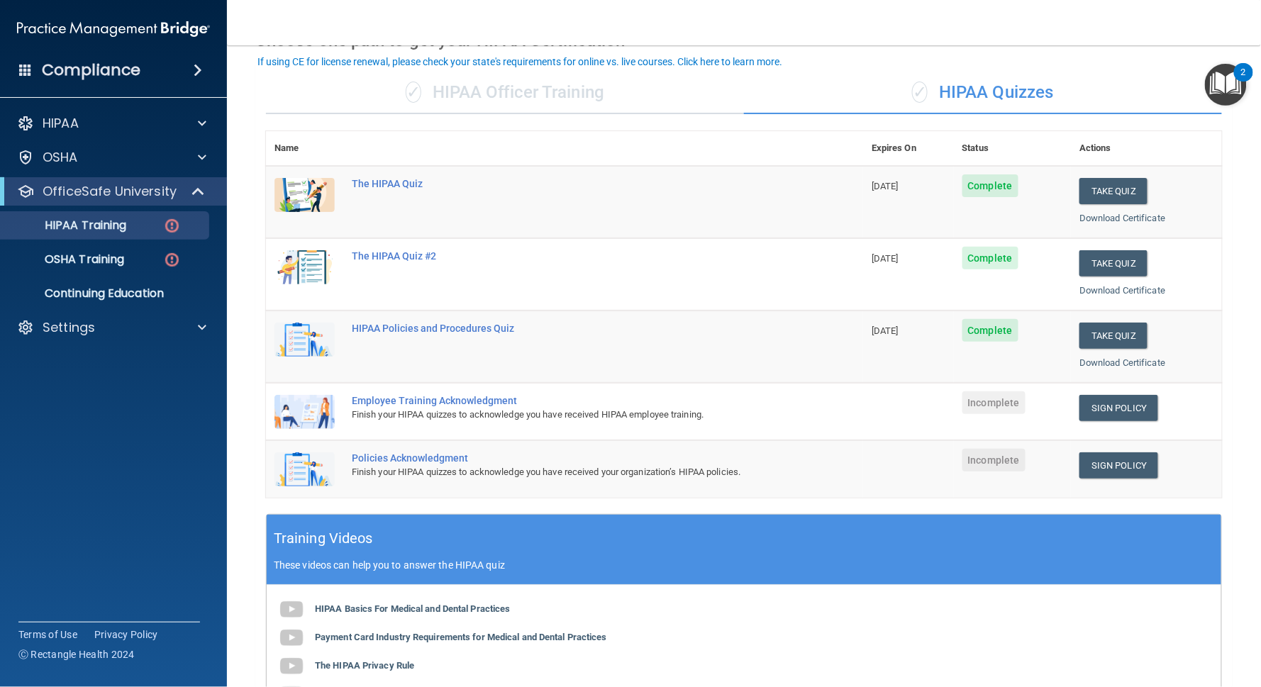
scroll to position [114, 0]
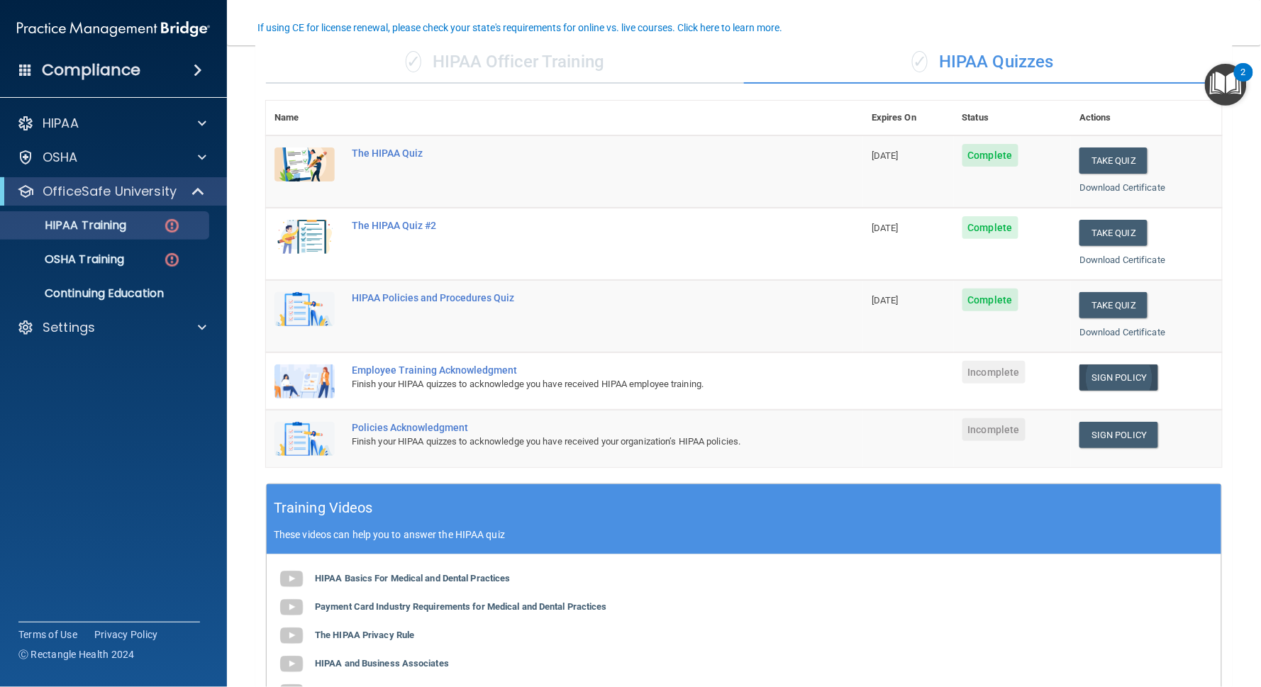
click at [945, 367] on link "Sign Policy" at bounding box center [1118, 378] width 79 height 26
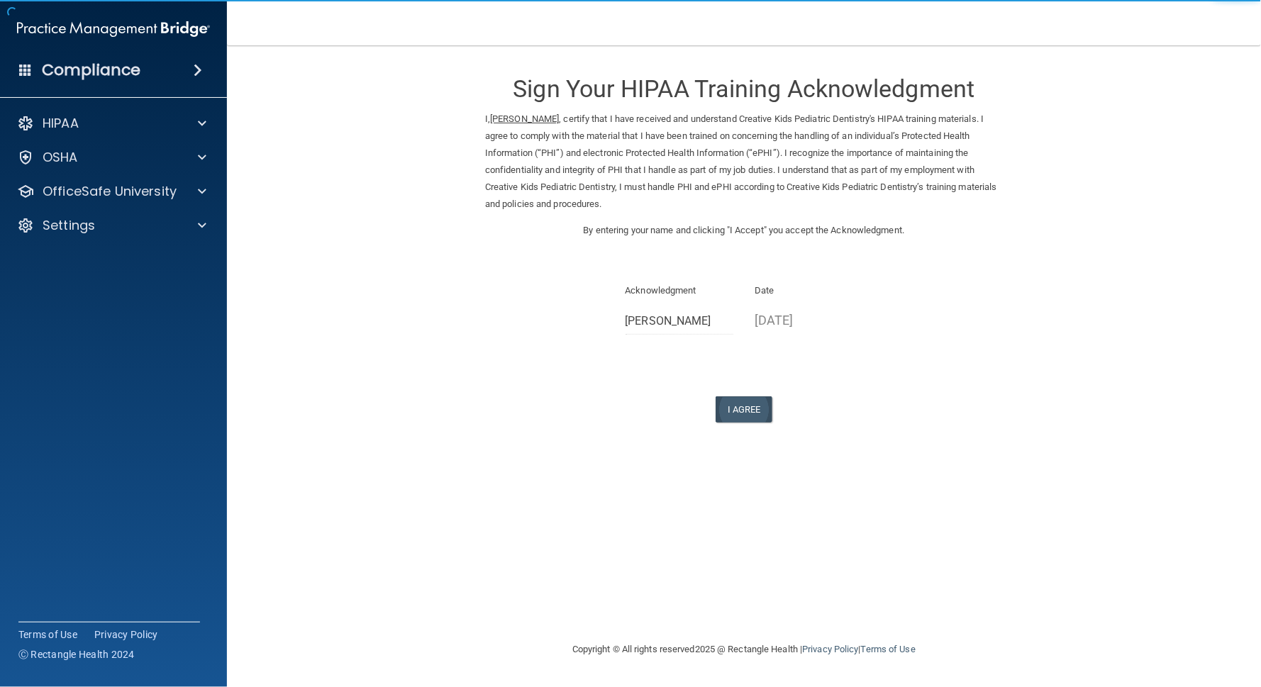
click at [733, 396] on button "I Agree" at bounding box center [744, 409] width 57 height 26
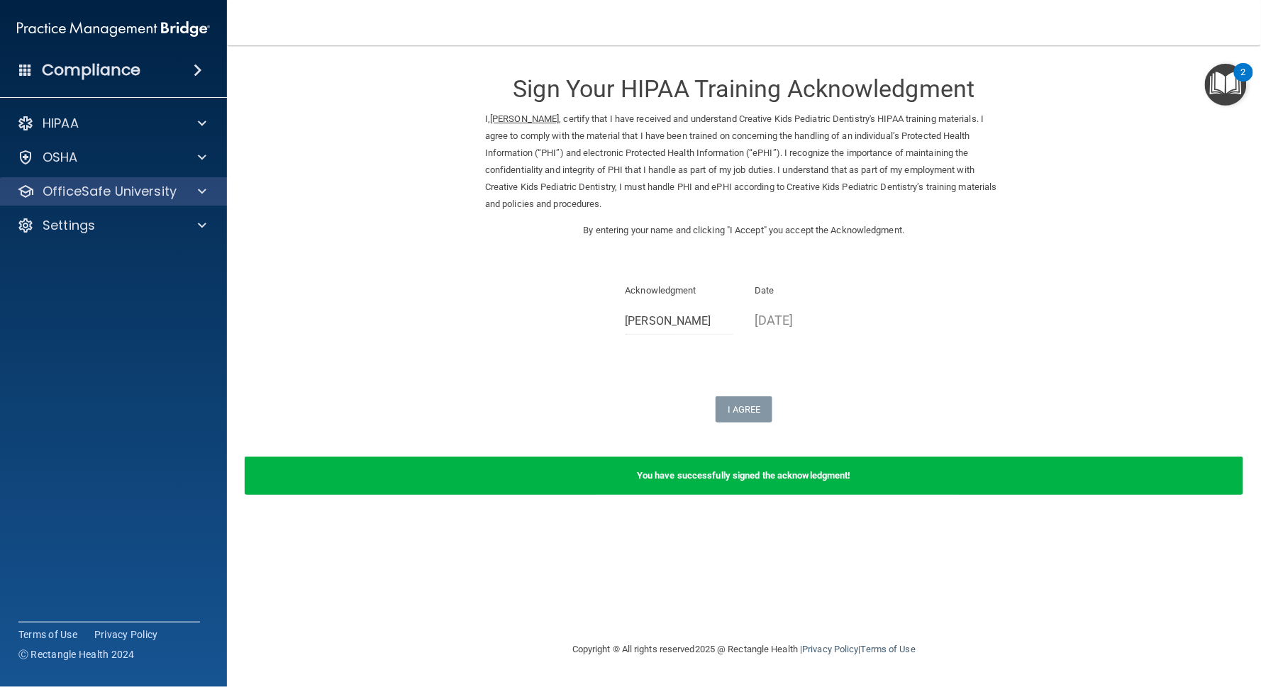
click at [109, 196] on p "OfficeSafe University" at bounding box center [110, 191] width 134 height 17
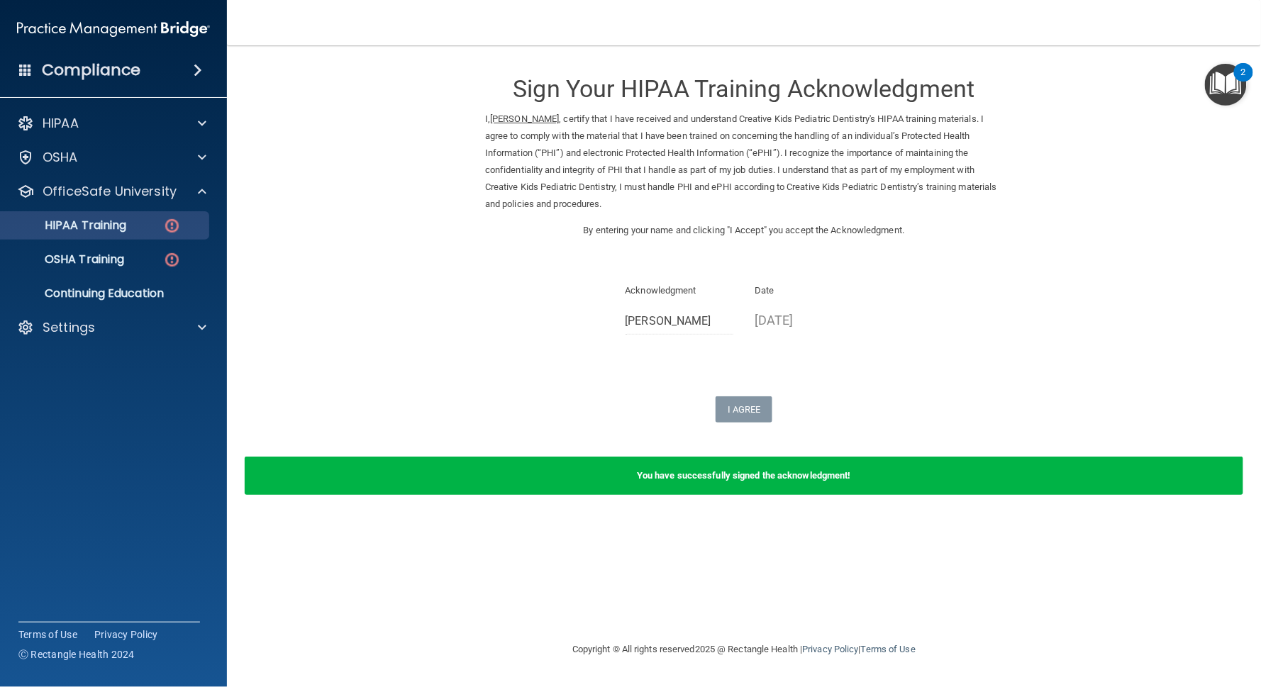
click at [101, 231] on p "HIPAA Training" at bounding box center [67, 225] width 117 height 14
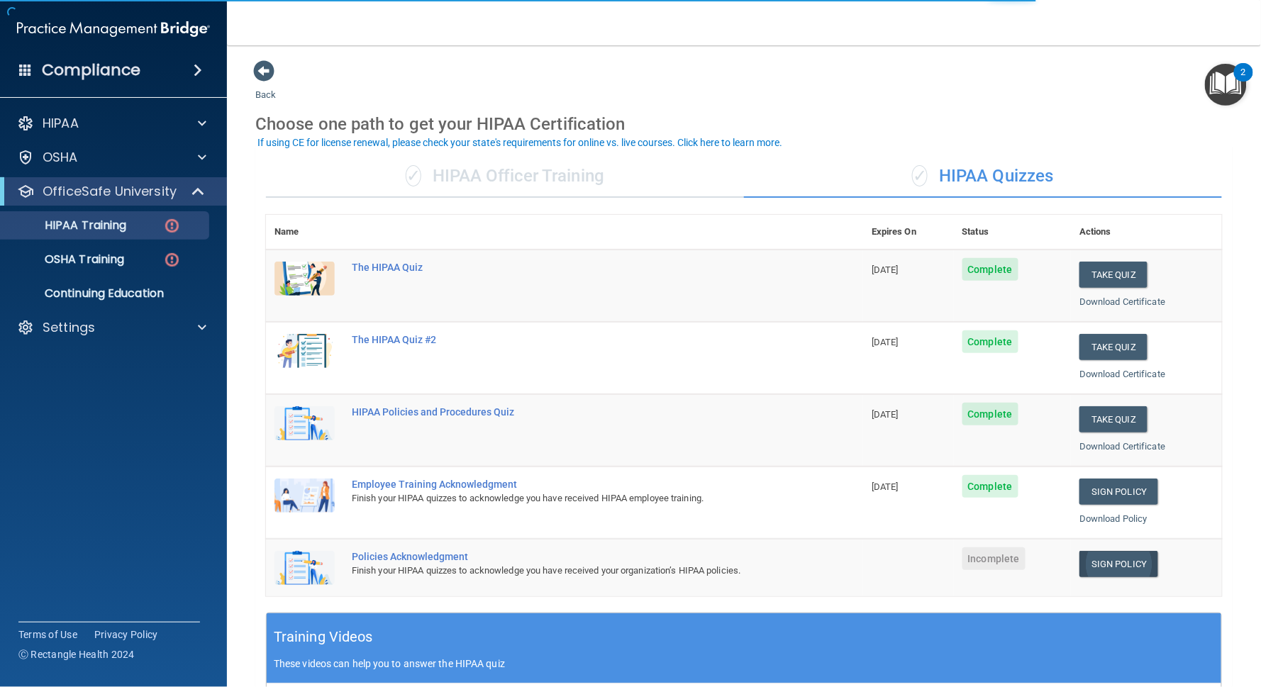
click at [1116, 557] on link "Sign Policy" at bounding box center [1118, 564] width 79 height 26
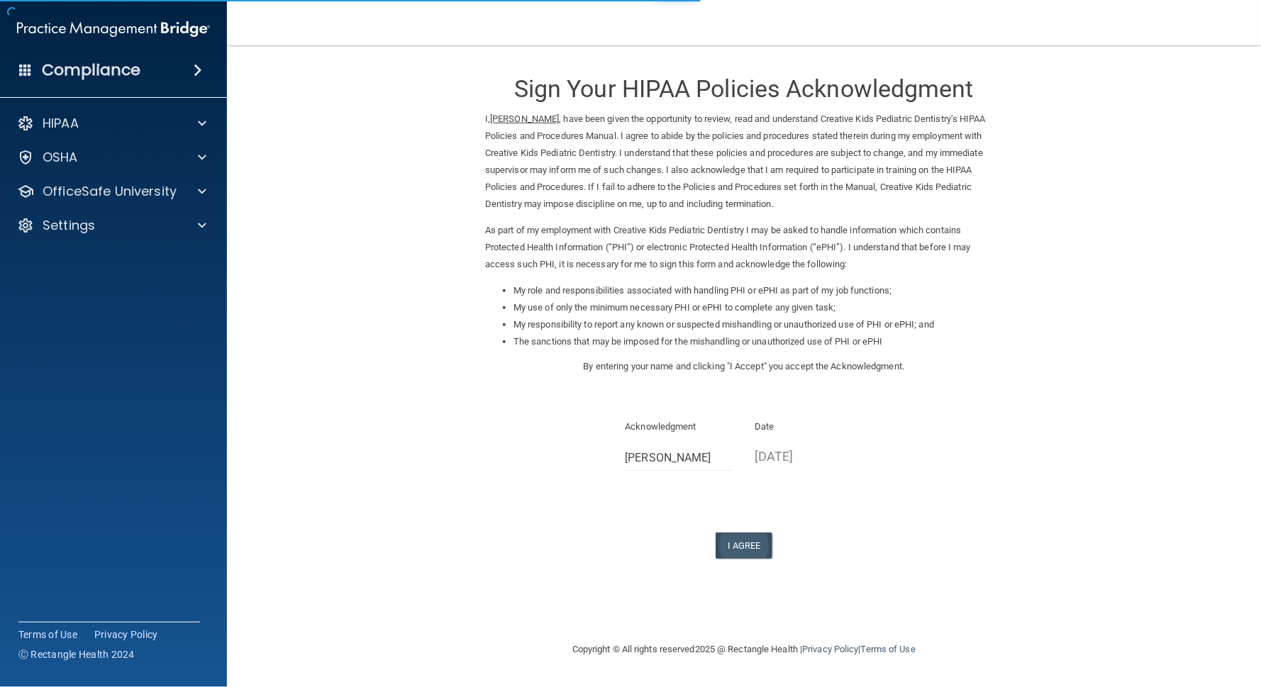
click at [733, 533] on button "I Agree" at bounding box center [744, 546] width 57 height 26
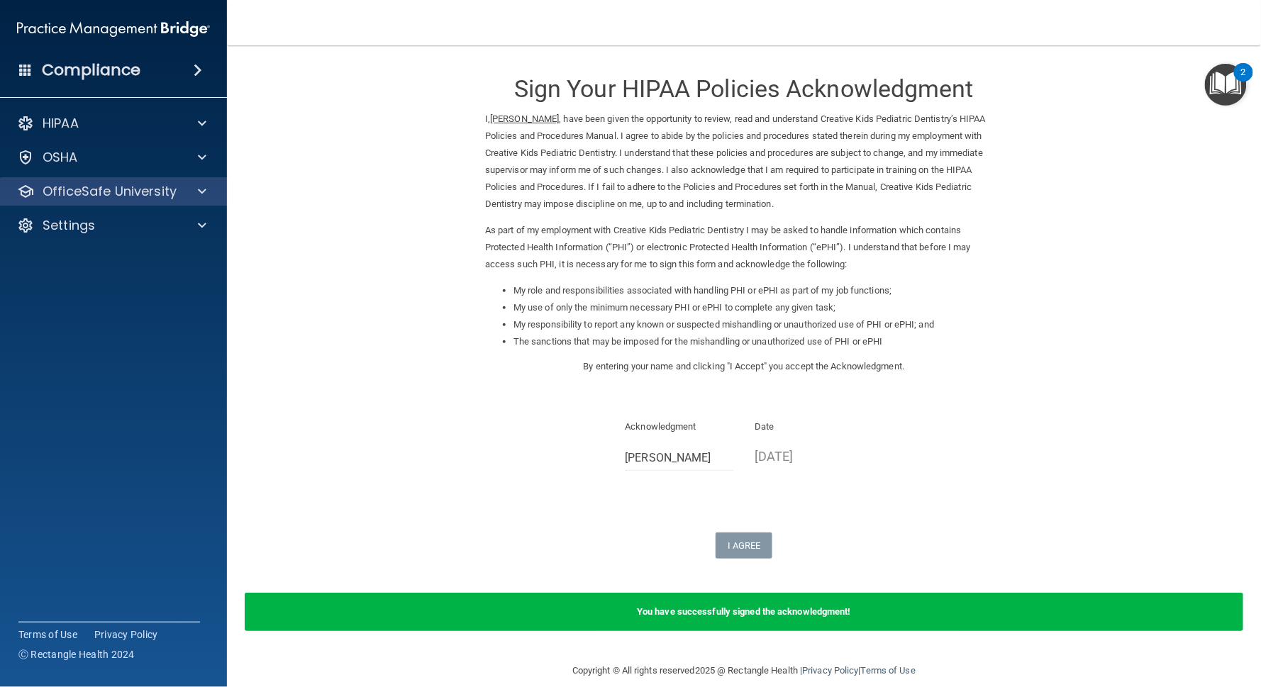
click at [89, 200] on div "OfficeSafe University" at bounding box center [114, 191] width 228 height 28
click at [189, 191] on div at bounding box center [199, 191] width 35 height 17
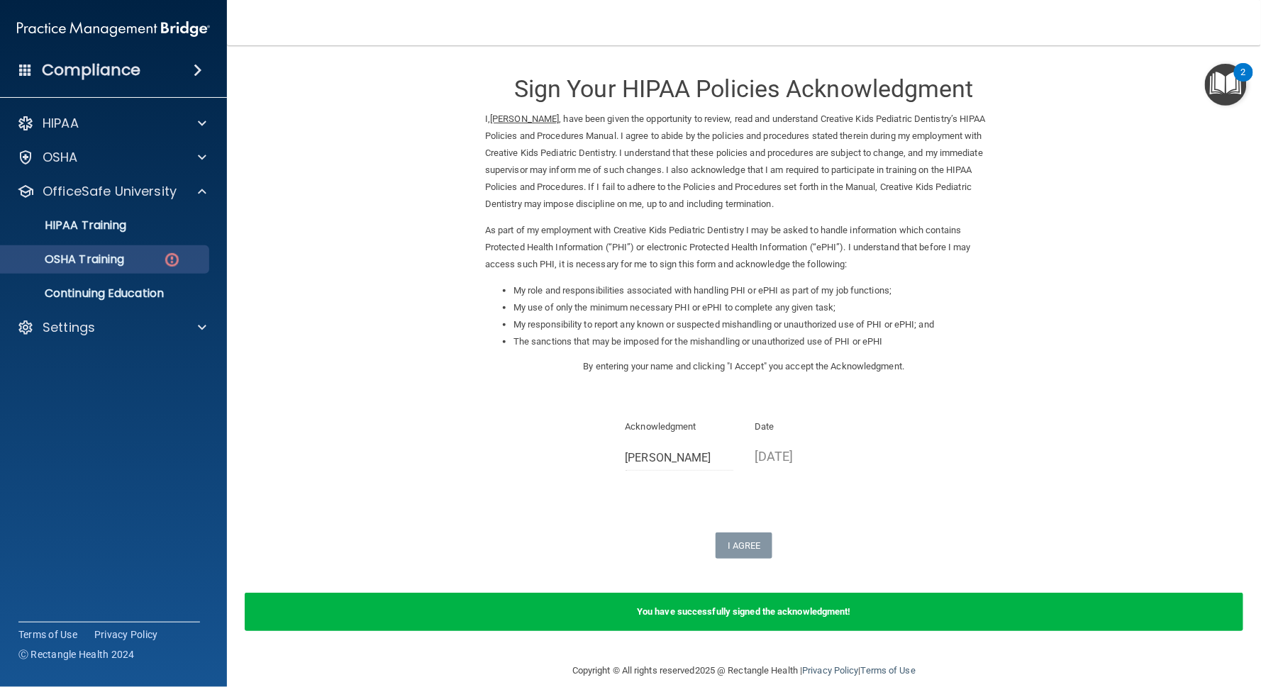
click at [101, 265] on p "OSHA Training" at bounding box center [66, 259] width 115 height 14
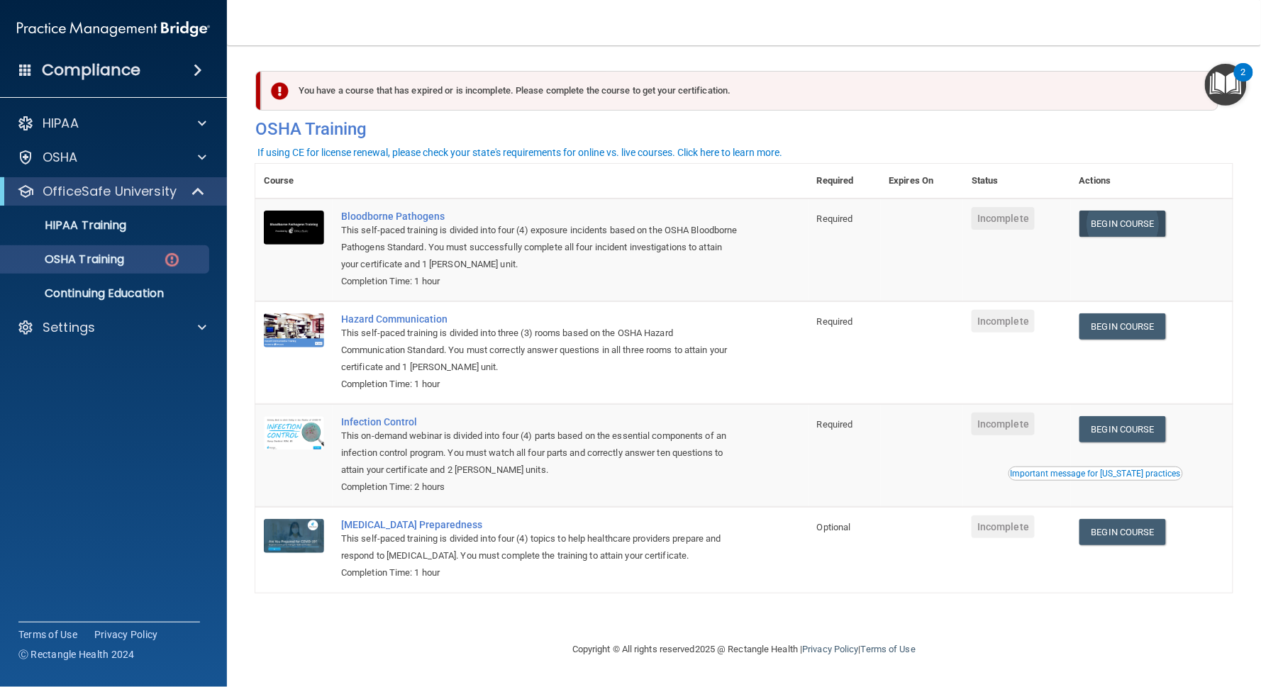
click at [1140, 224] on link "Begin Course" at bounding box center [1122, 224] width 87 height 26
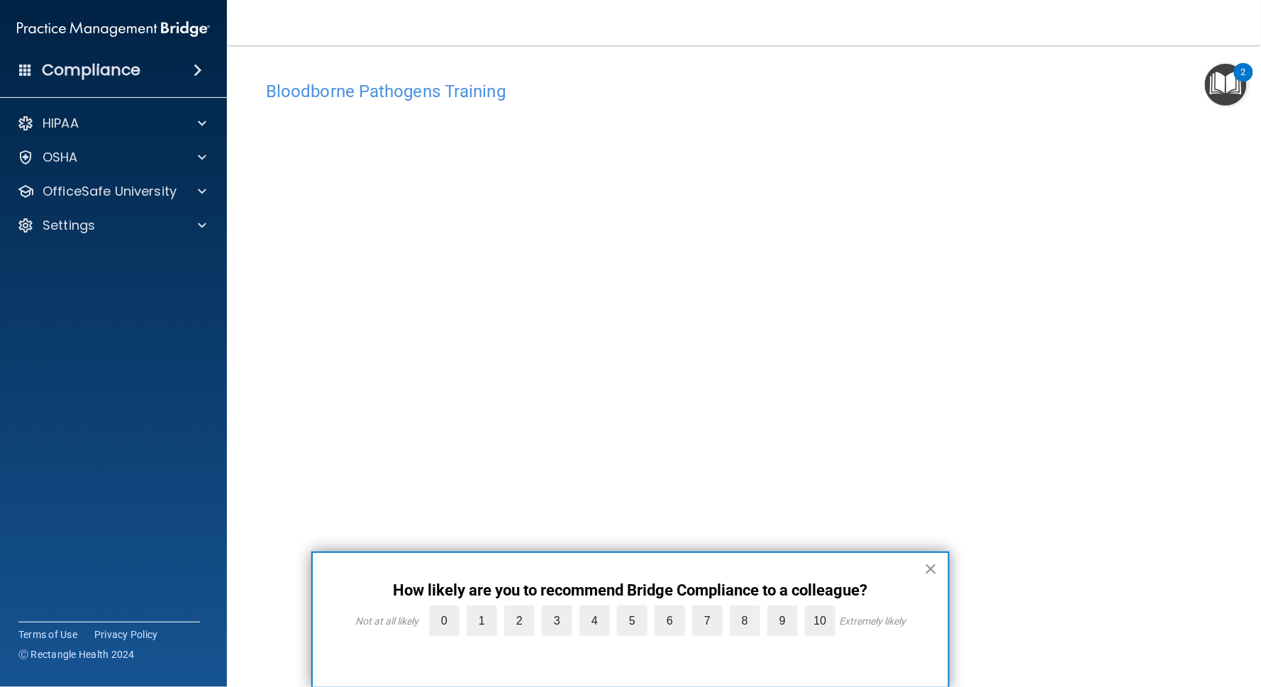
click at [931, 572] on button "×" at bounding box center [930, 568] width 13 height 23
